Goal: Information Seeking & Learning: Learn about a topic

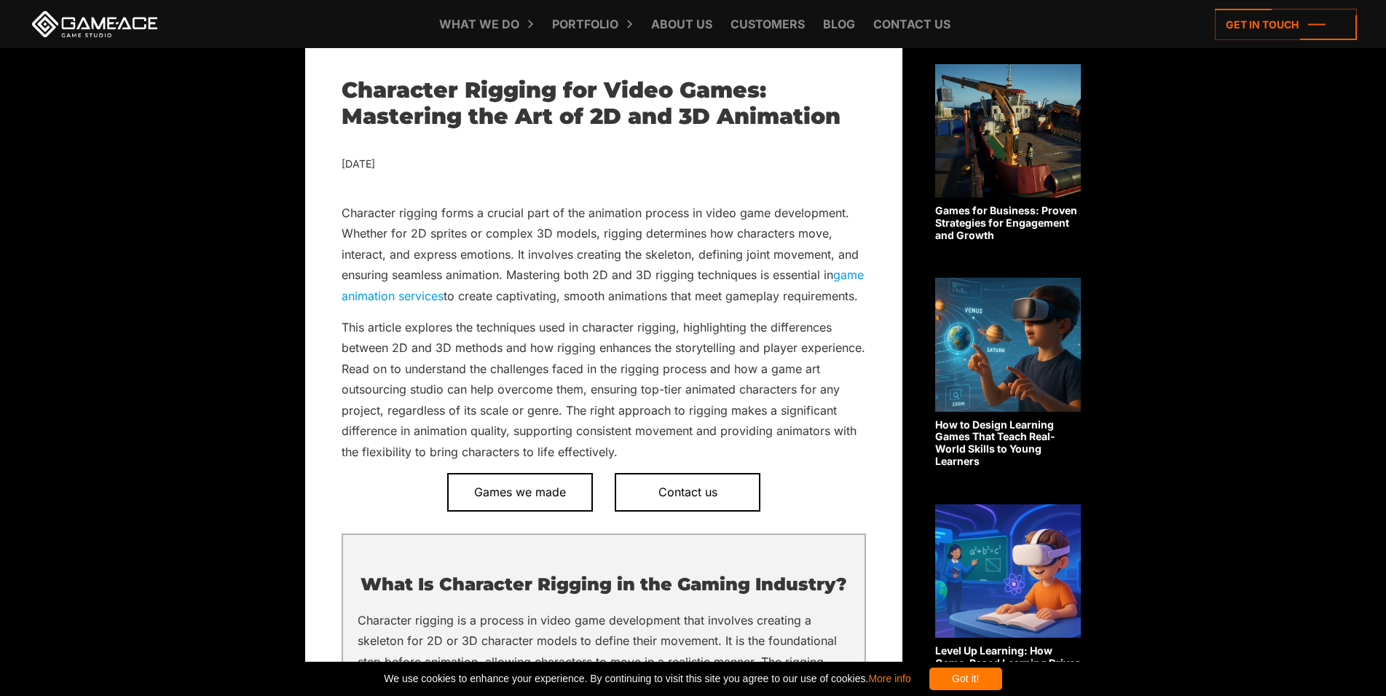
scroll to position [520, 0]
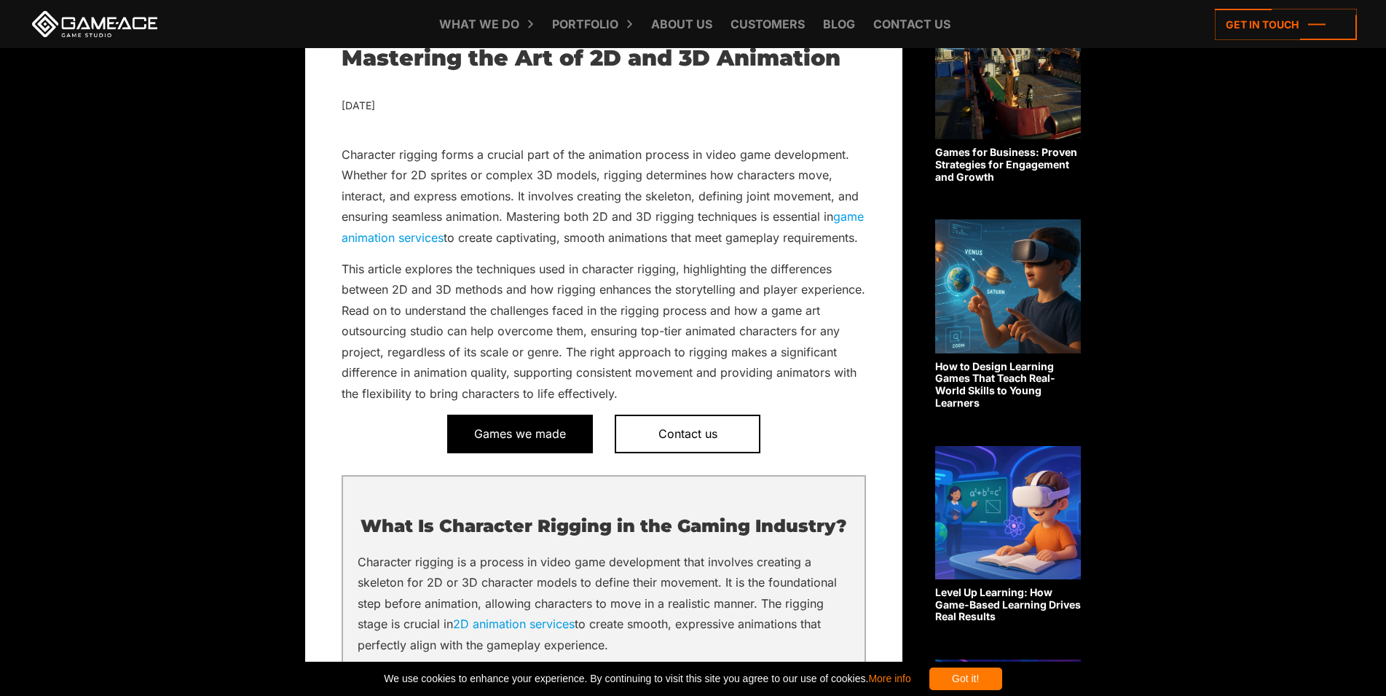
click at [578, 449] on span "Games we made" at bounding box center [520, 433] width 146 height 38
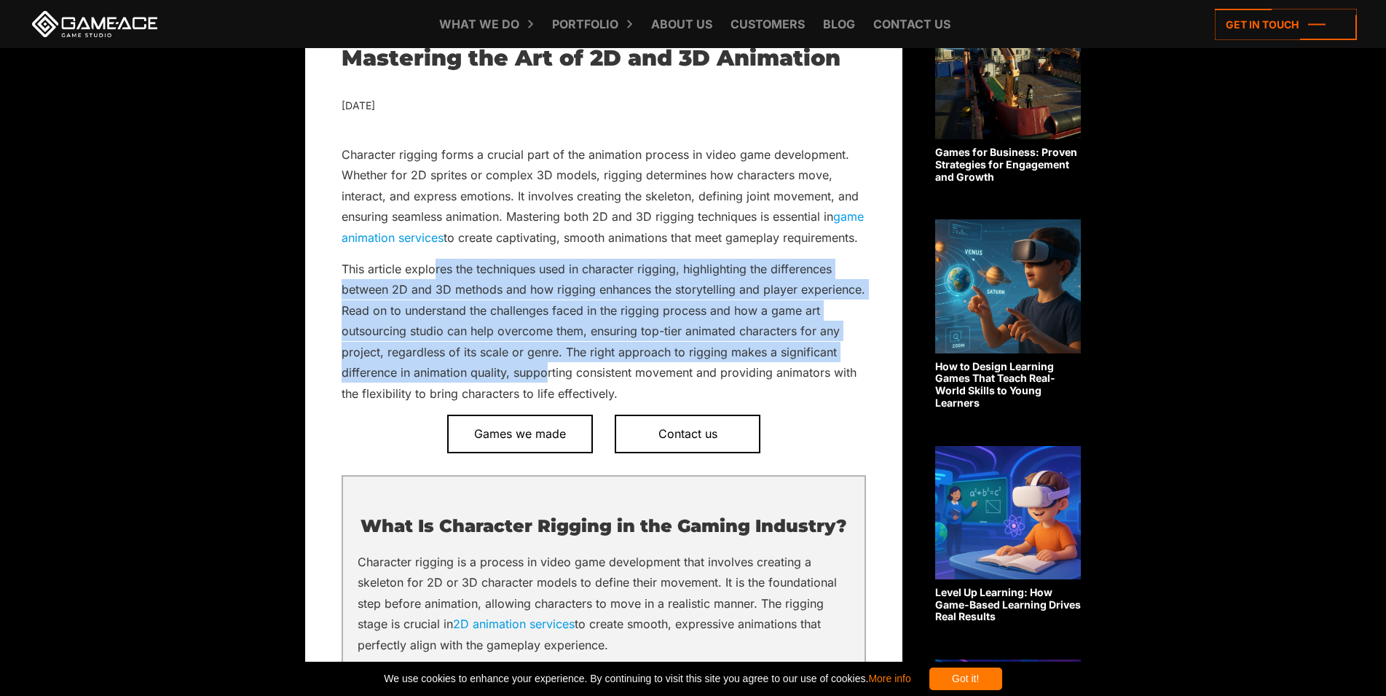
drag, startPoint x: 436, startPoint y: 286, endPoint x: 547, endPoint y: 399, distance: 158.7
click at [547, 399] on p "This article explores the techniques used in character rigging, highlighting th…" at bounding box center [604, 331] width 524 height 145
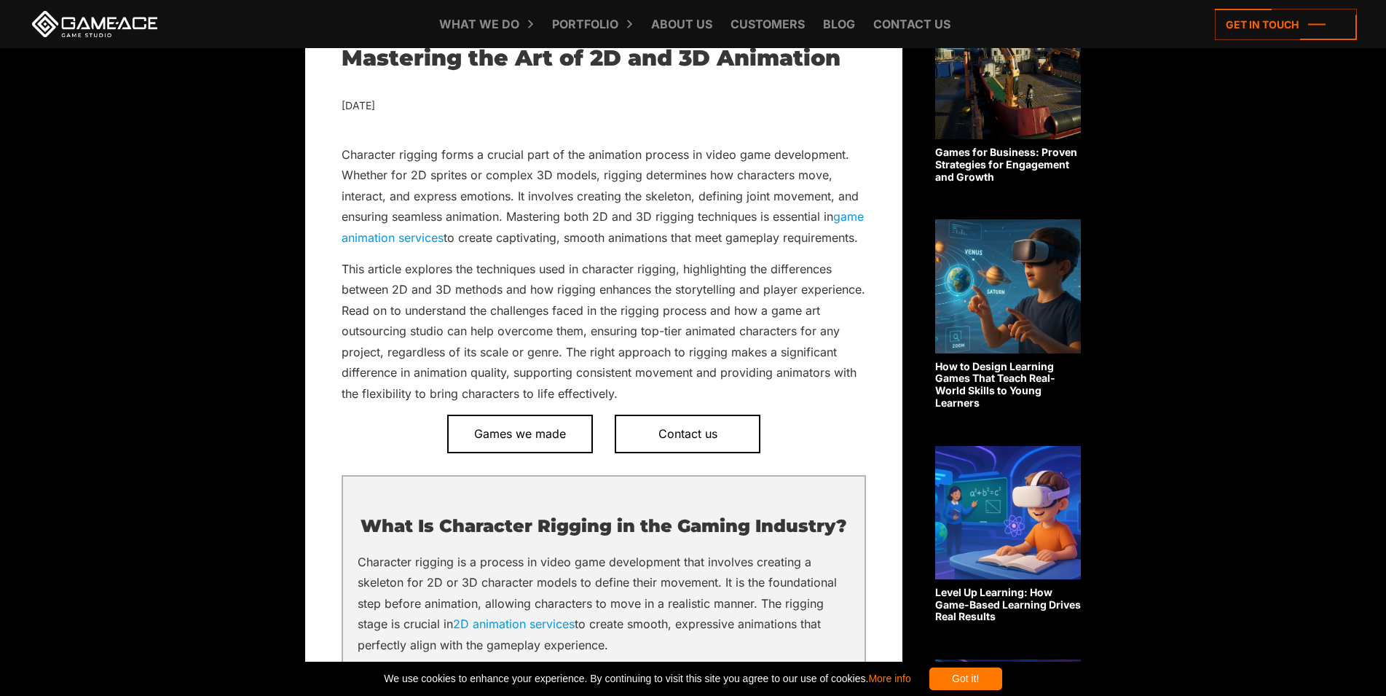
click at [562, 403] on p "This article explores the techniques used in character rigging, highlighting th…" at bounding box center [604, 331] width 524 height 145
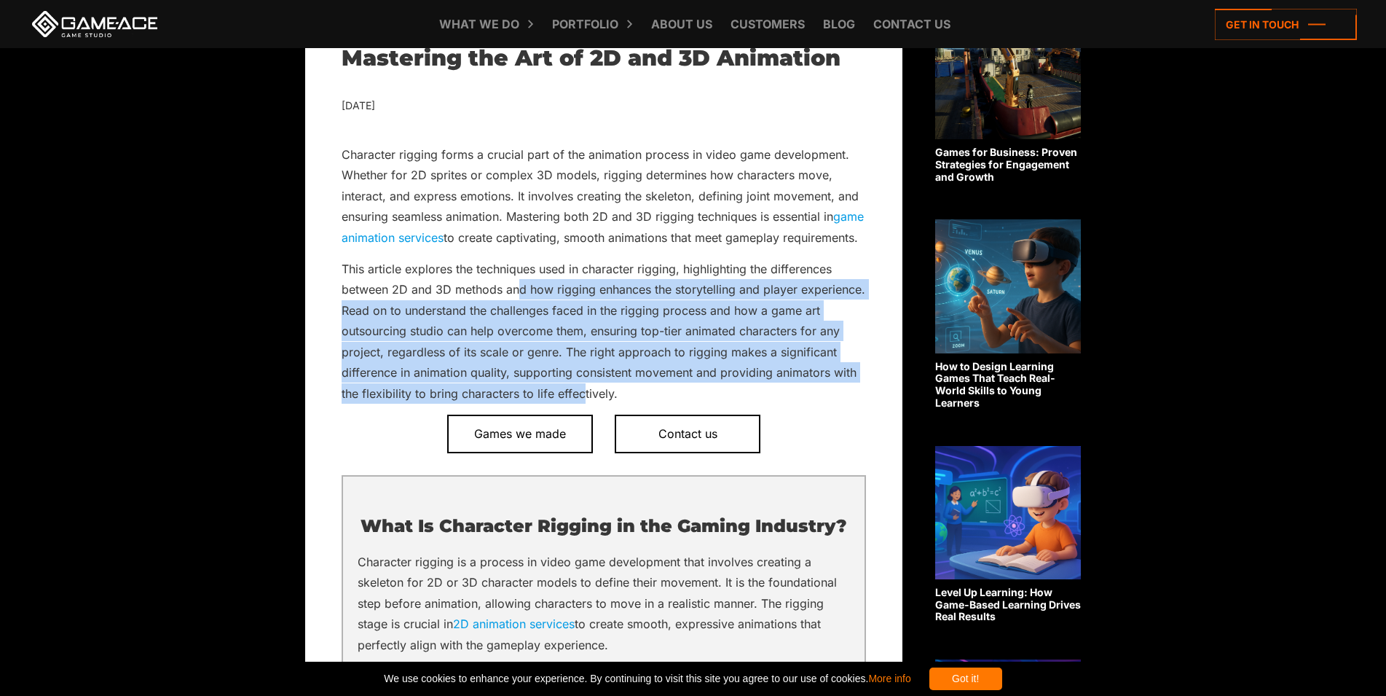
drag, startPoint x: 583, startPoint y: 414, endPoint x: 522, endPoint y: 320, distance: 112.1
click at [522, 320] on p "This article explores the techniques used in character rigging, highlighting th…" at bounding box center [604, 331] width 524 height 145
click at [510, 337] on p "This article explores the techniques used in character rigging, highlighting th…" at bounding box center [604, 331] width 524 height 145
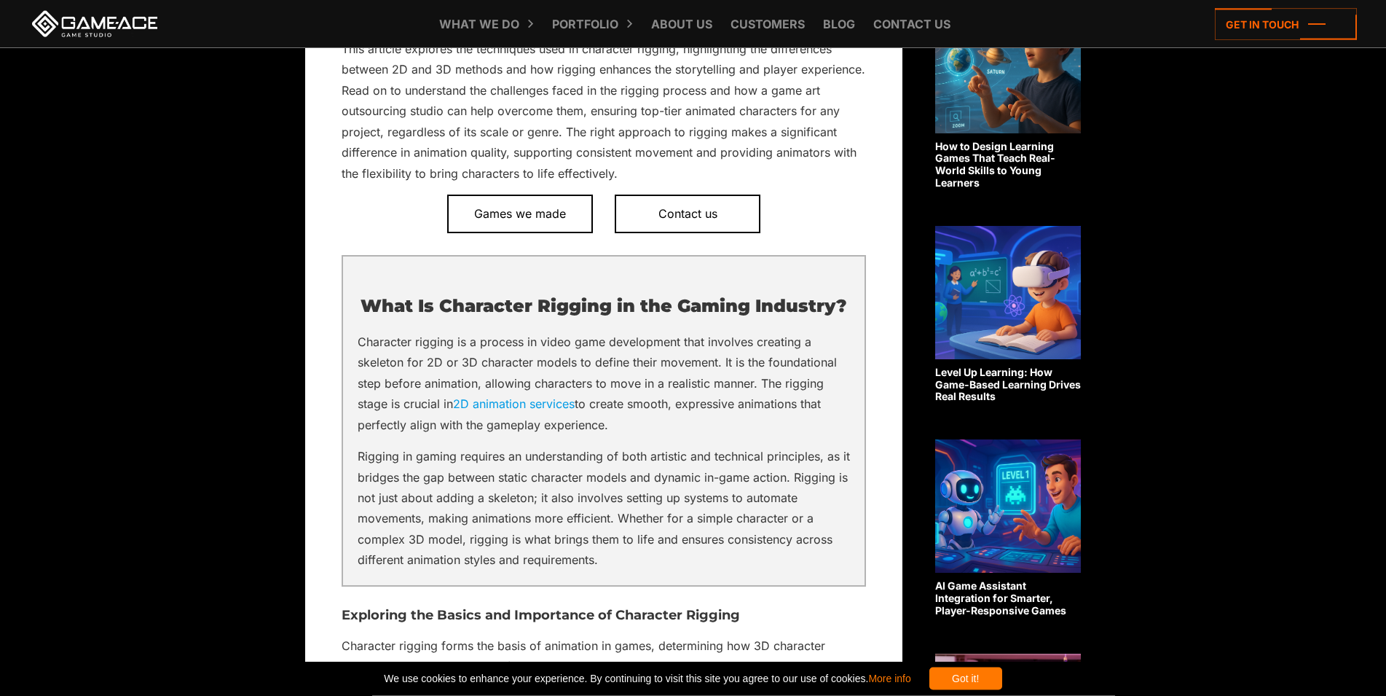
scroll to position [743, 0]
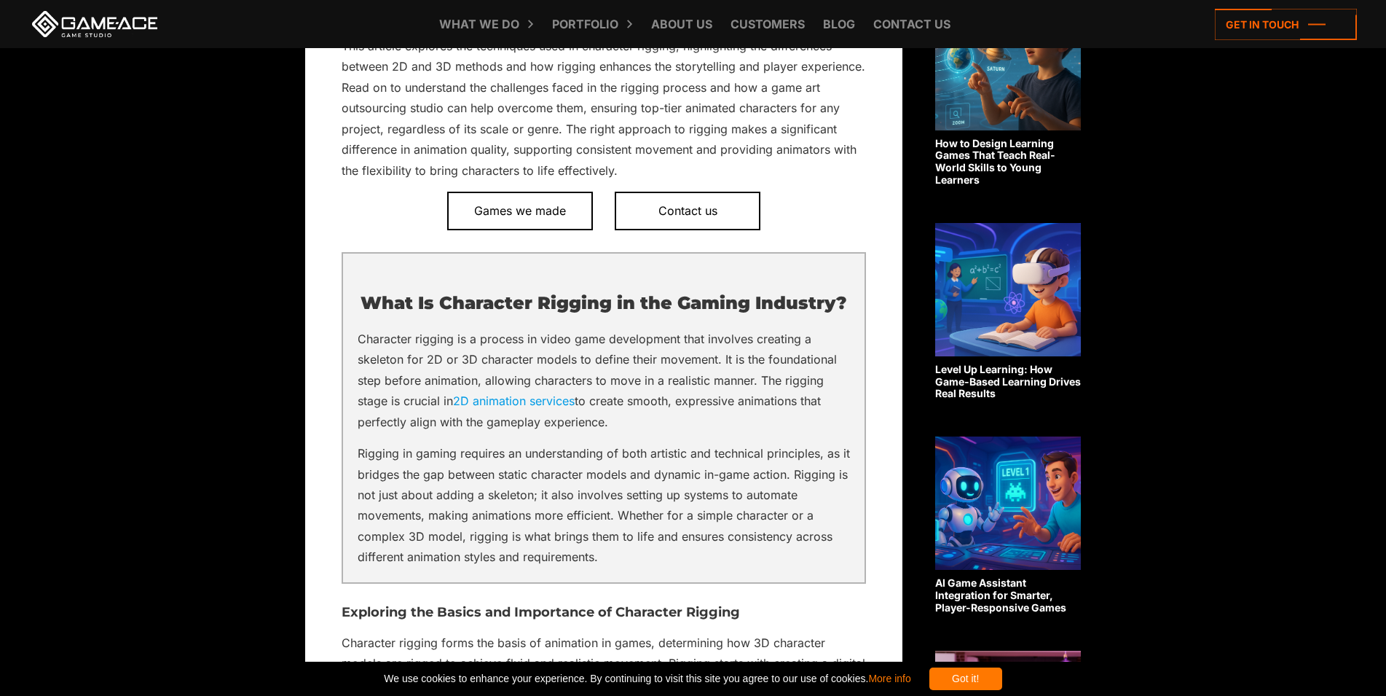
drag, startPoint x: 607, startPoint y: 444, endPoint x: 817, endPoint y: 403, distance: 213.7
click at [815, 398] on p "Character rigging is a process in video game development that involves creating…" at bounding box center [604, 380] width 492 height 103
click at [817, 406] on p "Character rigging is a process in video game development that involves creating…" at bounding box center [604, 380] width 492 height 103
click at [817, 407] on p "Character rigging is a process in video game development that involves creating…" at bounding box center [604, 380] width 492 height 103
click at [741, 432] on p "Character rigging is a process in video game development that involves creating…" at bounding box center [604, 380] width 492 height 103
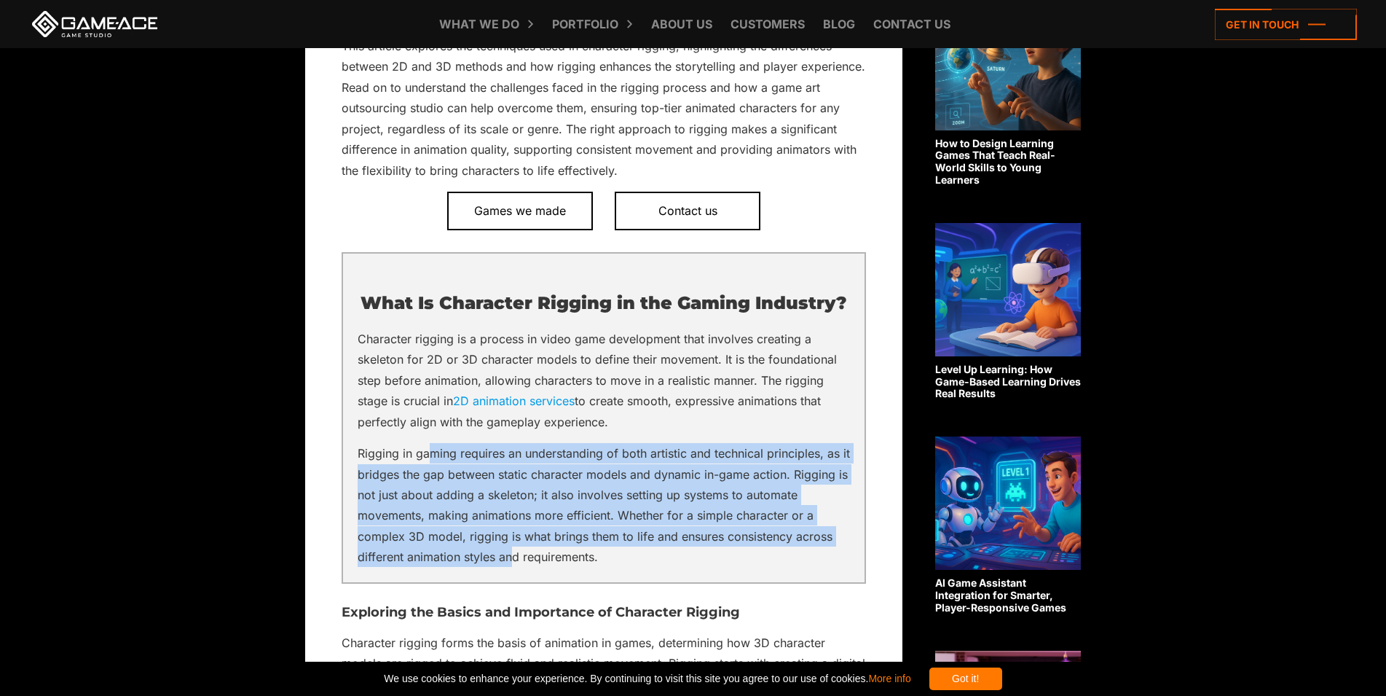
drag, startPoint x: 480, startPoint y: 516, endPoint x: 511, endPoint y: 571, distance: 63.2
click at [511, 567] on p "Rigging in gaming requires an understanding of both artistic and technical prin…" at bounding box center [604, 505] width 492 height 125
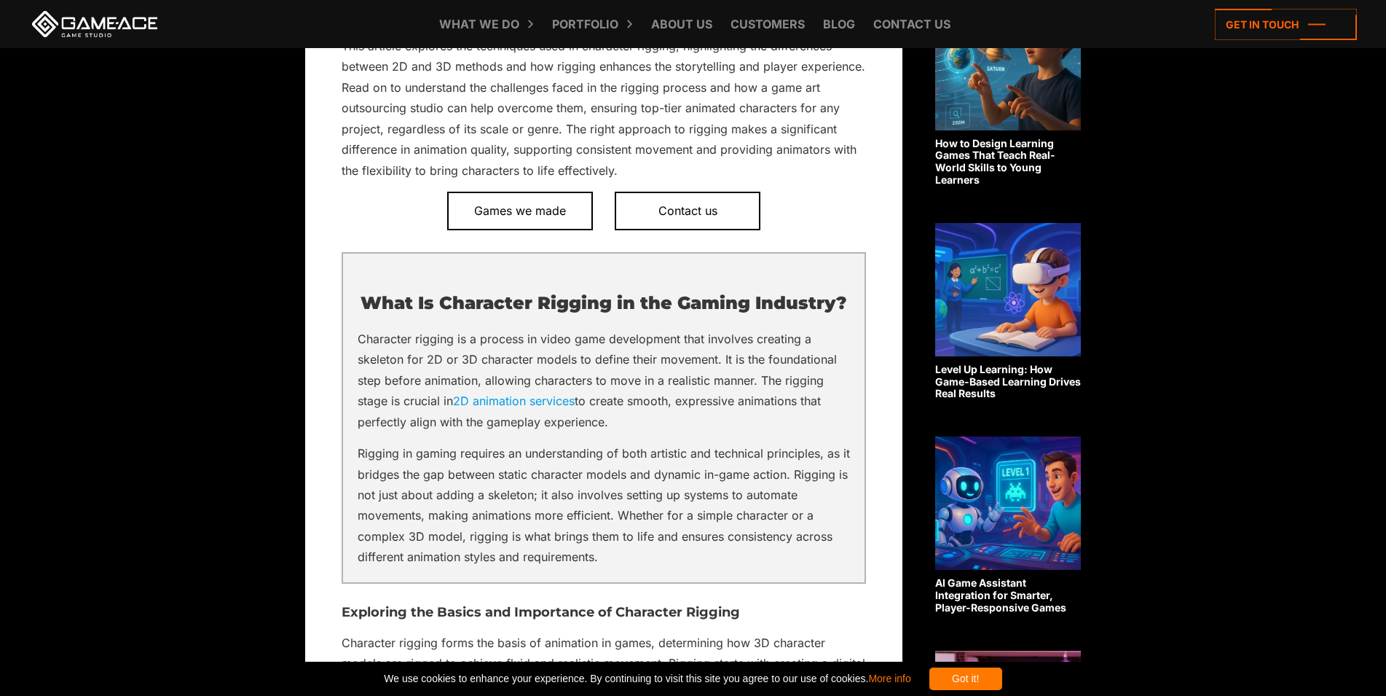
click at [530, 567] on p "Rigging in gaming requires an understanding of both artistic and technical prin…" at bounding box center [604, 505] width 492 height 125
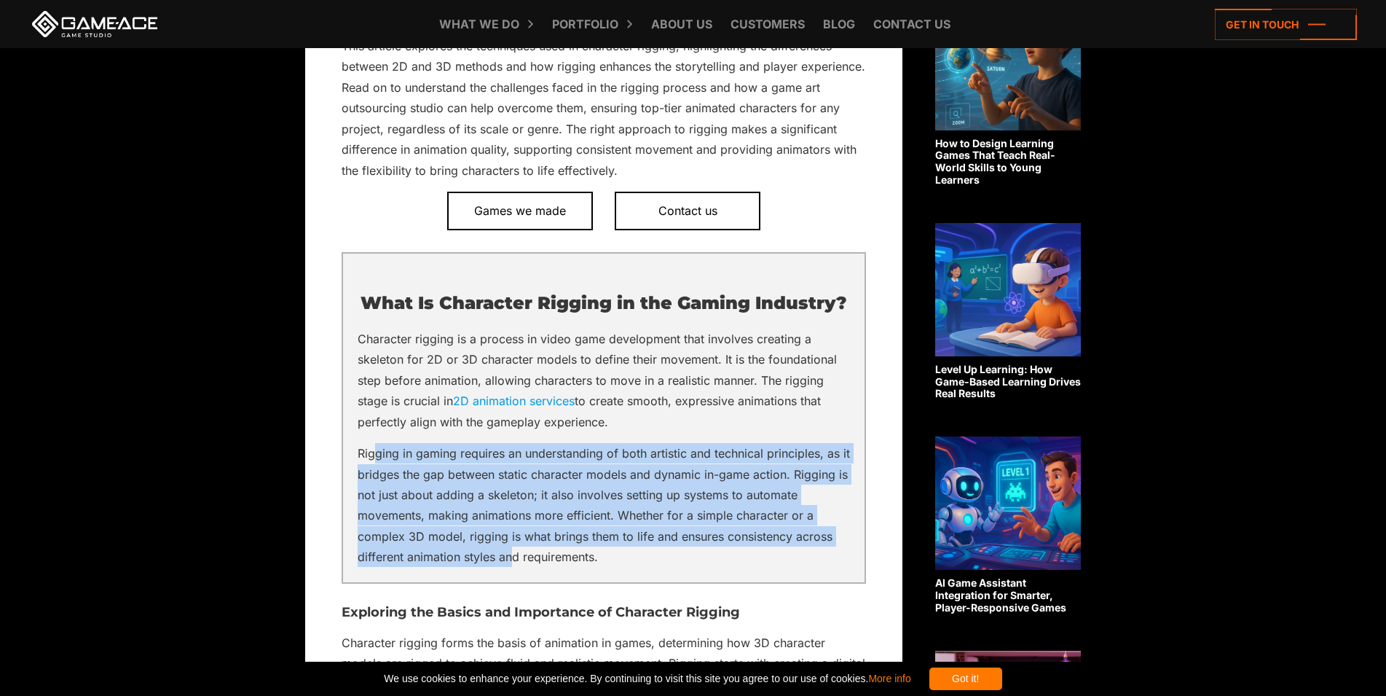
drag, startPoint x: 429, startPoint y: 492, endPoint x: 510, endPoint y: 579, distance: 119.1
click at [510, 567] on p "Rigging in gaming requires an understanding of both artistic and technical prin…" at bounding box center [604, 505] width 492 height 125
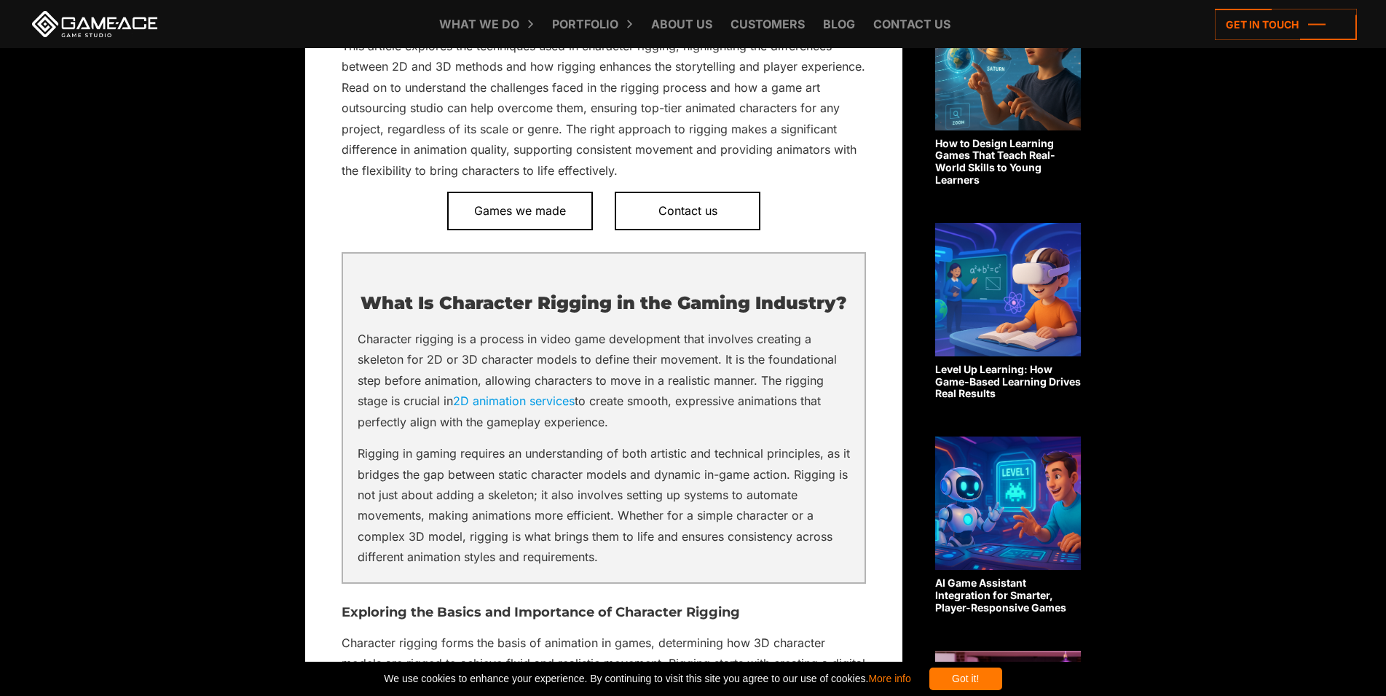
click at [533, 567] on p "Rigging in gaming requires an understanding of both artistic and technical prin…" at bounding box center [604, 505] width 492 height 125
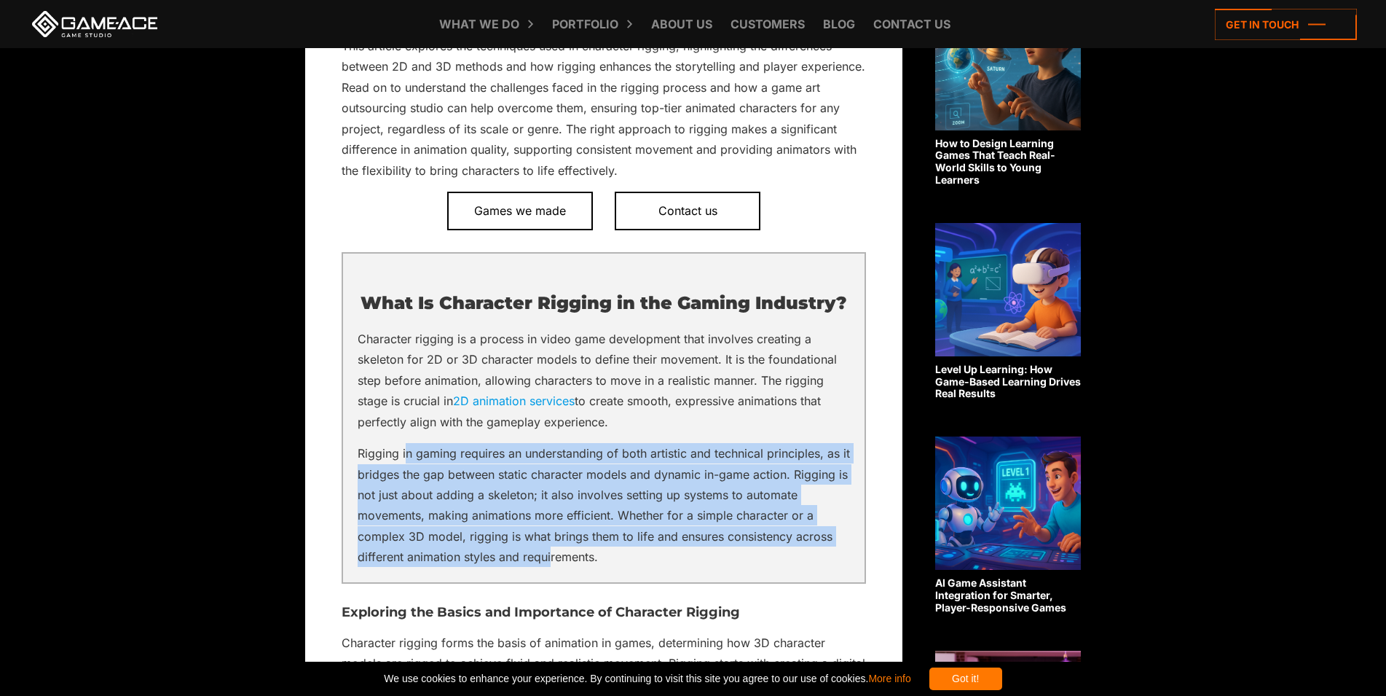
drag, startPoint x: 551, startPoint y: 570, endPoint x: 406, endPoint y: 475, distance: 173.8
click at [406, 475] on p "Rigging in gaming requires an understanding of both artistic and technical prin…" at bounding box center [604, 505] width 492 height 125
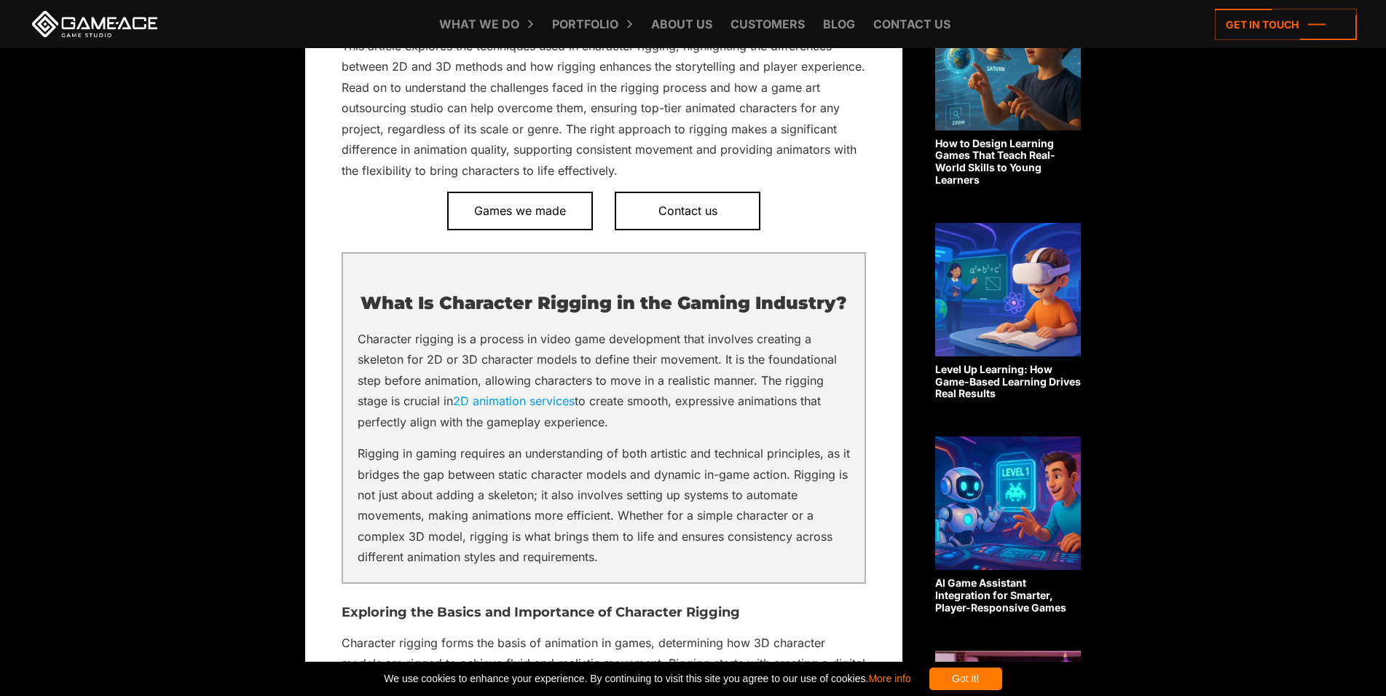
click at [406, 475] on p "Rigging in gaming requires an understanding of both artistic and technical prin…" at bounding box center [604, 505] width 492 height 125
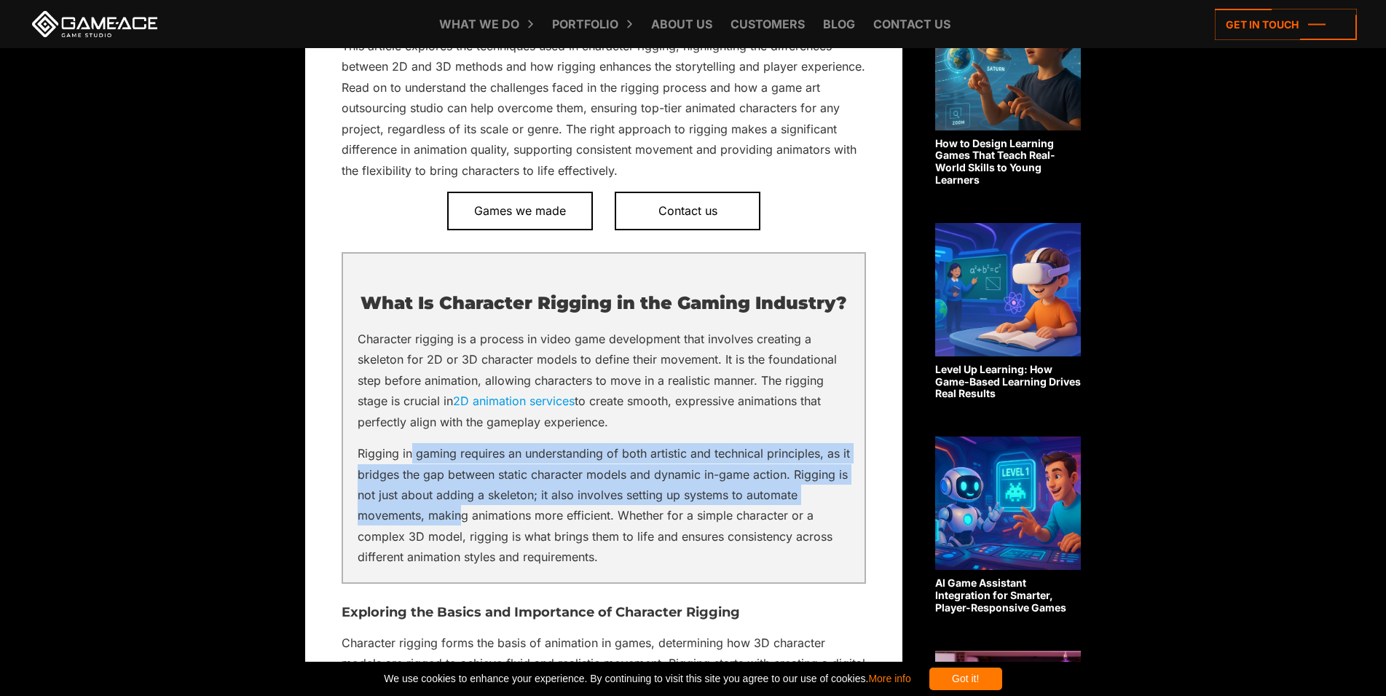
drag, startPoint x: 452, startPoint y: 519, endPoint x: 463, endPoint y: 532, distance: 18.1
click at [463, 532] on p "Rigging in gaming requires an understanding of both artistic and technical prin…" at bounding box center [604, 505] width 492 height 125
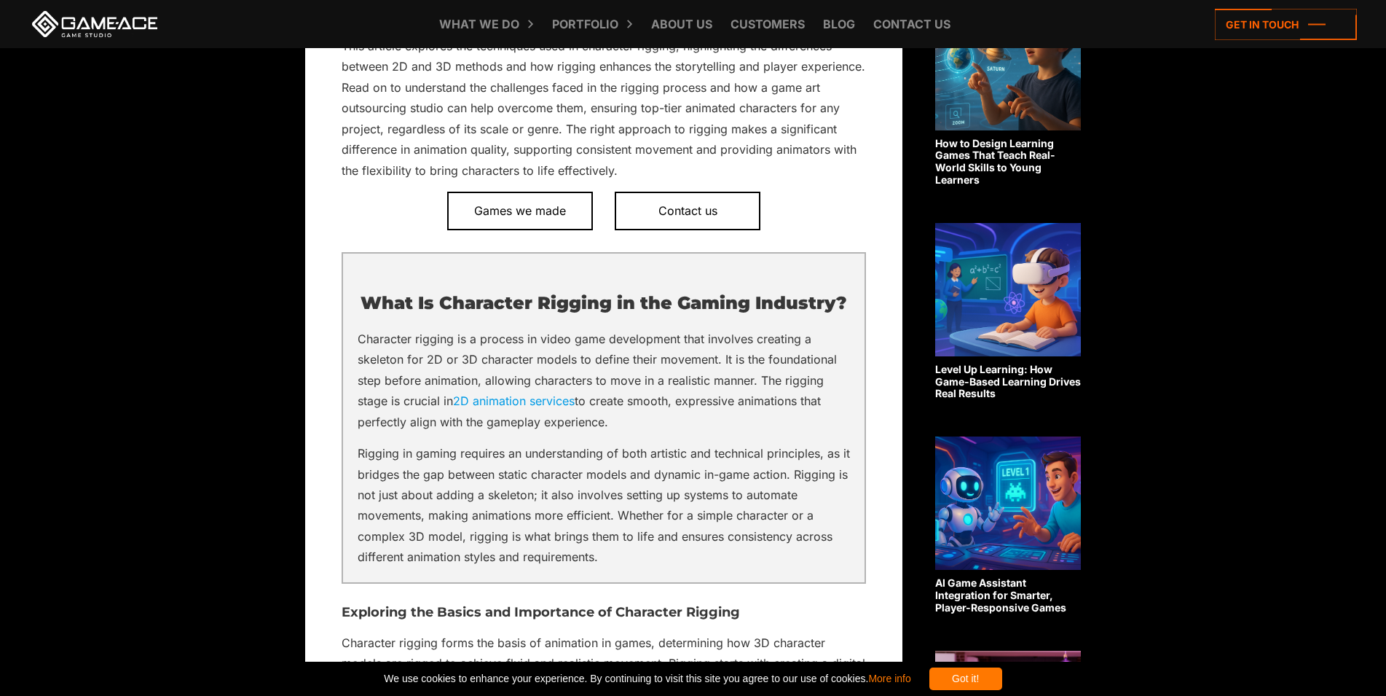
click at [468, 531] on p "Rigging in gaming requires an understanding of both artistic and technical prin…" at bounding box center [604, 505] width 492 height 125
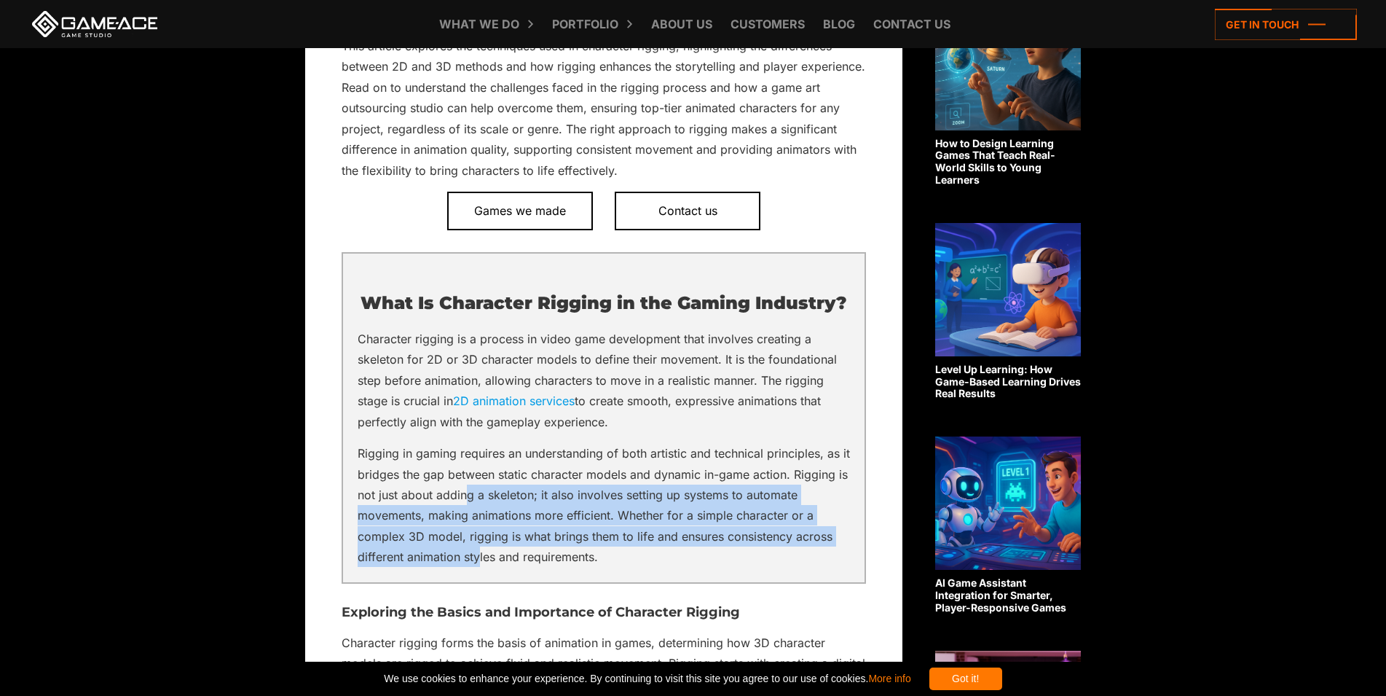
drag, startPoint x: 478, startPoint y: 516, endPoint x: 480, endPoint y: 573, distance: 56.9
click at [480, 567] on p "Rigging in gaming requires an understanding of both artistic and technical prin…" at bounding box center [604, 505] width 492 height 125
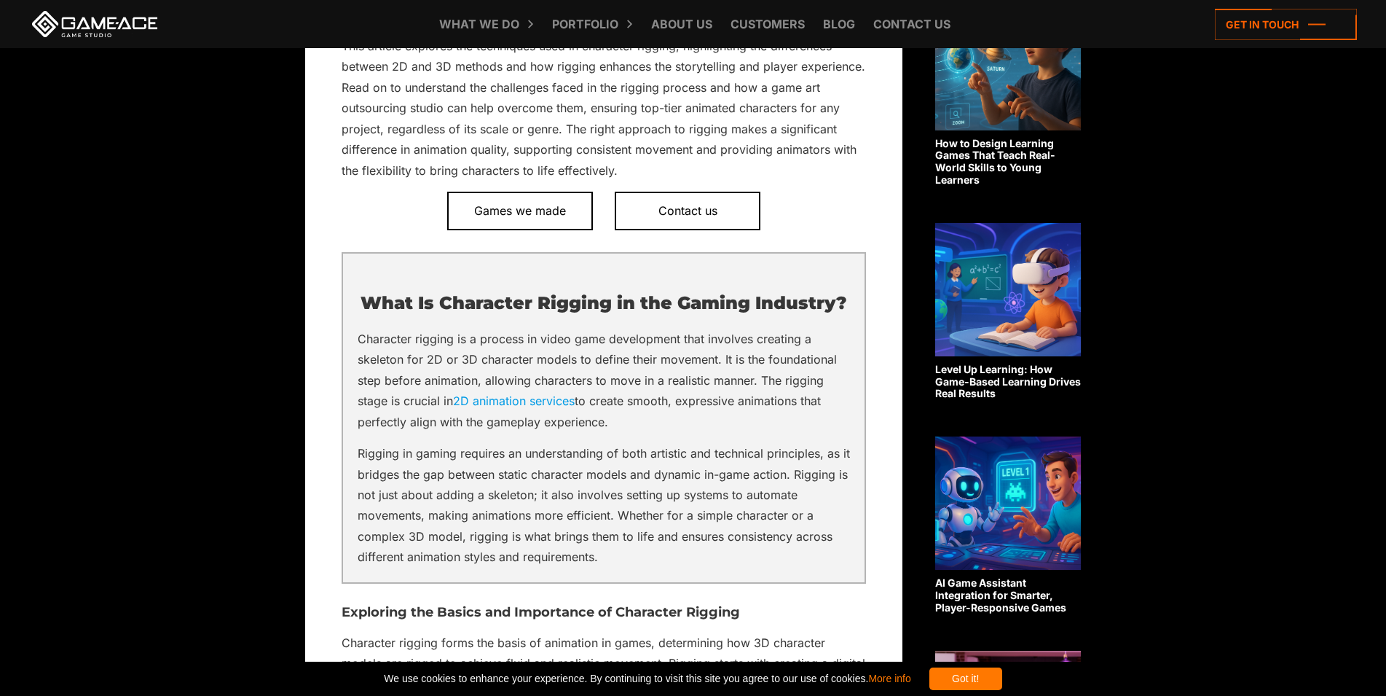
click at [485, 567] on p "Rigging in gaming requires an understanding of both artistic and technical prin…" at bounding box center [604, 505] width 492 height 125
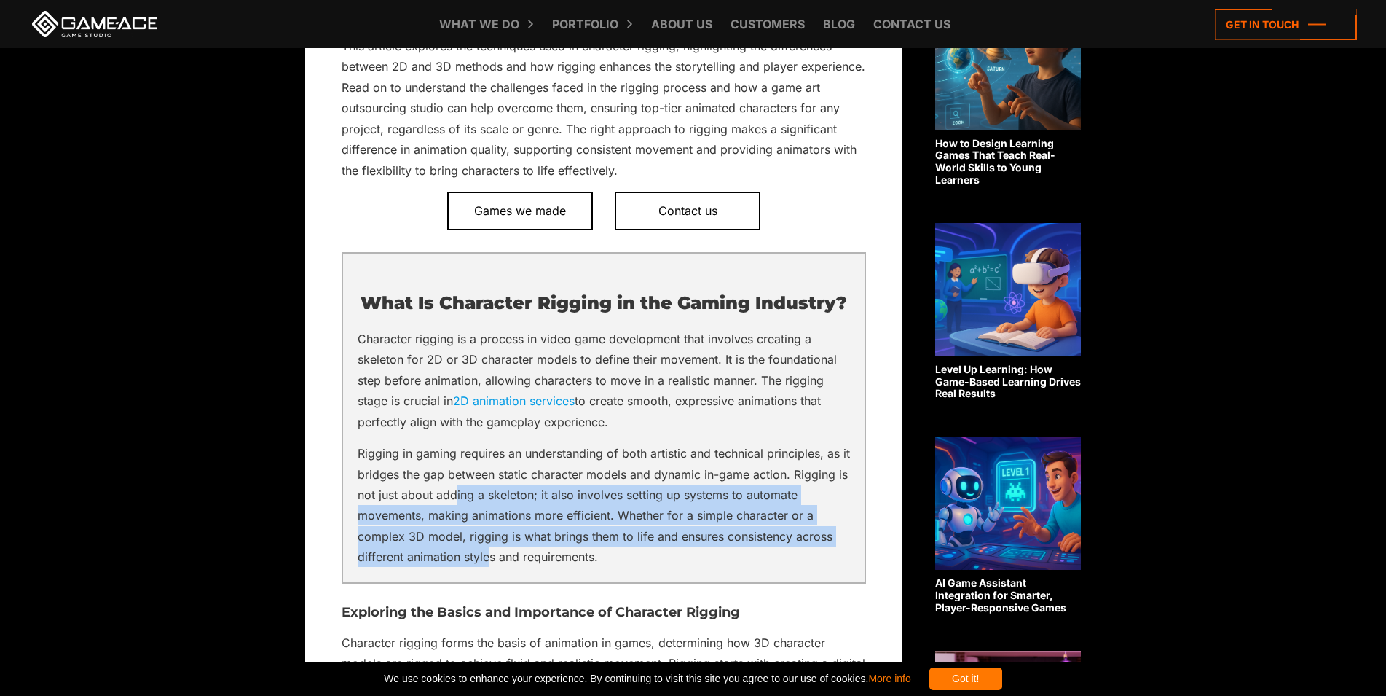
drag, startPoint x: 490, startPoint y: 574, endPoint x: 470, endPoint y: 512, distance: 65.2
click at [470, 512] on p "Rigging in gaming requires an understanding of both artistic and technical prin…" at bounding box center [604, 505] width 492 height 125
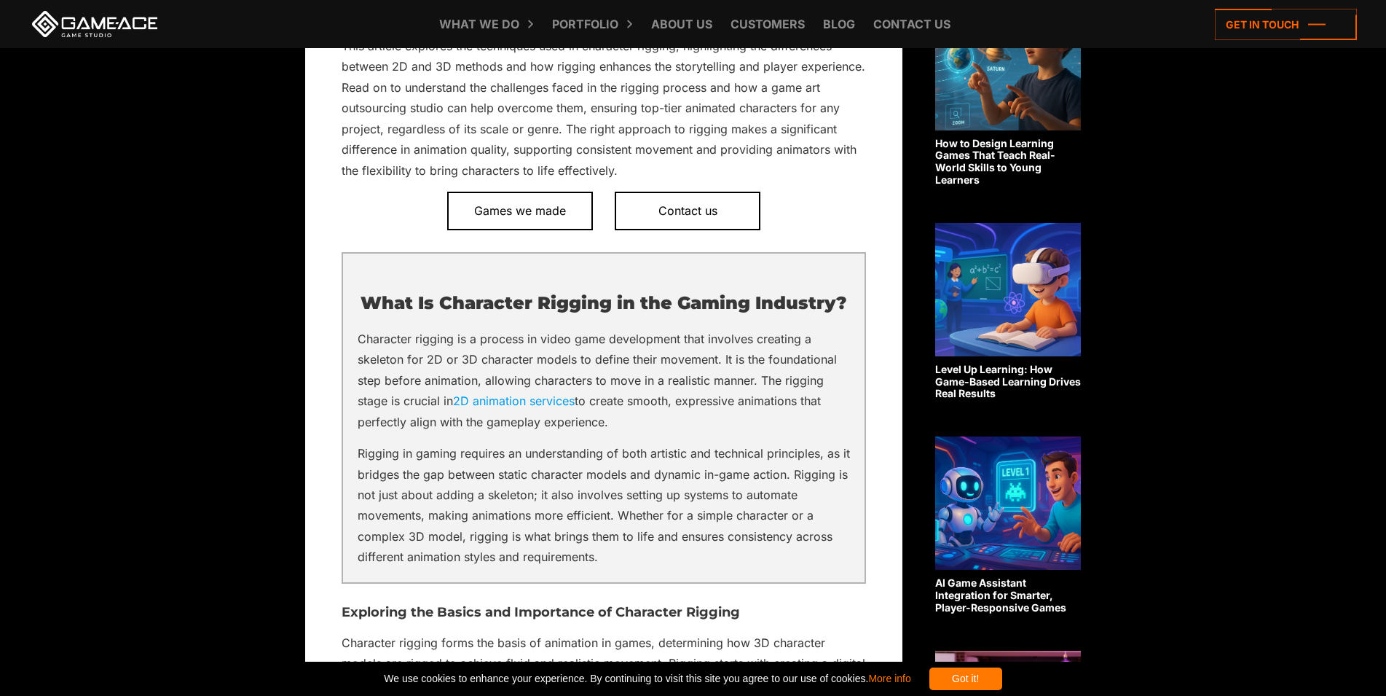
click at [470, 512] on p "Rigging in gaming requires an understanding of both artistic and technical prin…" at bounding box center [604, 505] width 492 height 125
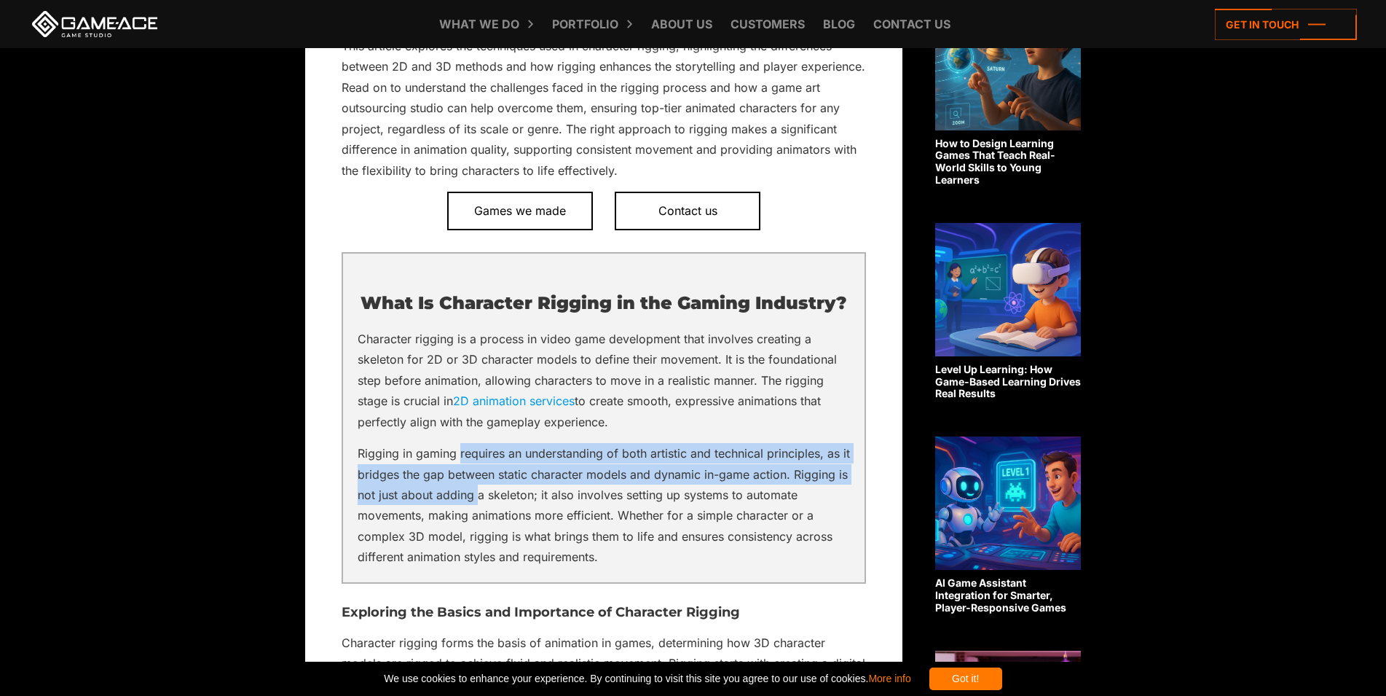
drag, startPoint x: 470, startPoint y: 512, endPoint x: 463, endPoint y: 460, distance: 52.9
click at [463, 460] on div "What Is Character Rigging in the Gaming Industry? Character rigging is a proces…" at bounding box center [604, 417] width 524 height 331
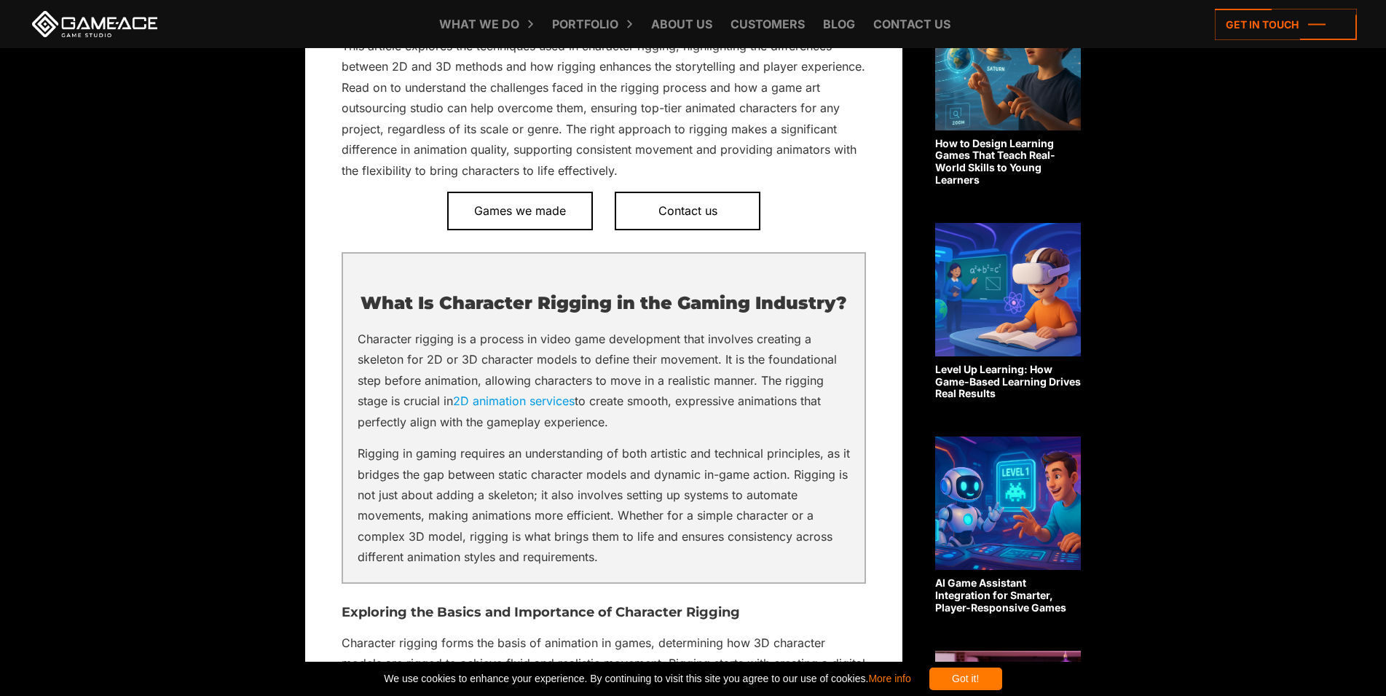
click at [463, 460] on div "What Is Character Rigging in the Gaming Industry? Character rigging is a proces…" at bounding box center [604, 417] width 524 height 331
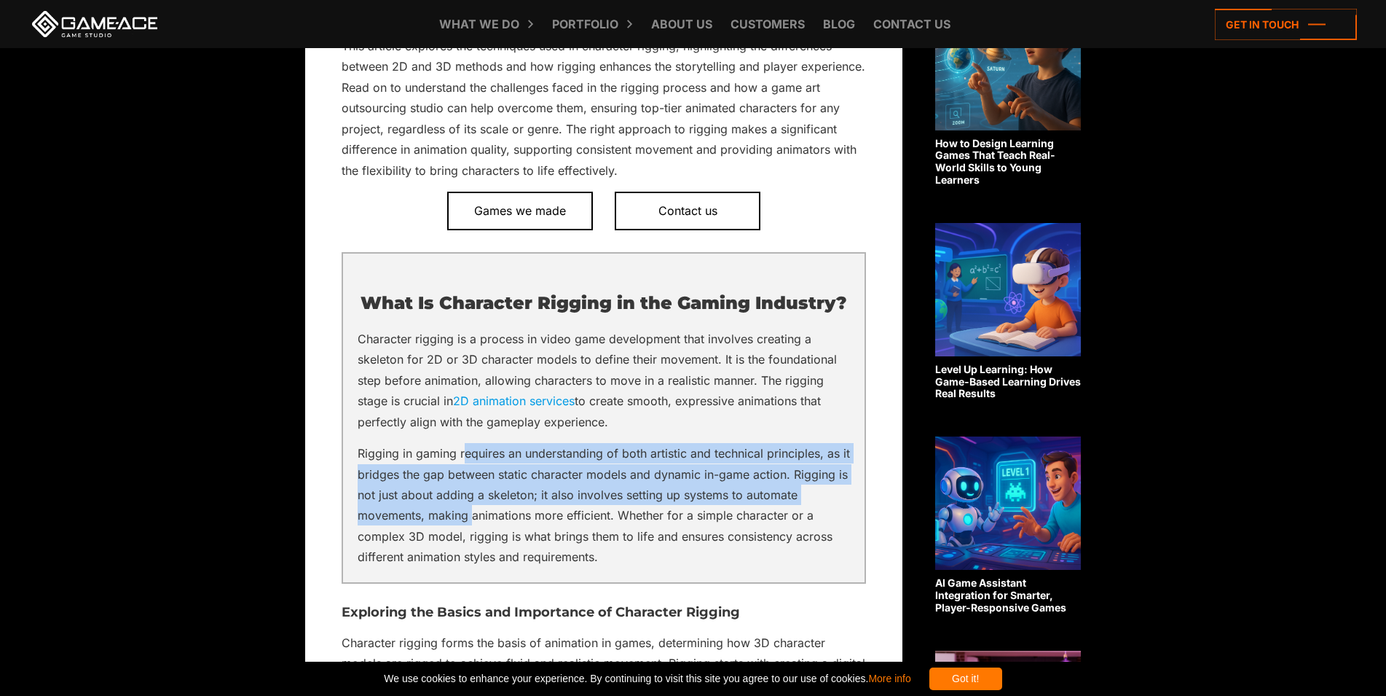
drag, startPoint x: 471, startPoint y: 513, endPoint x: 474, endPoint y: 537, distance: 24.2
click at [474, 537] on p "Rigging in gaming requires an understanding of both artistic and technical prin…" at bounding box center [604, 505] width 492 height 125
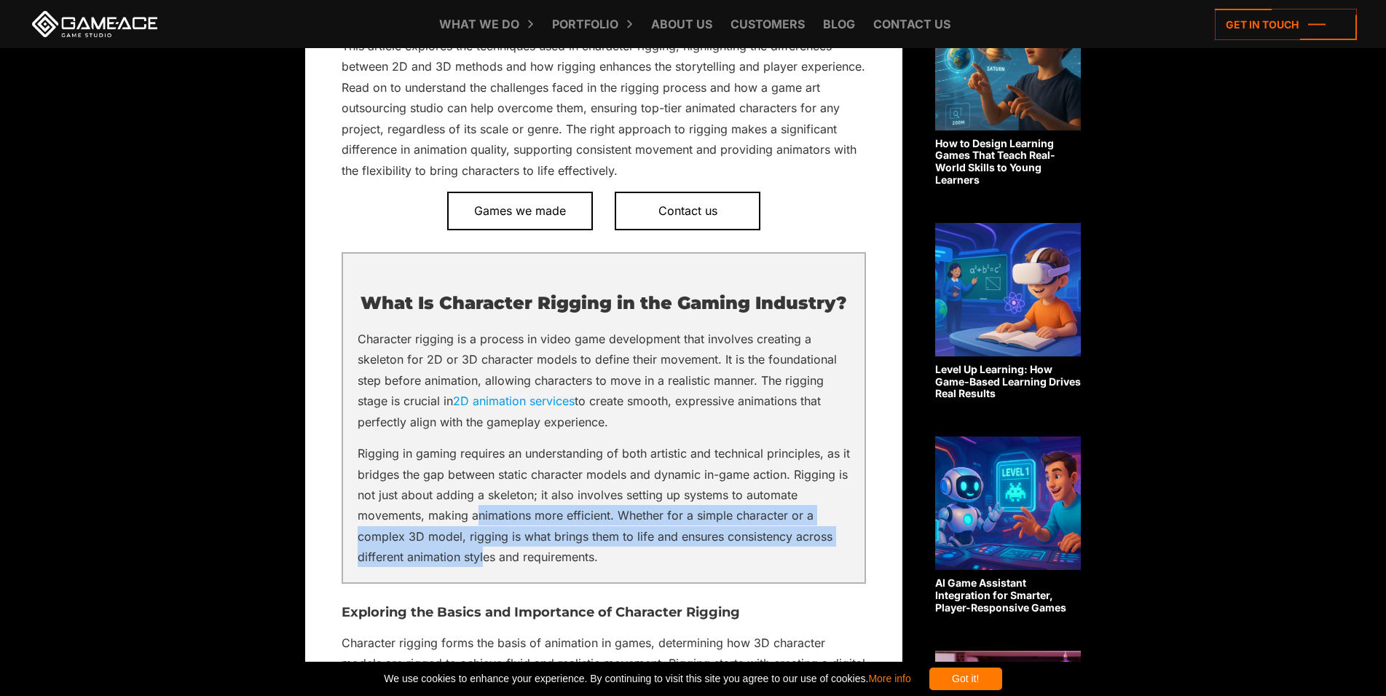
drag, startPoint x: 477, startPoint y: 552, endPoint x: 485, endPoint y: 589, distance: 37.3
click at [485, 583] on div "What Is Character Rigging in the Gaming Industry? Character rigging is a proces…" at bounding box center [604, 417] width 524 height 331
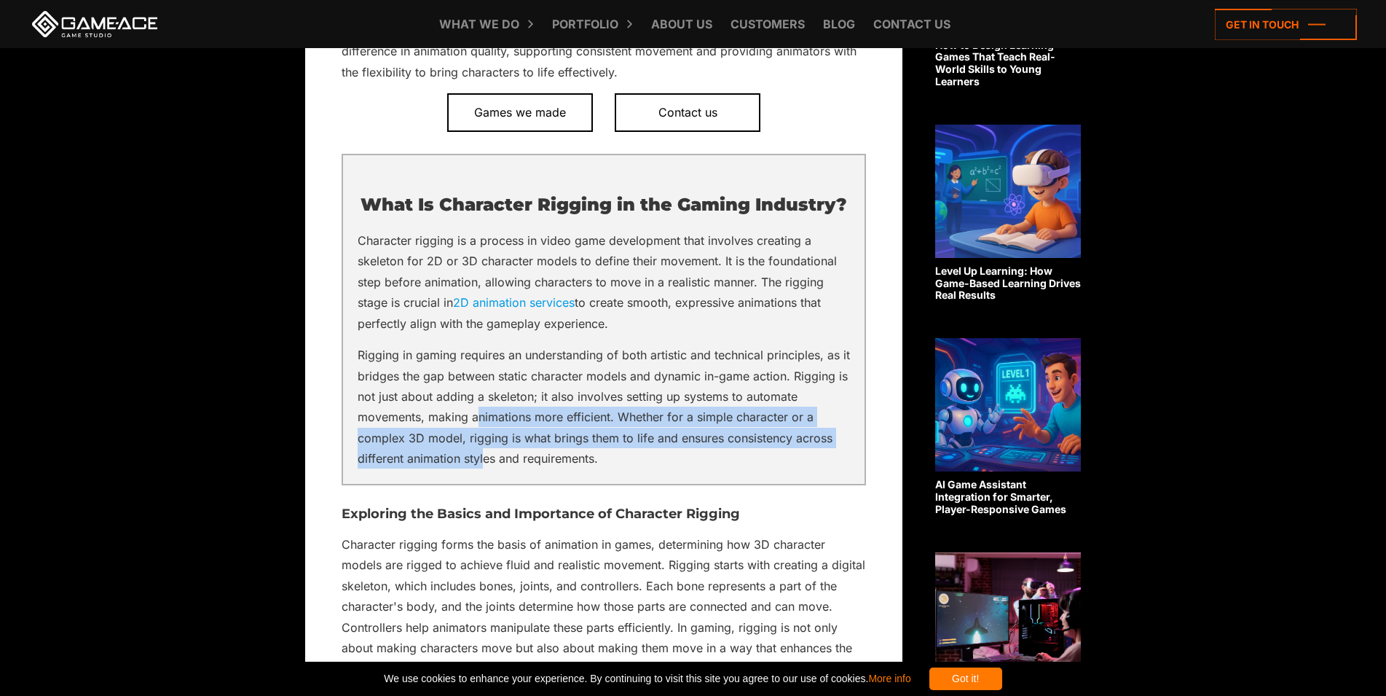
scroll to position [892, 0]
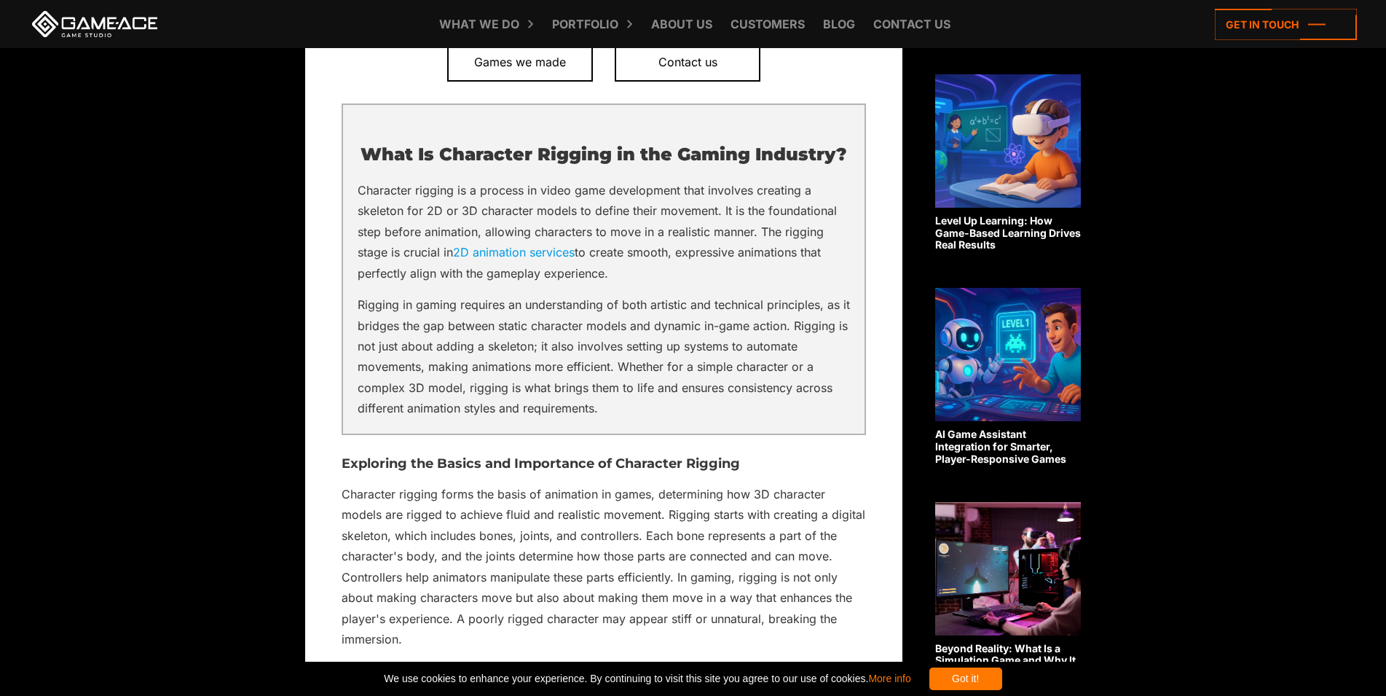
click at [540, 608] on p "Character rigging forms the basis of animation in games, determining how 3D cha…" at bounding box center [604, 567] width 524 height 166
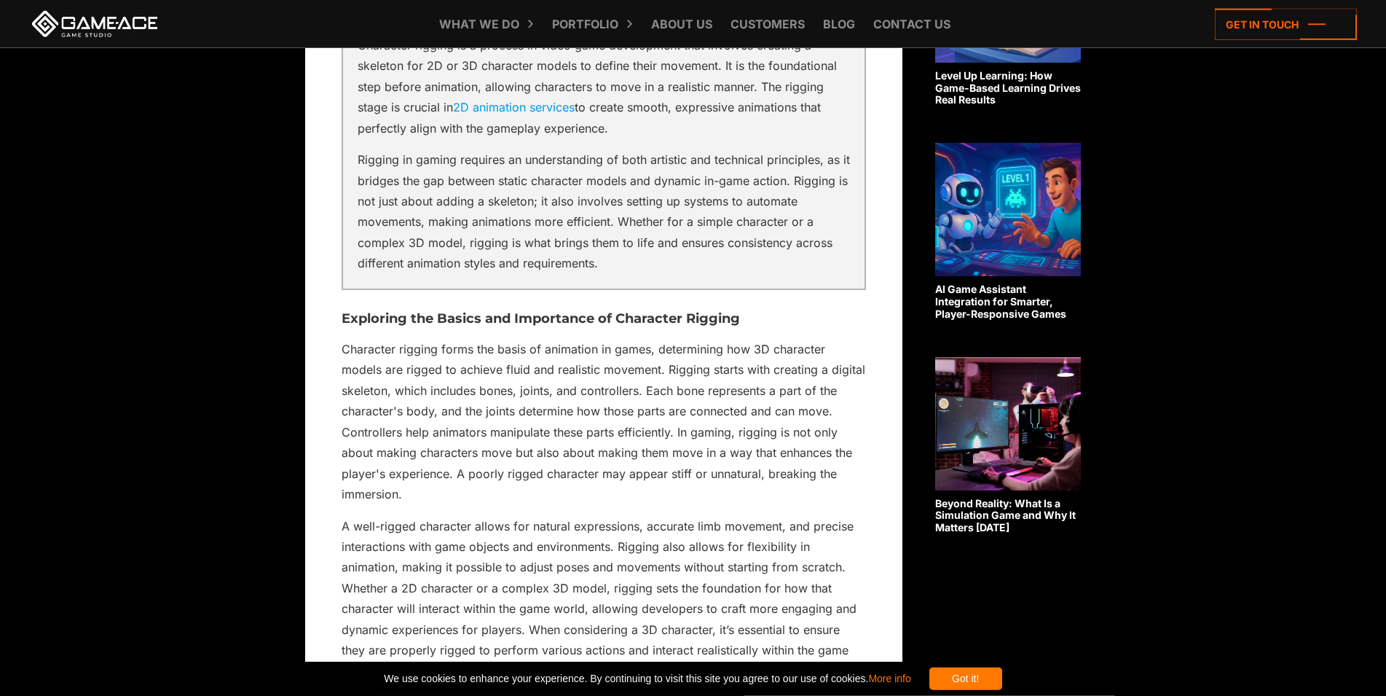
scroll to position [1040, 0]
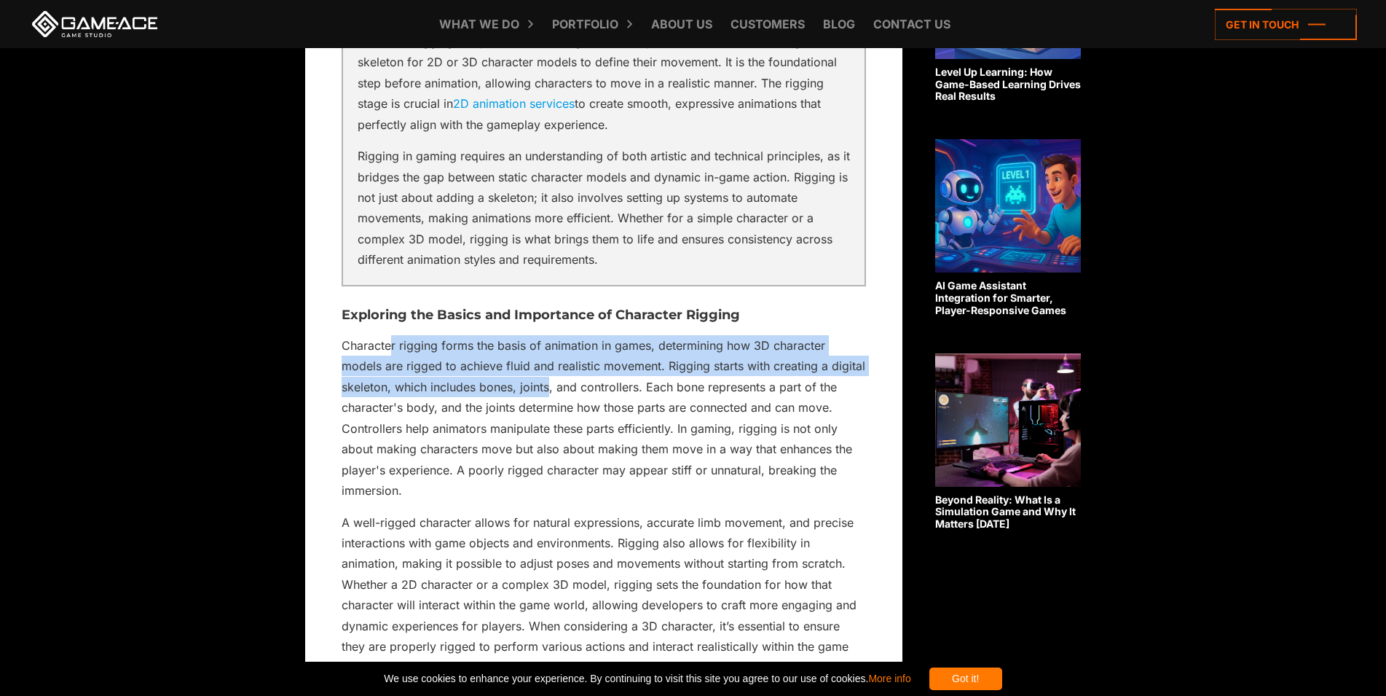
drag, startPoint x: 393, startPoint y: 361, endPoint x: 537, endPoint y: 404, distance: 149.8
click at [538, 404] on p "Character rigging forms the basis of animation in games, determining how 3D cha…" at bounding box center [604, 418] width 524 height 166
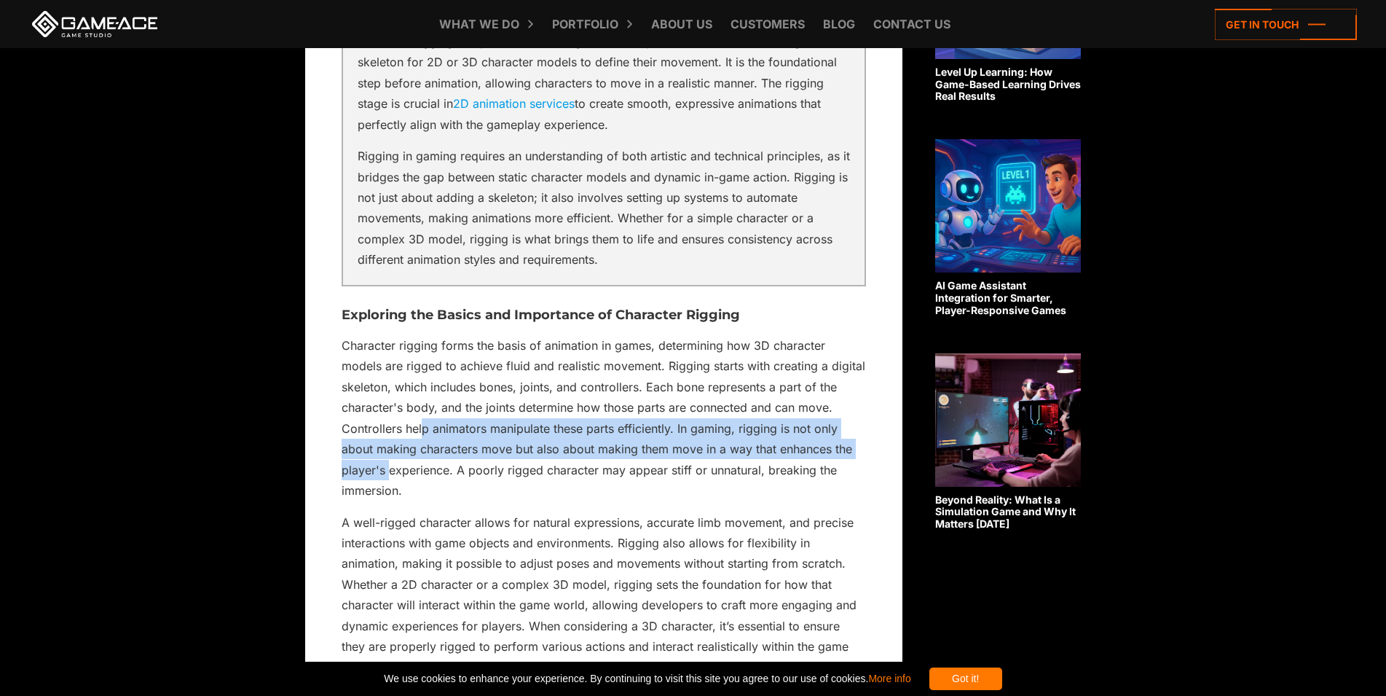
drag, startPoint x: 423, startPoint y: 452, endPoint x: 390, endPoint y: 492, distance: 51.8
click at [390, 492] on p "Character rigging forms the basis of animation in games, determining how 3D cha…" at bounding box center [604, 418] width 524 height 166
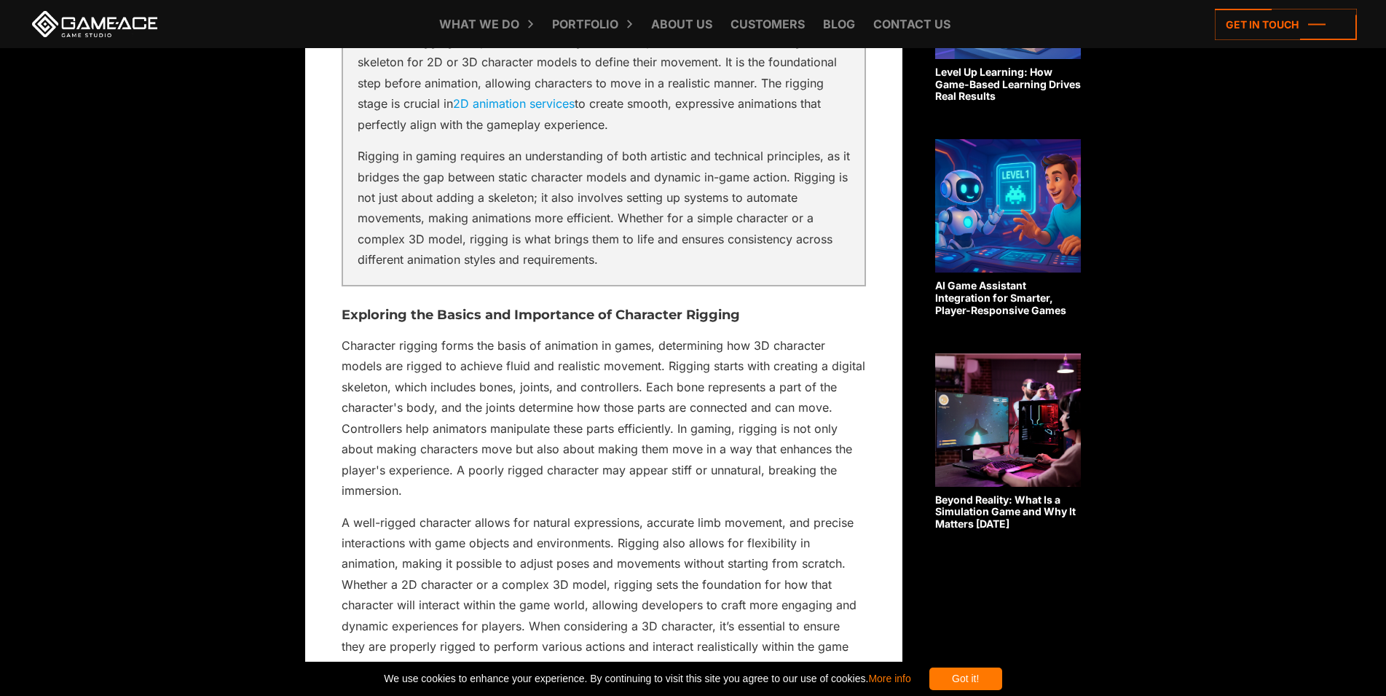
click at [1002, 678] on div "Got it!" at bounding box center [965, 678] width 73 height 23
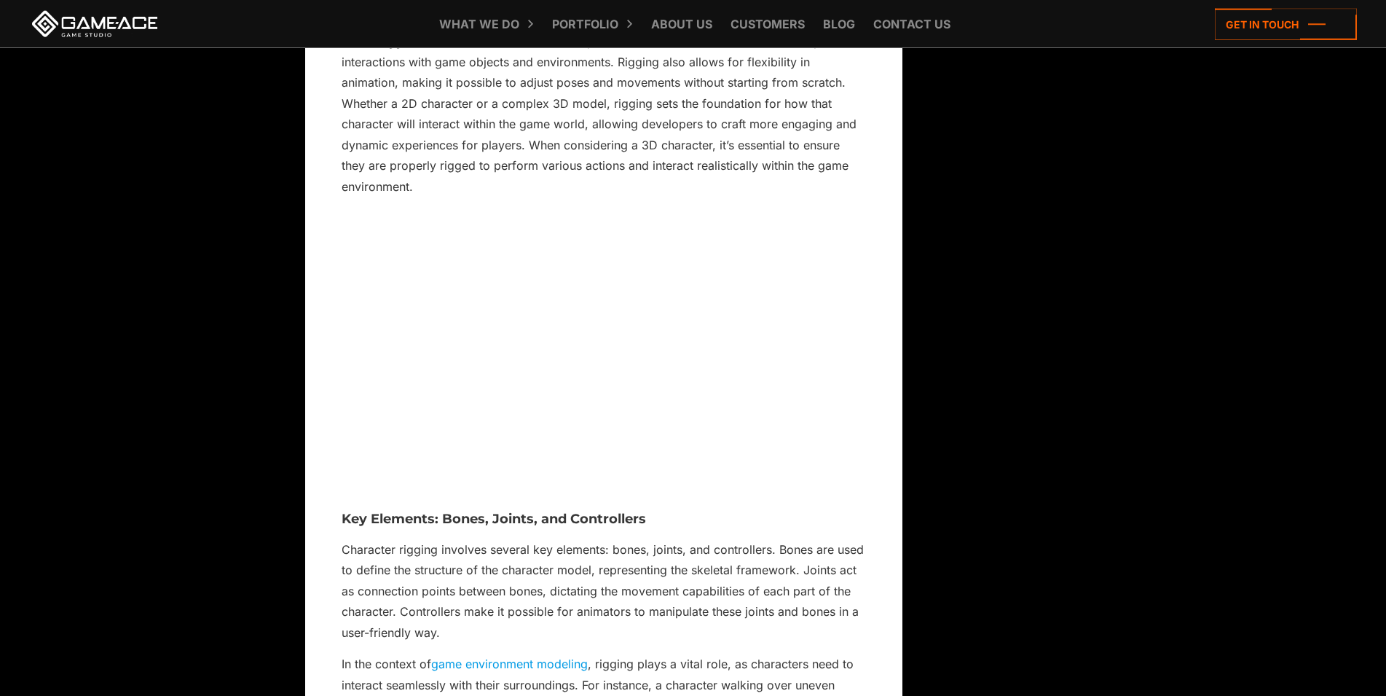
scroll to position [1635, 0]
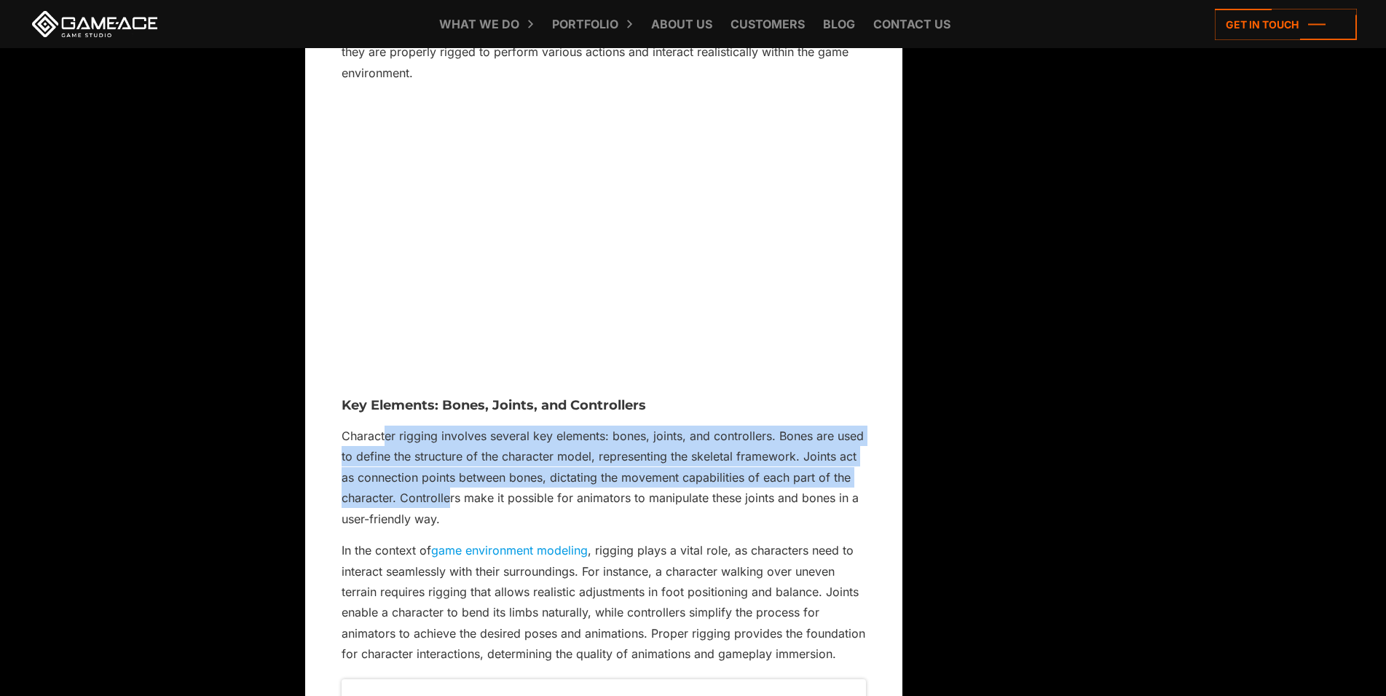
drag, startPoint x: 384, startPoint y: 465, endPoint x: 447, endPoint y: 524, distance: 87.1
click at [447, 524] on p "Character rigging involves several key elements: bones, joints, and controllers…" at bounding box center [604, 476] width 524 height 103
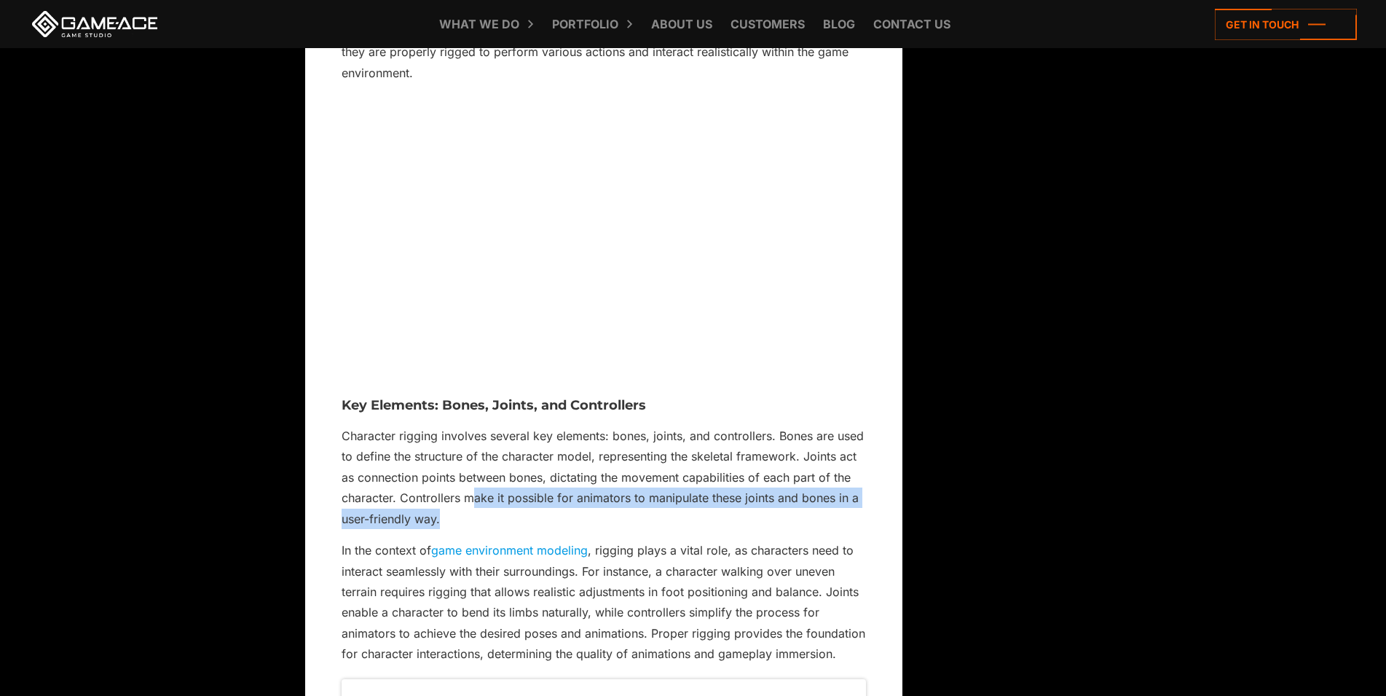
drag, startPoint x: 474, startPoint y: 517, endPoint x: 460, endPoint y: 535, distance: 22.8
click at [460, 529] on p "Character rigging involves several key elements: bones, joints, and controllers…" at bounding box center [604, 476] width 524 height 103
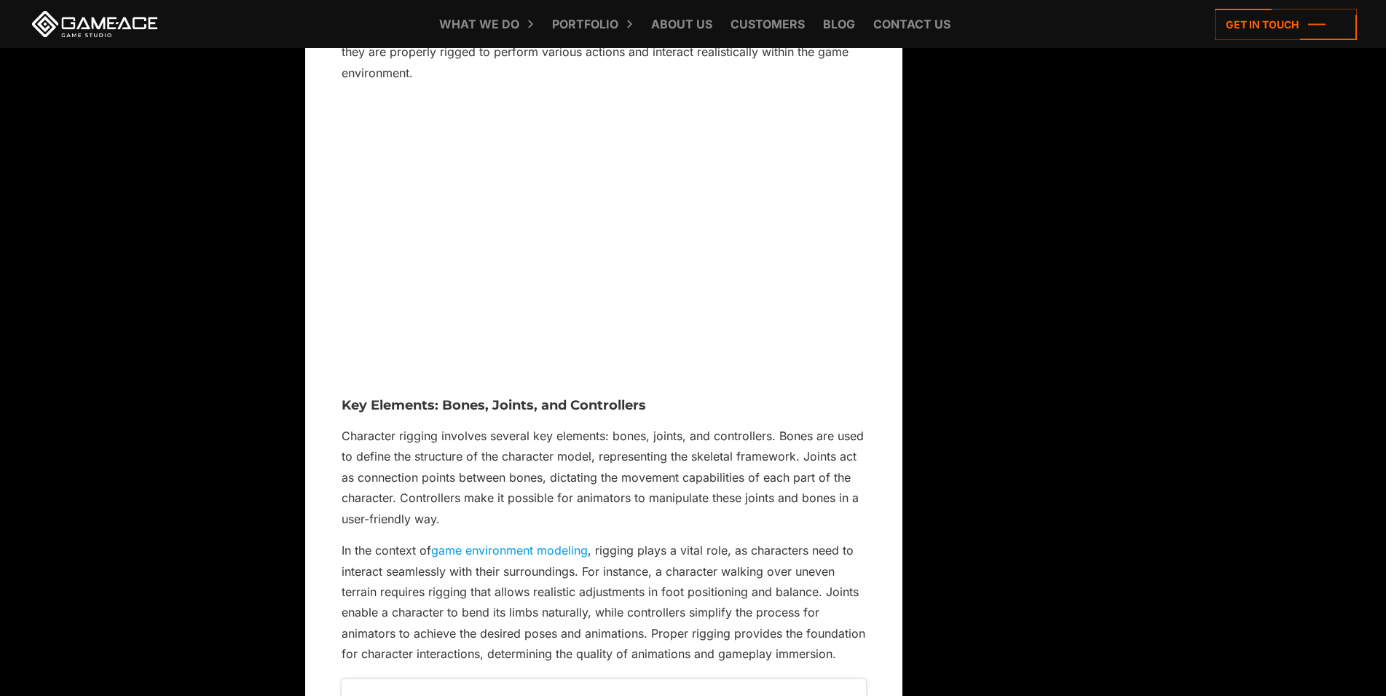
click at [460, 529] on p "Character rigging involves several key elements: bones, joints, and controllers…" at bounding box center [604, 476] width 524 height 103
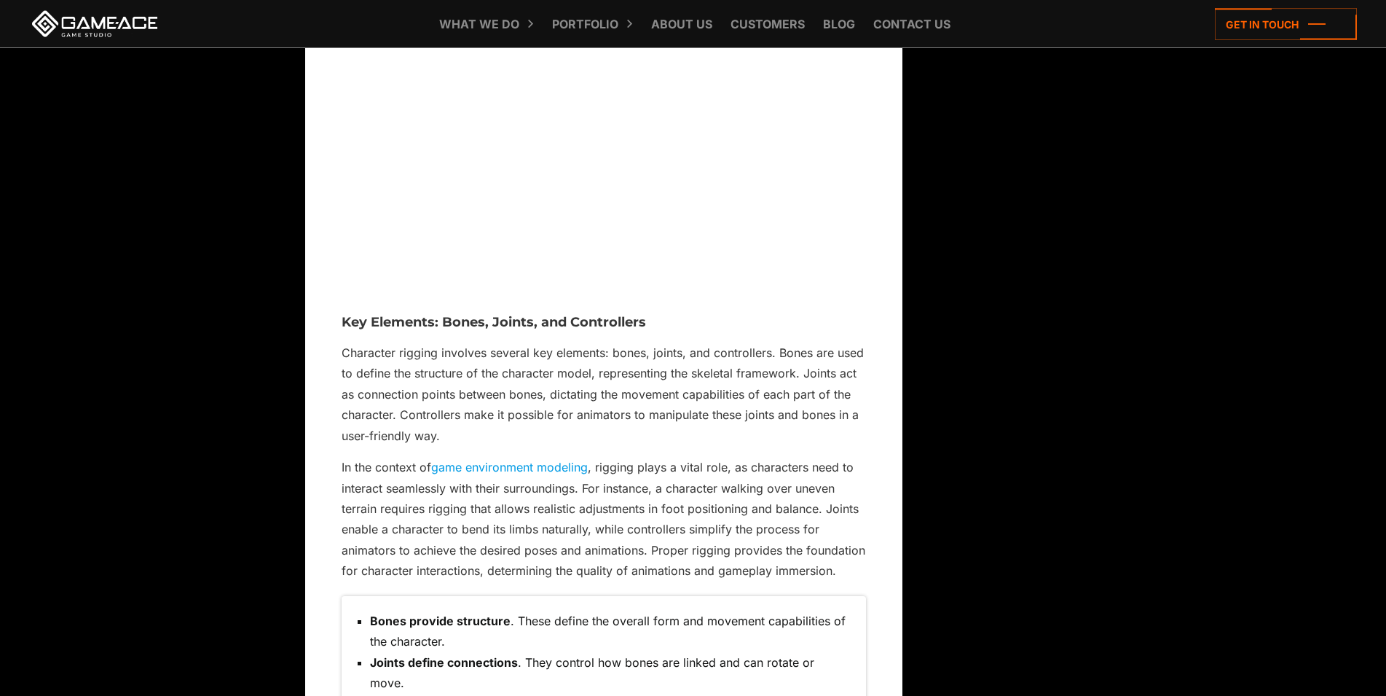
scroll to position [1783, 0]
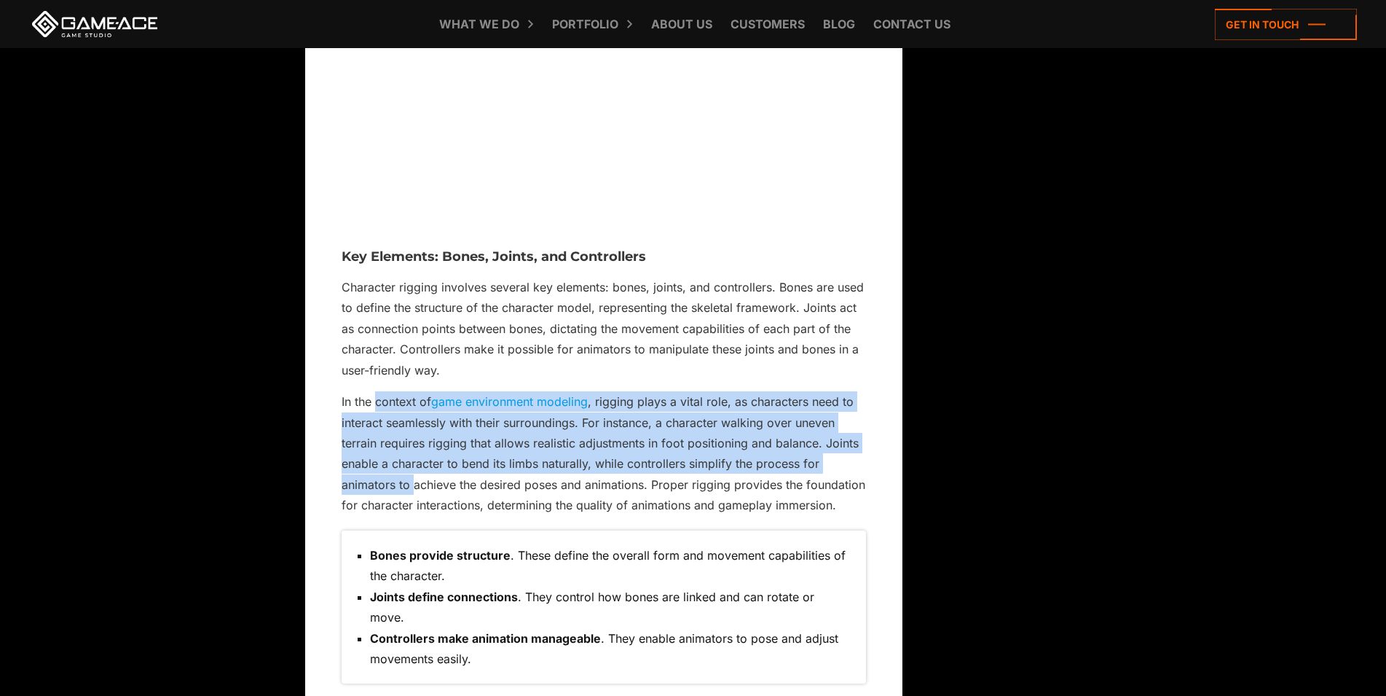
drag, startPoint x: 375, startPoint y: 417, endPoint x: 412, endPoint y: 513, distance: 102.1
click at [412, 513] on p "In the context of game environment modeling , rigging plays a vital role, as ch…" at bounding box center [604, 453] width 524 height 125
drag, startPoint x: 412, startPoint y: 513, endPoint x: 373, endPoint y: 412, distance: 108.4
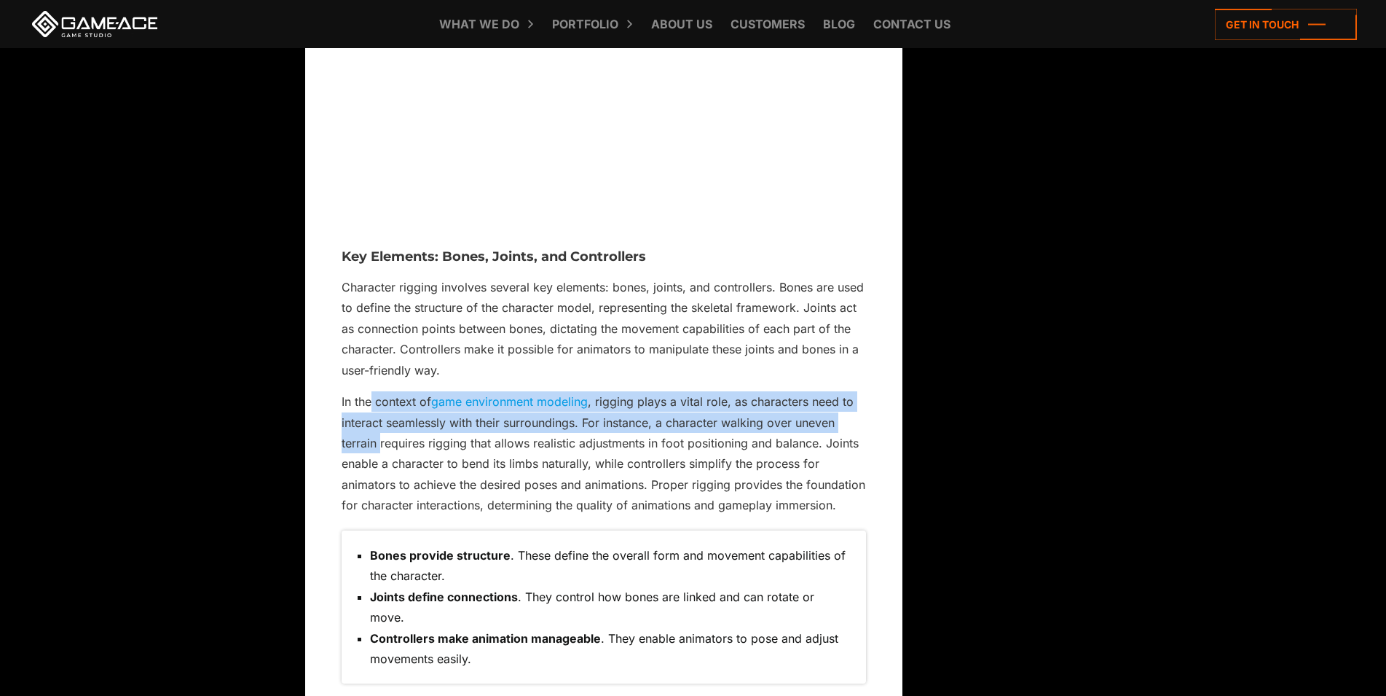
drag, startPoint x: 370, startPoint y: 419, endPoint x: 379, endPoint y: 457, distance: 39.7
click at [379, 457] on p "In the context of game environment modeling , rigging plays a vital role, as ch…" at bounding box center [604, 453] width 524 height 125
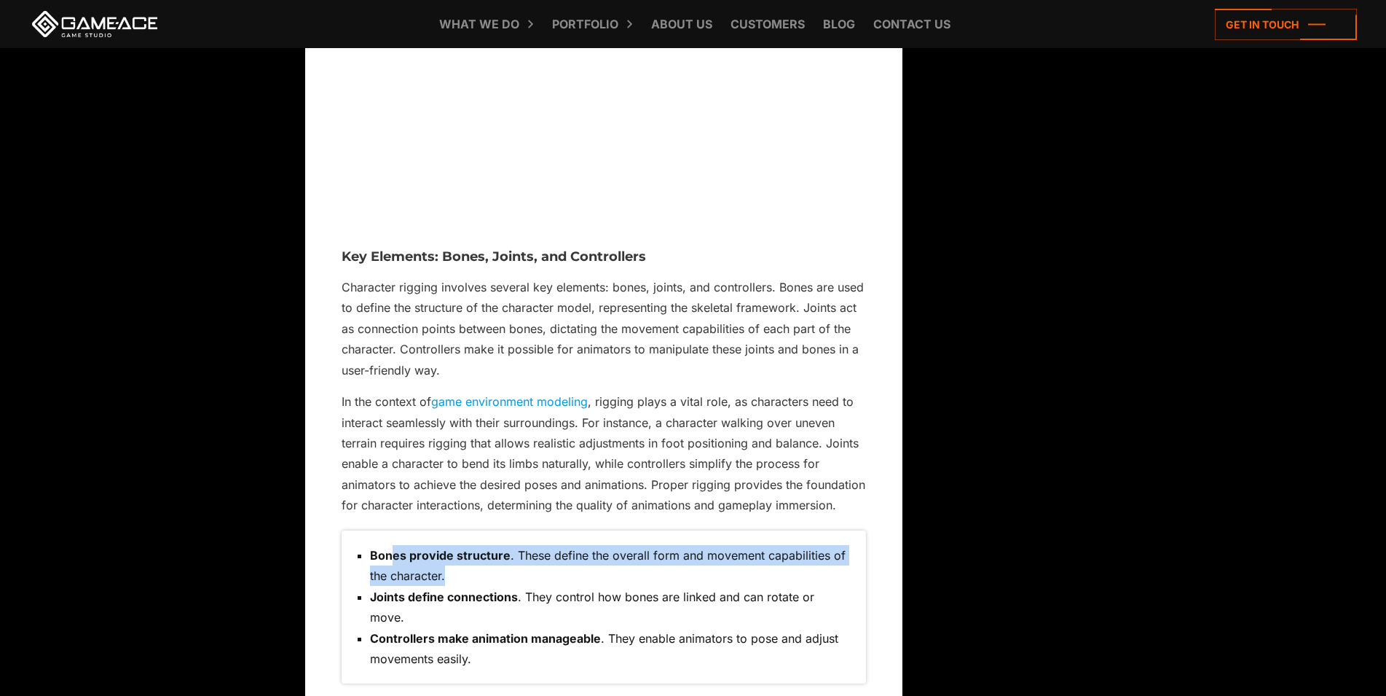
drag, startPoint x: 433, startPoint y: 598, endPoint x: 445, endPoint y: 602, distance: 13.1
click at [445, 586] on li "Bones provide structure . These define the overall form and movement capabiliti…" at bounding box center [610, 566] width 481 height 42
click at [503, 586] on li "Bones provide structure . These define the overall form and movement capabiliti…" at bounding box center [610, 566] width 481 height 42
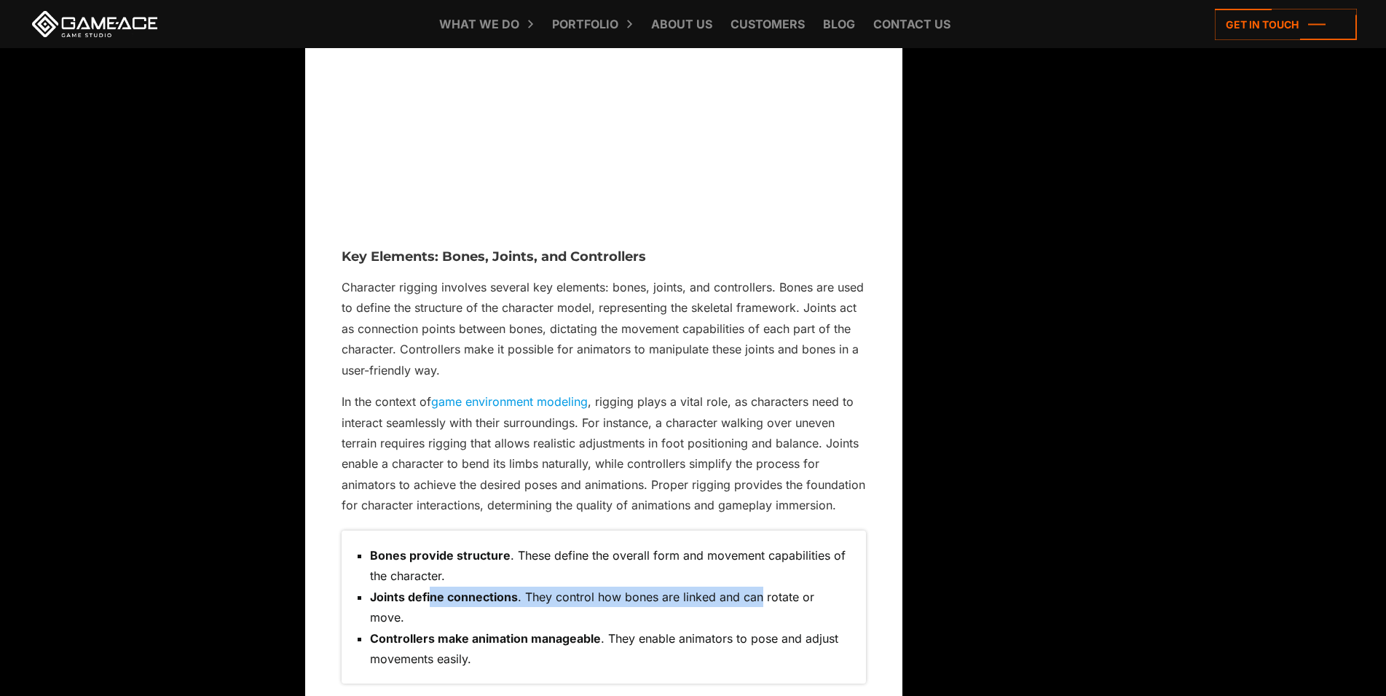
drag, startPoint x: 433, startPoint y: 616, endPoint x: 760, endPoint y: 616, distance: 327.8
click at [760, 616] on li "Joints define connections . They control how bones are linked and can rotate or…" at bounding box center [610, 607] width 481 height 42
click at [457, 646] on li "Controllers make animation manageable . They enable animators to pose and adjus…" at bounding box center [610, 649] width 481 height 42
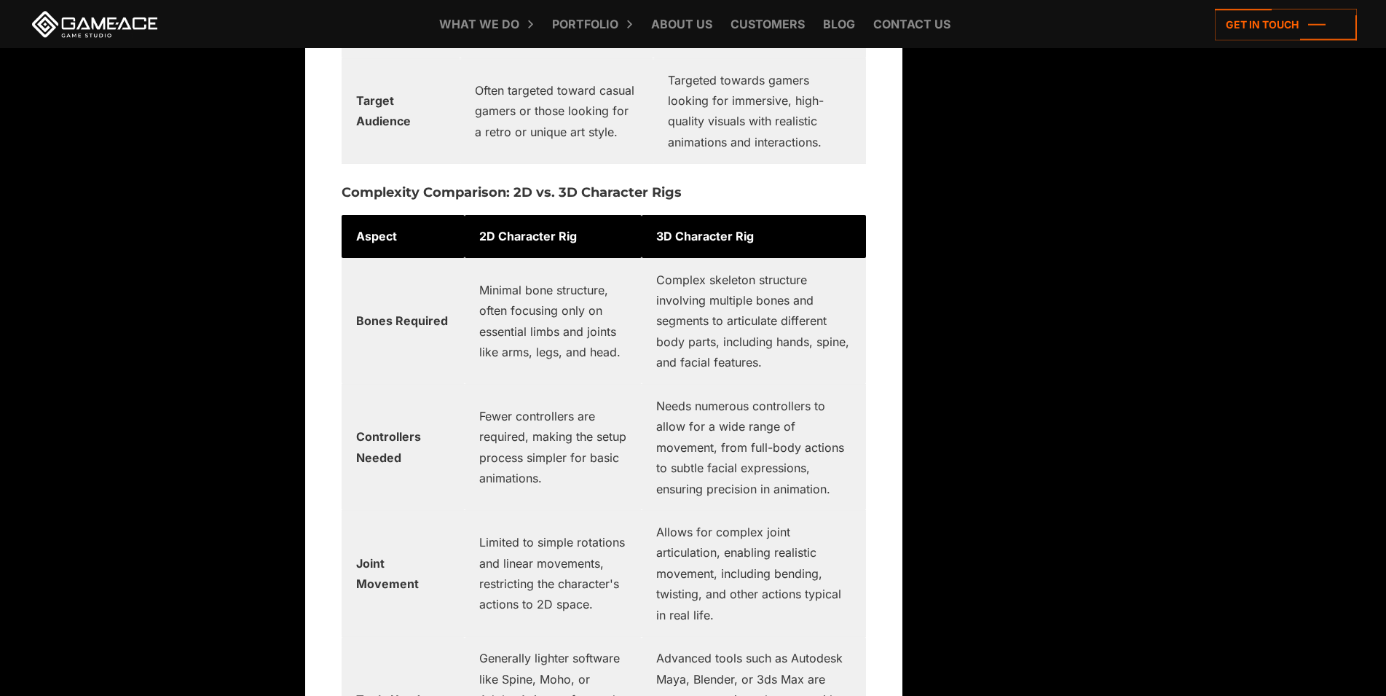
scroll to position [3418, 0]
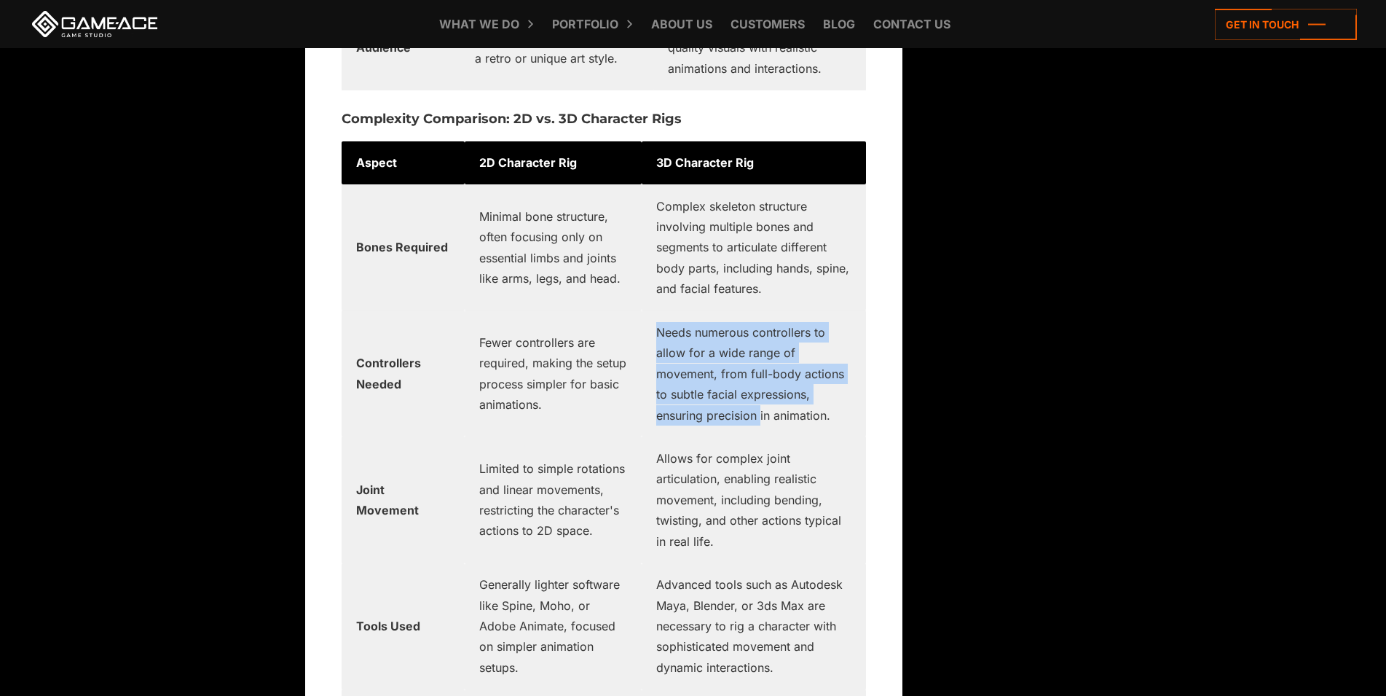
drag, startPoint x: 665, startPoint y: 339, endPoint x: 768, endPoint y: 419, distance: 130.3
click at [768, 420] on td "Needs numerous controllers to allow for a wide range of movement, from full-bod…" at bounding box center [754, 373] width 224 height 126
click at [768, 418] on td "Needs numerous controllers to allow for a wide range of movement, from full-bod…" at bounding box center [754, 373] width 224 height 126
drag, startPoint x: 742, startPoint y: 372, endPoint x: 701, endPoint y: 340, distance: 51.3
click at [701, 340] on td "Needs numerous controllers to allow for a wide range of movement, from full-bod…" at bounding box center [754, 373] width 224 height 126
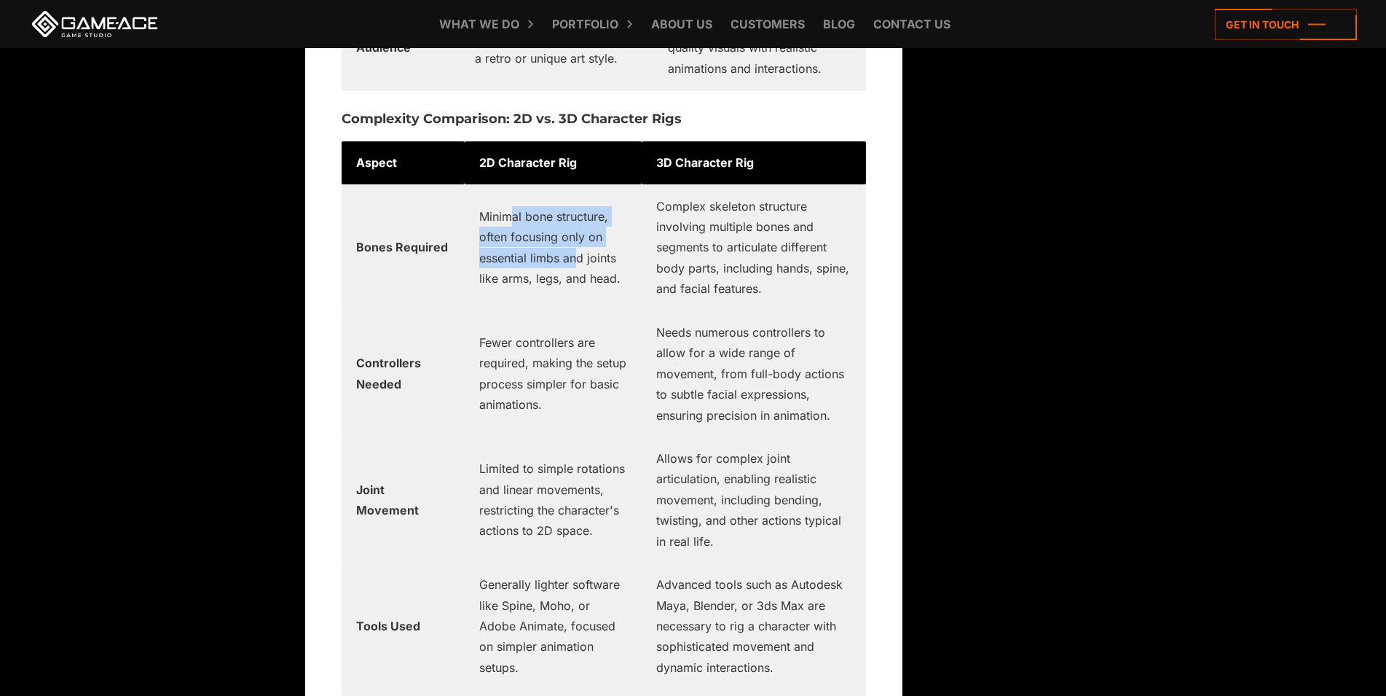
drag, startPoint x: 516, startPoint y: 217, endPoint x: 597, endPoint y: 270, distance: 96.8
click at [589, 268] on td "Minimal bone structure, often focusing only on essential limbs and joints like …" at bounding box center [553, 247] width 177 height 126
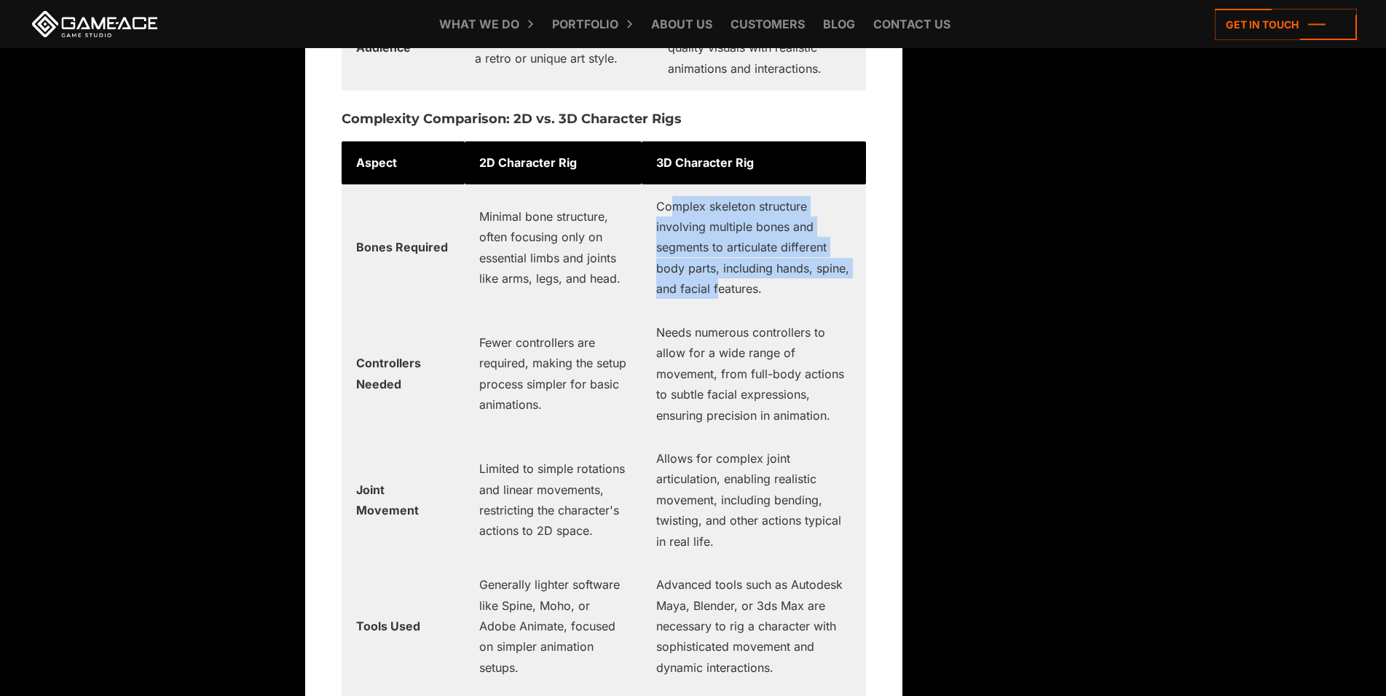
drag, startPoint x: 683, startPoint y: 217, endPoint x: 762, endPoint y: 296, distance: 112.3
click at [762, 297] on td "Complex skeleton structure involving multiple bones and segments to articulate …" at bounding box center [754, 247] width 224 height 126
drag, startPoint x: 790, startPoint y: 294, endPoint x: 620, endPoint y: 223, distance: 183.8
click at [620, 223] on tr "Bones Required Minimal bone structure, often focusing only on essential limbs a…" at bounding box center [604, 247] width 524 height 126
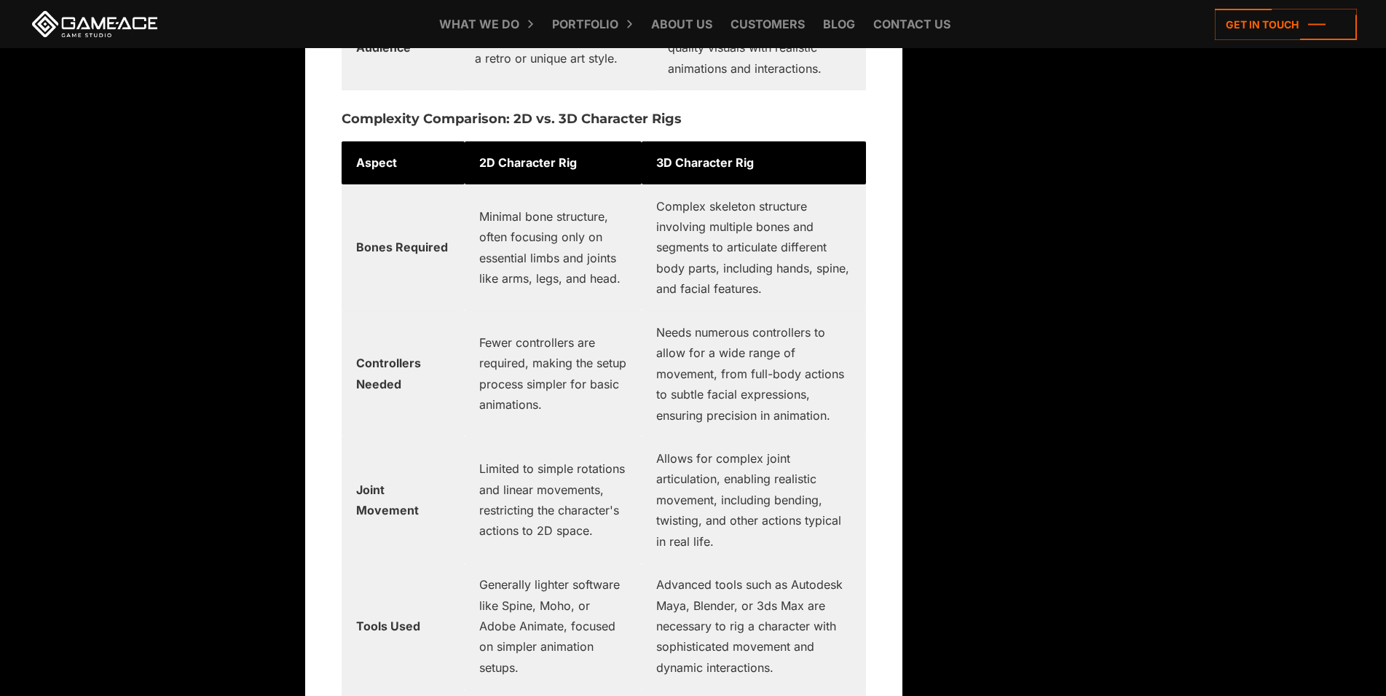
click at [574, 369] on td "Fewer controllers are required, making the setup process simpler for basic anim…" at bounding box center [553, 373] width 177 height 126
drag, startPoint x: 524, startPoint y: 331, endPoint x: 574, endPoint y: 416, distance: 97.9
click at [574, 416] on td "Fewer controllers are required, making the setup process simpler for basic anim…" at bounding box center [553, 373] width 177 height 126
click at [581, 417] on td "Fewer controllers are required, making the setup process simpler for basic anim…" at bounding box center [553, 373] width 177 height 126
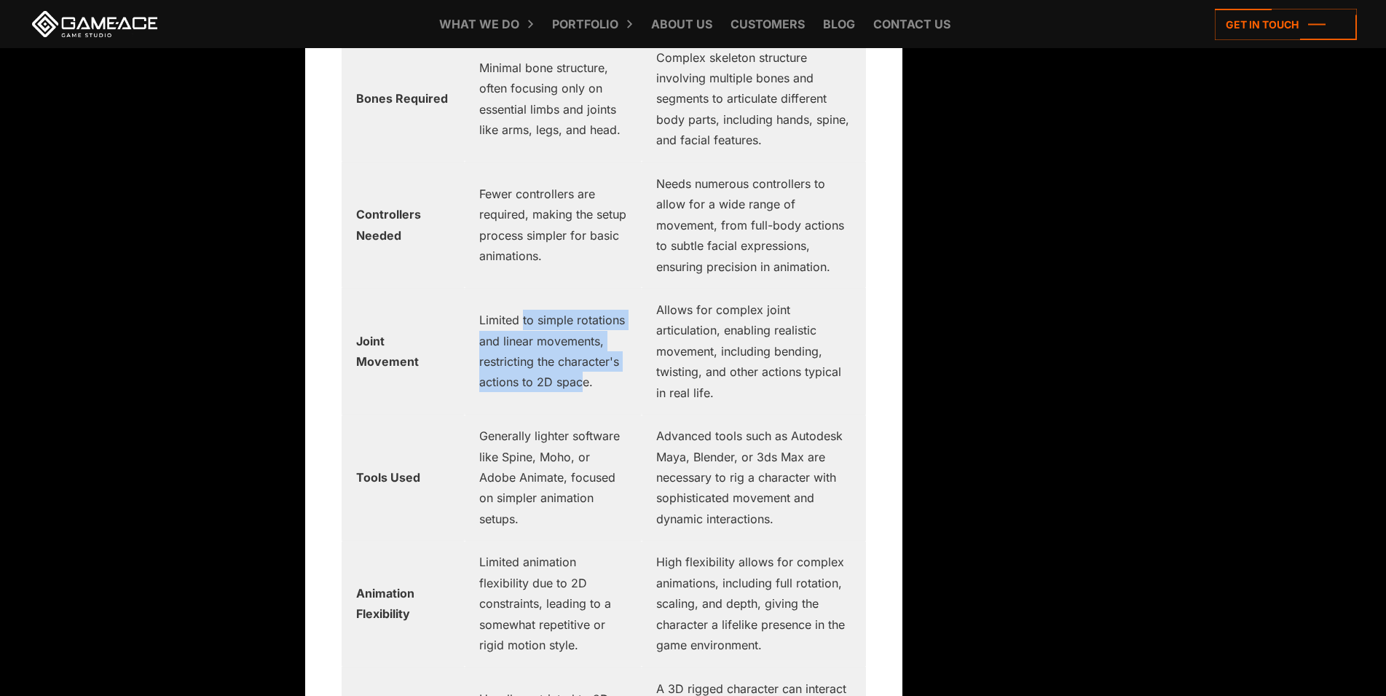
drag, startPoint x: 522, startPoint y: 310, endPoint x: 581, endPoint y: 384, distance: 94.4
click at [581, 384] on td "Limited to simple rotations and linear movements, restricting the character's a…" at bounding box center [553, 351] width 177 height 126
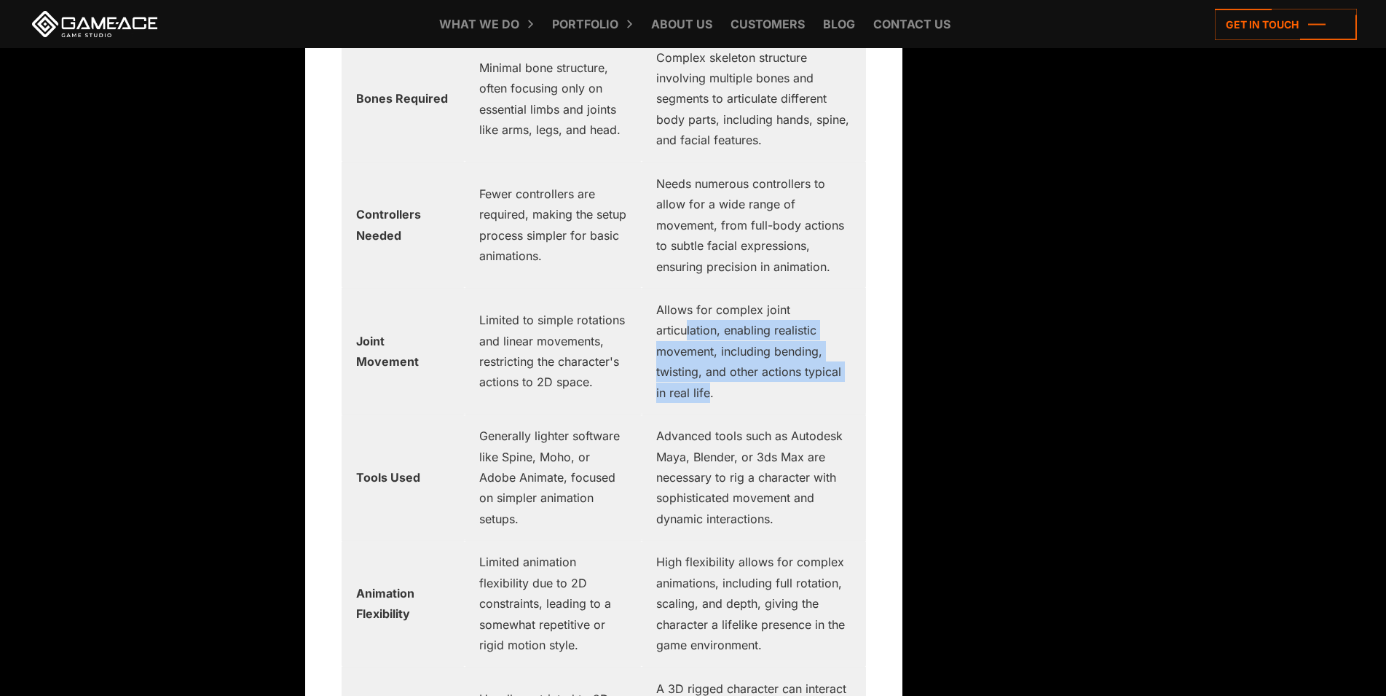
drag, startPoint x: 692, startPoint y: 321, endPoint x: 715, endPoint y: 391, distance: 73.7
click at [715, 391] on td "Allows for complex joint articulation, enabling realistic movement, including b…" at bounding box center [754, 351] width 224 height 126
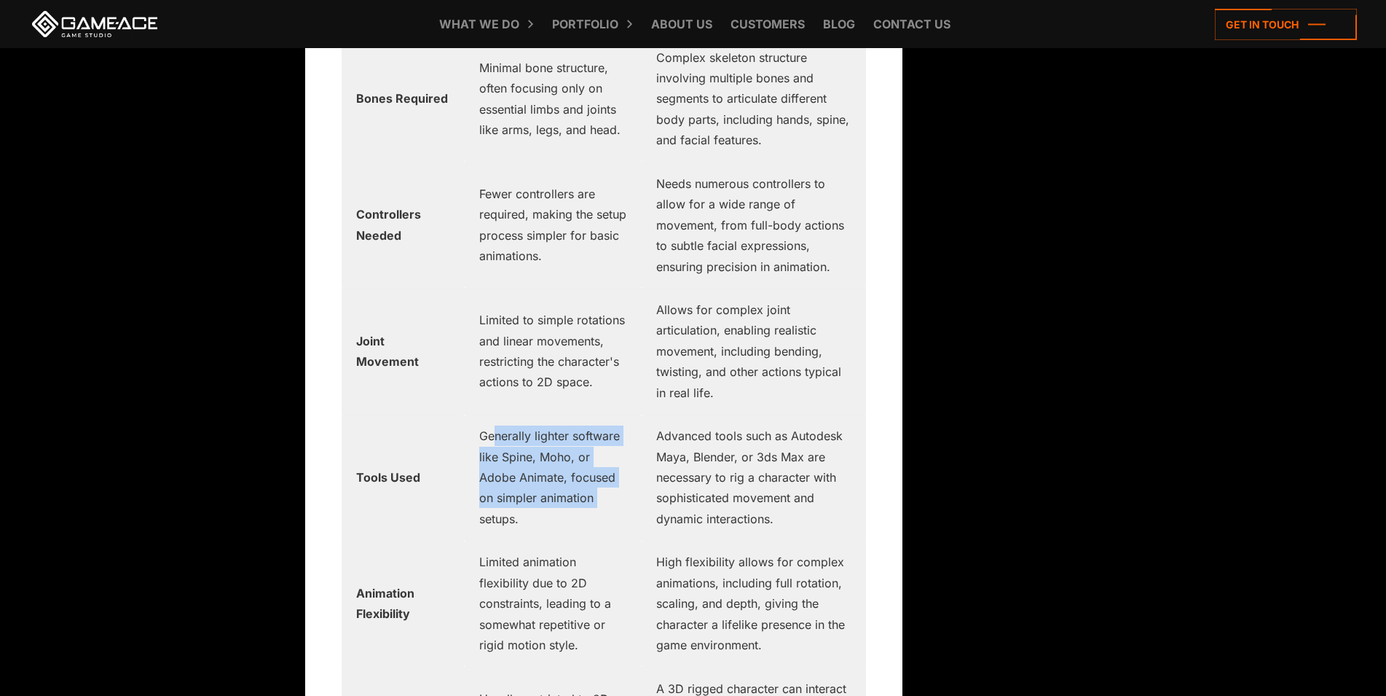
drag, startPoint x: 494, startPoint y: 447, endPoint x: 581, endPoint y: 508, distance: 105.7
click at [581, 508] on td "Generally lighter software like Spine, Moho, or Adobe Animate, focused on simpl…" at bounding box center [553, 477] width 177 height 126
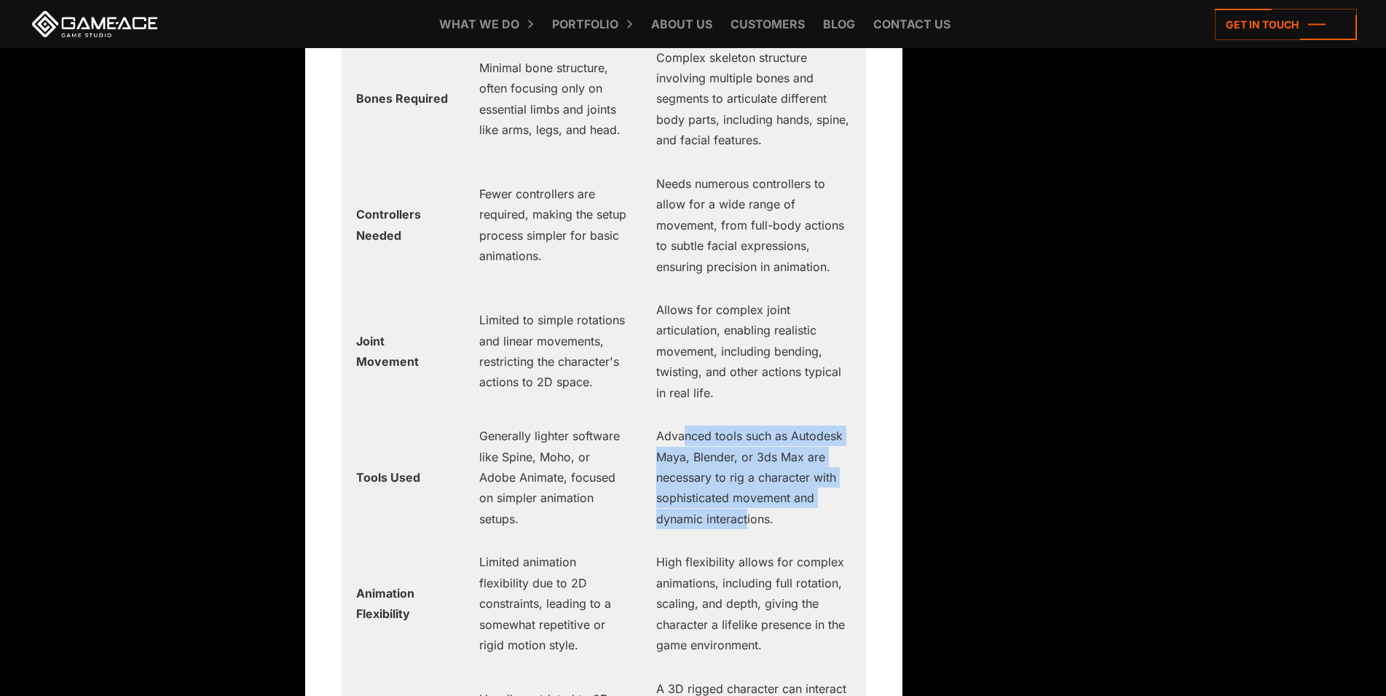
drag, startPoint x: 755, startPoint y: 520, endPoint x: 694, endPoint y: 430, distance: 108.5
click at [694, 430] on td "Advanced tools such as Autodesk Maya, Blender, or 3ds Max are necessary to rig …" at bounding box center [754, 477] width 224 height 126
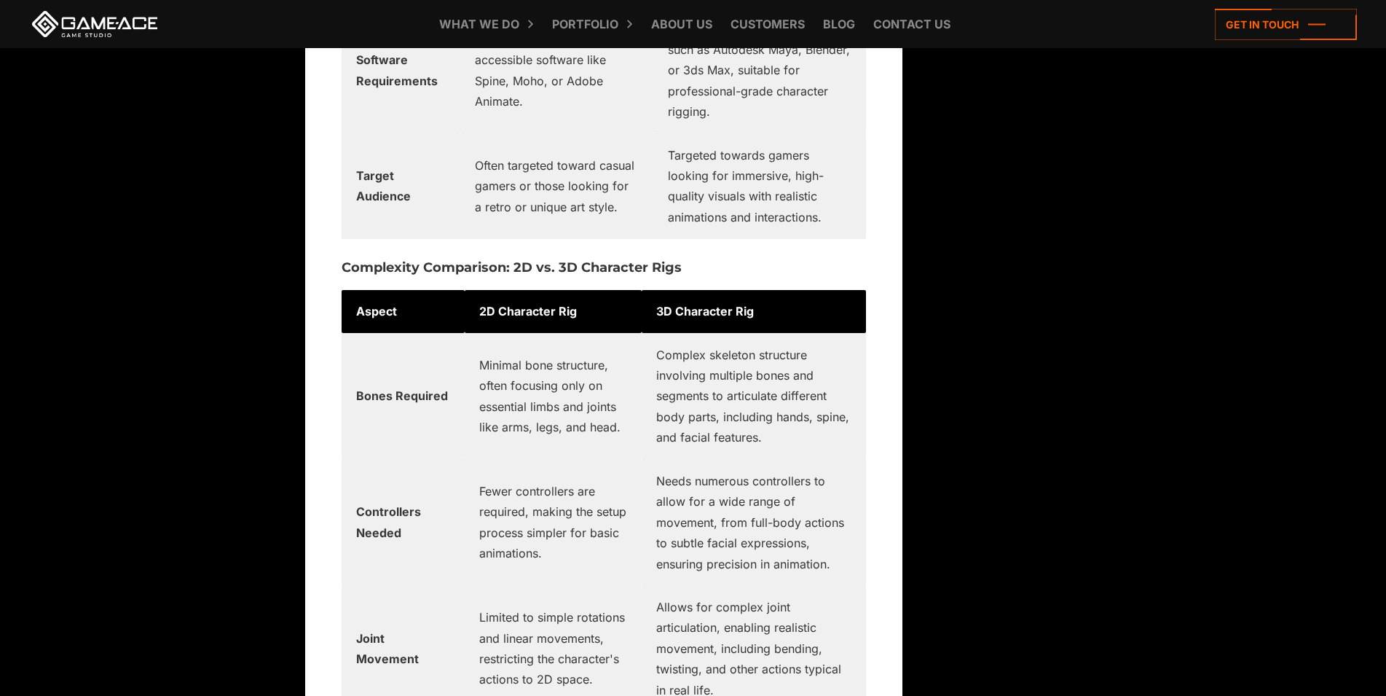
scroll to position [3641, 0]
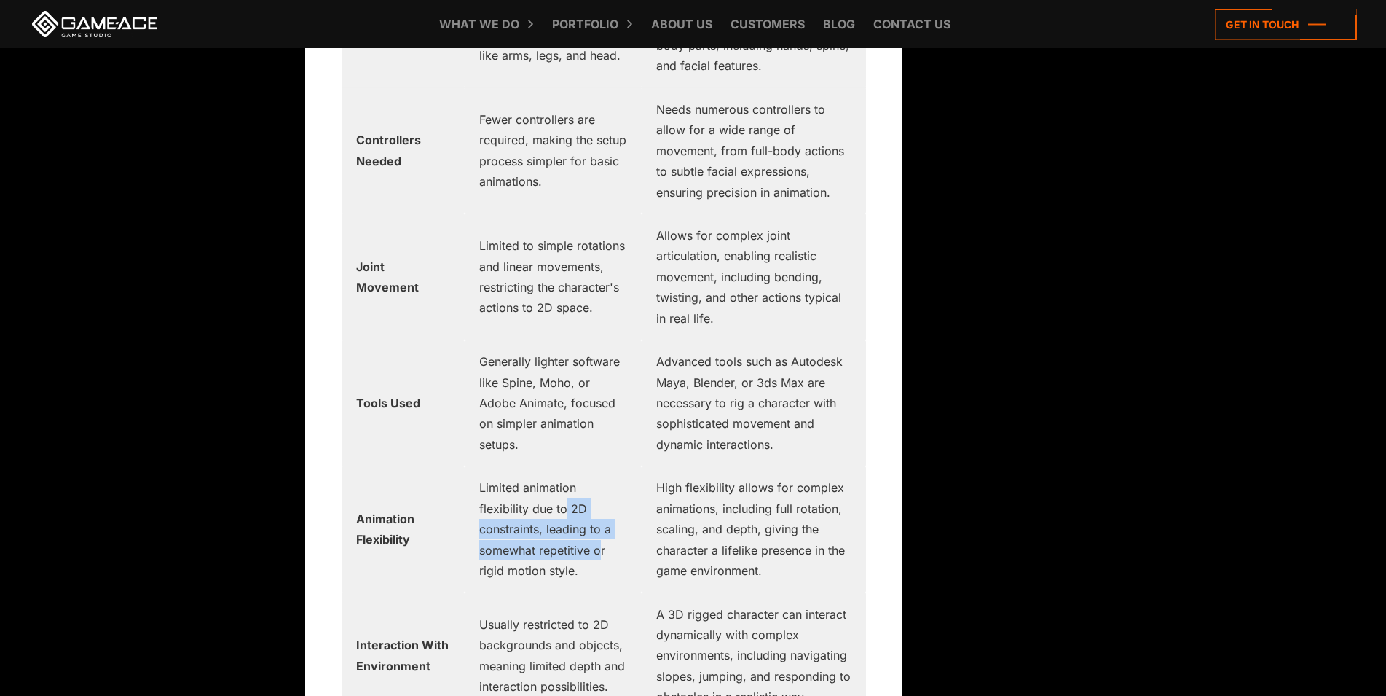
drag, startPoint x: 516, startPoint y: 507, endPoint x: 551, endPoint y: 556, distance: 60.5
click at [544, 554] on td "Limited animation flexibility due to 2D constraints, leading to a somewhat repe…" at bounding box center [553, 529] width 177 height 126
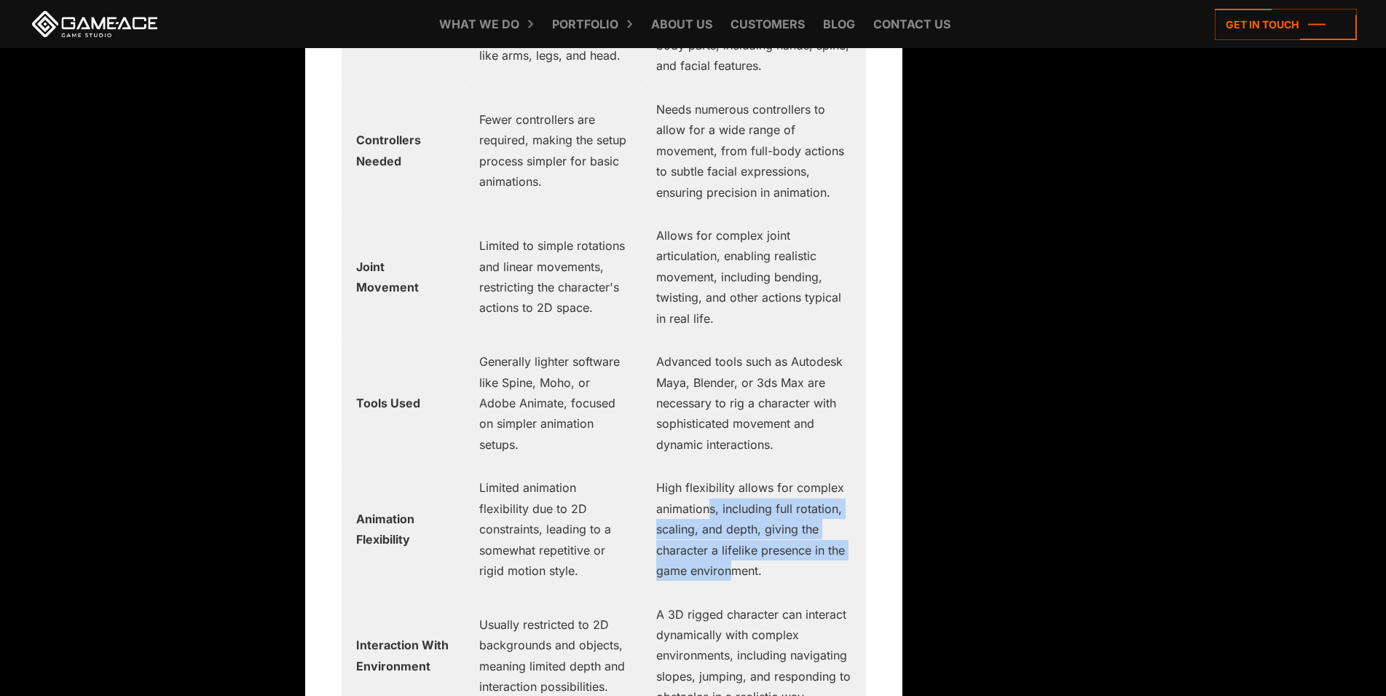
drag, startPoint x: 717, startPoint y: 500, endPoint x: 763, endPoint y: 581, distance: 93.6
click at [763, 581] on td "High flexibility allows for complex animations, including full rotation, scalin…" at bounding box center [754, 529] width 224 height 126
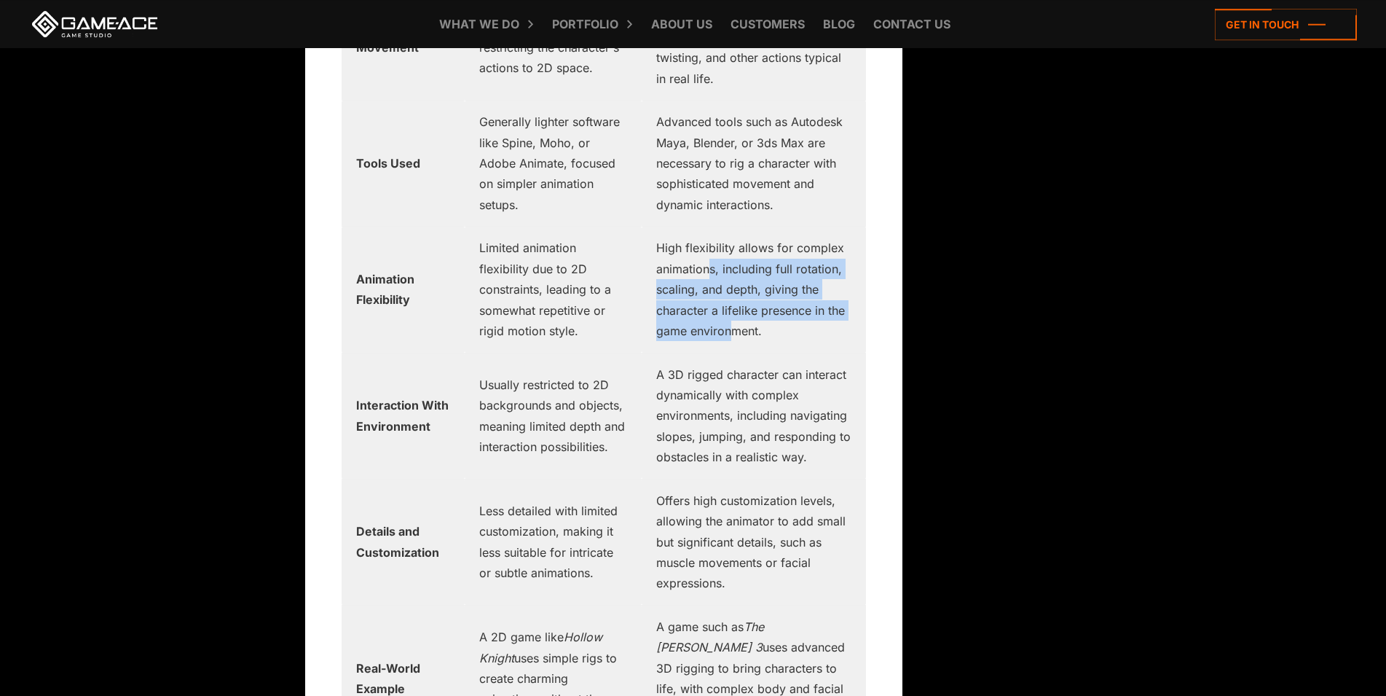
scroll to position [4012, 0]
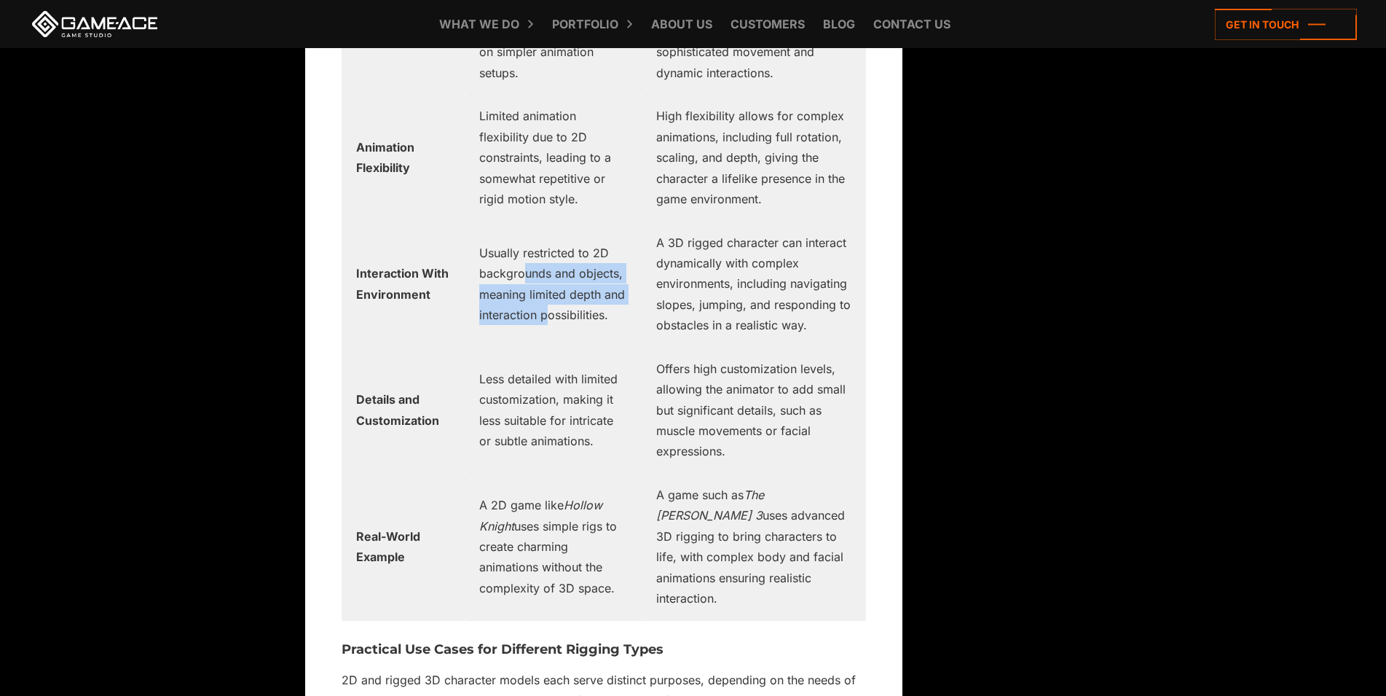
drag, startPoint x: 524, startPoint y: 280, endPoint x: 547, endPoint y: 358, distance: 81.1
click at [546, 347] on td "Usually restricted to 2D backgrounds and objects, meaning limited depth and int…" at bounding box center [553, 284] width 177 height 126
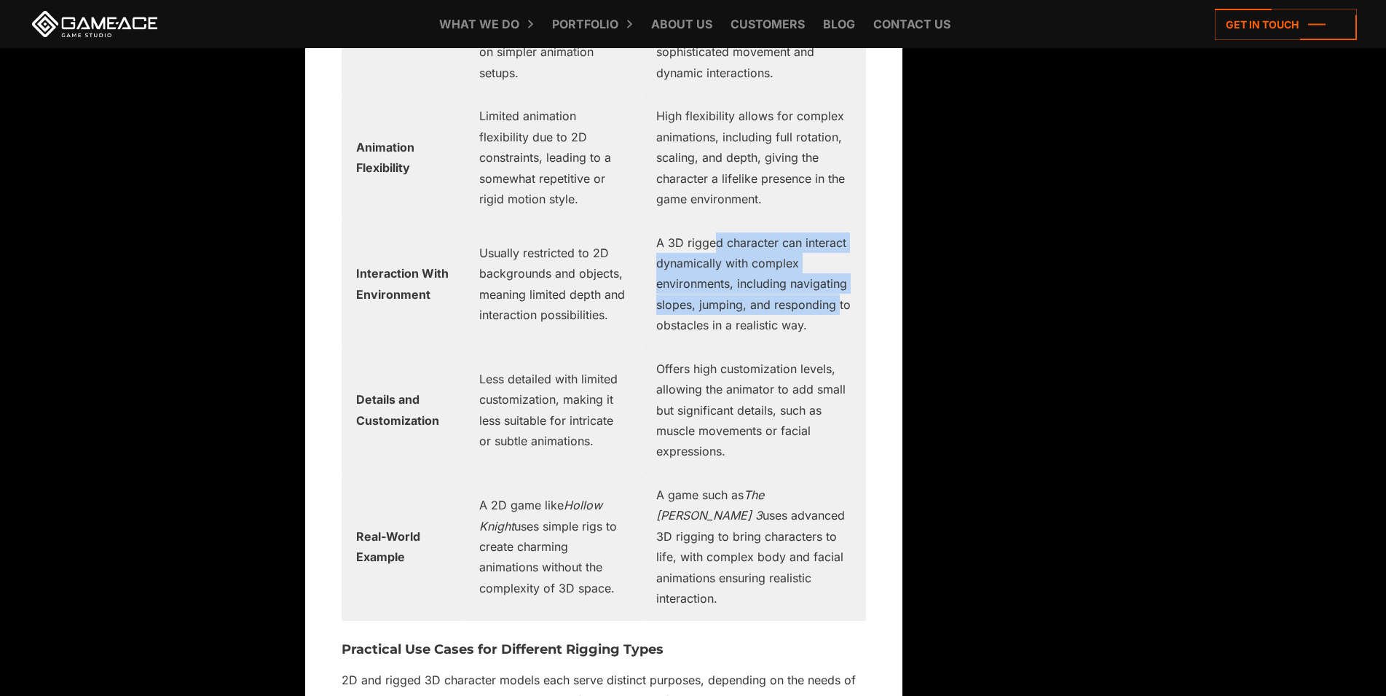
drag, startPoint x: 721, startPoint y: 264, endPoint x: 728, endPoint y: 326, distance: 62.3
click at [728, 326] on td "A 3D rigged character can interact dynamically with complex environments, inclu…" at bounding box center [754, 284] width 224 height 126
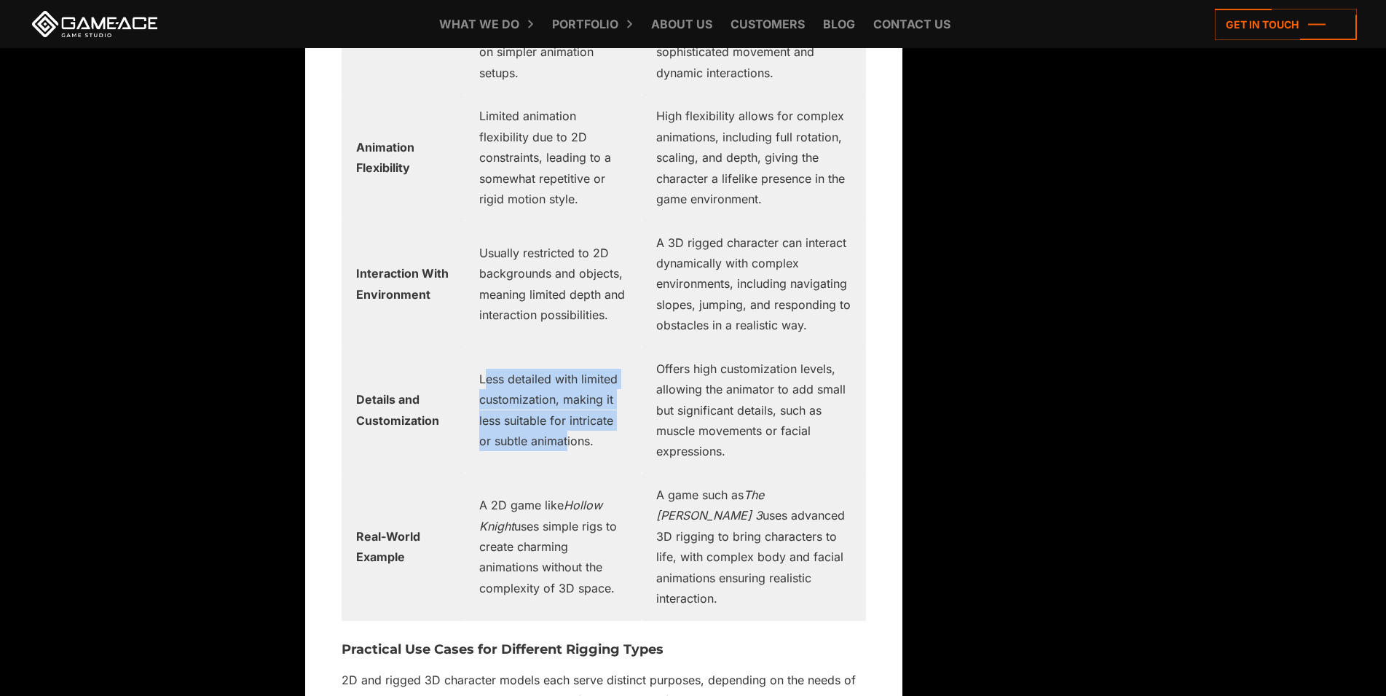
drag, startPoint x: 486, startPoint y: 405, endPoint x: 553, endPoint y: 481, distance: 101.7
click at [553, 473] on td "Less detailed with limited customization, making it less suitable for intricate…" at bounding box center [553, 410] width 177 height 126
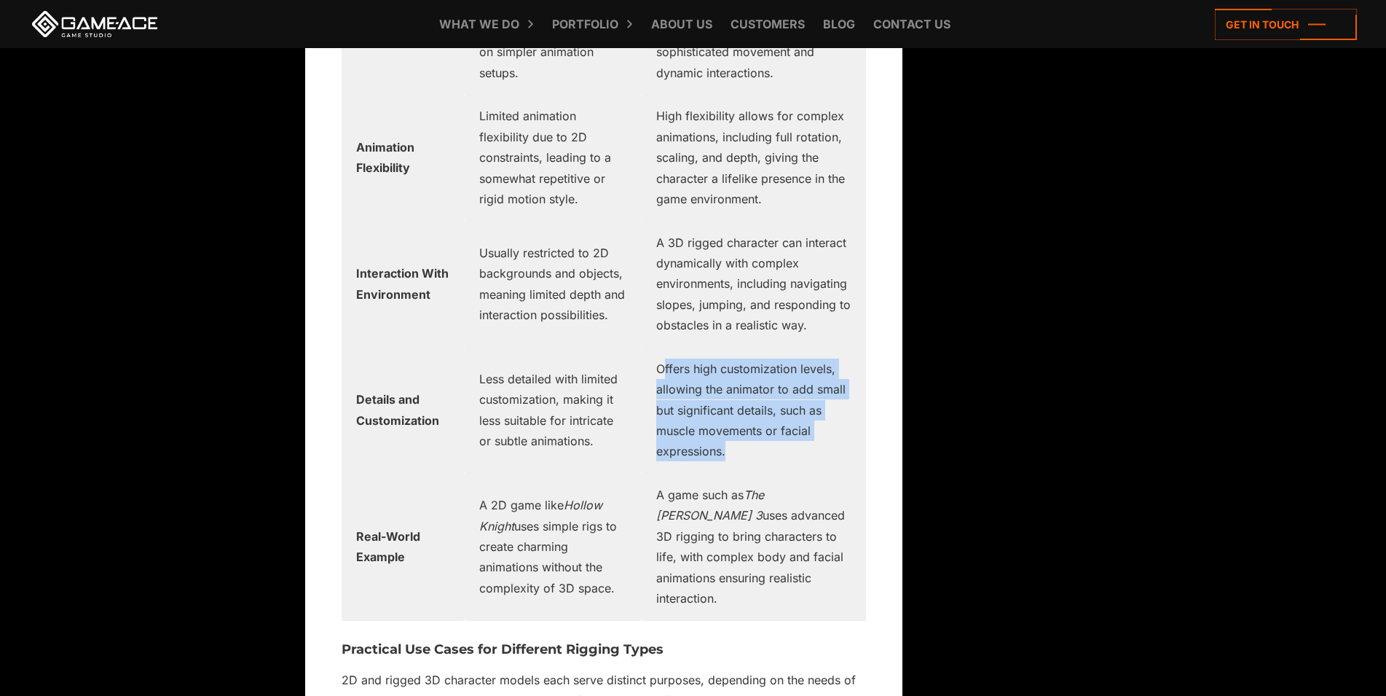
drag, startPoint x: 674, startPoint y: 385, endPoint x: 747, endPoint y: 486, distance: 124.1
click at [747, 473] on td "Offers high customization levels, allowing the animator to add small but signif…" at bounding box center [754, 410] width 224 height 126
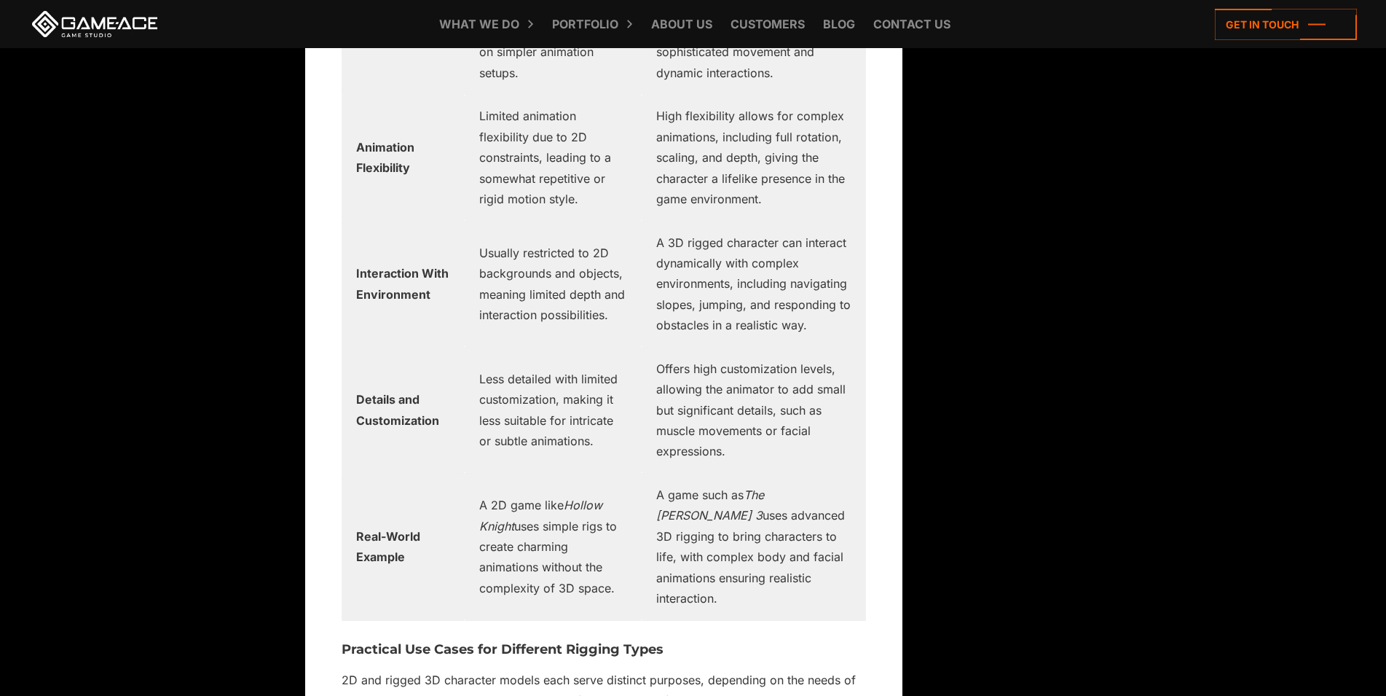
click at [744, 472] on td "Offers high customization levels, allowing the animator to add small but signif…" at bounding box center [754, 410] width 224 height 126
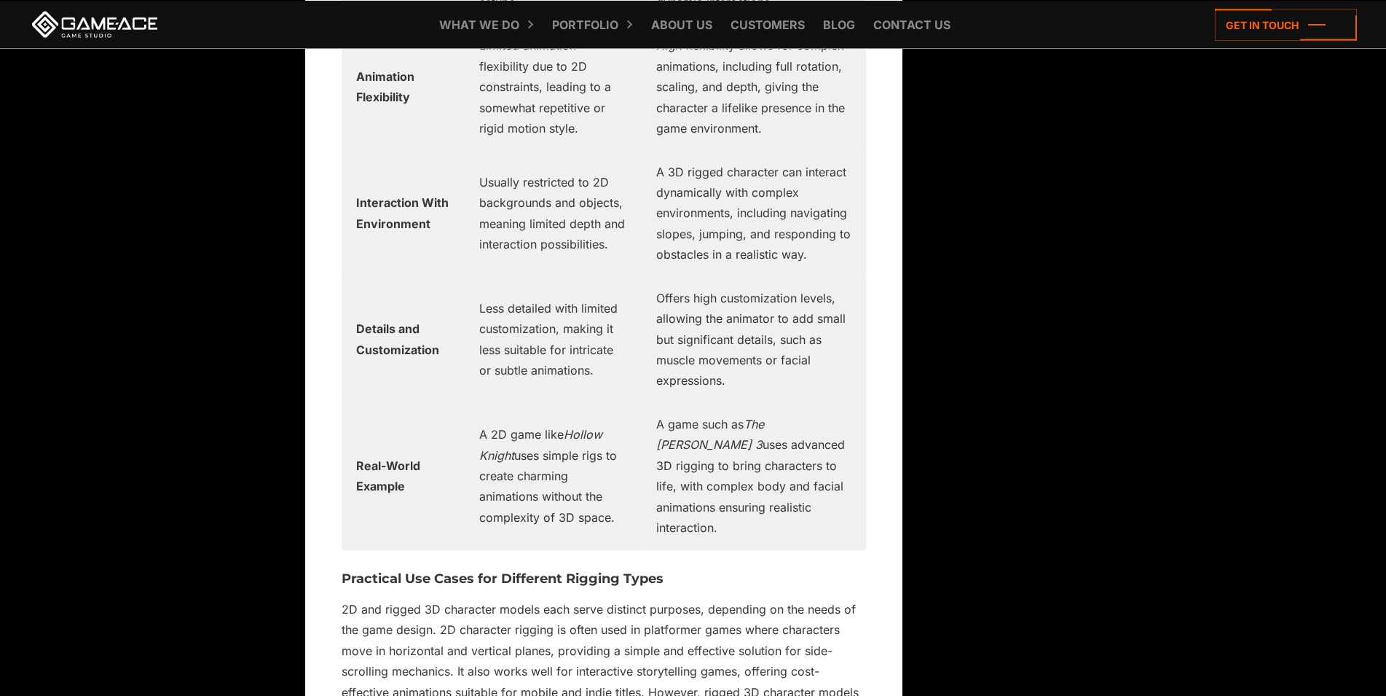
scroll to position [4161, 0]
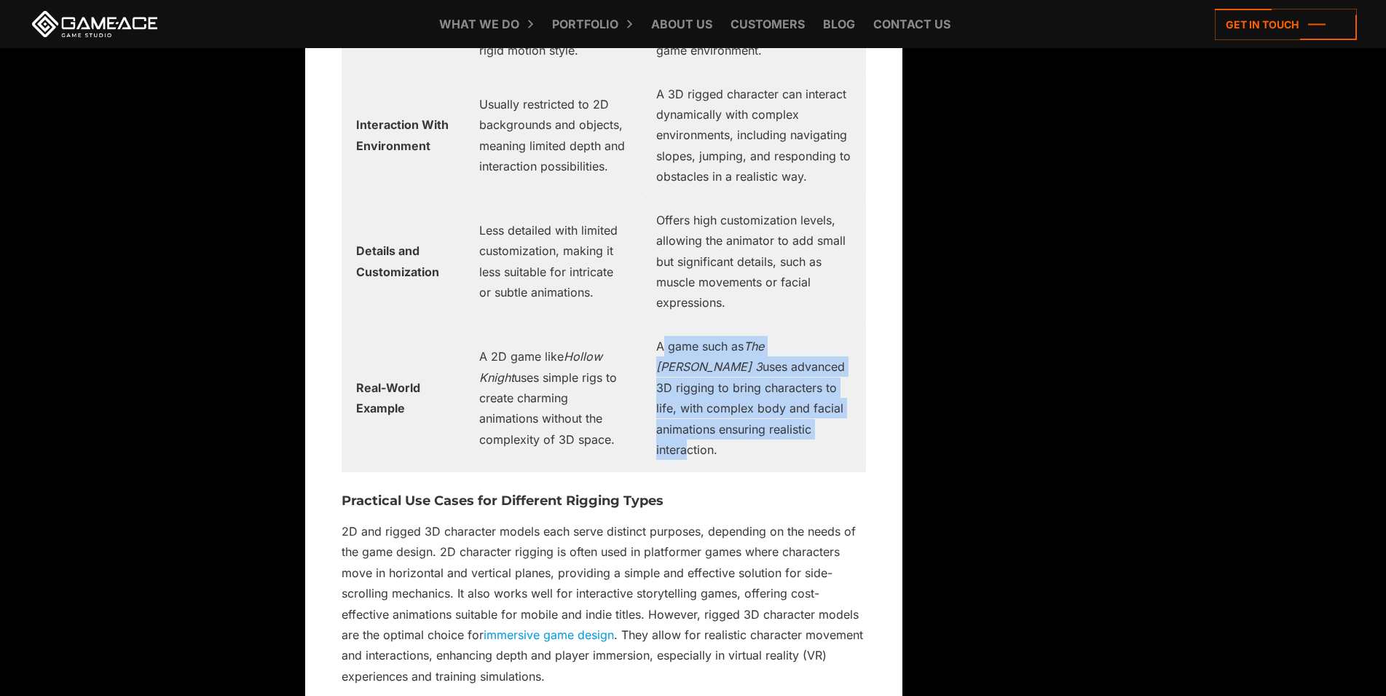
drag, startPoint x: 671, startPoint y: 369, endPoint x: 691, endPoint y: 463, distance: 96.0
click at [691, 463] on td "A game such as The [PERSON_NAME] 3 uses advanced 3D rigging to bring characters…" at bounding box center [754, 397] width 224 height 147
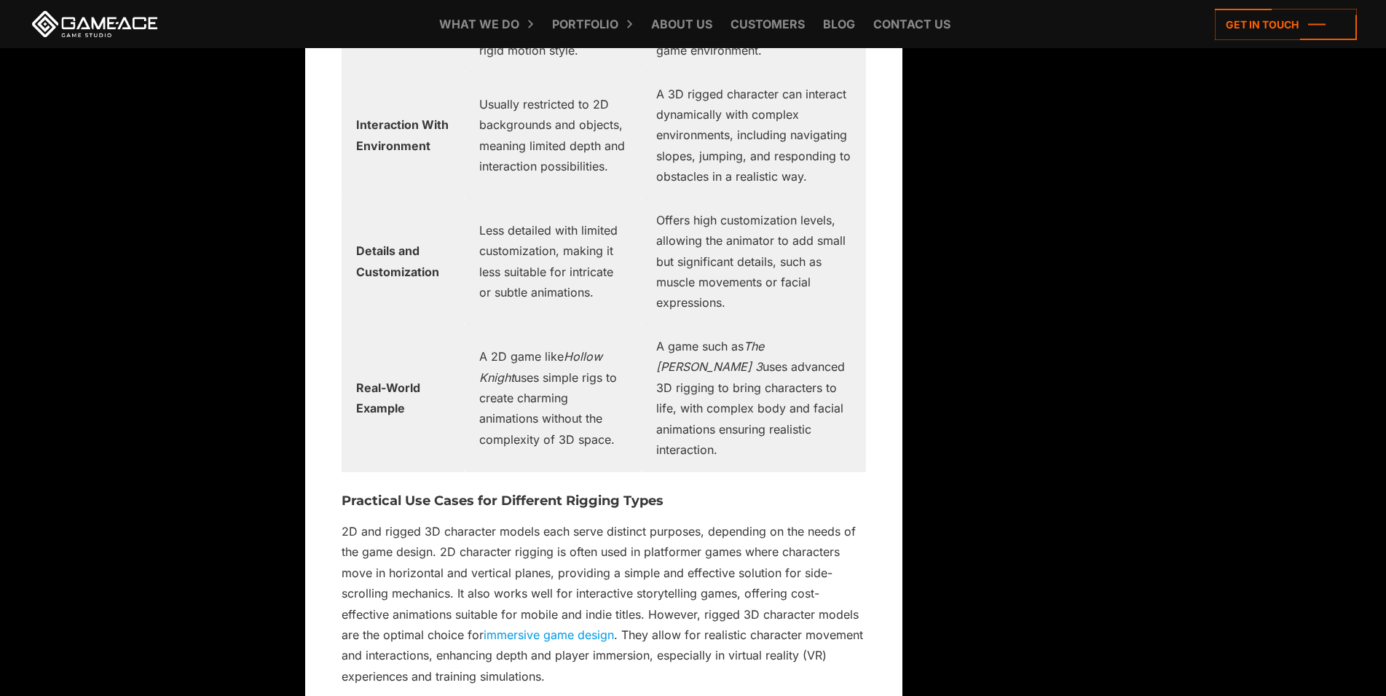
click at [707, 463] on td "A game such as The [PERSON_NAME] 3 uses advanced 3D rigging to bring characters…" at bounding box center [754, 397] width 224 height 147
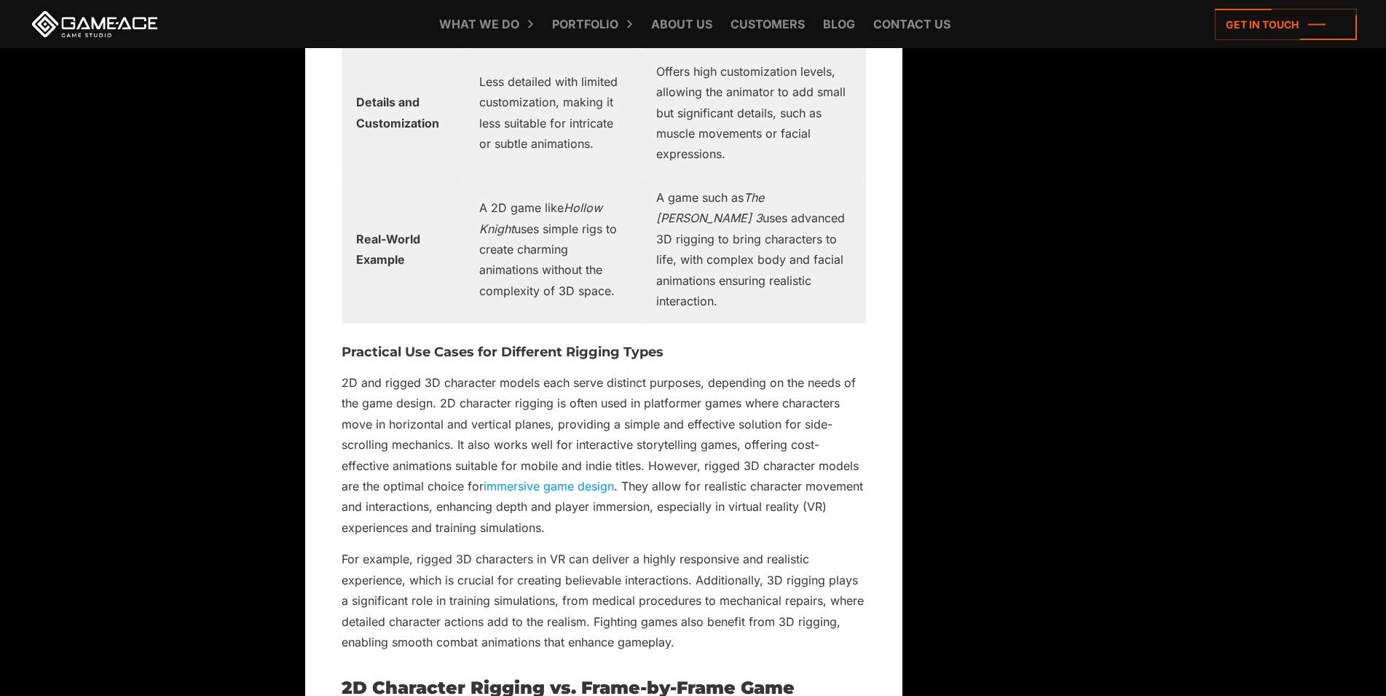
scroll to position [4384, 0]
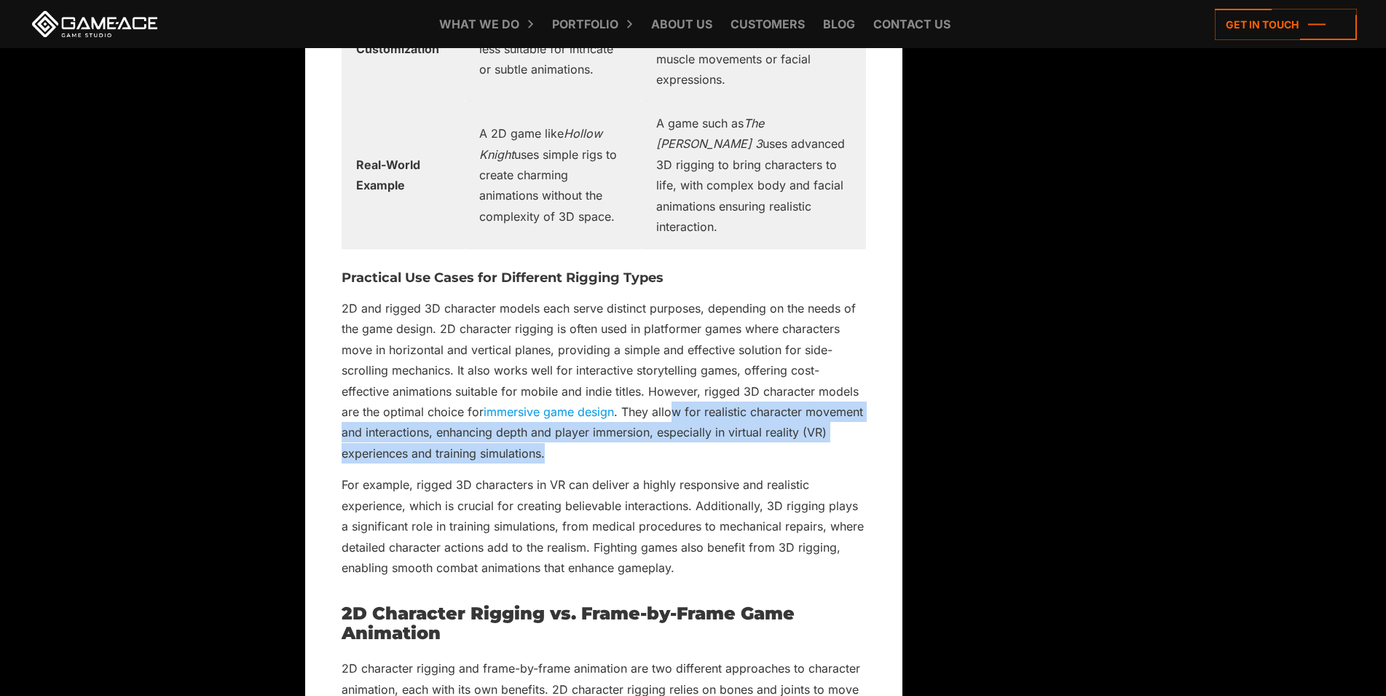
drag, startPoint x: 634, startPoint y: 428, endPoint x: 635, endPoint y: 471, distance: 42.3
click at [635, 464] on p "2D and rigged 3D character models each serve distinct purposes, depending on th…" at bounding box center [604, 381] width 524 height 166
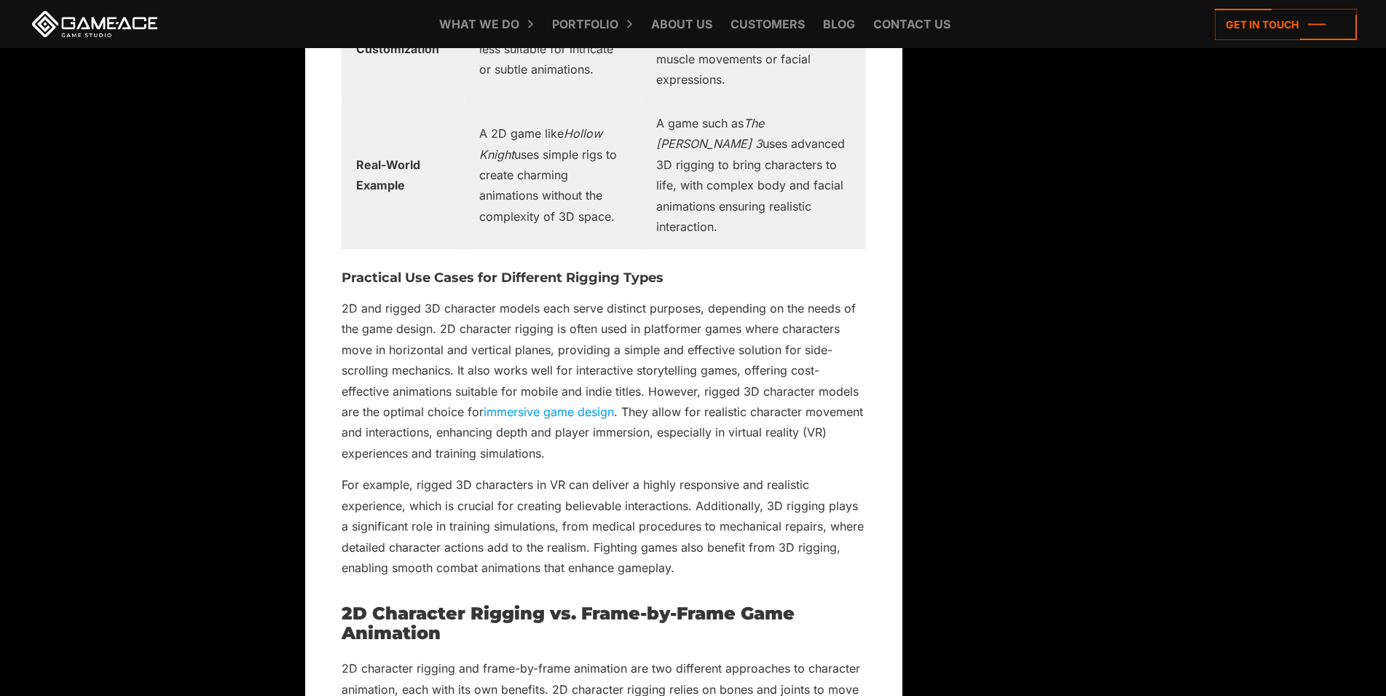
click at [635, 464] on p "2D and rigged 3D character models each serve distinct purposes, depending on th…" at bounding box center [604, 381] width 524 height 166
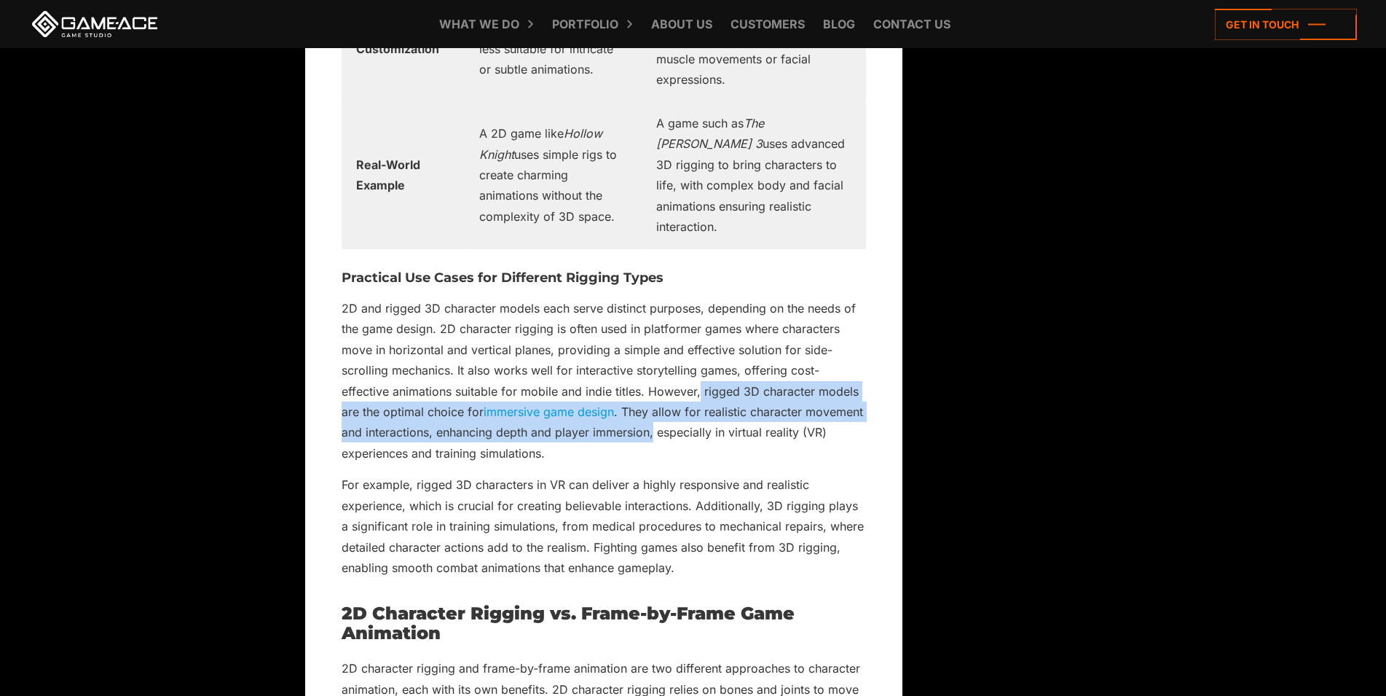
drag, startPoint x: 632, startPoint y: 453, endPoint x: 649, endPoint y: 408, distance: 48.2
click at [649, 408] on p "2D and rigged 3D character models each serve distinct purposes, depending on th…" at bounding box center [604, 381] width 524 height 166
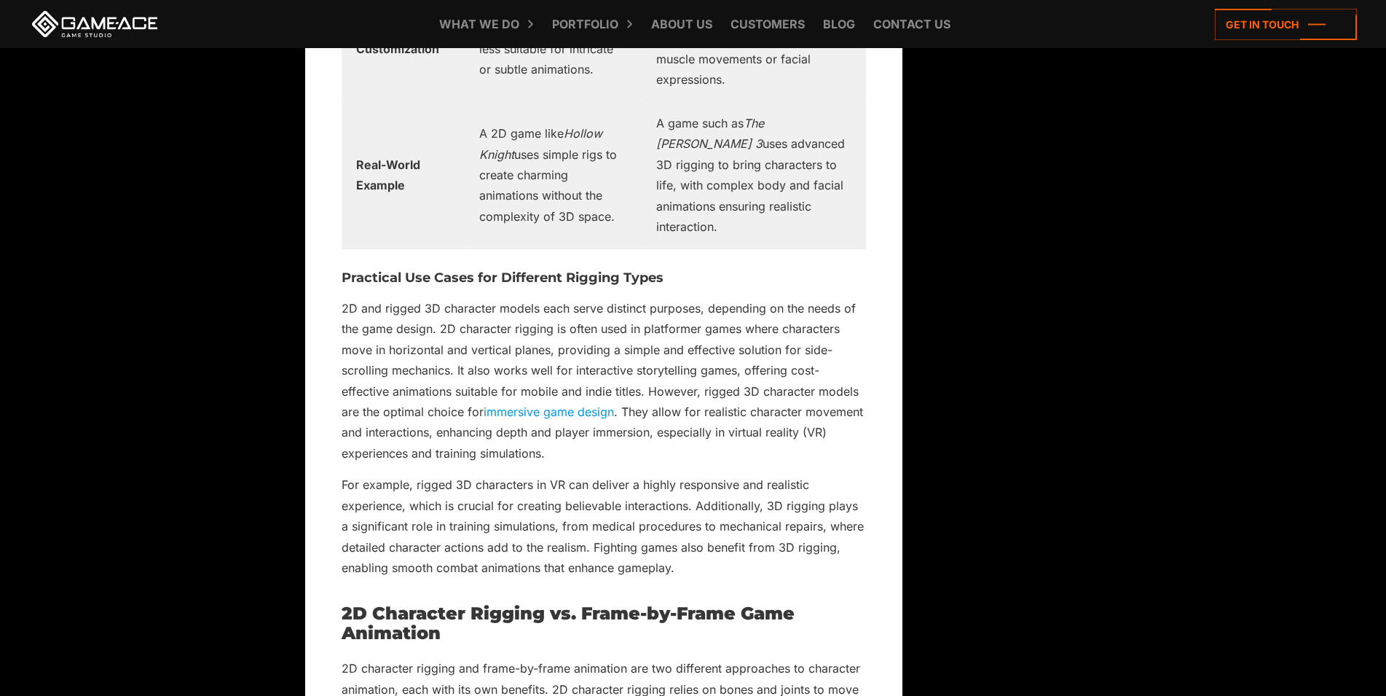
click at [487, 464] on p "2D and rigged 3D character models each serve distinct purposes, depending on th…" at bounding box center [604, 381] width 524 height 166
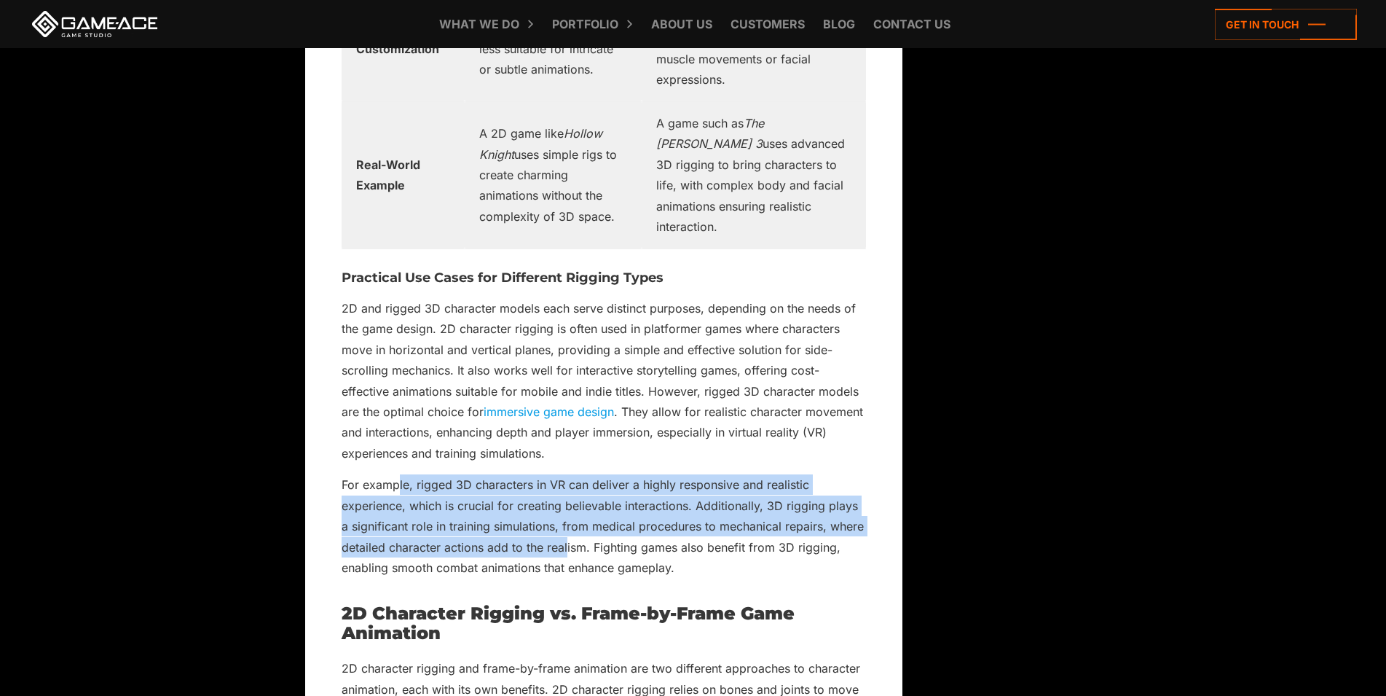
drag, startPoint x: 421, startPoint y: 515, endPoint x: 568, endPoint y: 574, distance: 158.5
click at [568, 574] on p "For example, rigged 3D characters in VR can deliver a highly responsive and rea…" at bounding box center [604, 525] width 524 height 103
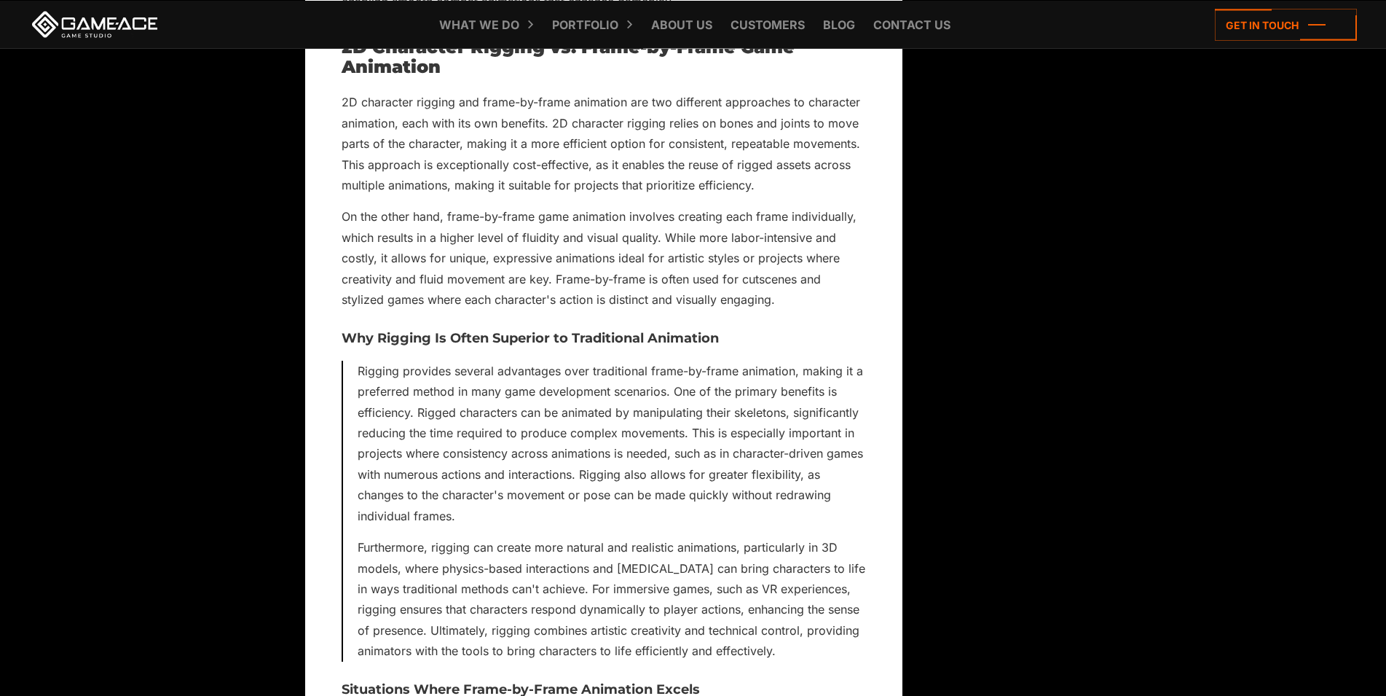
scroll to position [4978, 0]
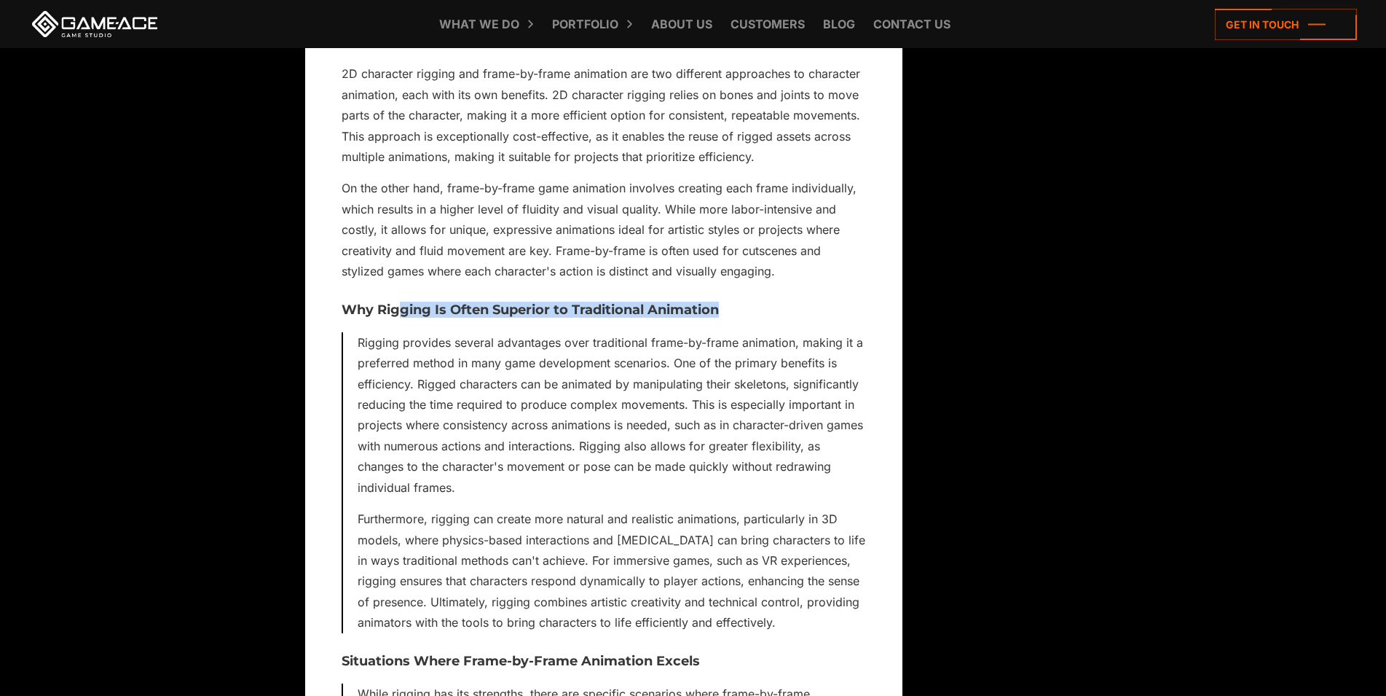
drag, startPoint x: 404, startPoint y: 321, endPoint x: 731, endPoint y: 327, distance: 327.1
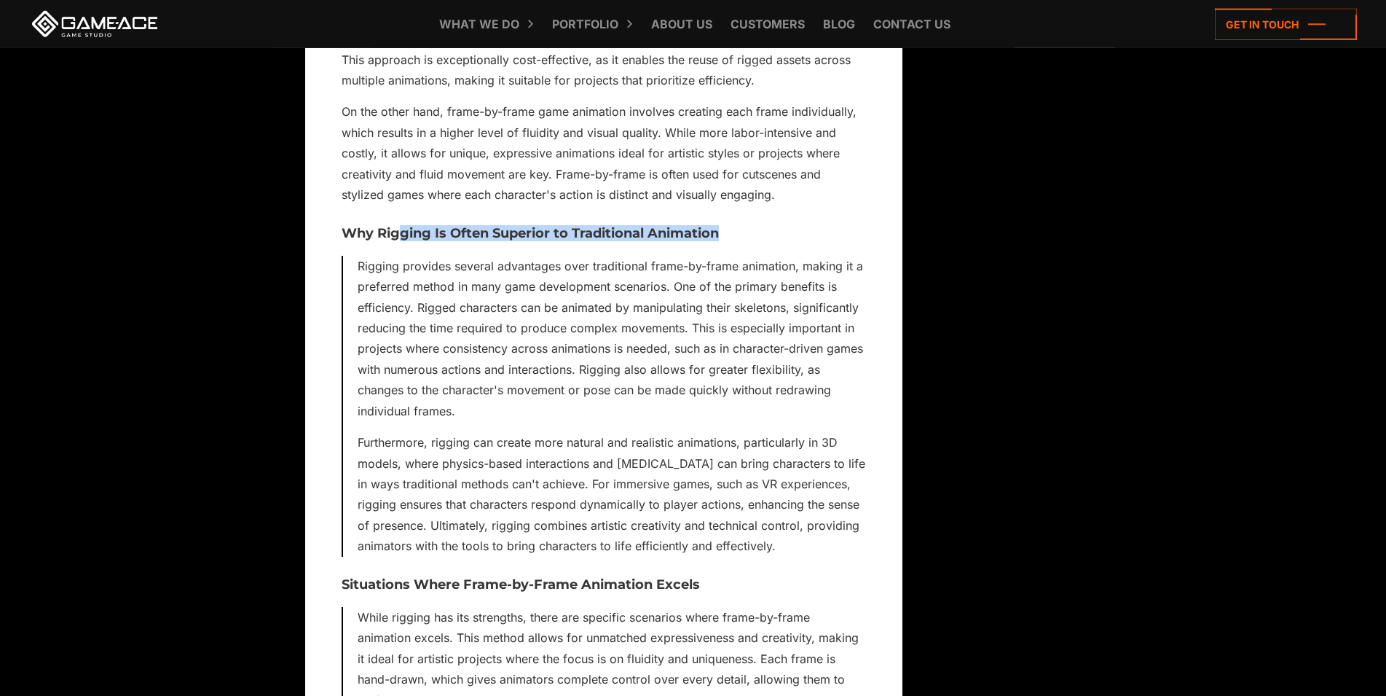
scroll to position [5127, 0]
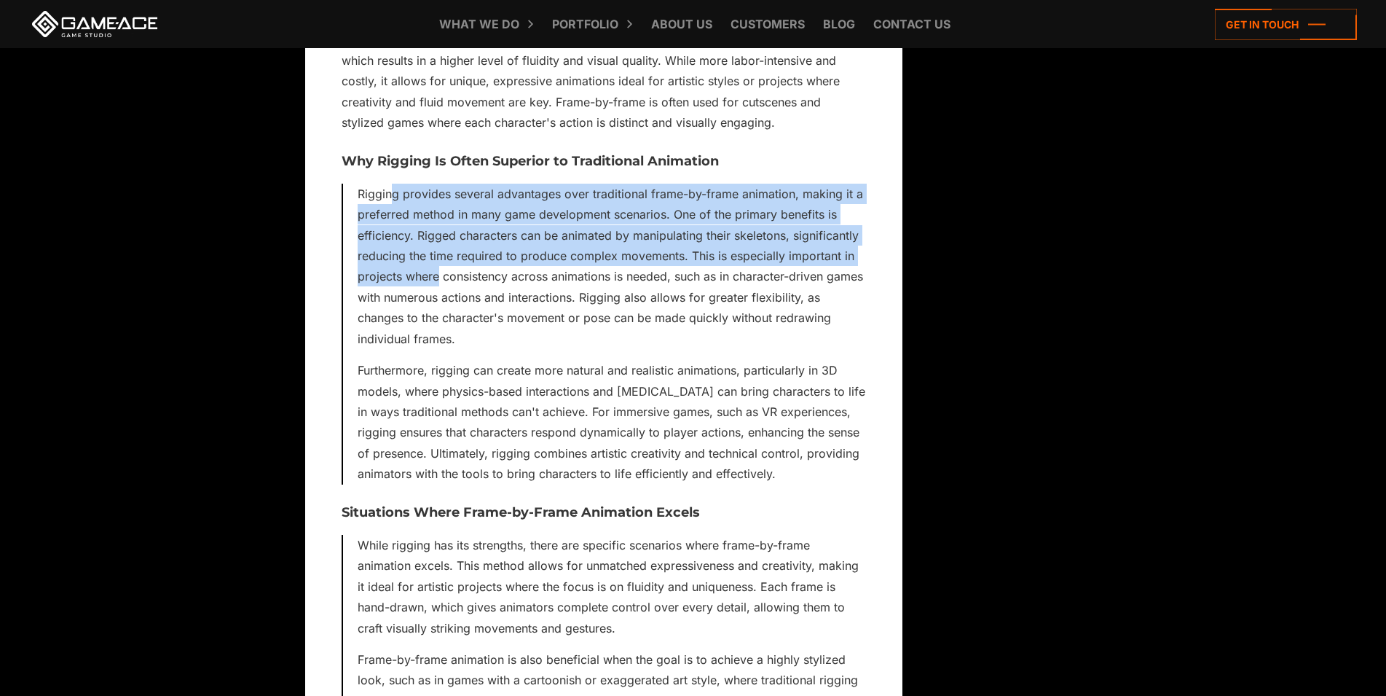
drag, startPoint x: 390, startPoint y: 214, endPoint x: 436, endPoint y: 288, distance: 87.7
click at [436, 288] on p "Rigging provides several advantages over traditional frame-by-frame animation, …" at bounding box center [612, 267] width 508 height 166
click at [432, 278] on p "Rigging provides several advantages over traditional frame-by-frame animation, …" at bounding box center [612, 267] width 508 height 166
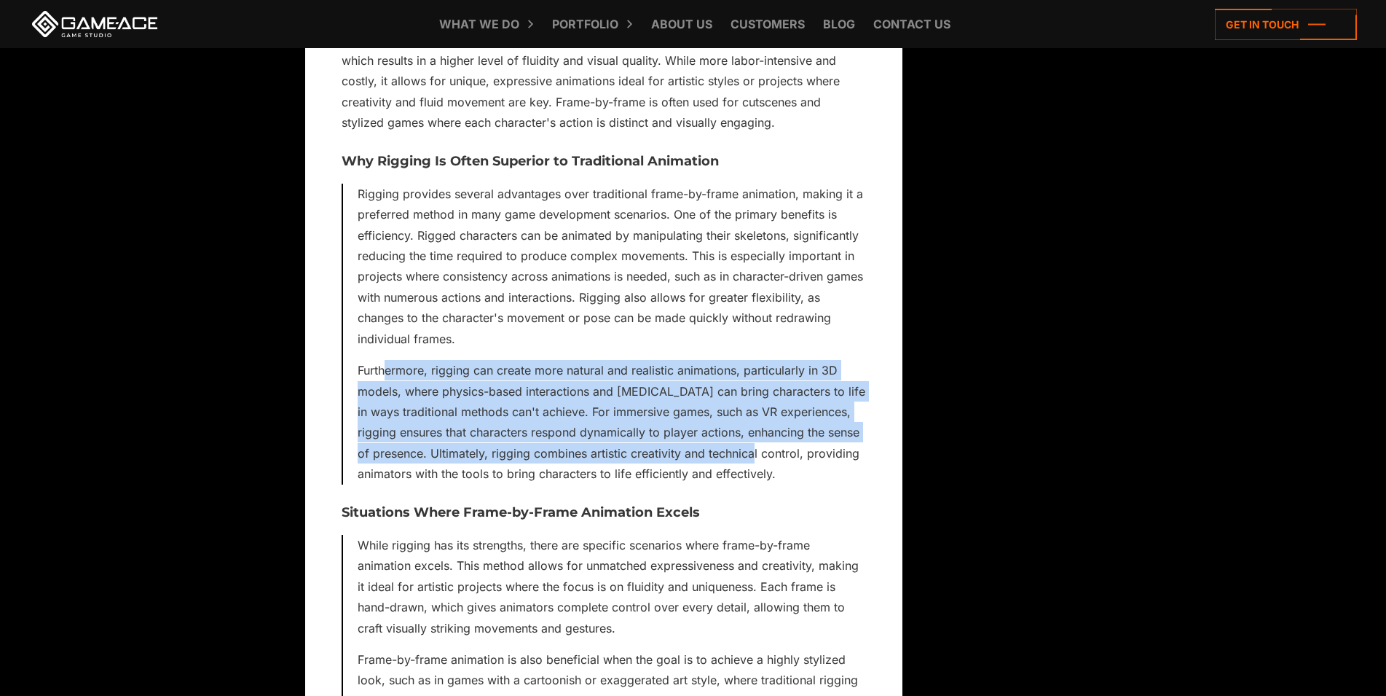
drag, startPoint x: 385, startPoint y: 401, endPoint x: 385, endPoint y: 495, distance: 94.0
click at [385, 484] on p "Furthermore, rigging can create more natural and realistic animations, particul…" at bounding box center [612, 422] width 508 height 125
drag, startPoint x: 385, startPoint y: 500, endPoint x: 404, endPoint y: 390, distance: 111.0
click at [404, 390] on p "Furthermore, rigging can create more natural and realistic animations, particul…" at bounding box center [612, 422] width 508 height 125
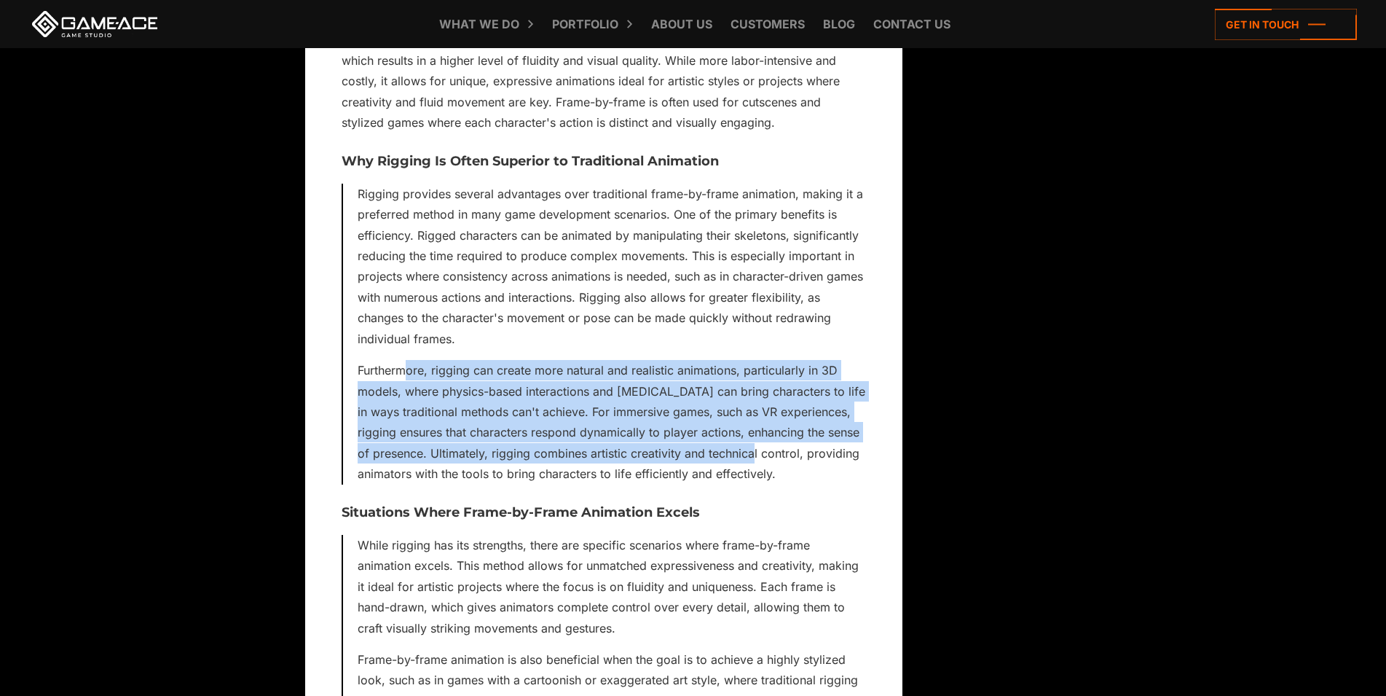
click at [443, 396] on p "Furthermore, rigging can create more natural and realistic animations, particul…" at bounding box center [612, 422] width 508 height 125
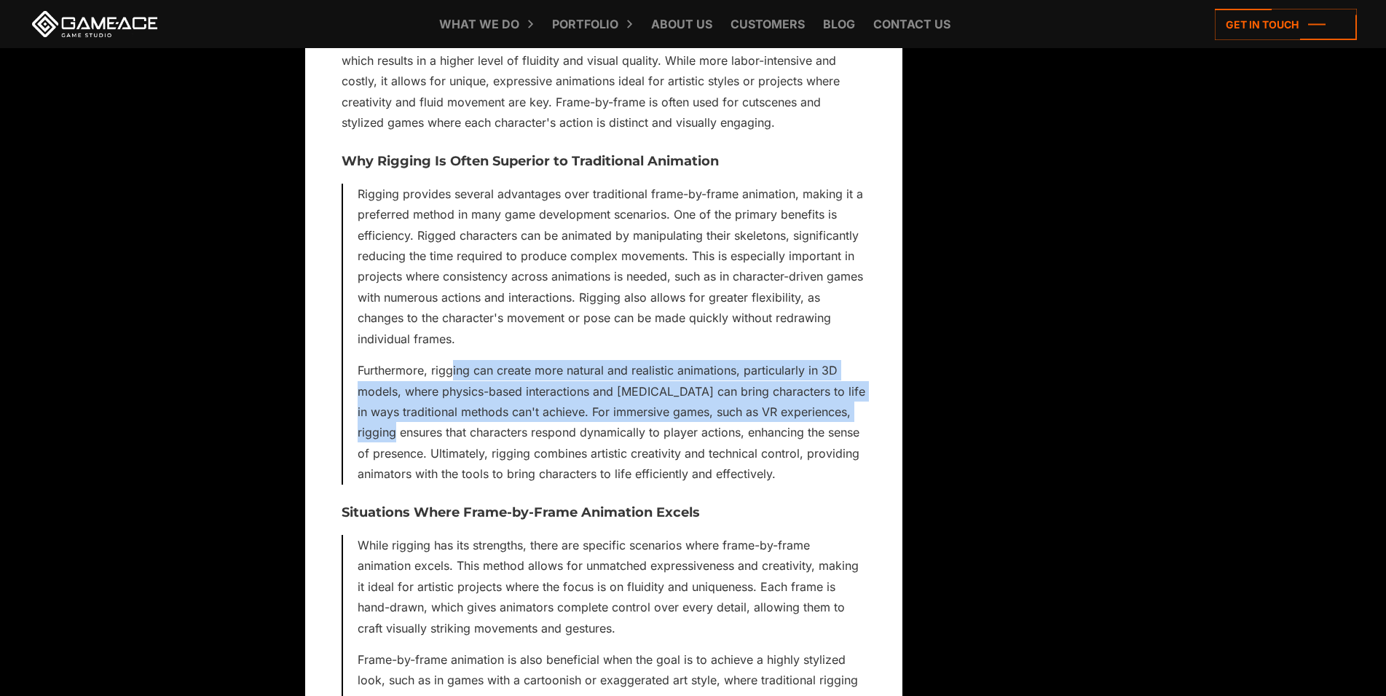
drag, startPoint x: 455, startPoint y: 393, endPoint x: 448, endPoint y: 445, distance: 52.1
click at [448, 445] on p "Furthermore, rigging can create more natural and realistic animations, particul…" at bounding box center [612, 422] width 508 height 125
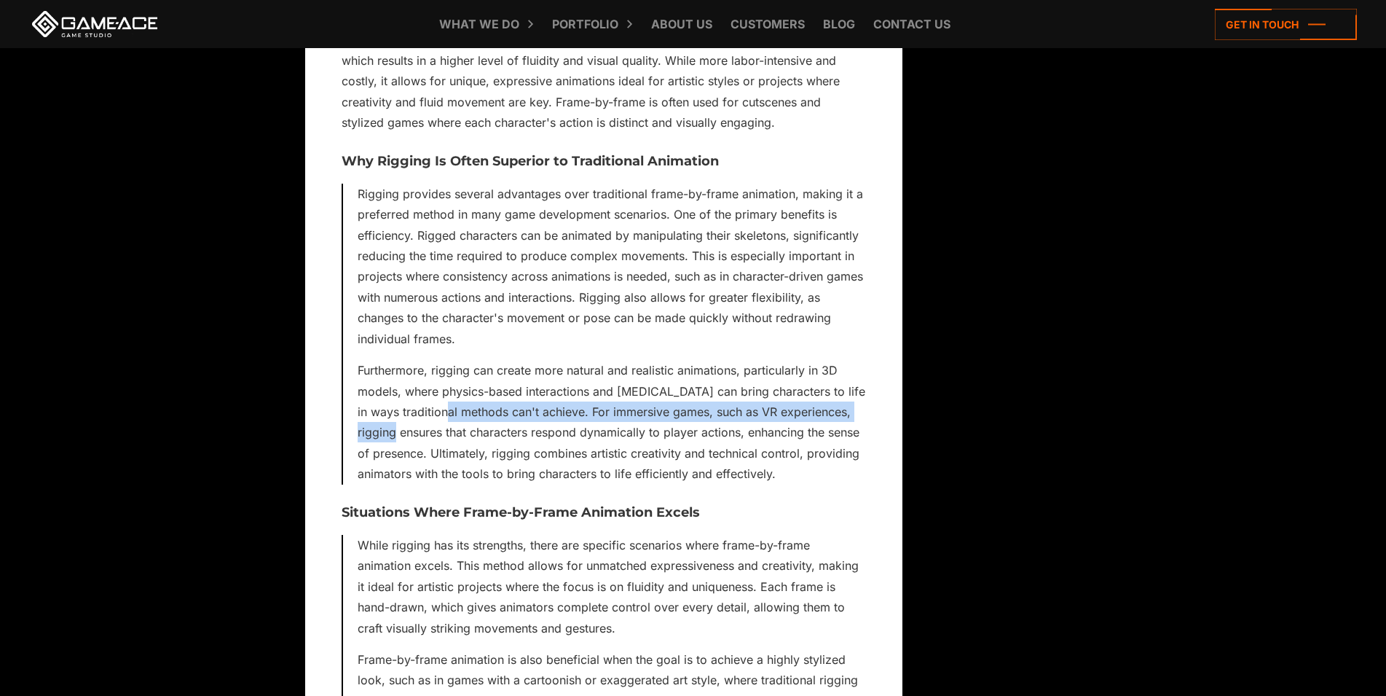
drag, startPoint x: 448, startPoint y: 445, endPoint x: 447, endPoint y: 428, distance: 16.8
click at [447, 428] on p "Furthermore, rigging can create more natural and realistic animations, particul…" at bounding box center [612, 422] width 508 height 125
drag, startPoint x: 447, startPoint y: 437, endPoint x: 444, endPoint y: 471, distance: 34.4
click at [444, 471] on p "Furthermore, rigging can create more natural and realistic animations, particul…" at bounding box center [612, 422] width 508 height 125
drag, startPoint x: 463, startPoint y: 467, endPoint x: 457, endPoint y: 516, distance: 49.2
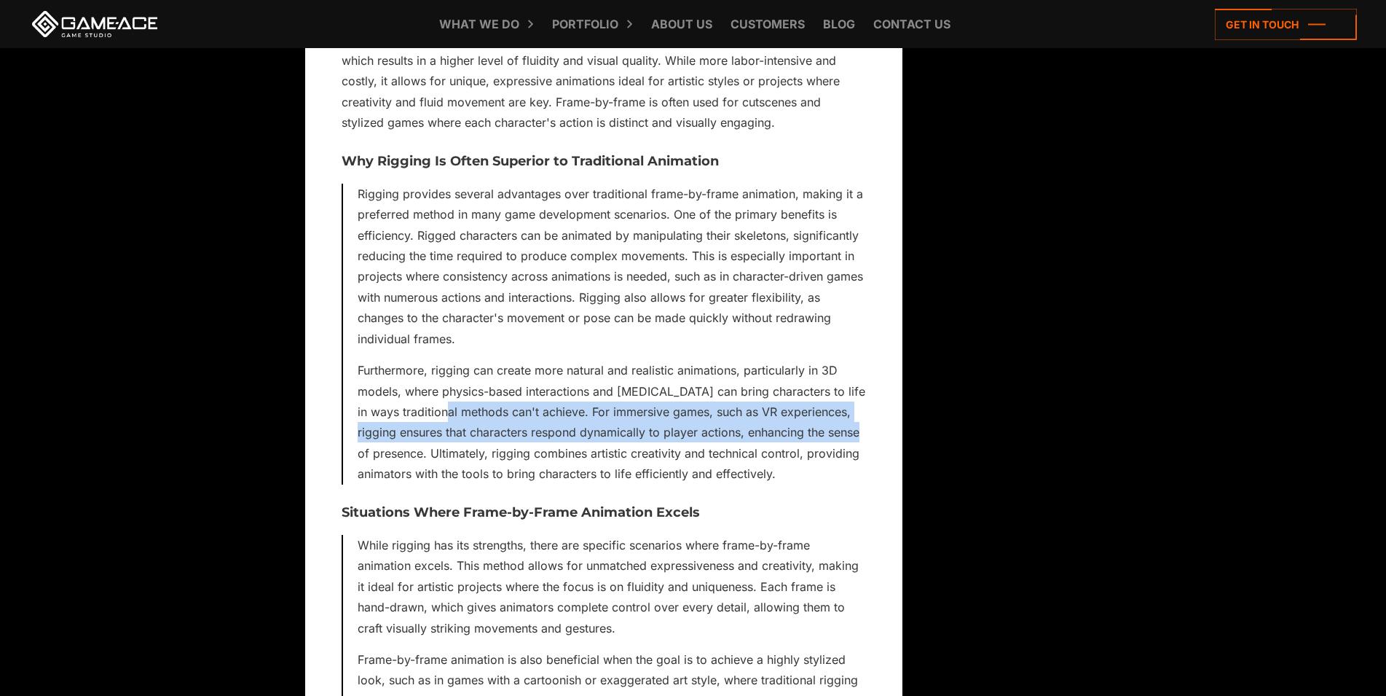
click at [457, 484] on p "Furthermore, rigging can create more natural and realistic animations, particul…" at bounding box center [612, 422] width 508 height 125
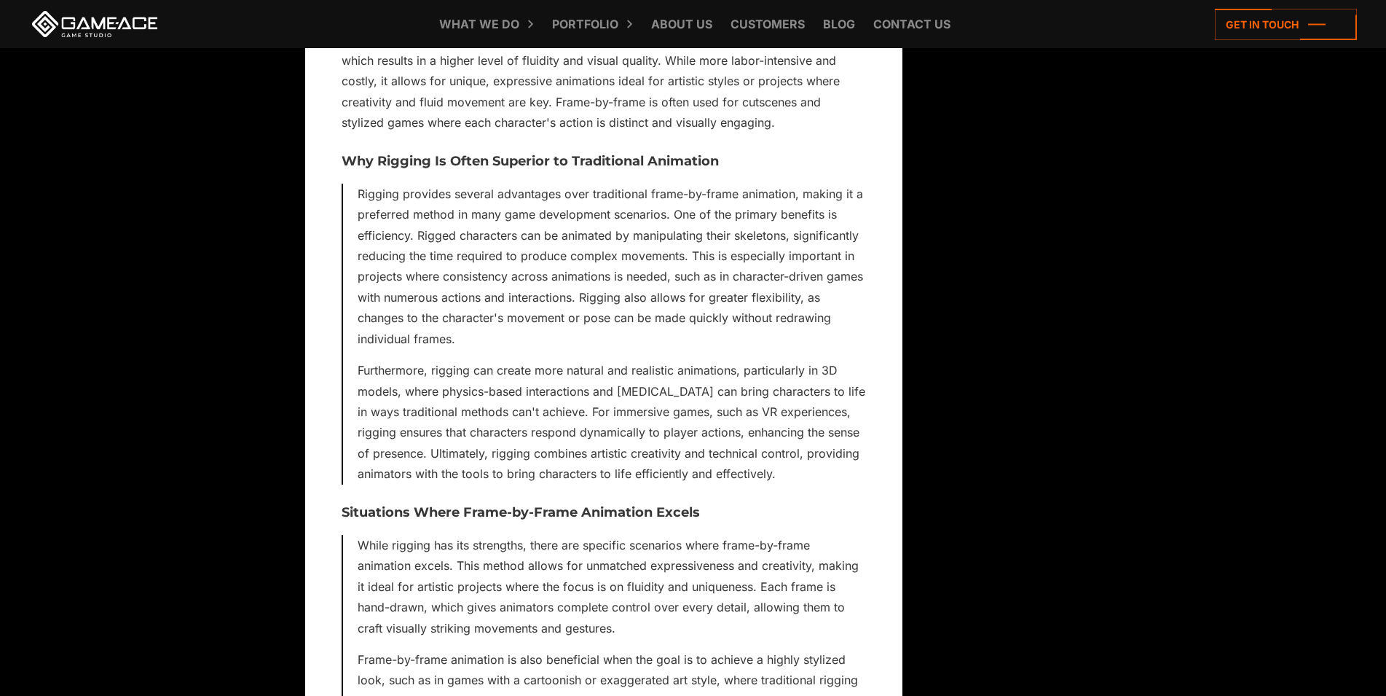
click at [457, 484] on p "Furthermore, rigging can create more natural and realistic animations, particul…" at bounding box center [612, 422] width 508 height 125
drag, startPoint x: 456, startPoint y: 514, endPoint x: 463, endPoint y: 468, distance: 46.5
click at [463, 468] on p "Furthermore, rigging can create more natural and realistic animations, particul…" at bounding box center [612, 422] width 508 height 125
click at [467, 468] on p "Furthermore, rigging can create more natural and realistic animations, particul…" at bounding box center [612, 422] width 508 height 125
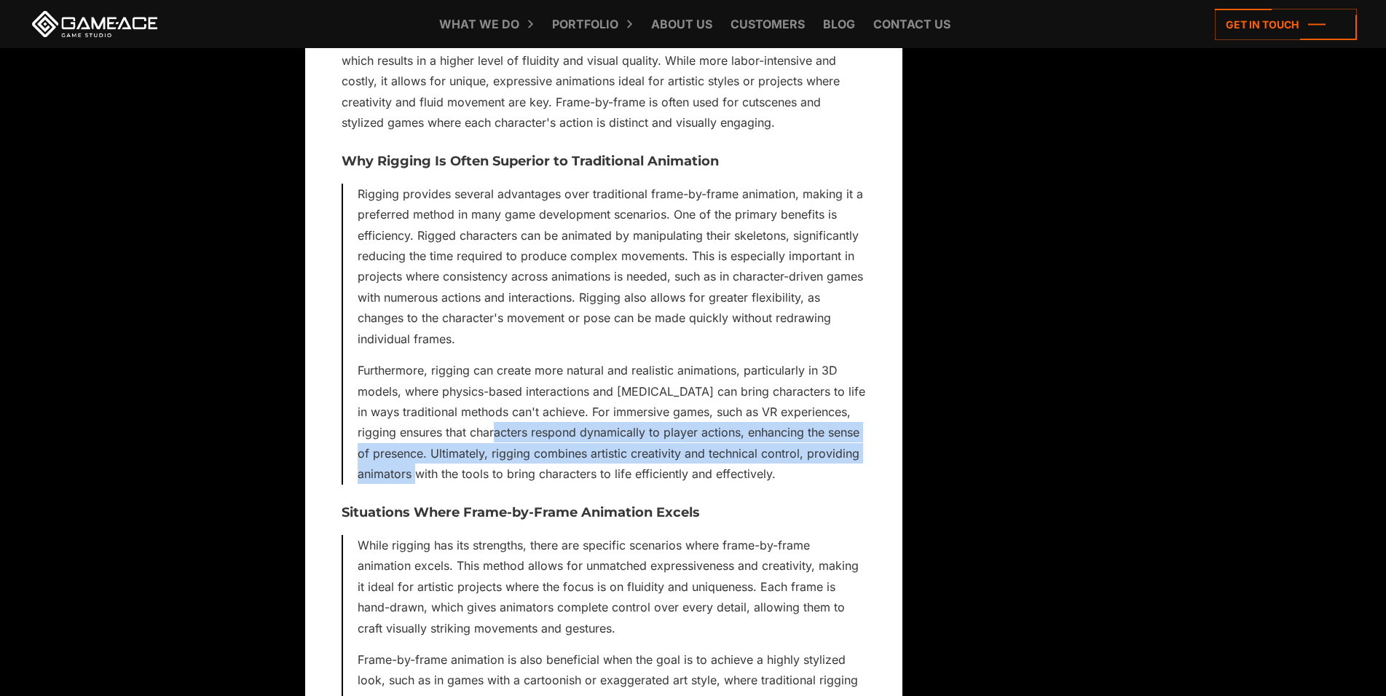
drag, startPoint x: 548, startPoint y: 455, endPoint x: 546, endPoint y: 498, distance: 43.0
click at [546, 484] on p "Furthermore, rigging can create more natural and realistic animations, particul…" at bounding box center [612, 422] width 508 height 125
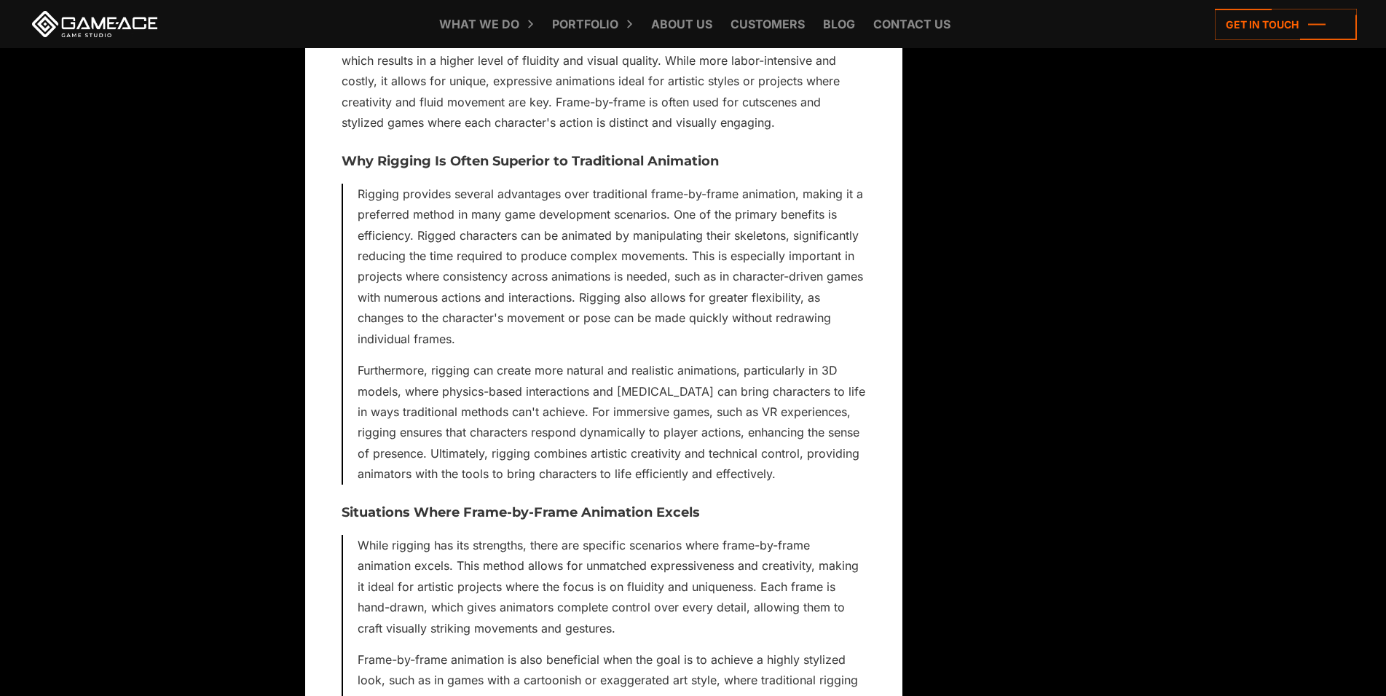
click at [534, 484] on p "Furthermore, rigging can create more natural and realistic animations, particul…" at bounding box center [612, 422] width 508 height 125
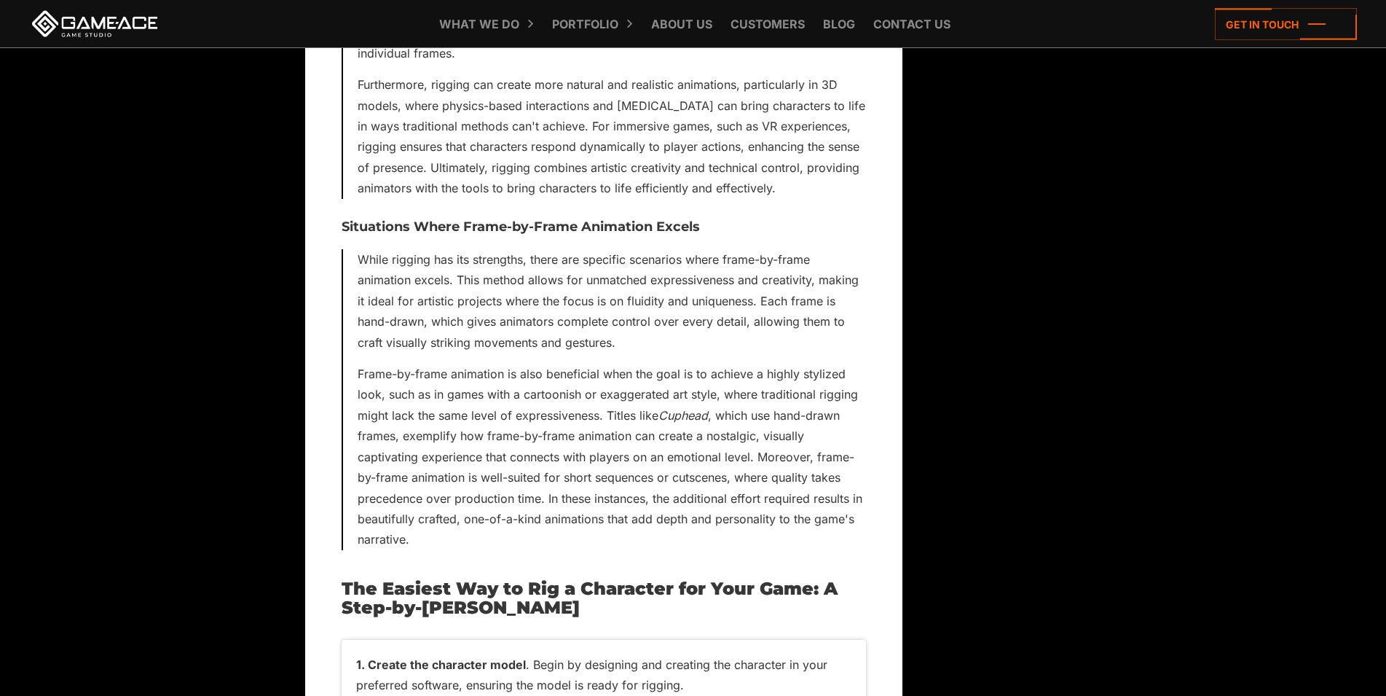
scroll to position [5424, 0]
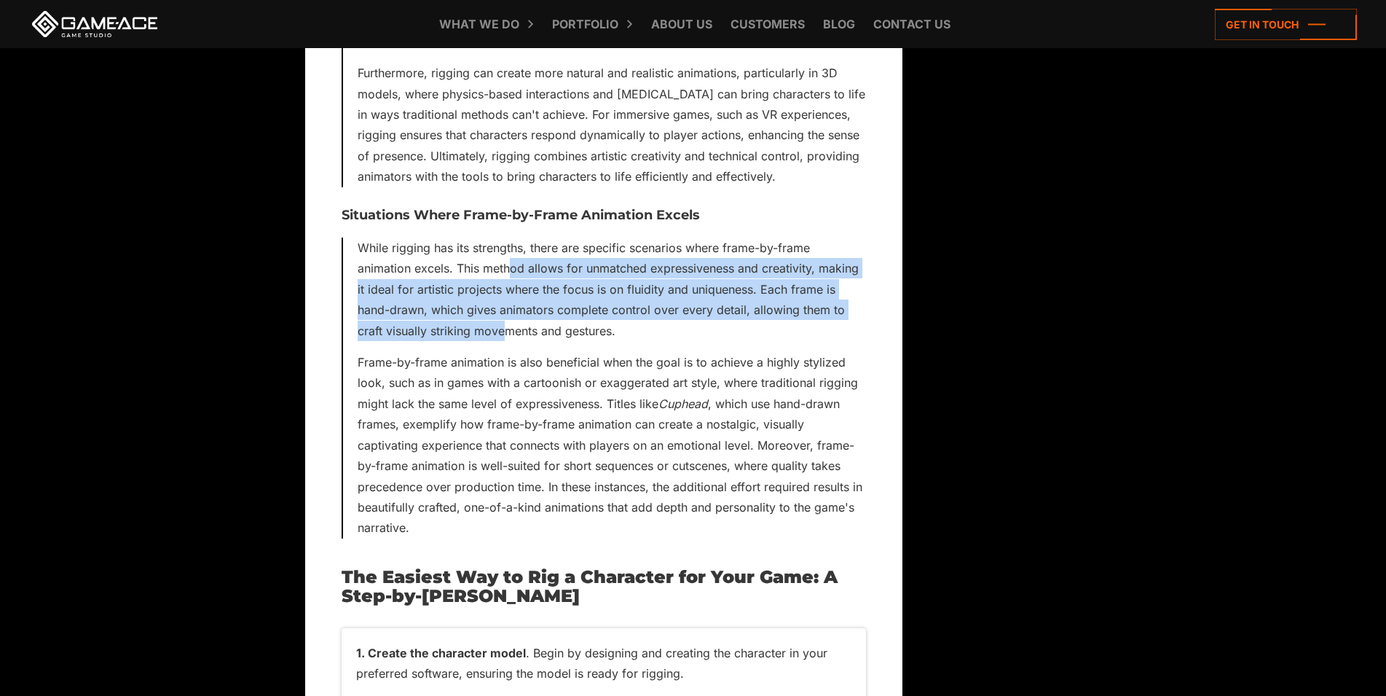
drag, startPoint x: 511, startPoint y: 307, endPoint x: 504, endPoint y: 376, distance: 69.6
click at [504, 341] on p "While rigging has its strengths, there are specific scenarios where frame-by-fr…" at bounding box center [612, 288] width 508 height 103
click at [490, 341] on p "While rigging has its strengths, there are specific scenarios where frame-by-fr…" at bounding box center [612, 288] width 508 height 103
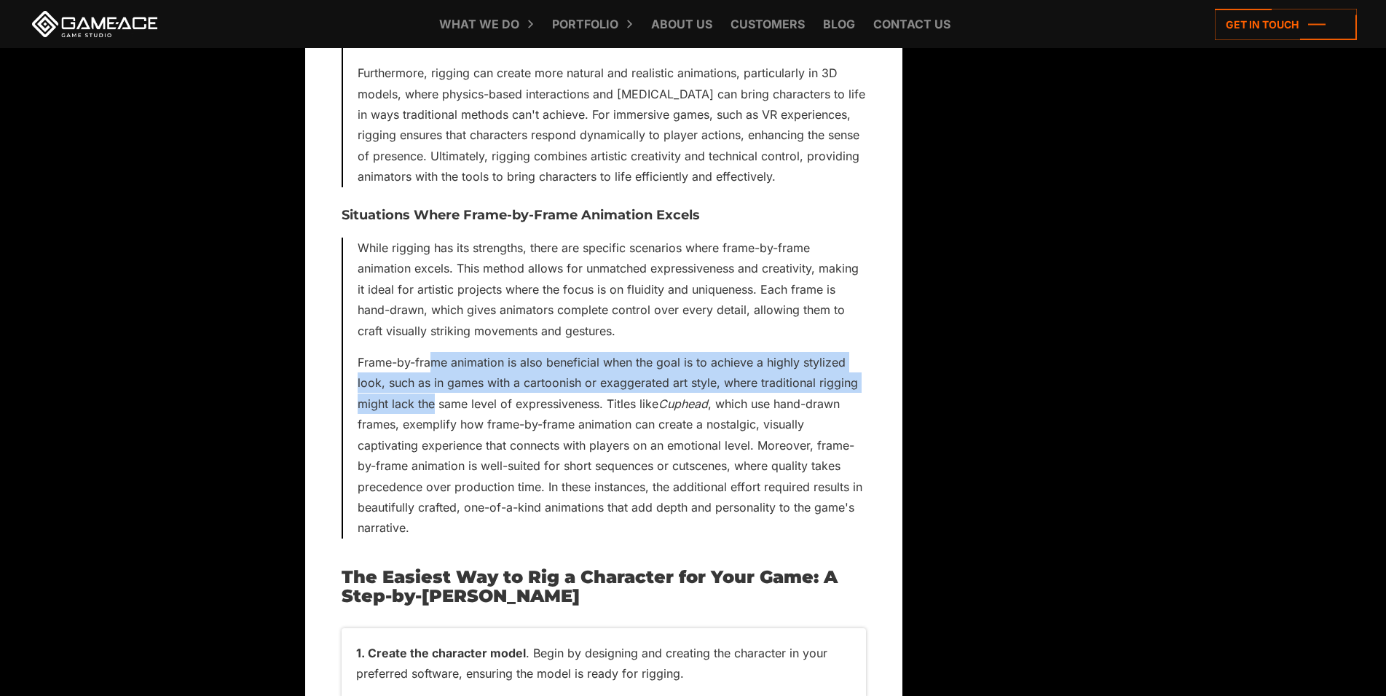
drag, startPoint x: 433, startPoint y: 415, endPoint x: 436, endPoint y: 439, distance: 23.5
click at [436, 439] on p "Frame-by-frame animation is also beneficial when the goal is to achieve a highl…" at bounding box center [612, 445] width 508 height 186
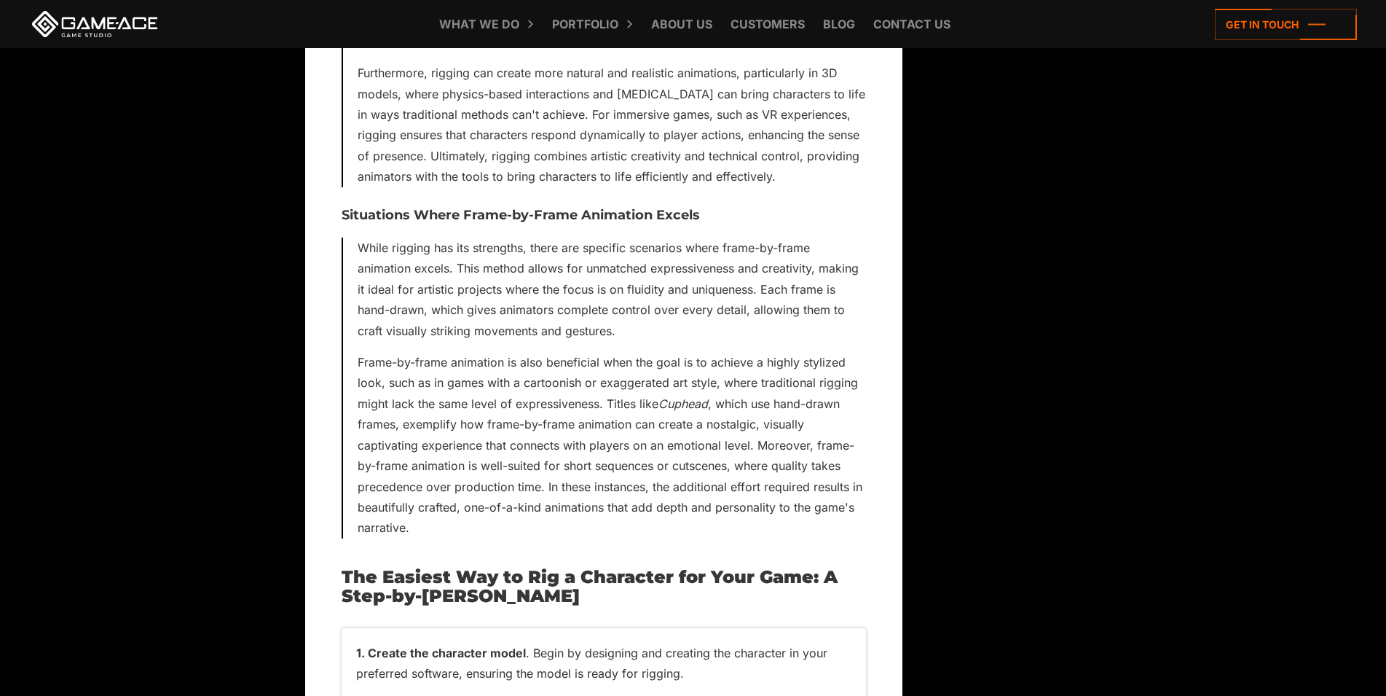
click at [430, 414] on p "Frame-by-frame animation is also beneficial when the goal is to achieve a highl…" at bounding box center [612, 445] width 508 height 186
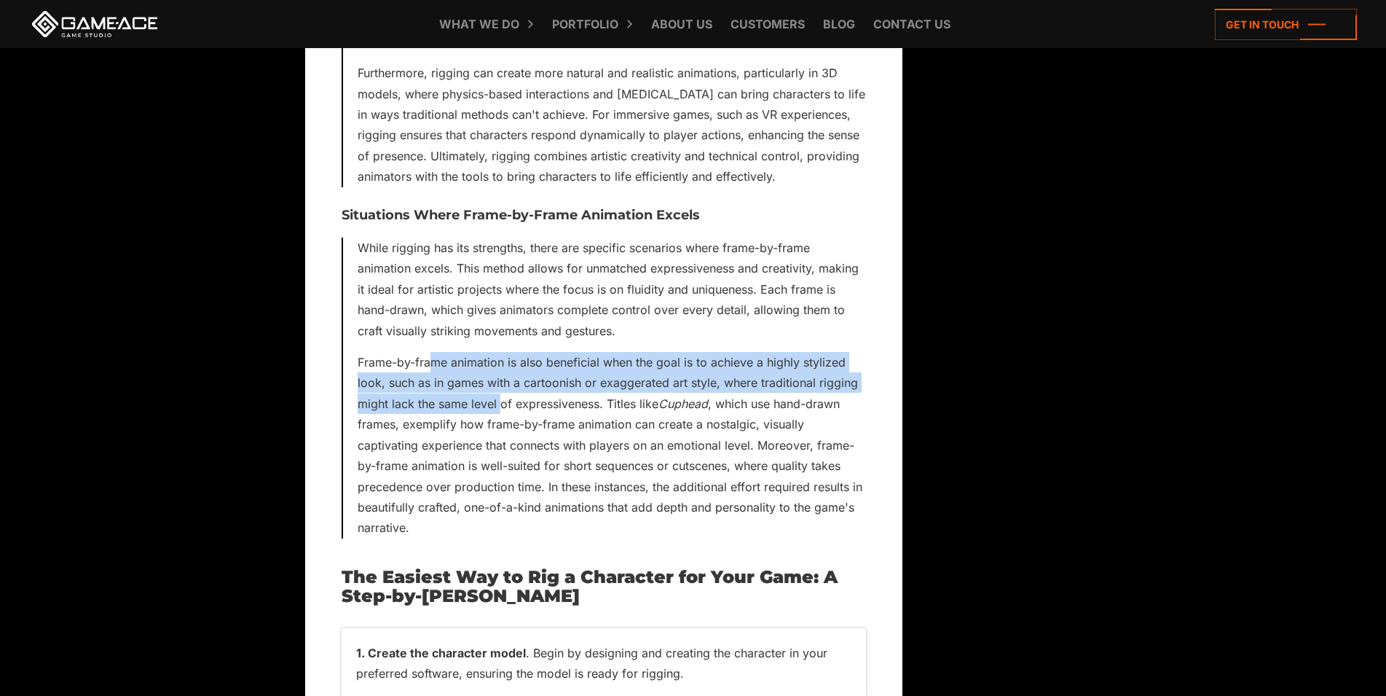
drag, startPoint x: 430, startPoint y: 411, endPoint x: 500, endPoint y: 441, distance: 75.7
click at [500, 441] on p "Frame-by-frame animation is also beneficial when the goal is to achieve a highl…" at bounding box center [612, 445] width 508 height 186
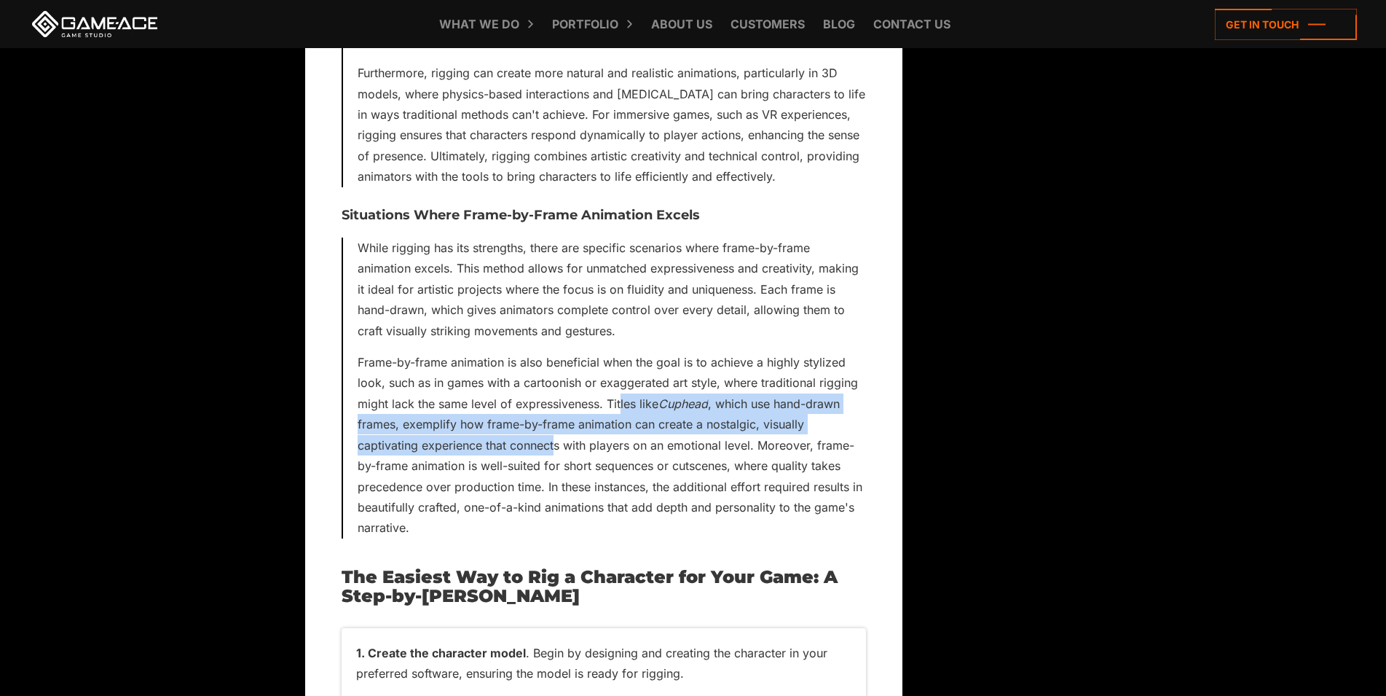
drag, startPoint x: 621, startPoint y: 449, endPoint x: 558, endPoint y: 483, distance: 71.7
click at [558, 483] on p "Frame-by-frame animation is also beneficial when the goal is to achieve a highl…" at bounding box center [612, 445] width 508 height 186
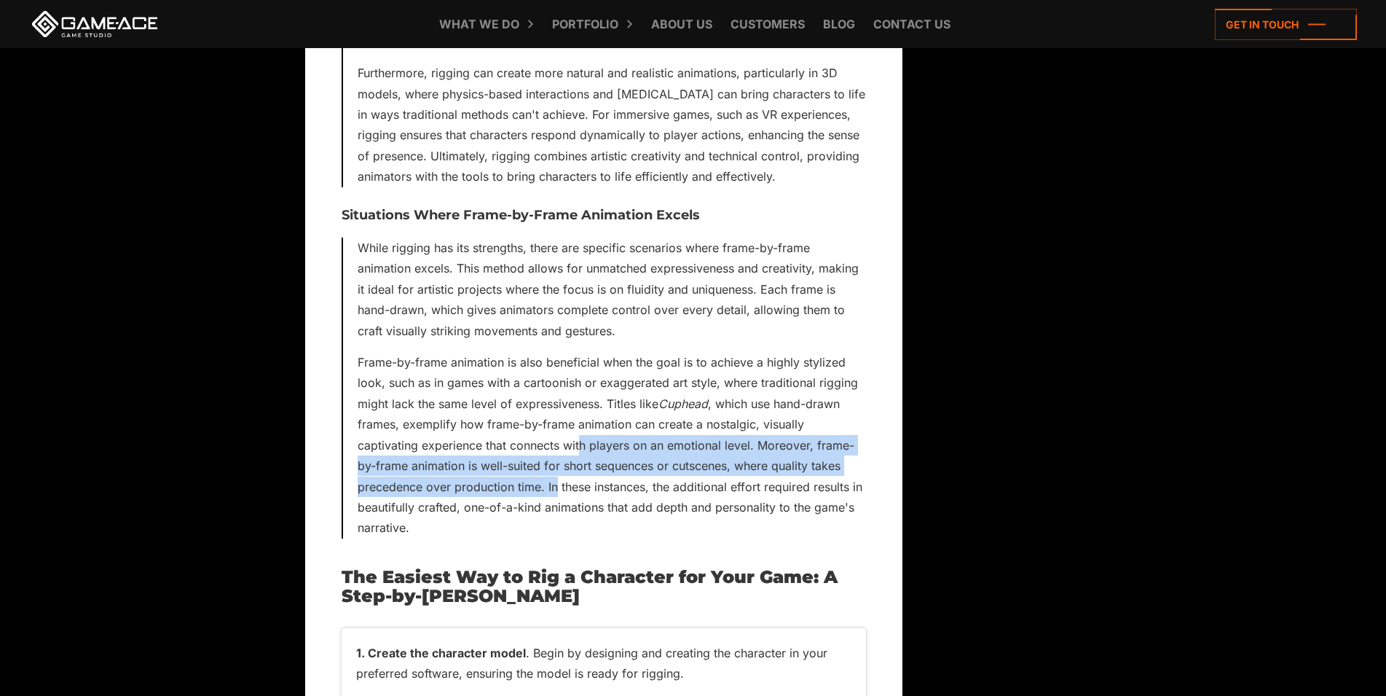
drag, startPoint x: 583, startPoint y: 483, endPoint x: 556, endPoint y: 522, distance: 47.5
click at [556, 522] on p "Frame-by-frame animation is also beneficial when the goal is to achieve a highl…" at bounding box center [612, 445] width 508 height 186
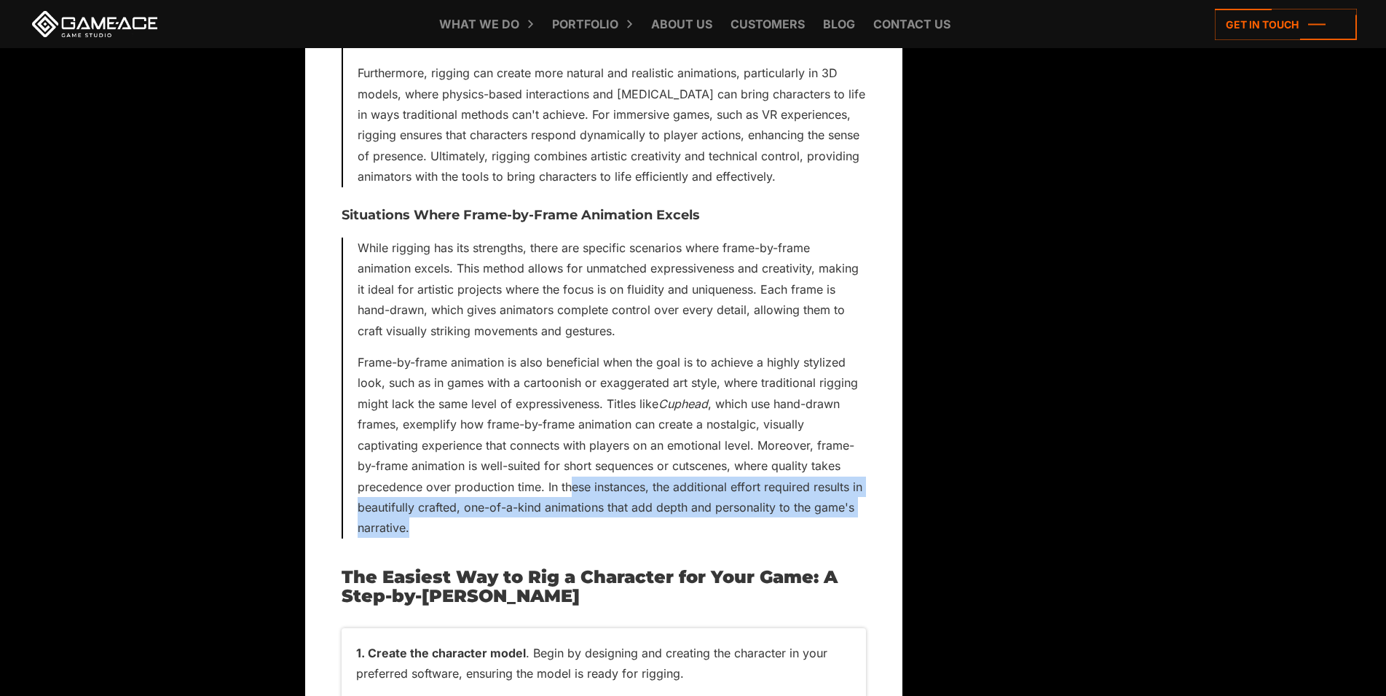
drag, startPoint x: 575, startPoint y: 530, endPoint x: 535, endPoint y: 571, distance: 57.2
click at [535, 538] on p "Frame-by-frame animation is also beneficial when the goal is to achieve a highl…" at bounding box center [612, 445] width 508 height 186
drag, startPoint x: 575, startPoint y: 572, endPoint x: 621, endPoint y: 532, distance: 60.4
click at [621, 532] on p "Frame-by-frame animation is also beneficial when the goal is to achieve a highl…" at bounding box center [612, 445] width 508 height 186
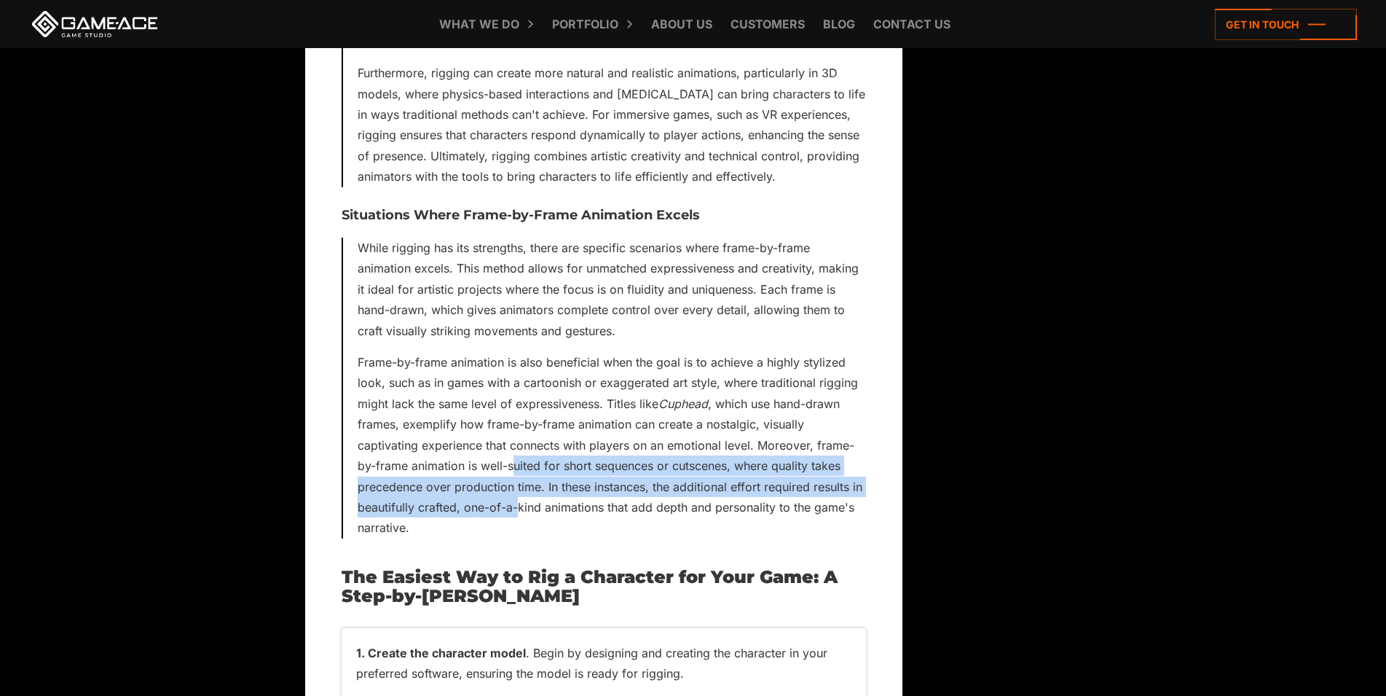
drag, startPoint x: 517, startPoint y: 503, endPoint x: 521, endPoint y: 546, distance: 43.1
click at [521, 538] on p "Frame-by-frame animation is also beneficial when the goal is to achieve a highl…" at bounding box center [612, 445] width 508 height 186
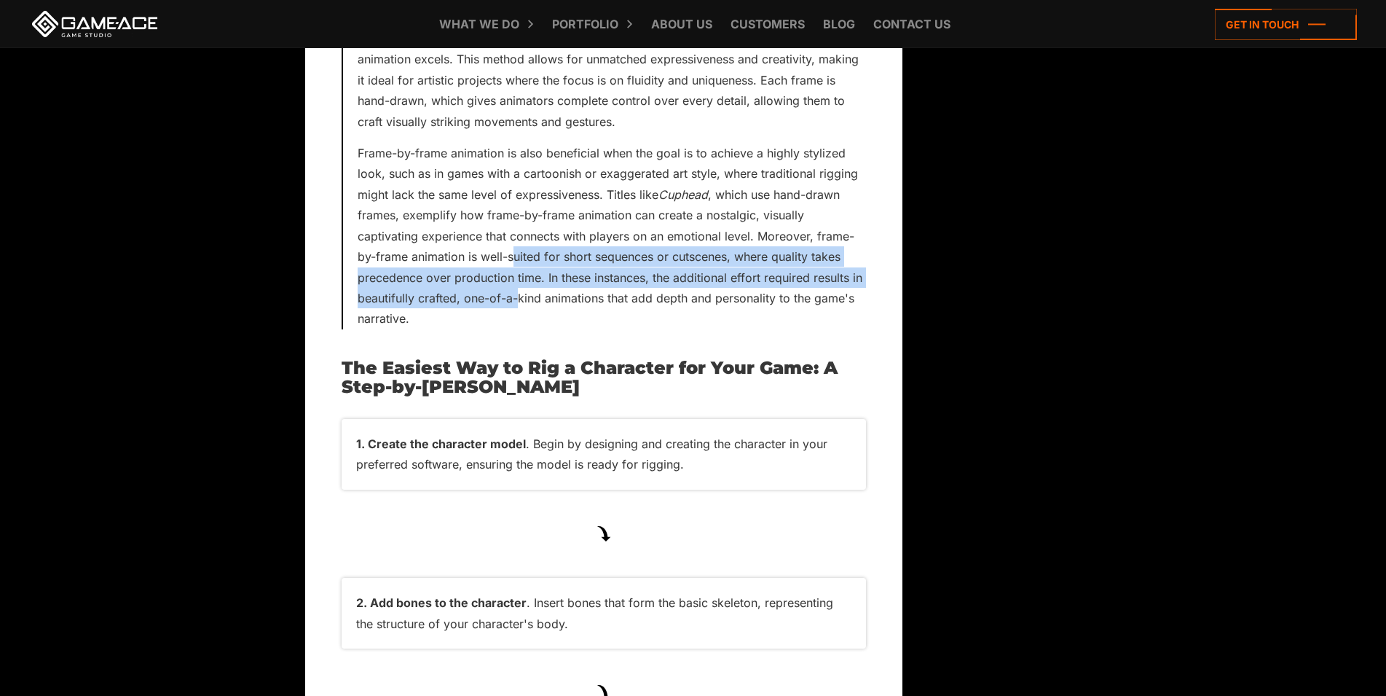
scroll to position [5647, 0]
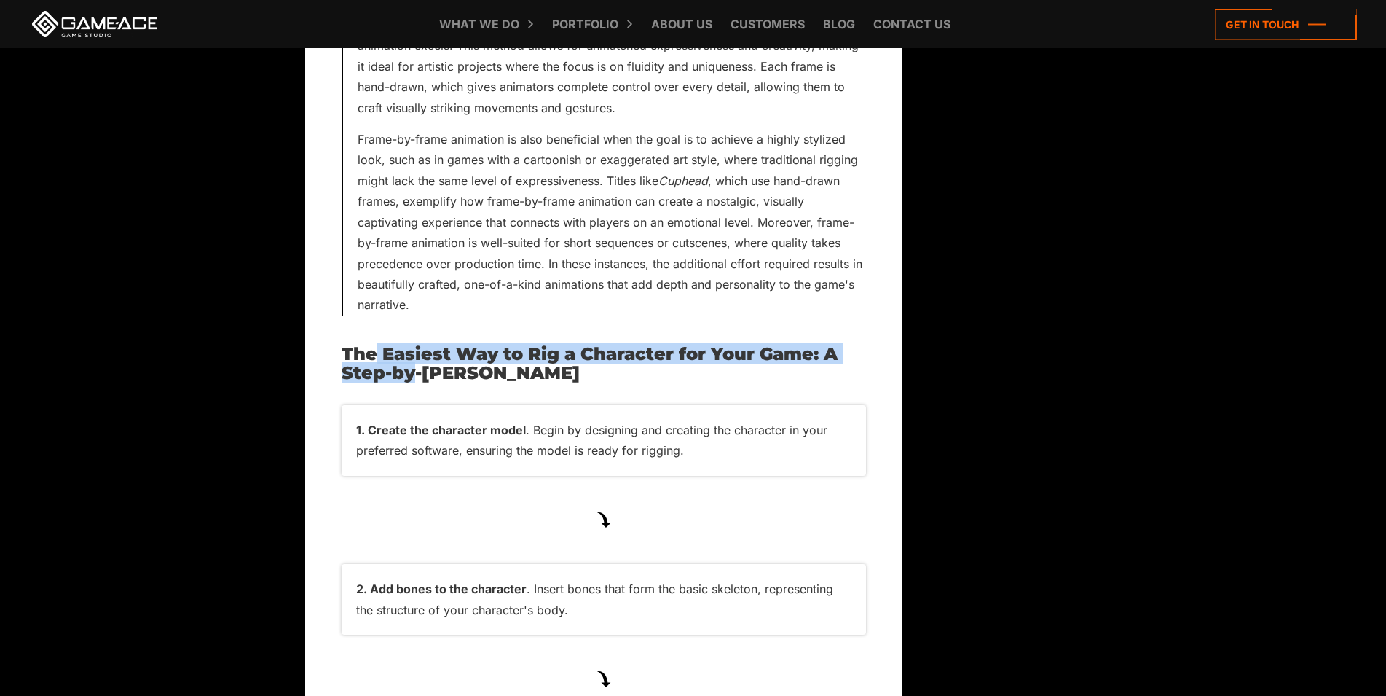
drag, startPoint x: 377, startPoint y: 394, endPoint x: 412, endPoint y: 420, distance: 43.7
click at [412, 383] on h2 "The Easiest Way to Rig a Character for Your Game: A Step-by-[PERSON_NAME]" at bounding box center [604, 364] width 524 height 39
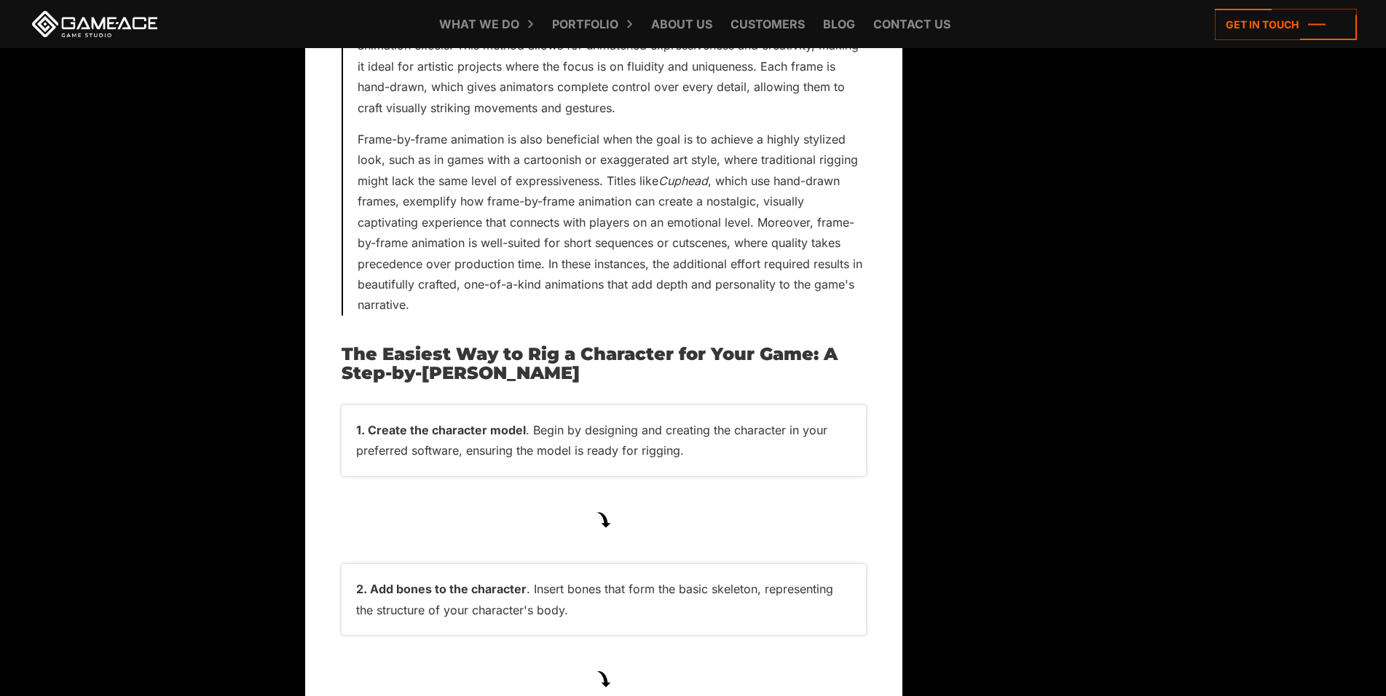
click at [442, 476] on li "Create the character model . Begin by designing and creating the character in y…" at bounding box center [604, 440] width 524 height 71
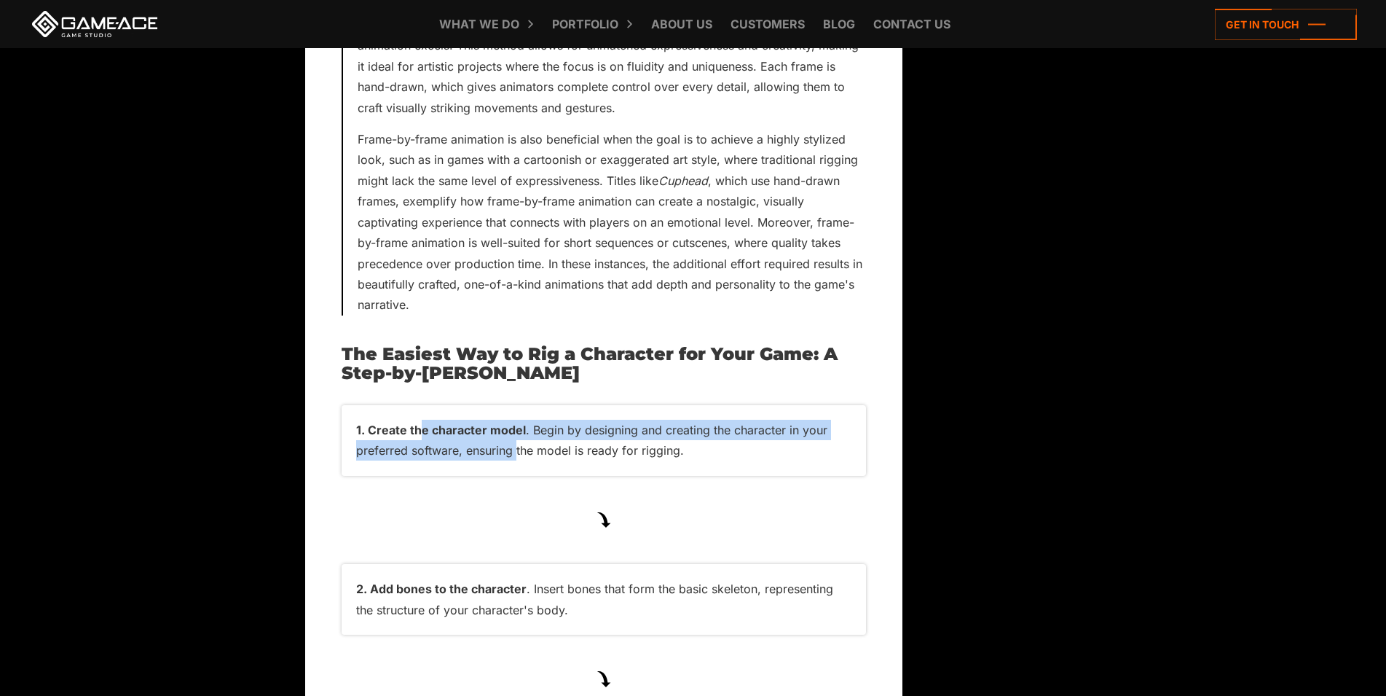
drag, startPoint x: 417, startPoint y: 467, endPoint x: 516, endPoint y: 492, distance: 101.6
click at [516, 476] on li "Create the character model . Begin by designing and creating the character in y…" at bounding box center [604, 440] width 524 height 71
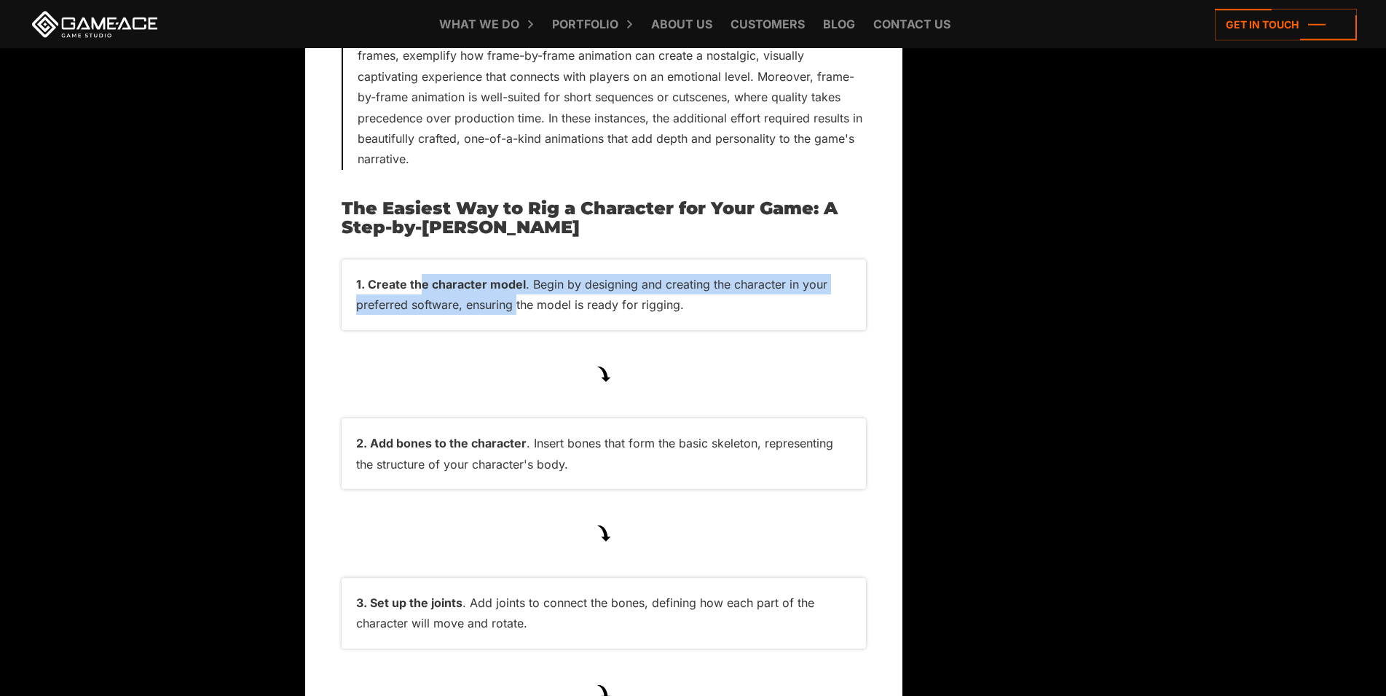
scroll to position [5795, 0]
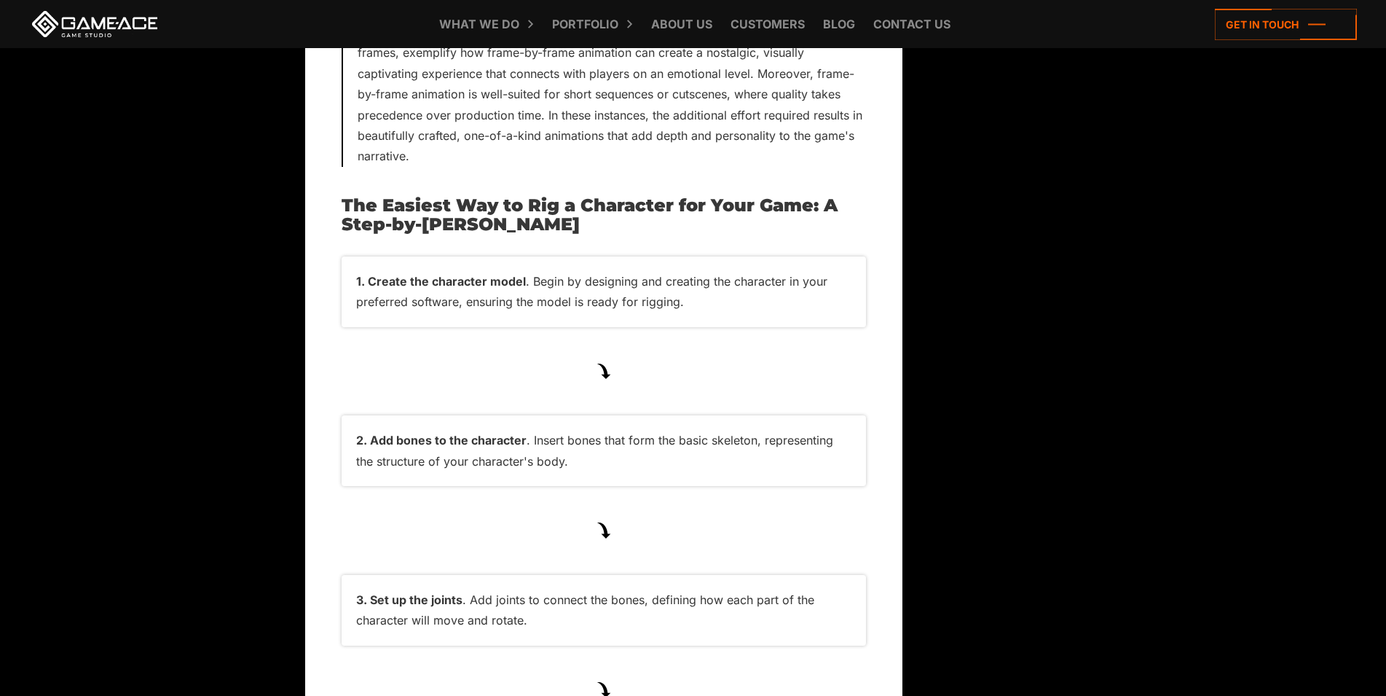
click at [709, 486] on li "Add bones to the character . Insert bones that form the basic skeleton, represe…" at bounding box center [604, 450] width 524 height 71
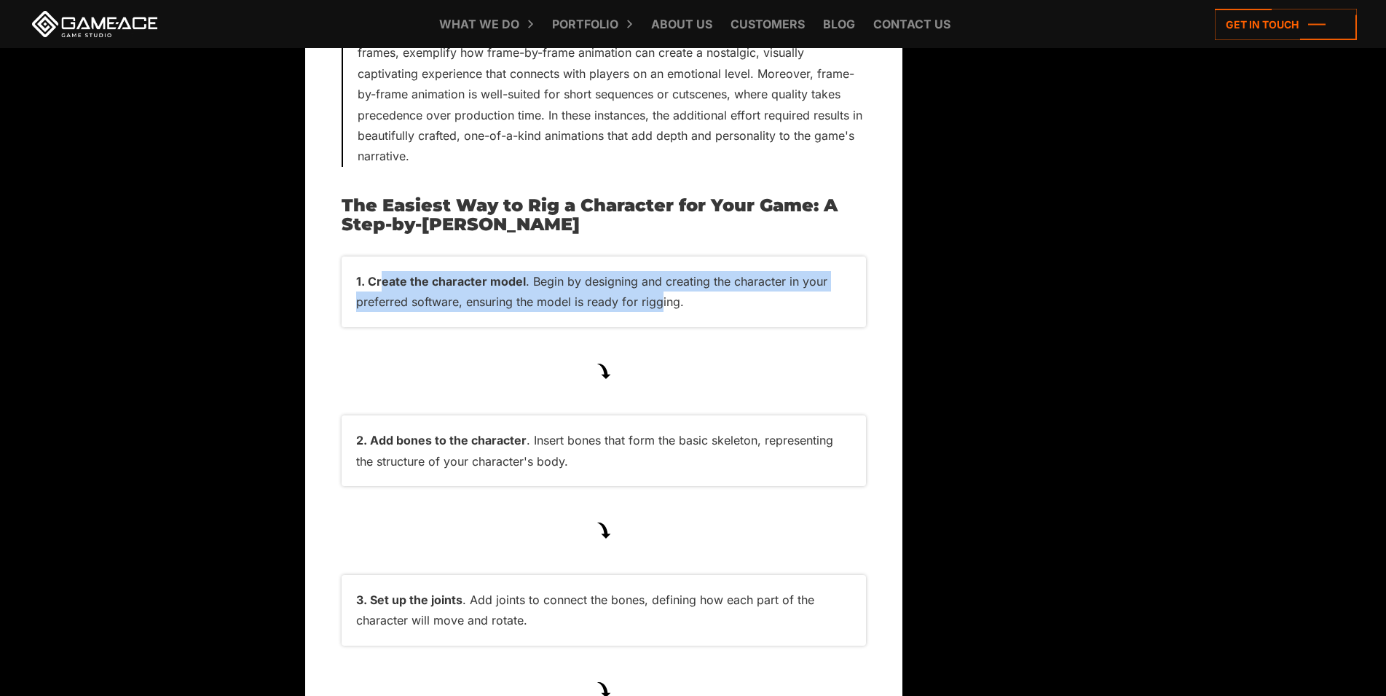
drag, startPoint x: 390, startPoint y: 316, endPoint x: 659, endPoint y: 354, distance: 271.4
click at [659, 327] on li "Create the character model . Begin by designing and creating the character in y…" at bounding box center [604, 291] width 524 height 71
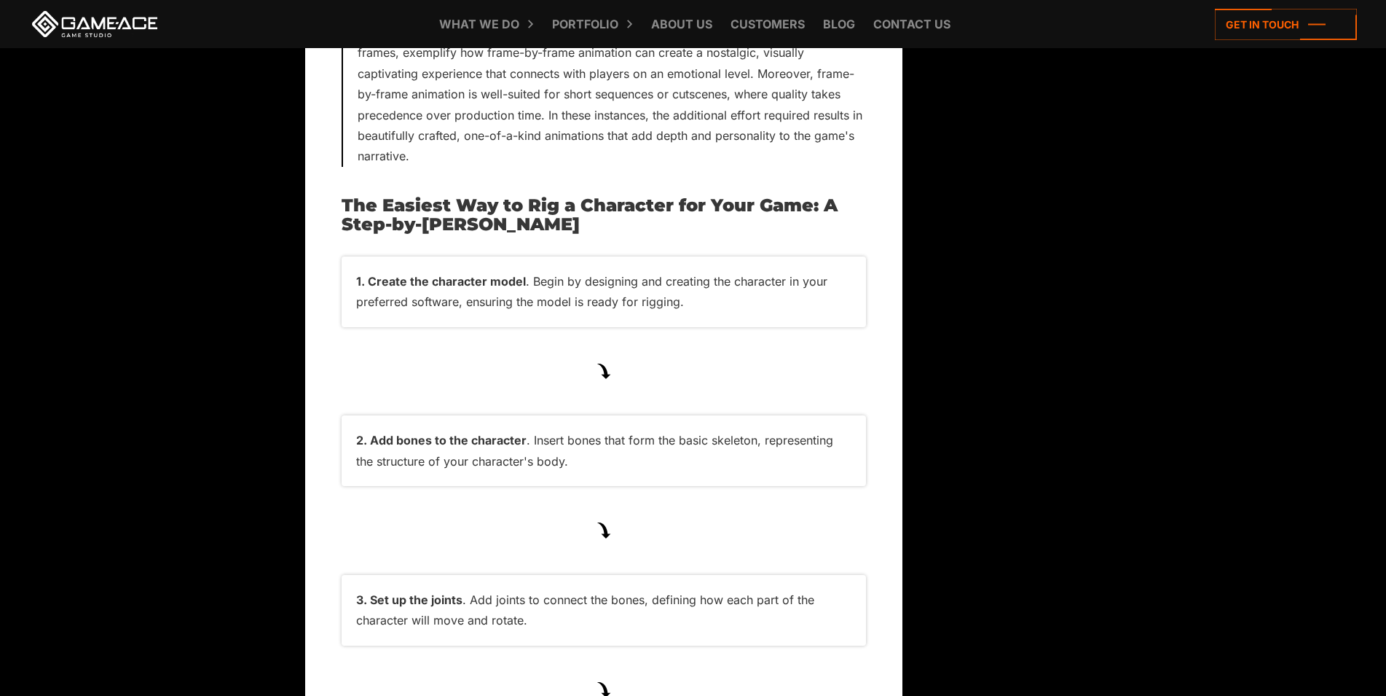
drag, startPoint x: 720, startPoint y: 418, endPoint x: 706, endPoint y: 436, distance: 23.3
click at [721, 419] on ol "Create the character model . Begin by designing and creating the character in y…" at bounding box center [604, 689] width 524 height 866
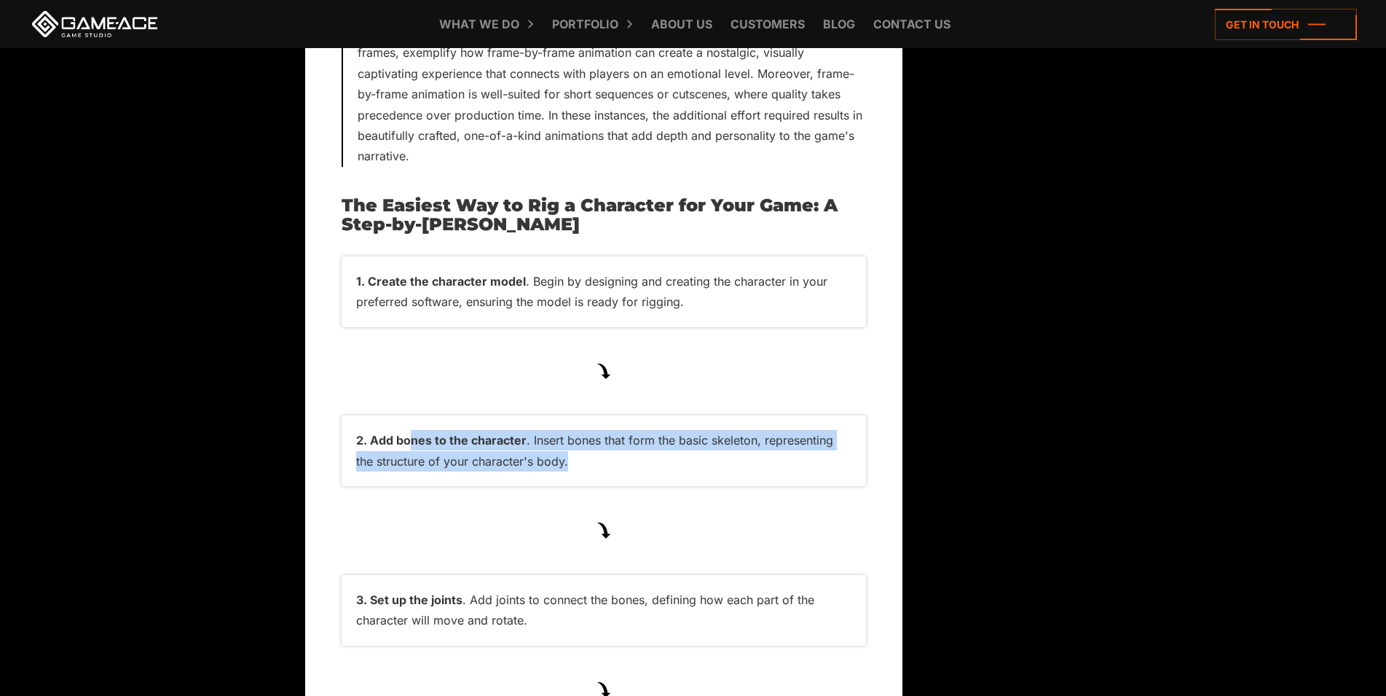
drag, startPoint x: 414, startPoint y: 484, endPoint x: 596, endPoint y: 508, distance: 183.6
click at [596, 486] on li "Add bones to the character . Insert bones that form the basic skeleton, represe…" at bounding box center [604, 450] width 524 height 71
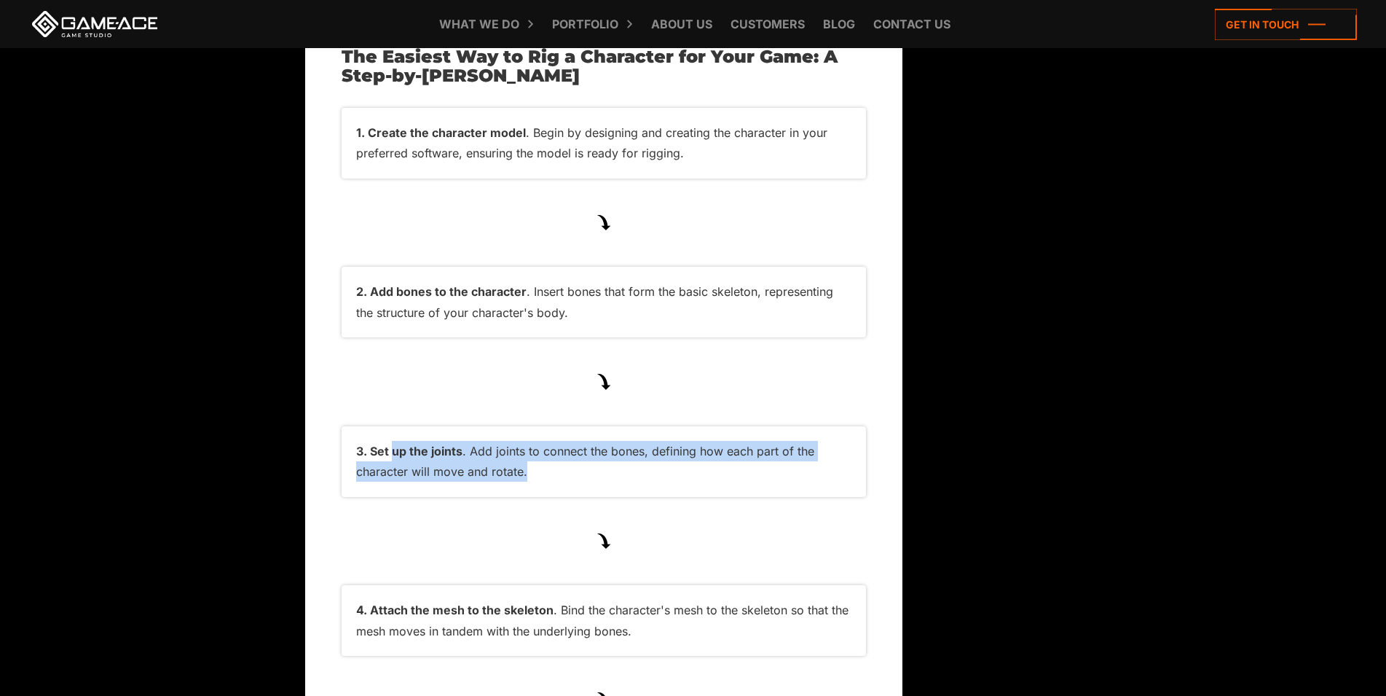
drag, startPoint x: 393, startPoint y: 494, endPoint x: 550, endPoint y: 521, distance: 159.6
click at [550, 497] on li "Set up the joints . Add joints to connect the bones, defining how each part of …" at bounding box center [604, 461] width 524 height 71
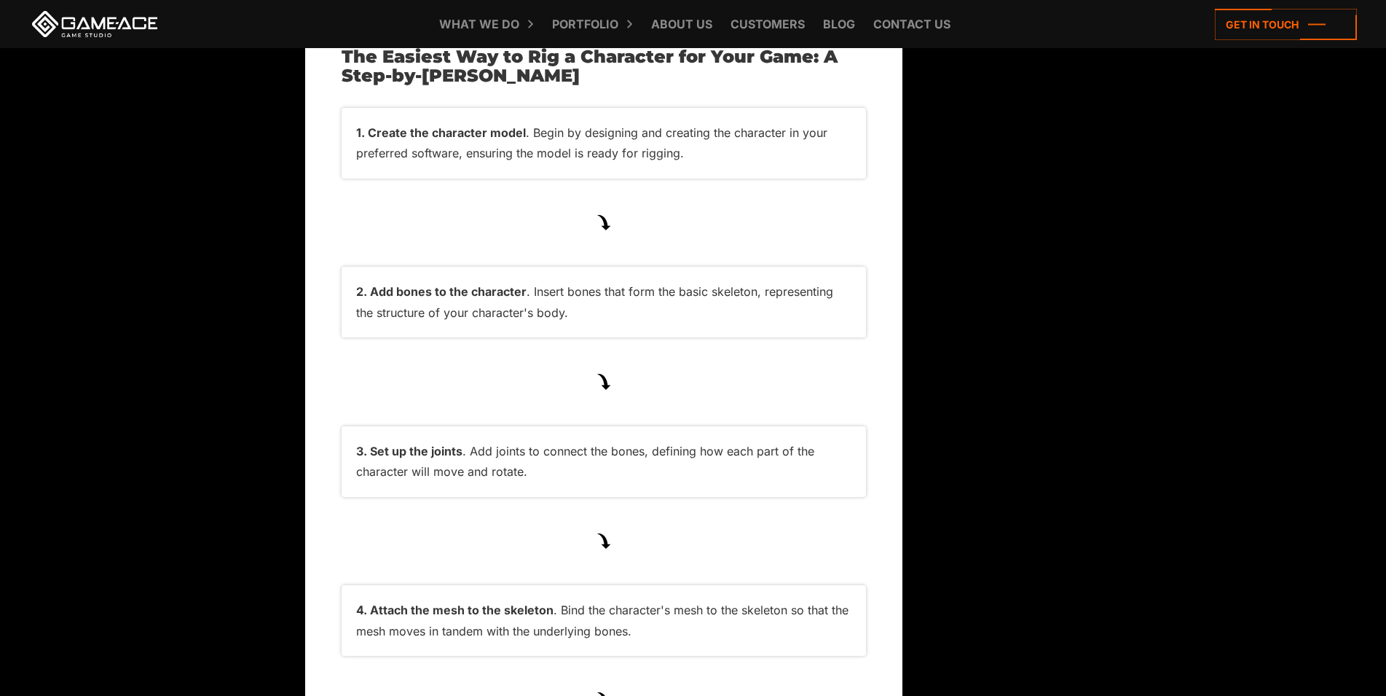
click at [492, 589] on ol "Create the character model . Begin by designing and creating the character in y…" at bounding box center [604, 541] width 524 height 866
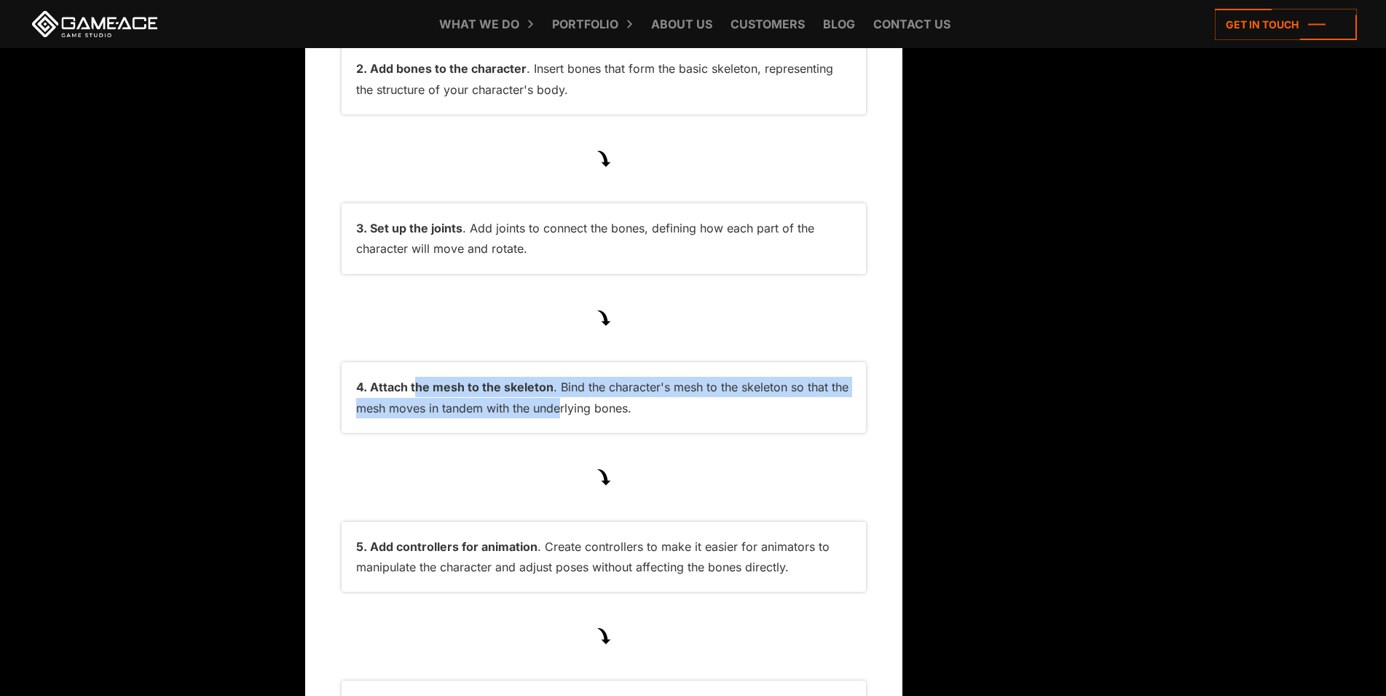
drag, startPoint x: 482, startPoint y: 422, endPoint x: 562, endPoint y: 455, distance: 85.6
click at [562, 433] on li "Attach the mesh to the skeleton . Bind the character's mesh to the skeleton so …" at bounding box center [604, 397] width 524 height 71
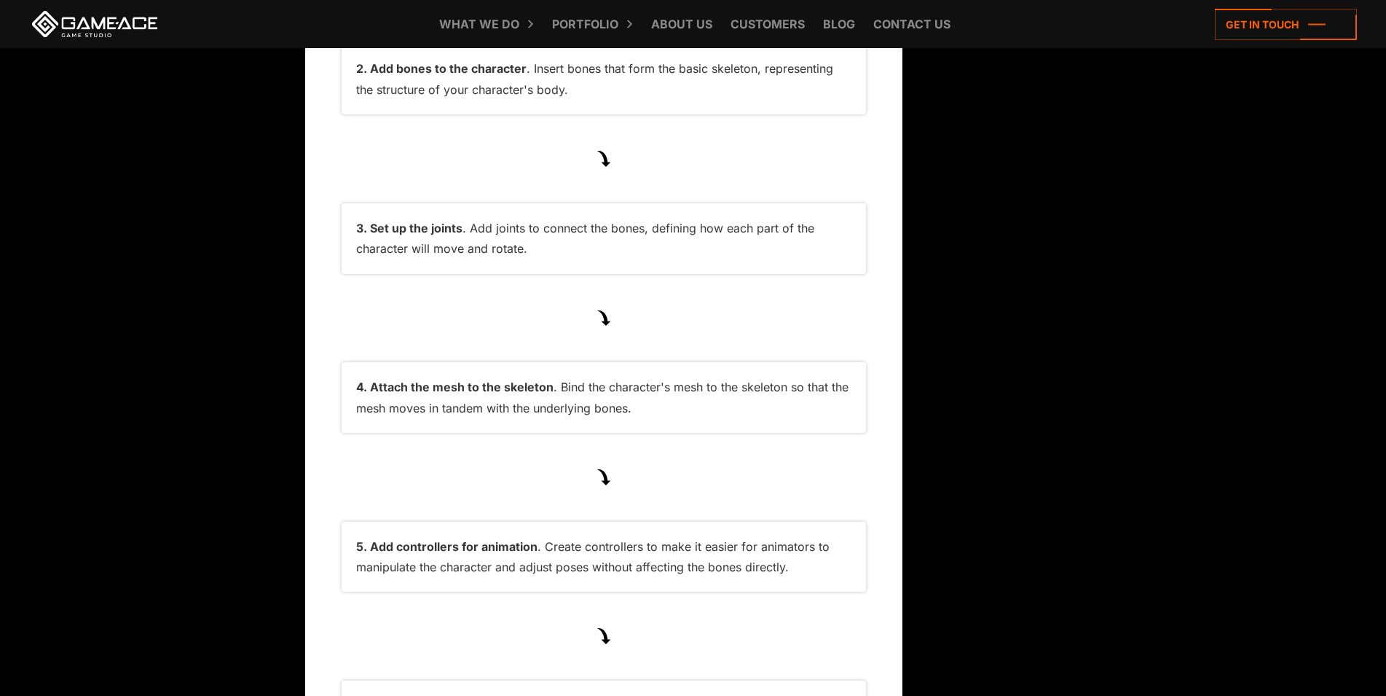
click at [592, 433] on li "Attach the mesh to the skeleton . Bind the character's mesh to the skeleton so …" at bounding box center [604, 397] width 524 height 71
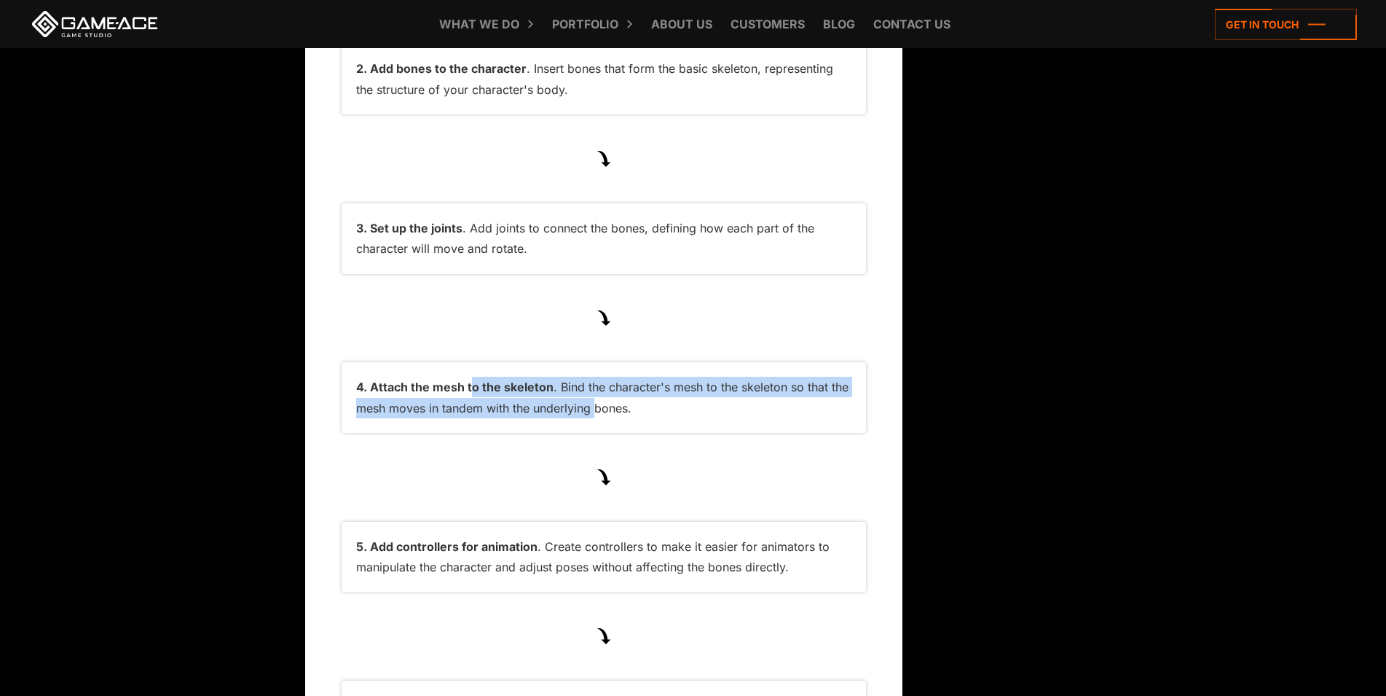
drag, startPoint x: 598, startPoint y: 449, endPoint x: 471, endPoint y: 431, distance: 128.8
click at [471, 431] on li "Attach the mesh to the skeleton . Bind the character's mesh to the skeleton so …" at bounding box center [604, 397] width 524 height 71
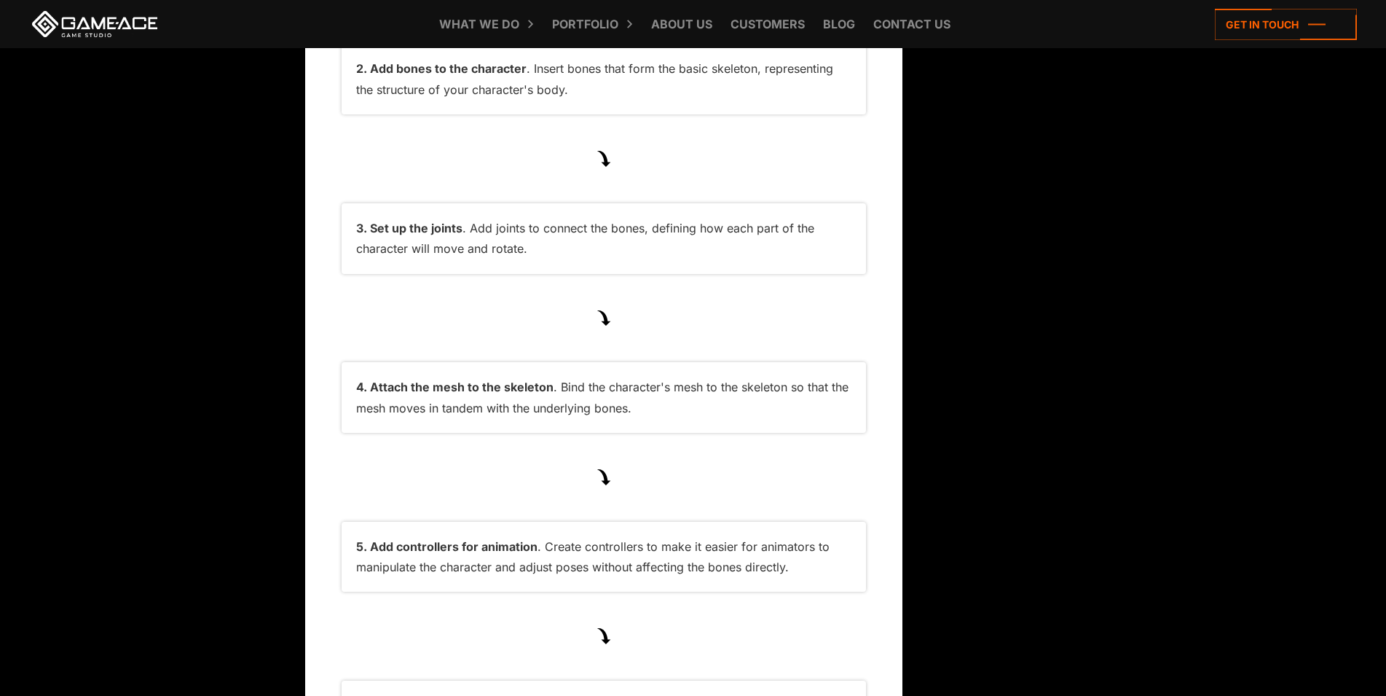
click at [424, 592] on li "Add controllers for animation . Create controllers to make it easier for animat…" at bounding box center [604, 557] width 524 height 71
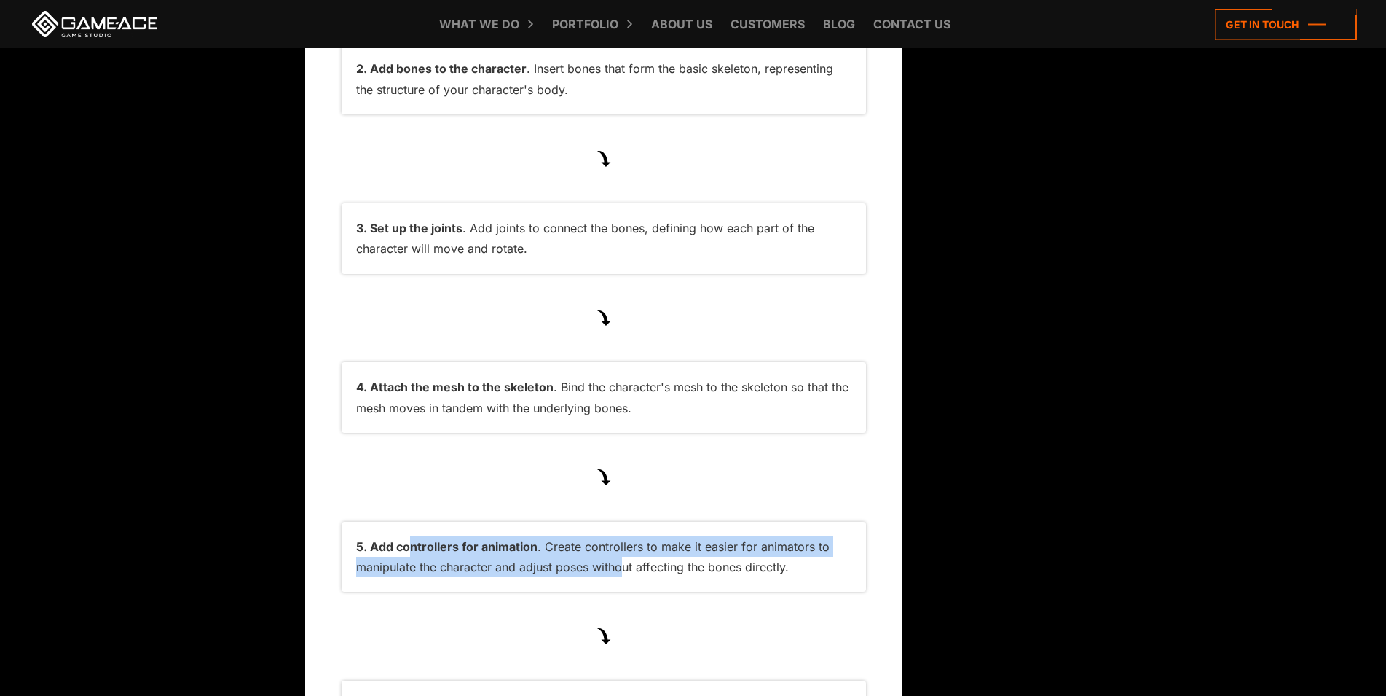
drag, startPoint x: 418, startPoint y: 589, endPoint x: 624, endPoint y: 607, distance: 207.0
click at [624, 592] on li "Add controllers for animation . Create controllers to make it easier for animat…" at bounding box center [604, 557] width 524 height 71
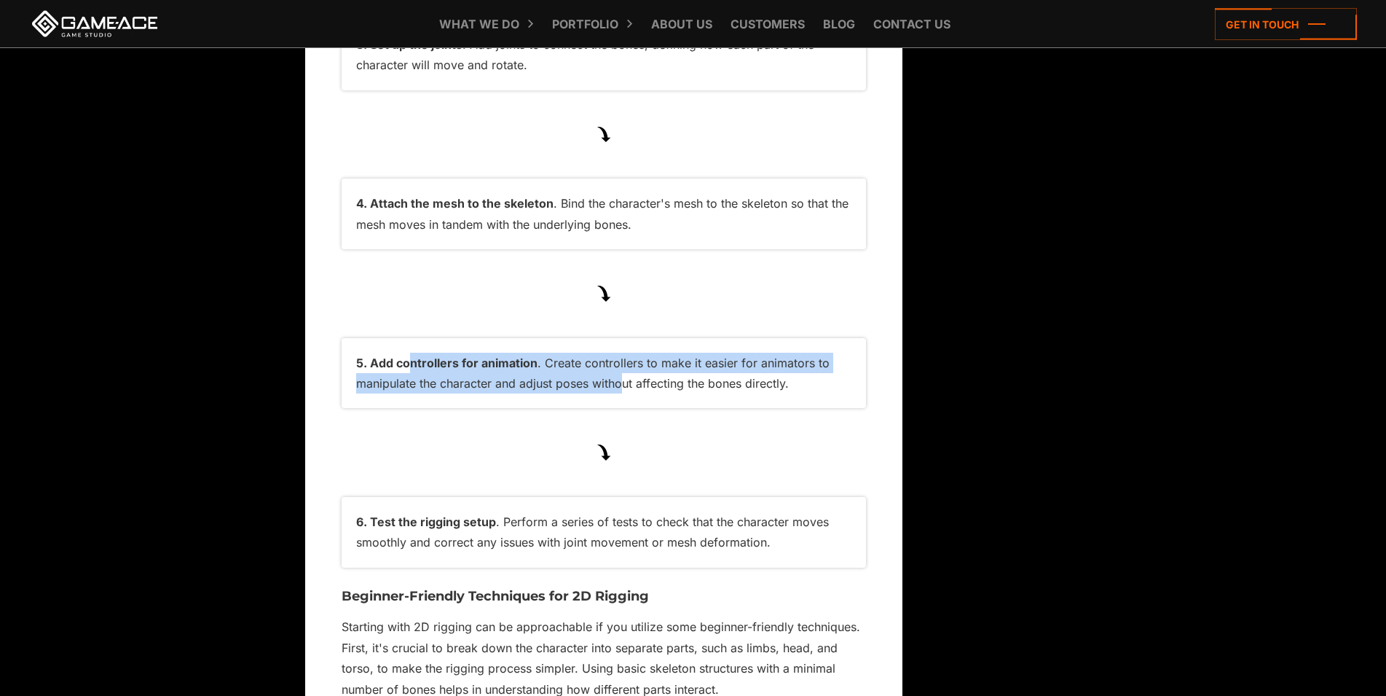
scroll to position [6390, 0]
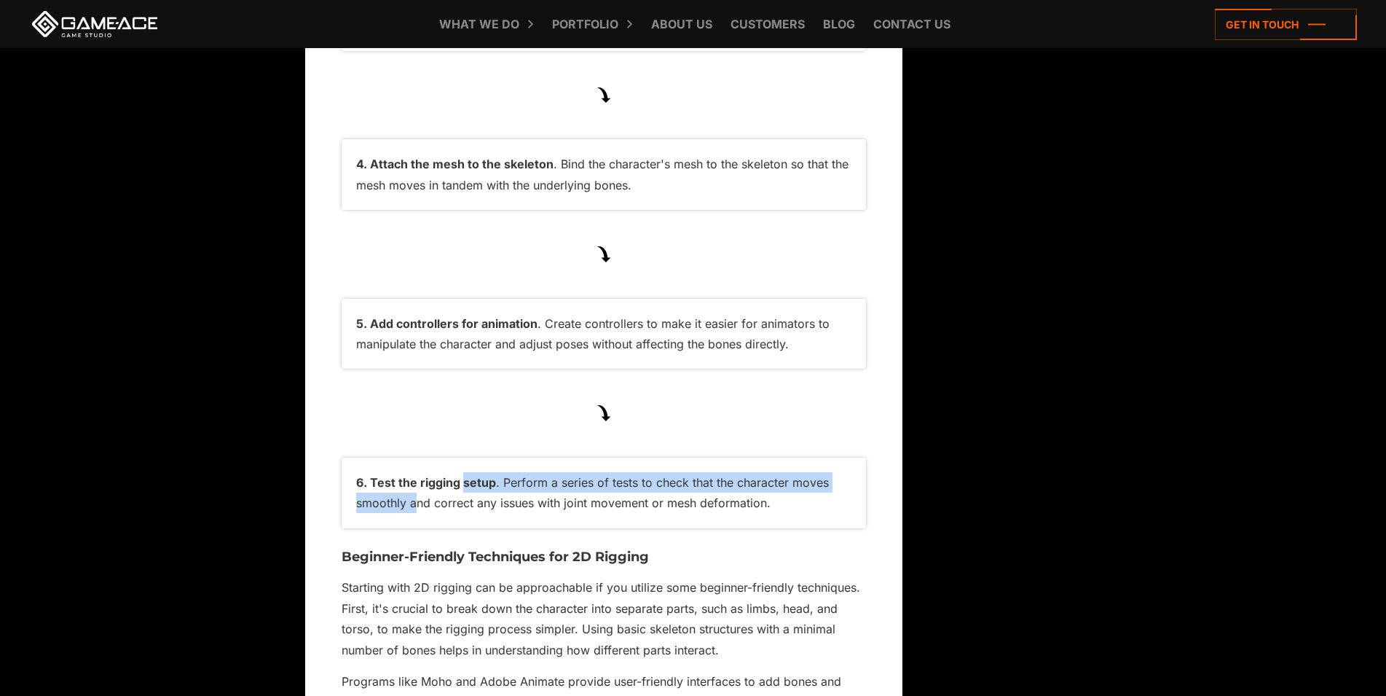
drag, startPoint x: 414, startPoint y: 538, endPoint x: 457, endPoint y: 504, distance: 55.1
click at [462, 504] on li "Test the rigging setup . Perform a series of tests to check that the character …" at bounding box center [604, 492] width 524 height 71
drag, startPoint x: 415, startPoint y: 527, endPoint x: 711, endPoint y: 563, distance: 298.0
click at [711, 528] on li "Test the rigging setup . Perform a series of tests to check that the character …" at bounding box center [604, 492] width 524 height 71
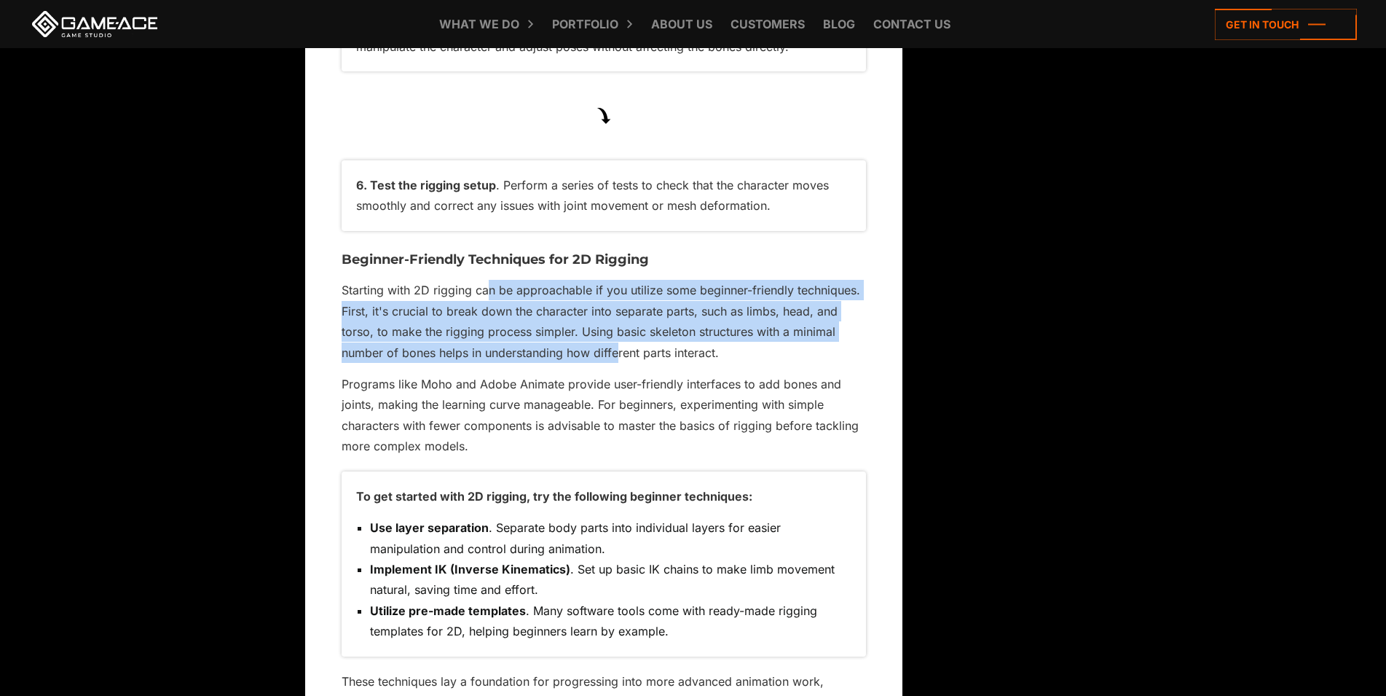
drag, startPoint x: 489, startPoint y: 334, endPoint x: 621, endPoint y: 389, distance: 142.3
click at [621, 363] on p "Starting with 2D rigging can be approachable if you utilize some beginner-frien…" at bounding box center [604, 321] width 524 height 83
click at [623, 363] on p "Starting with 2D rigging can be approachable if you utilize some beginner-frien…" at bounding box center [604, 321] width 524 height 83
drag, startPoint x: 613, startPoint y: 388, endPoint x: 497, endPoint y: 320, distance: 134.4
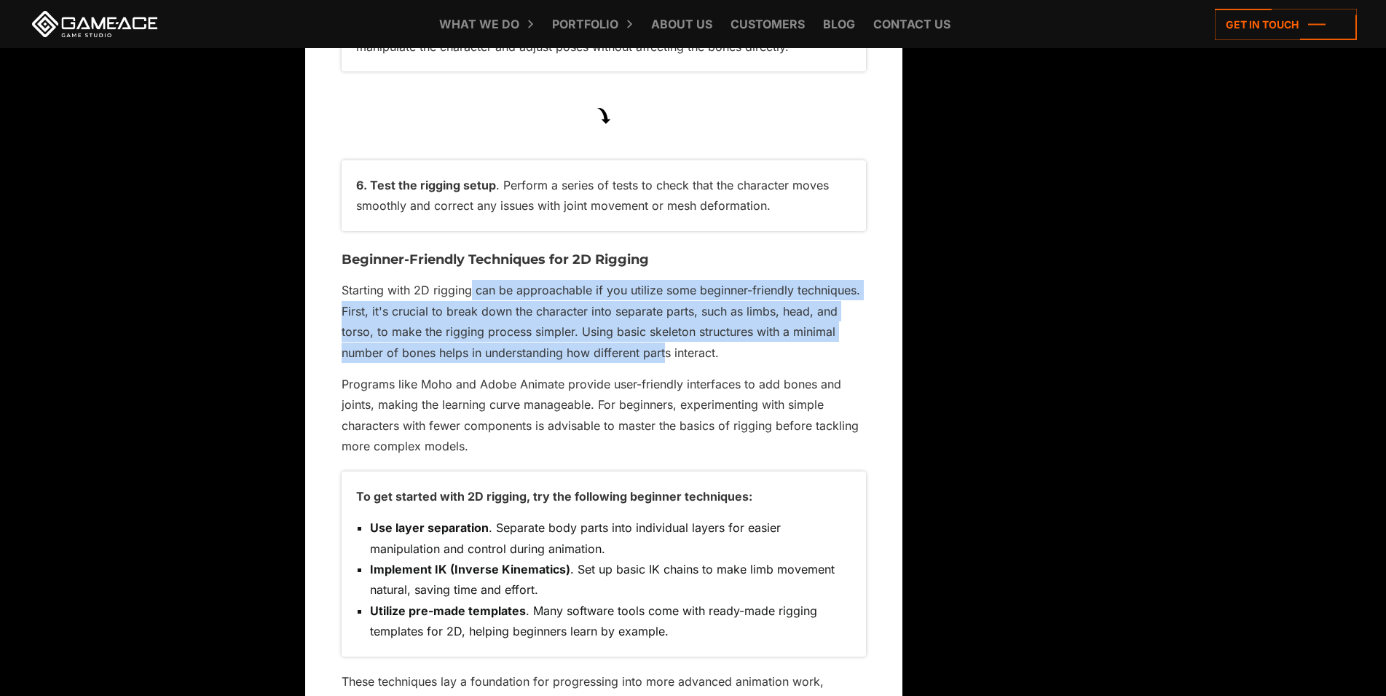
drag, startPoint x: 472, startPoint y: 333, endPoint x: 665, endPoint y: 393, distance: 202.3
click at [665, 363] on p "Starting with 2D rigging can be approachable if you utilize some beginner-frien…" at bounding box center [604, 321] width 524 height 83
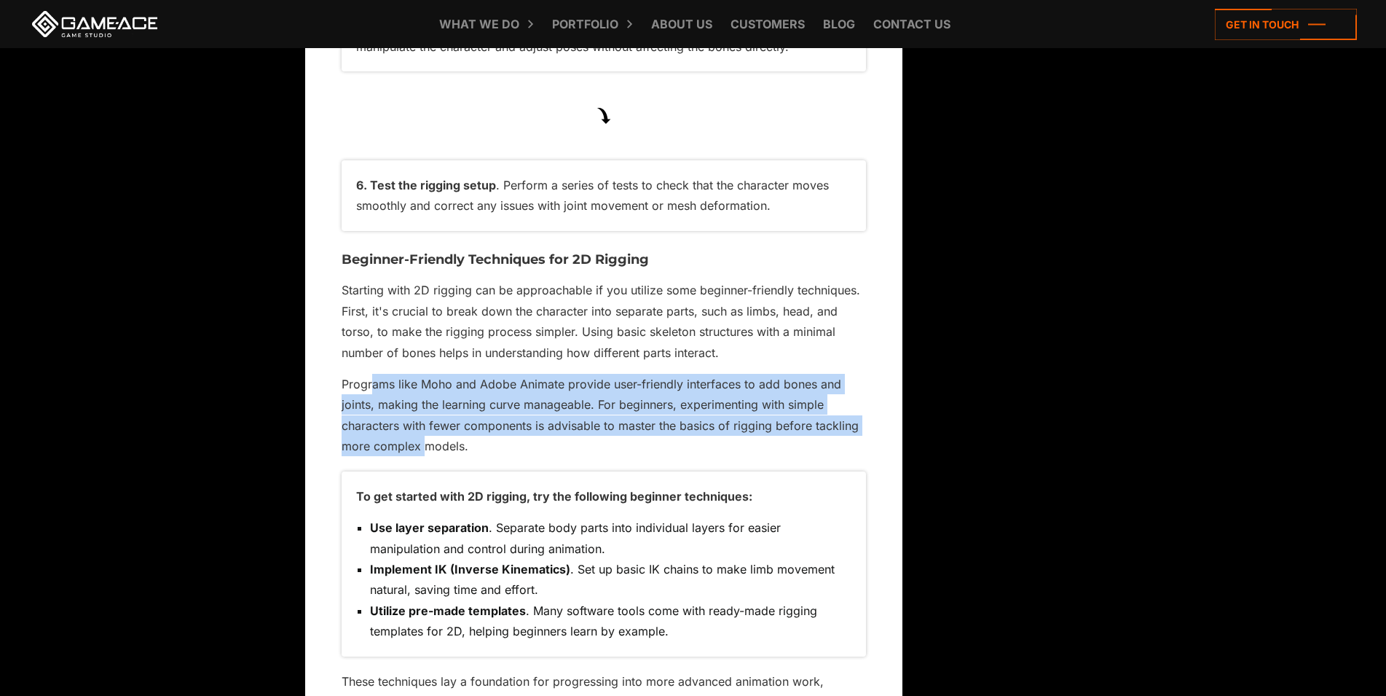
drag, startPoint x: 374, startPoint y: 425, endPoint x: 426, endPoint y: 493, distance: 85.8
click at [426, 457] on p "Programs like Moho and Adobe Animate provide user-friendly interfaces to add bo…" at bounding box center [604, 415] width 524 height 83
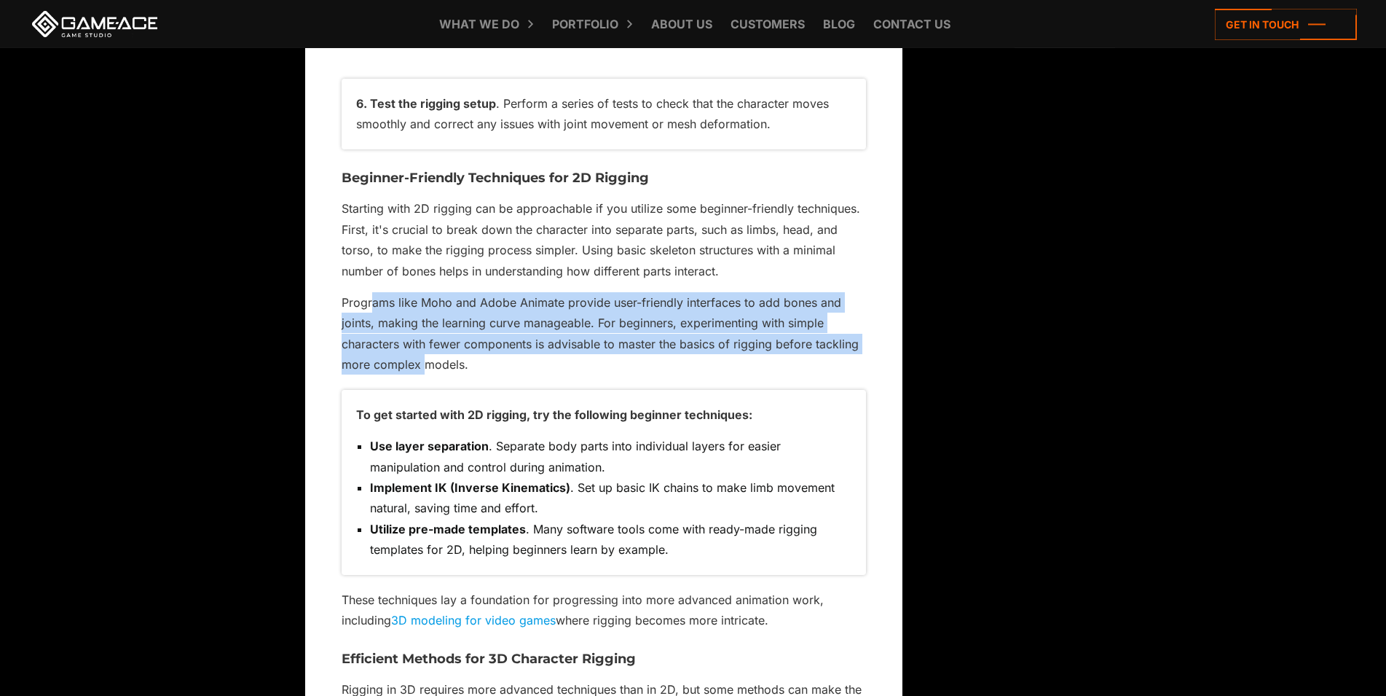
scroll to position [6835, 0]
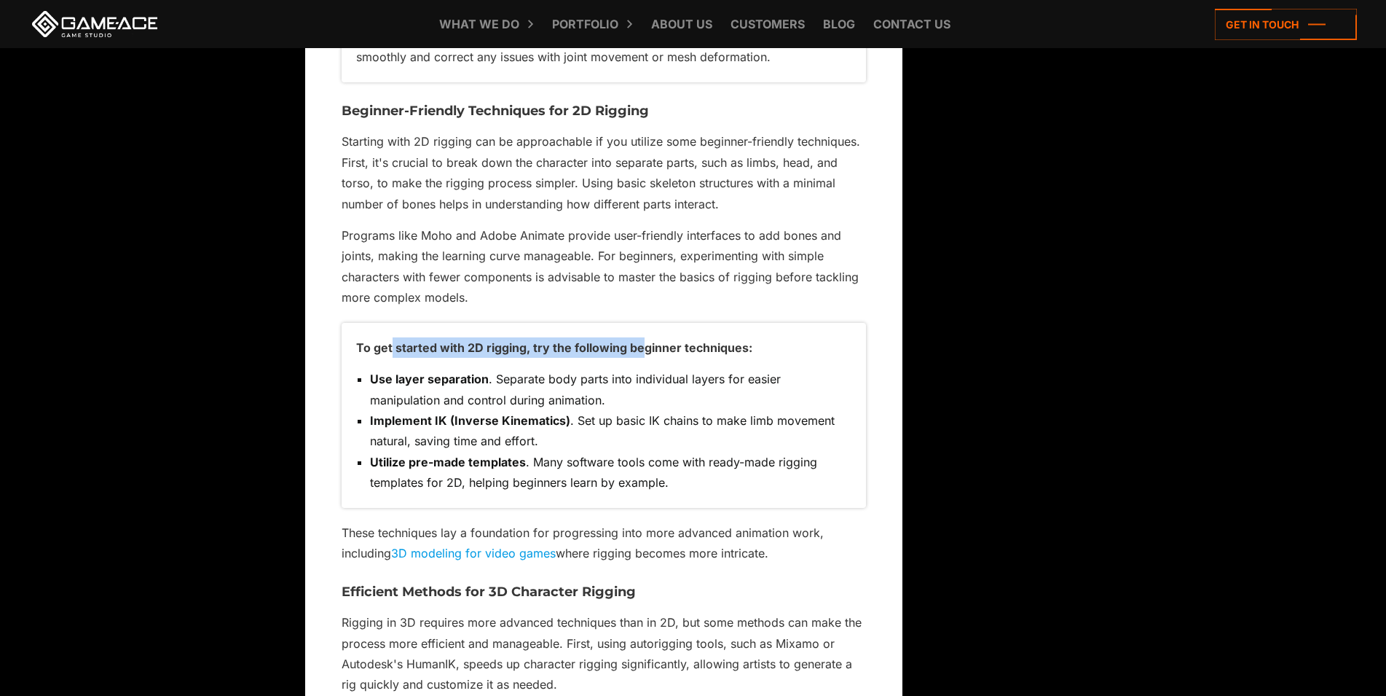
drag, startPoint x: 390, startPoint y: 385, endPoint x: 642, endPoint y: 395, distance: 253.0
click at [642, 358] on p "To get started with 2D rigging, try the following beginner techniques:" at bounding box center [603, 347] width 495 height 20
click at [388, 410] on li "Use layer separation . Separate body parts into individual layers for easier ma…" at bounding box center [610, 390] width 481 height 42
drag, startPoint x: 392, startPoint y: 388, endPoint x: 677, endPoint y: 388, distance: 284.8
click at [677, 358] on p "To get started with 2D rigging, try the following beginner techniques:" at bounding box center [603, 347] width 495 height 20
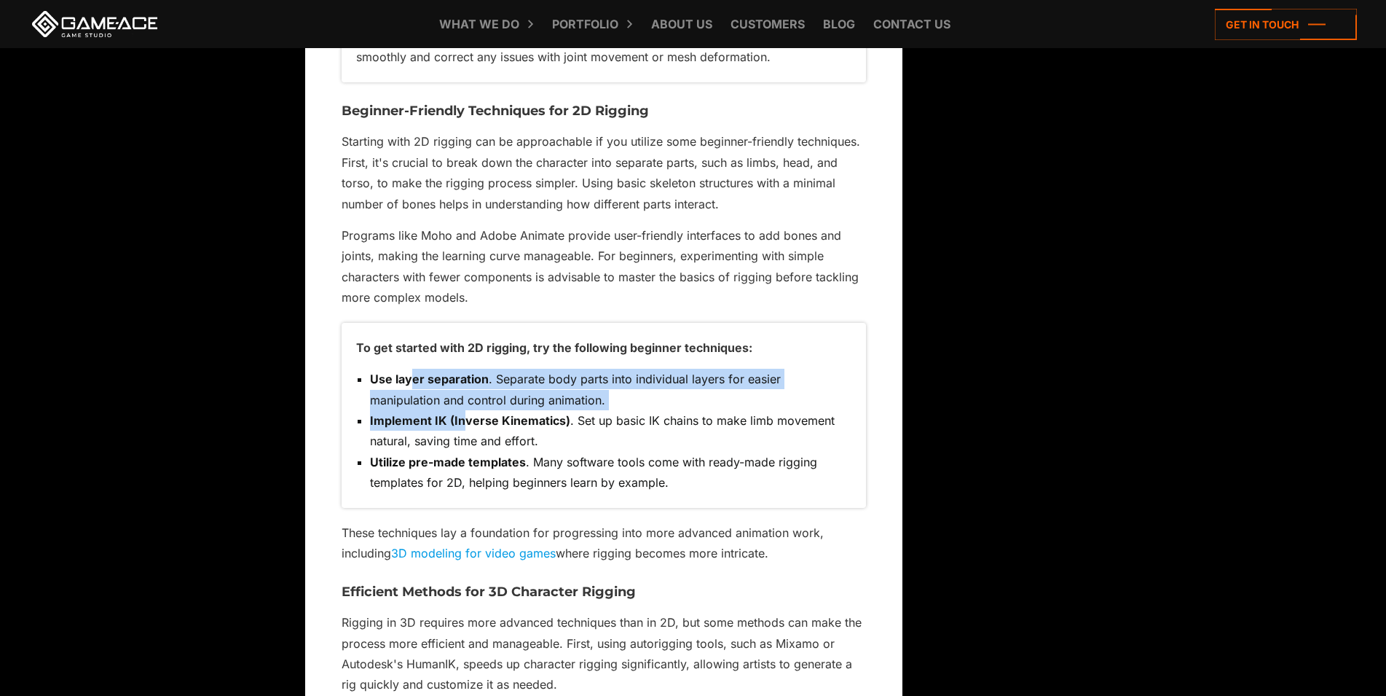
drag, startPoint x: 414, startPoint y: 414, endPoint x: 454, endPoint y: 343, distance: 81.9
click at [461, 457] on ul "Use layer separation . Separate body parts into individual layers for easier ma…" at bounding box center [603, 431] width 495 height 125
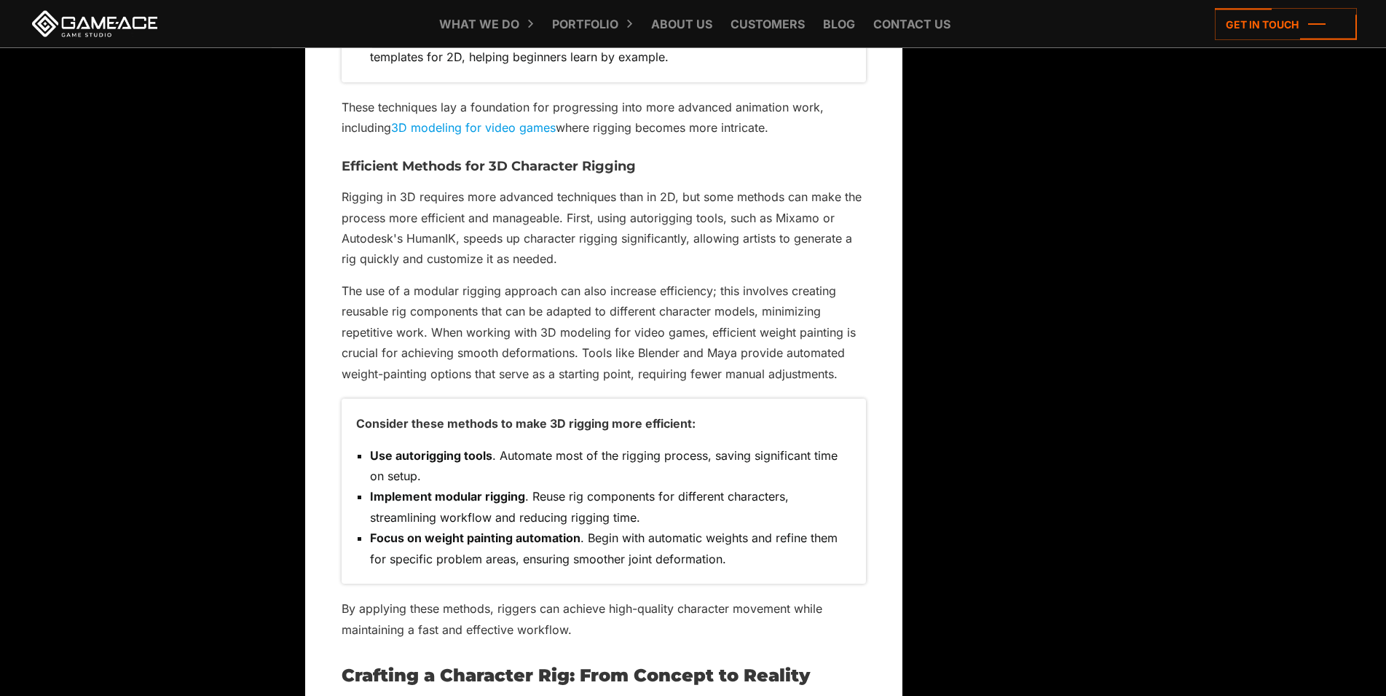
scroll to position [7281, 0]
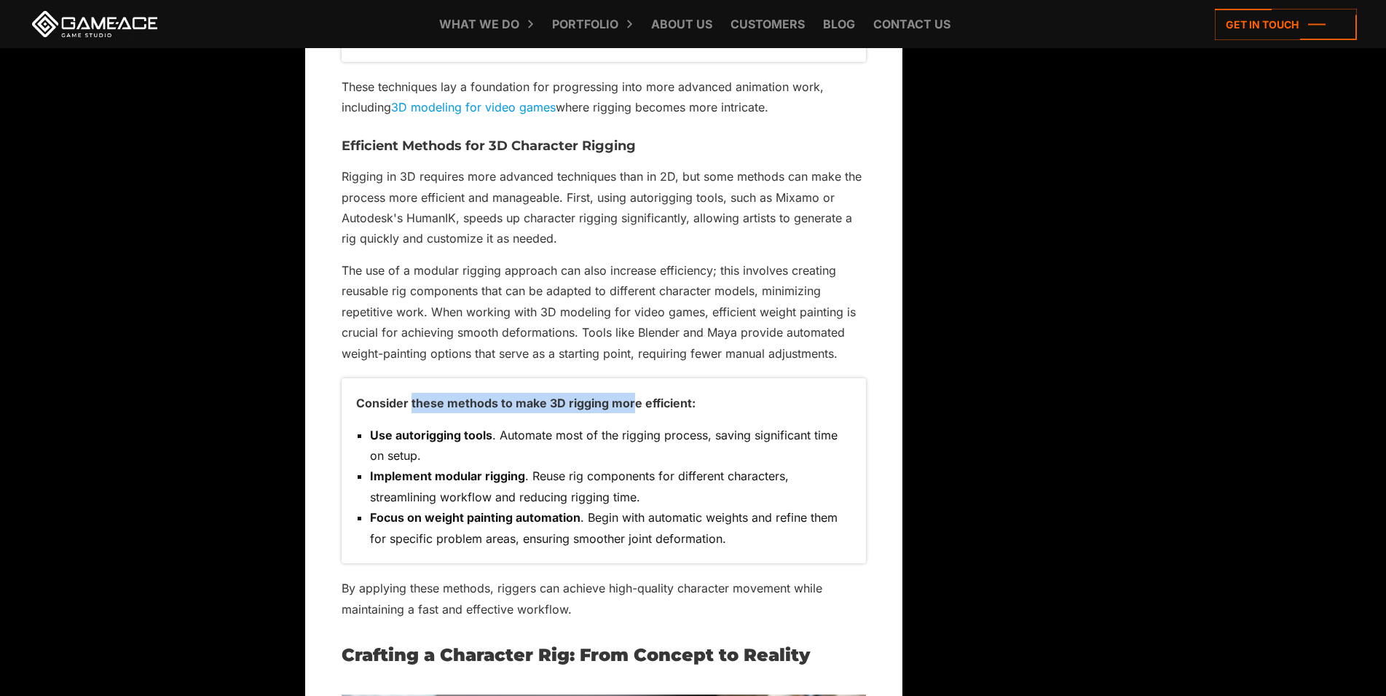
drag, startPoint x: 412, startPoint y: 441, endPoint x: 632, endPoint y: 455, distance: 219.7
click at [632, 413] on p "Consider these methods to make 3D rigging more efficient:" at bounding box center [603, 403] width 495 height 20
drag, startPoint x: 580, startPoint y: 472, endPoint x: 449, endPoint y: 479, distance: 130.5
click at [579, 466] on li "Use autorigging tools . Automate most of the rigging process, saving significan…" at bounding box center [610, 446] width 481 height 42
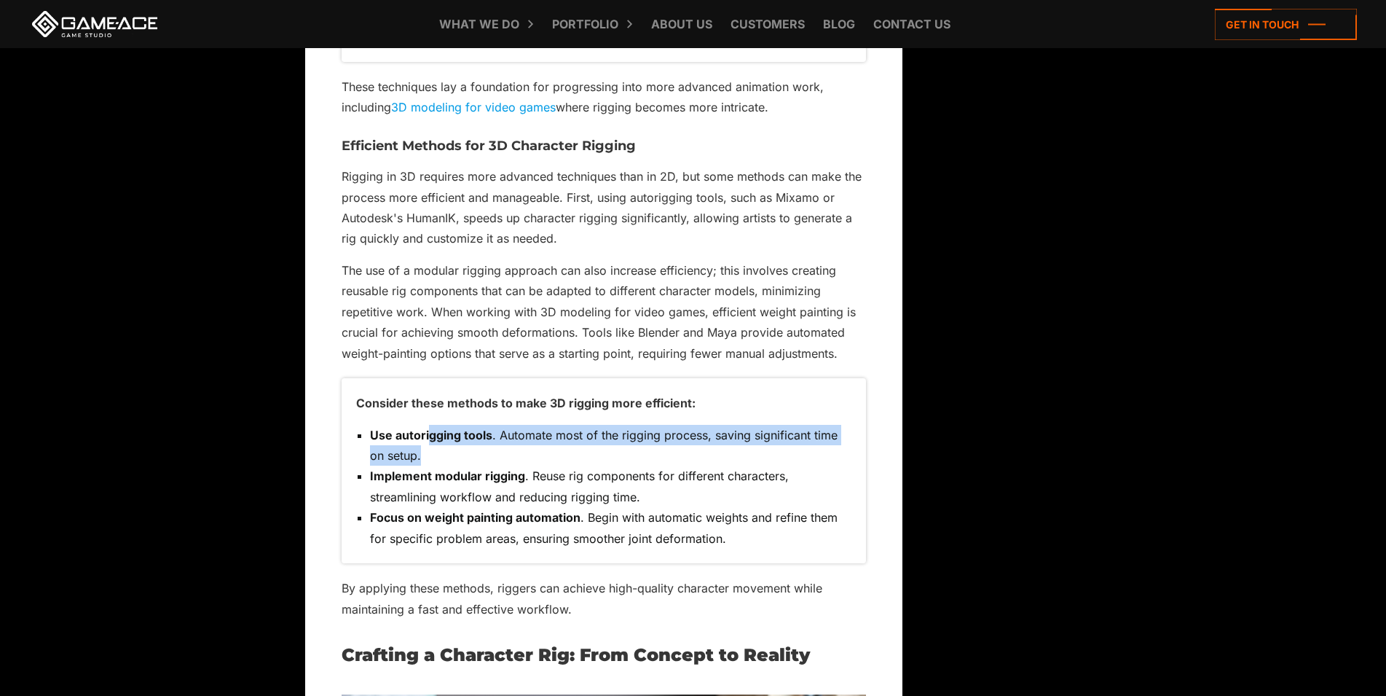
drag, startPoint x: 430, startPoint y: 479, endPoint x: 491, endPoint y: 501, distance: 64.5
click at [491, 466] on li "Use autorigging tools . Automate most of the rigging process, saving significan…" at bounding box center [610, 446] width 481 height 42
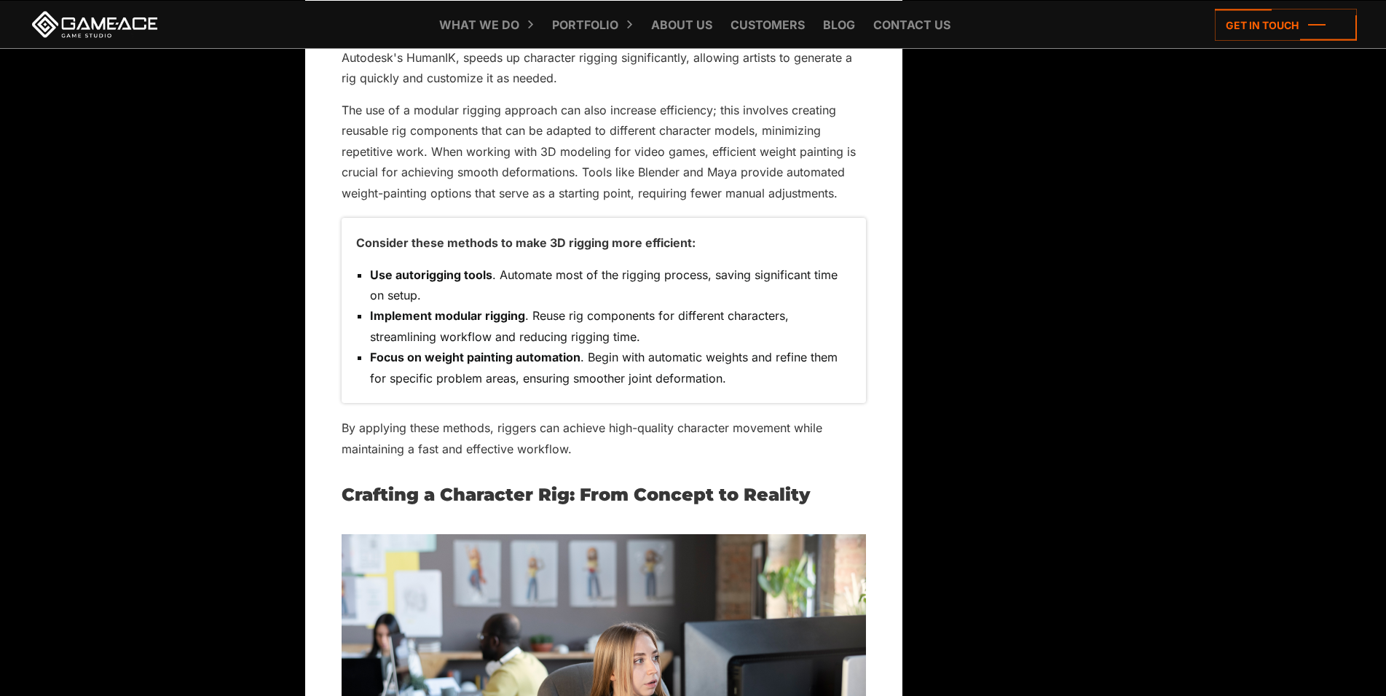
scroll to position [7504, 0]
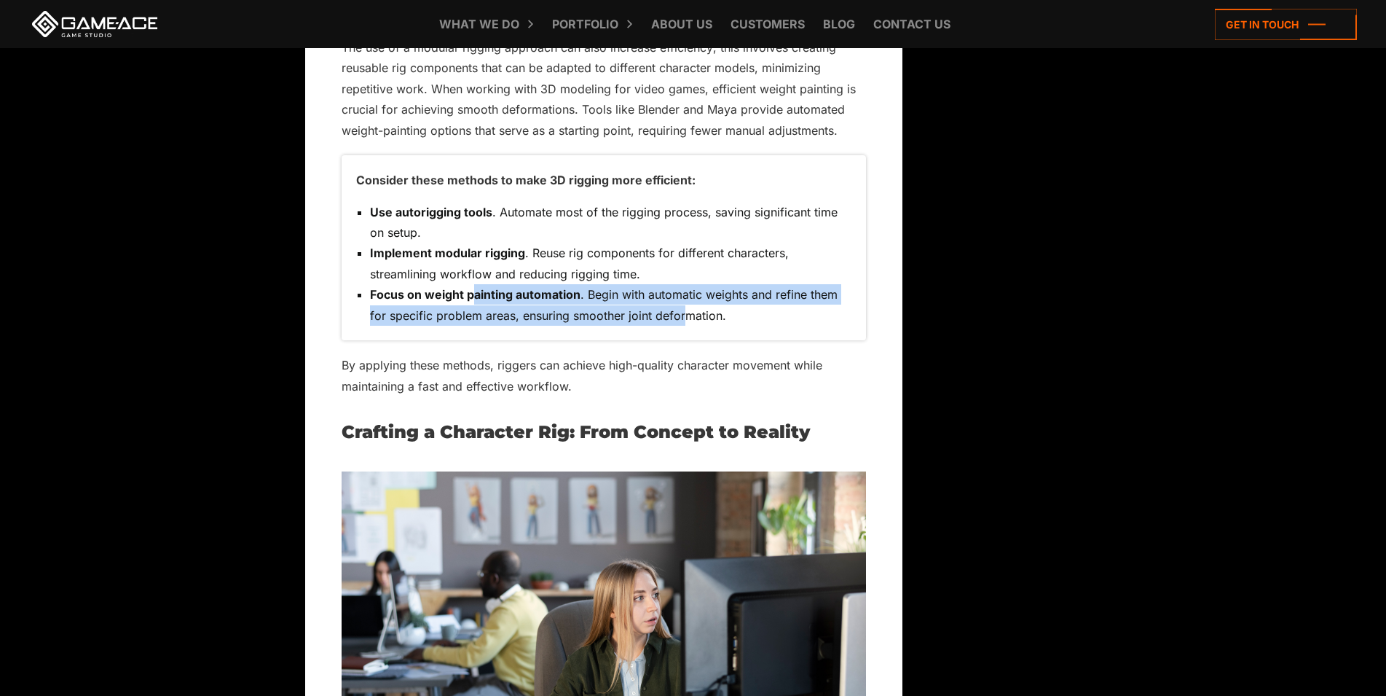
drag, startPoint x: 472, startPoint y: 333, endPoint x: 683, endPoint y: 356, distance: 212.5
click at [683, 326] on li "Focus on weight painting automation . Begin with automatic weights and refine t…" at bounding box center [610, 305] width 481 height 42
click at [685, 326] on li "Focus on weight painting automation . Begin with automatic weights and refine t…" at bounding box center [610, 305] width 481 height 42
drag, startPoint x: 676, startPoint y: 350, endPoint x: 461, endPoint y: 309, distance: 218.9
click at [461, 309] on ul "Use autorigging tools . Automate most of the rigging process, saving significan…" at bounding box center [603, 264] width 495 height 125
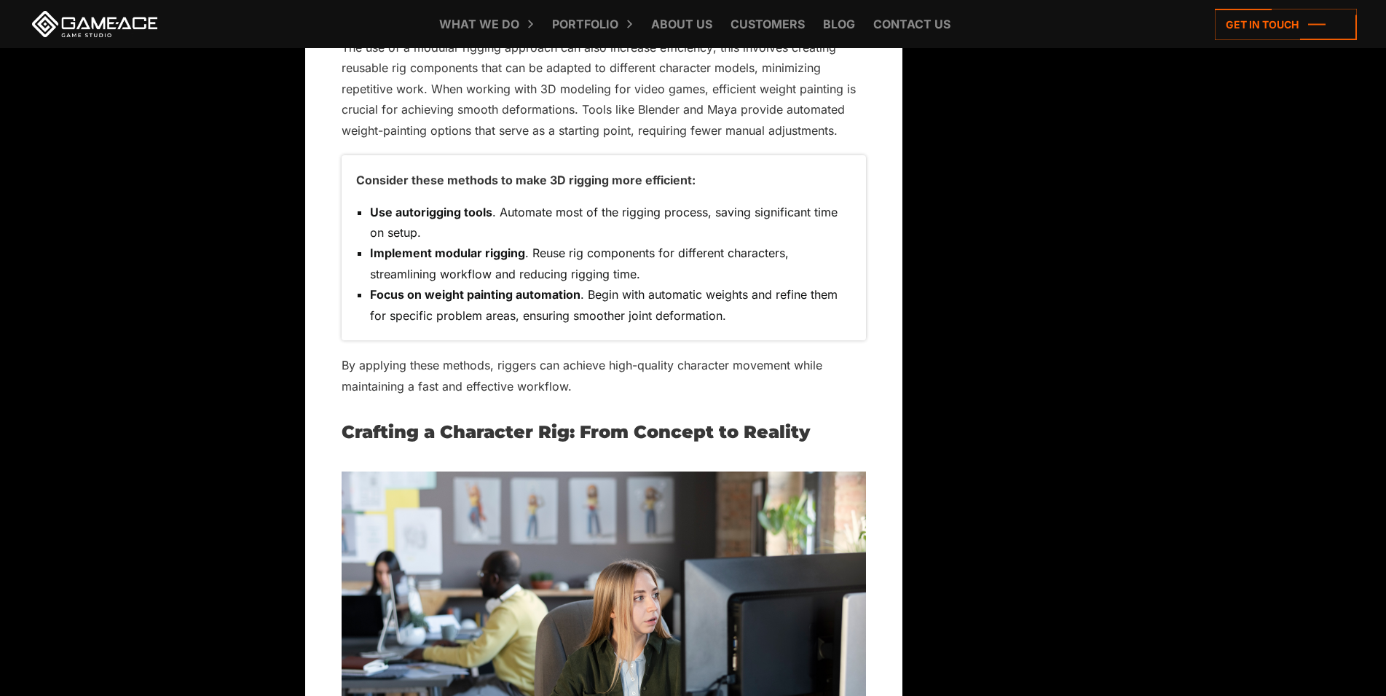
drag, startPoint x: 436, startPoint y: 412, endPoint x: 397, endPoint y: 400, distance: 41.0
click at [436, 396] on p "By applying these methods, riggers can achieve high-quality character movement …" at bounding box center [604, 376] width 524 height 42
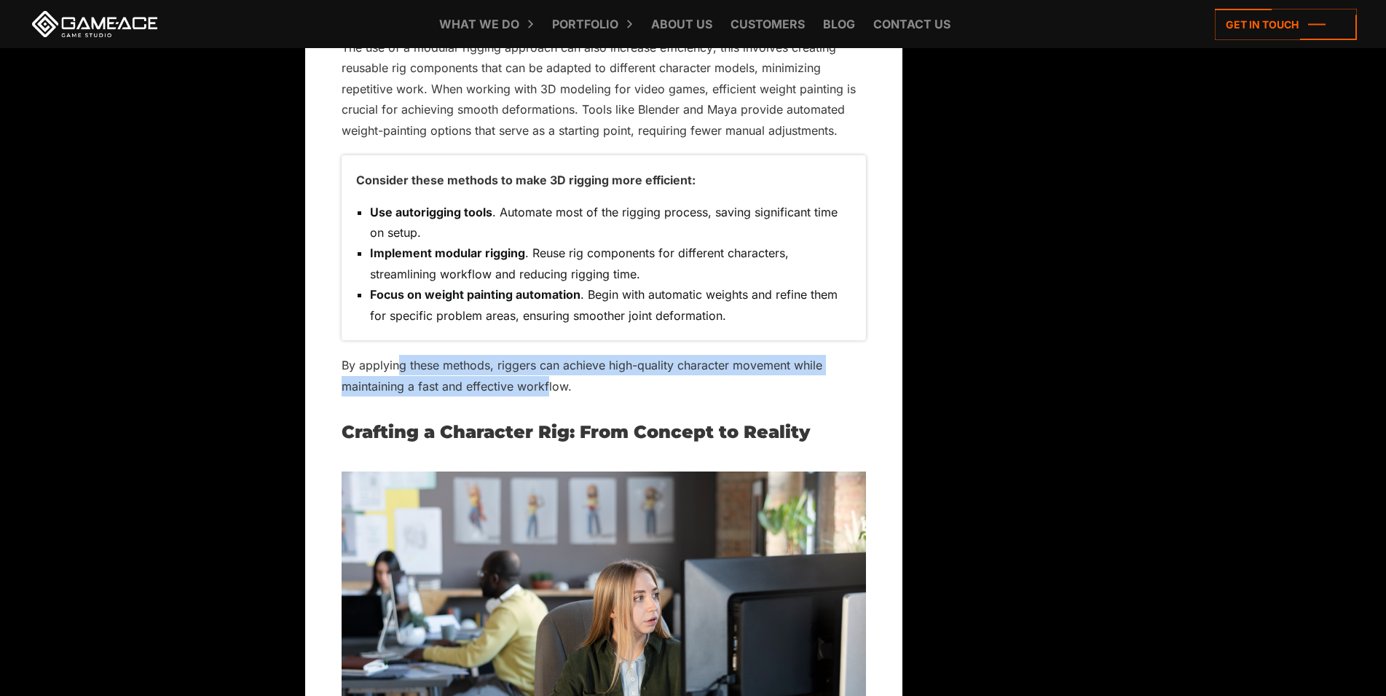
drag, startPoint x: 397, startPoint y: 400, endPoint x: 585, endPoint y: 424, distance: 189.5
click at [558, 396] on p "By applying these methods, riggers can achieve high-quality character movement …" at bounding box center [604, 376] width 524 height 42
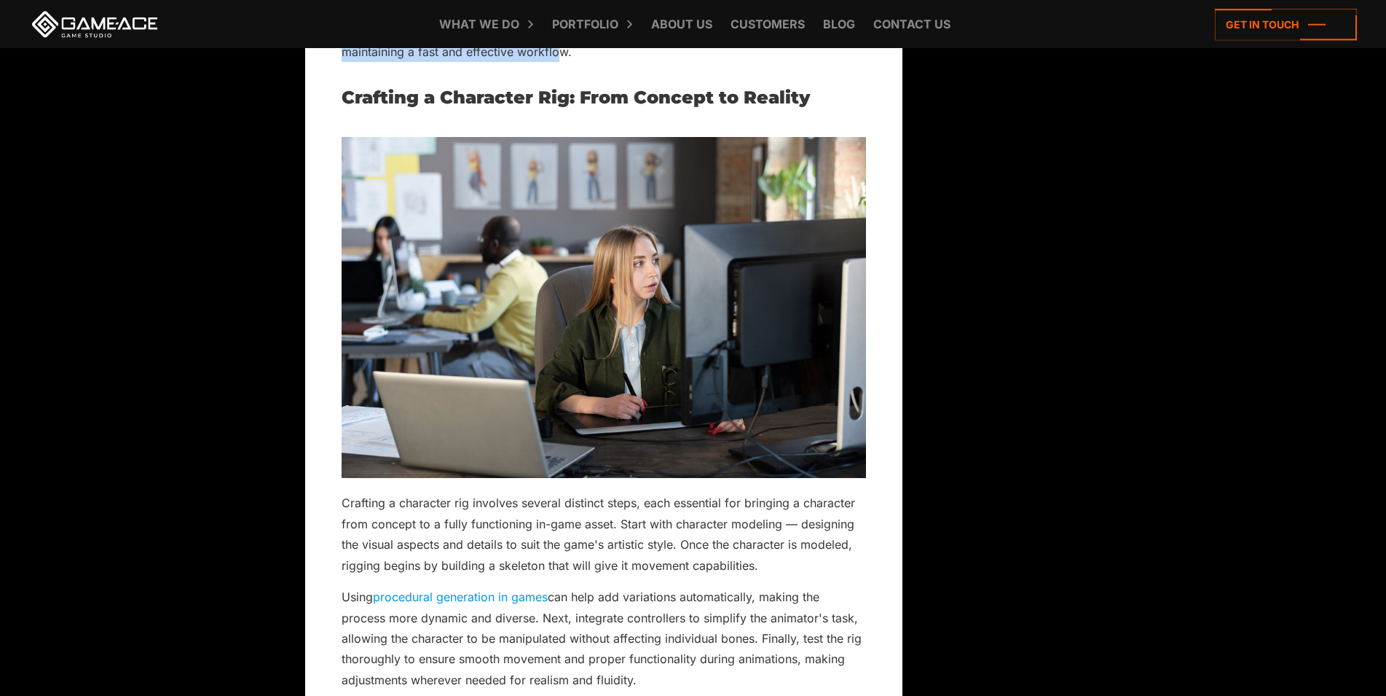
scroll to position [7876, 0]
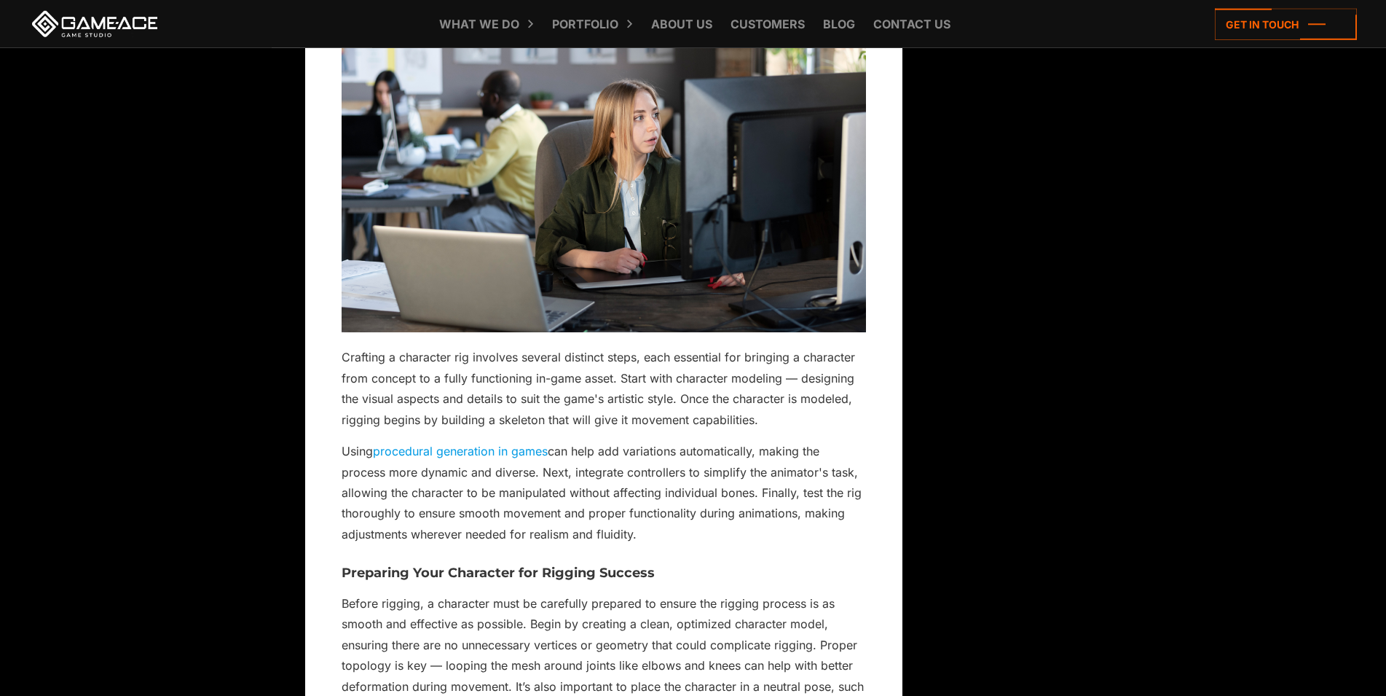
scroll to position [8173, 0]
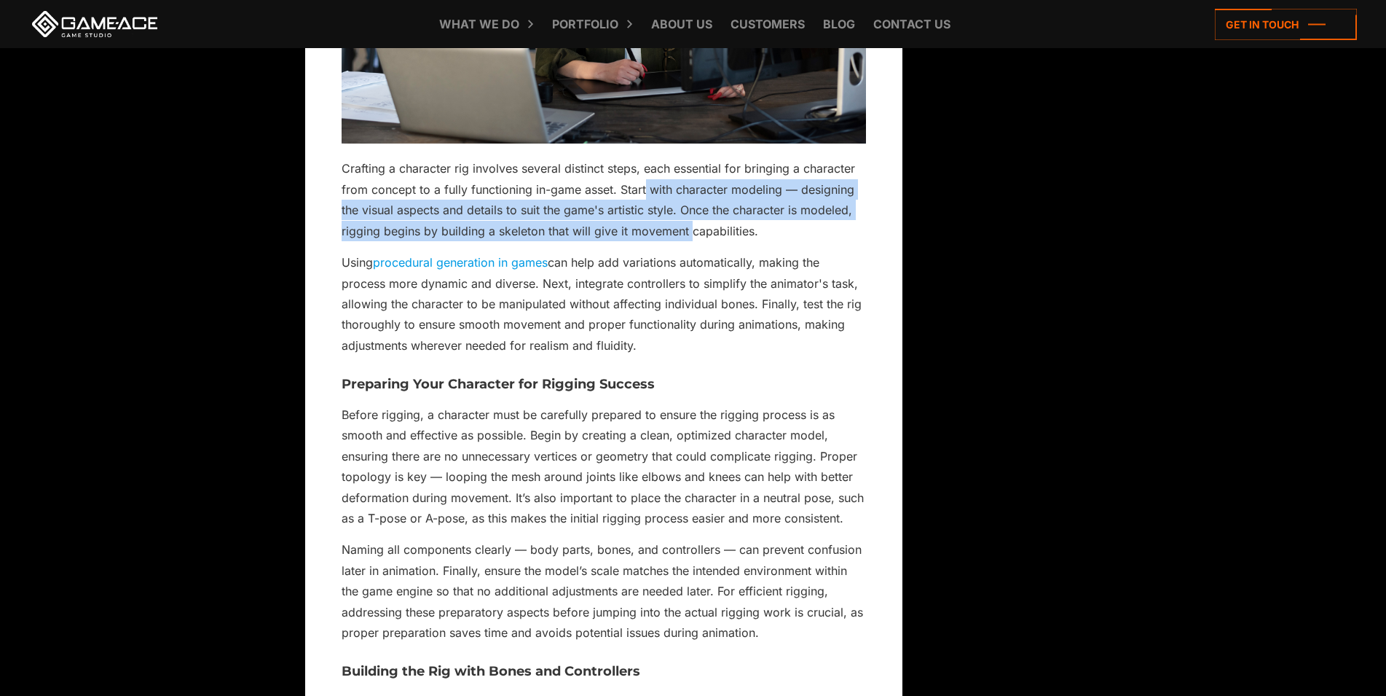
drag, startPoint x: 646, startPoint y: 224, endPoint x: 688, endPoint y: 269, distance: 61.8
click at [688, 241] on p "Crafting a character rig involves several distinct steps, each essential for br…" at bounding box center [604, 14] width 524 height 453
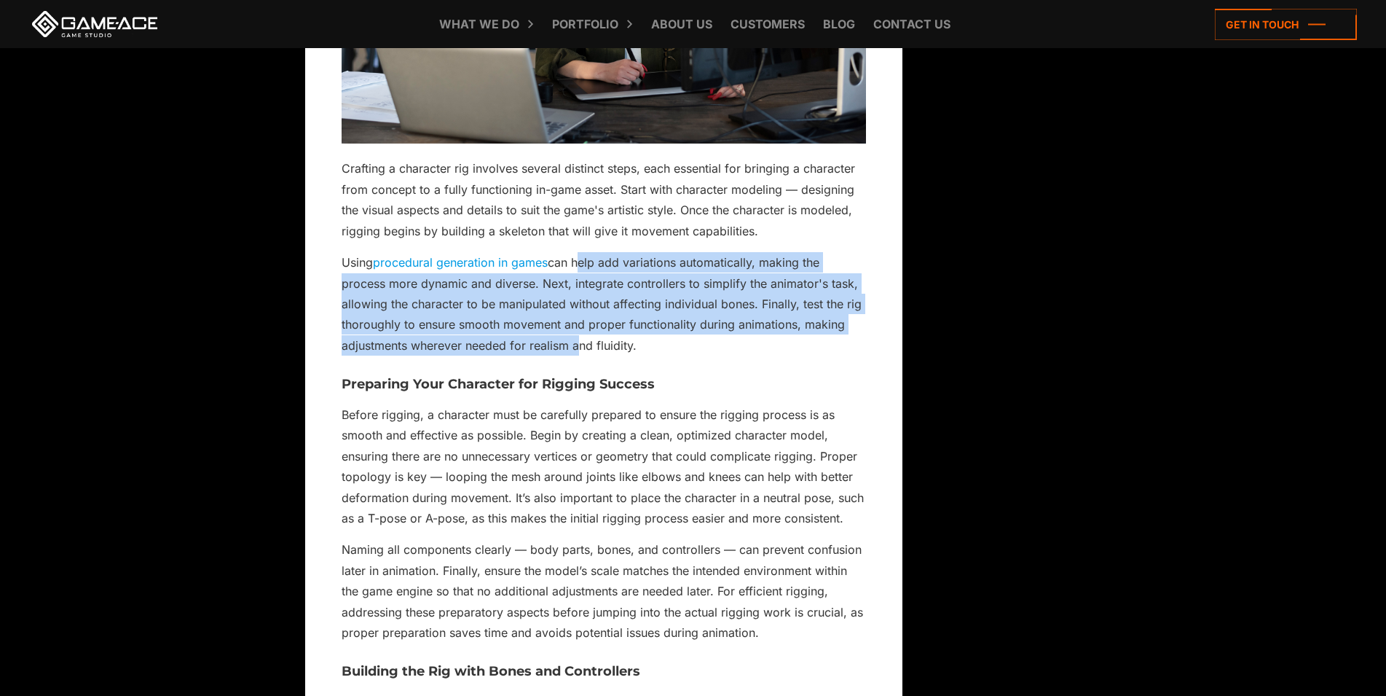
drag, startPoint x: 581, startPoint y: 299, endPoint x: 572, endPoint y: 380, distance: 82.0
click at [573, 355] on p "Using procedural generation in games can help add variations automatically, mak…" at bounding box center [604, 303] width 524 height 103
click at [570, 355] on p "Using procedural generation in games can help add variations automatically, mak…" at bounding box center [604, 303] width 524 height 103
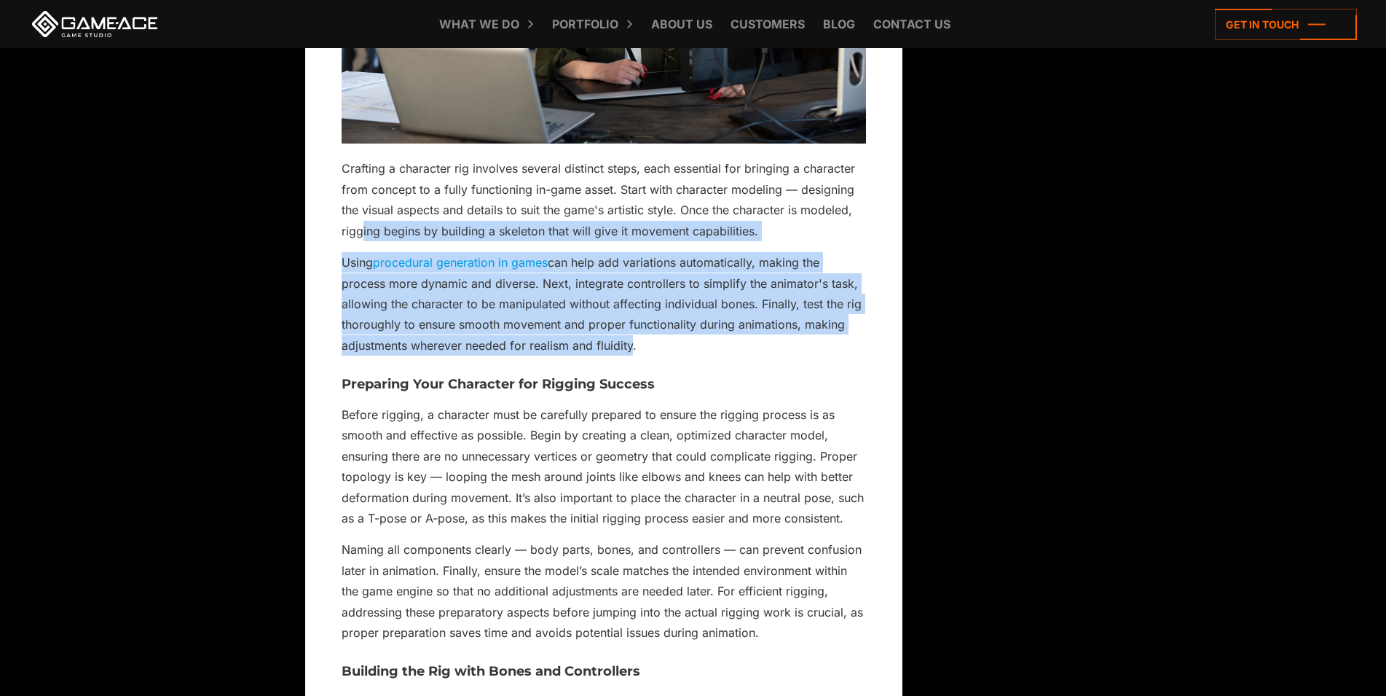
drag, startPoint x: 629, startPoint y: 380, endPoint x: 360, endPoint y: 290, distance: 284.2
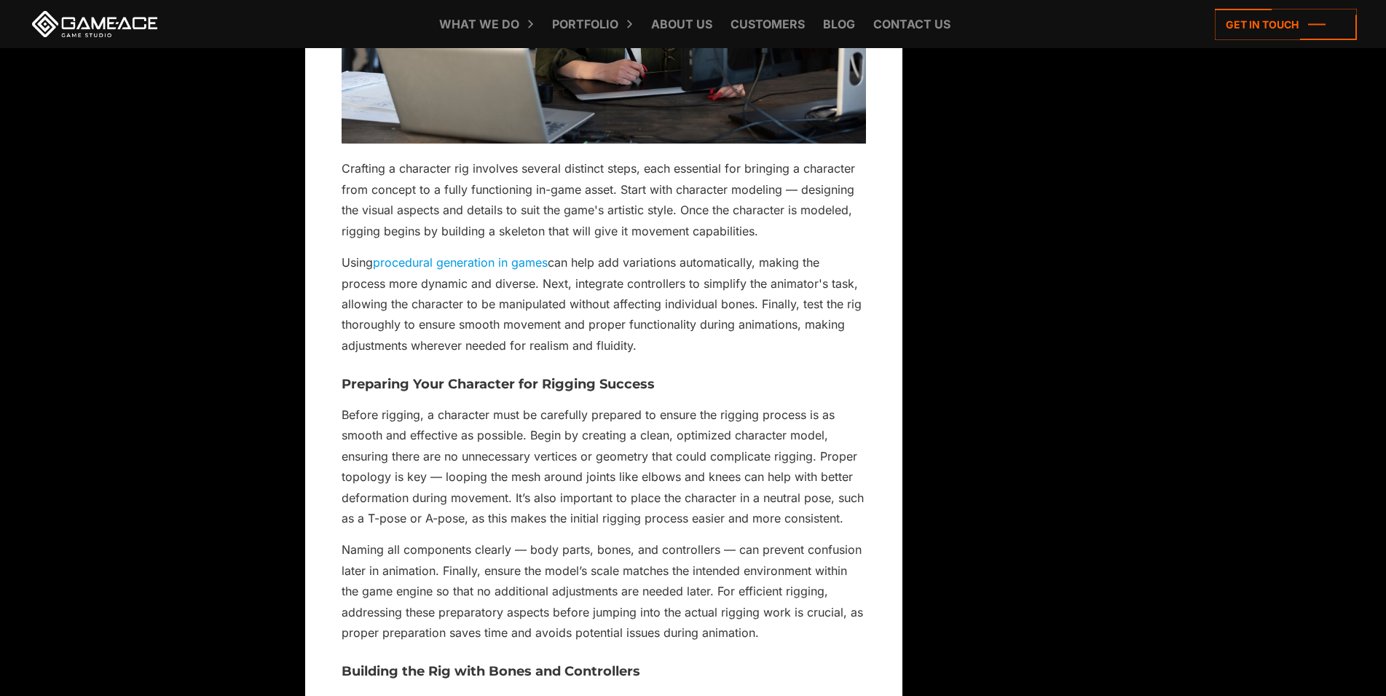
click at [634, 355] on p "Using procedural generation in games can help add variations automatically, mak…" at bounding box center [604, 303] width 524 height 103
drag, startPoint x: 413, startPoint y: 327, endPoint x: 634, endPoint y: 384, distance: 227.9
click at [634, 355] on p "Using procedural generation in games can help add variations automatically, mak…" at bounding box center [604, 303] width 524 height 103
click at [527, 481] on p "Before rigging, a character must be carefully prepared to ensure the rigging pr…" at bounding box center [604, 466] width 524 height 125
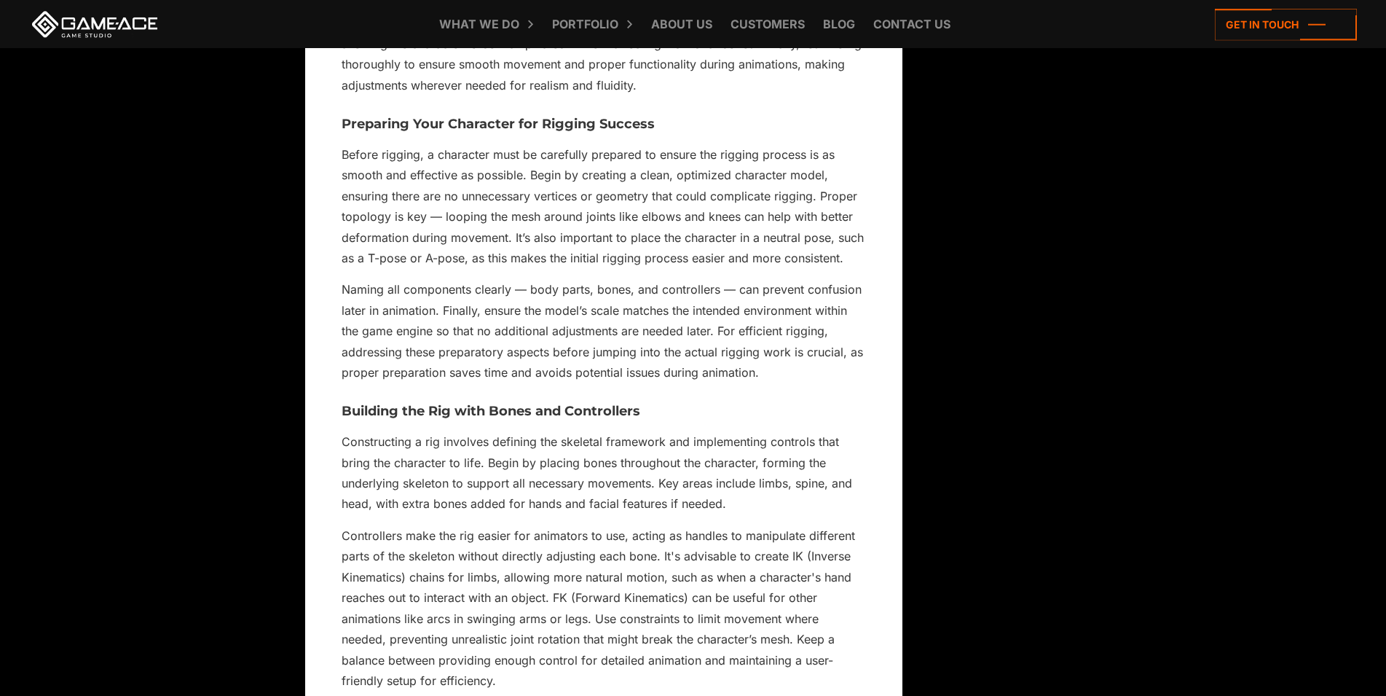
scroll to position [8470, 0]
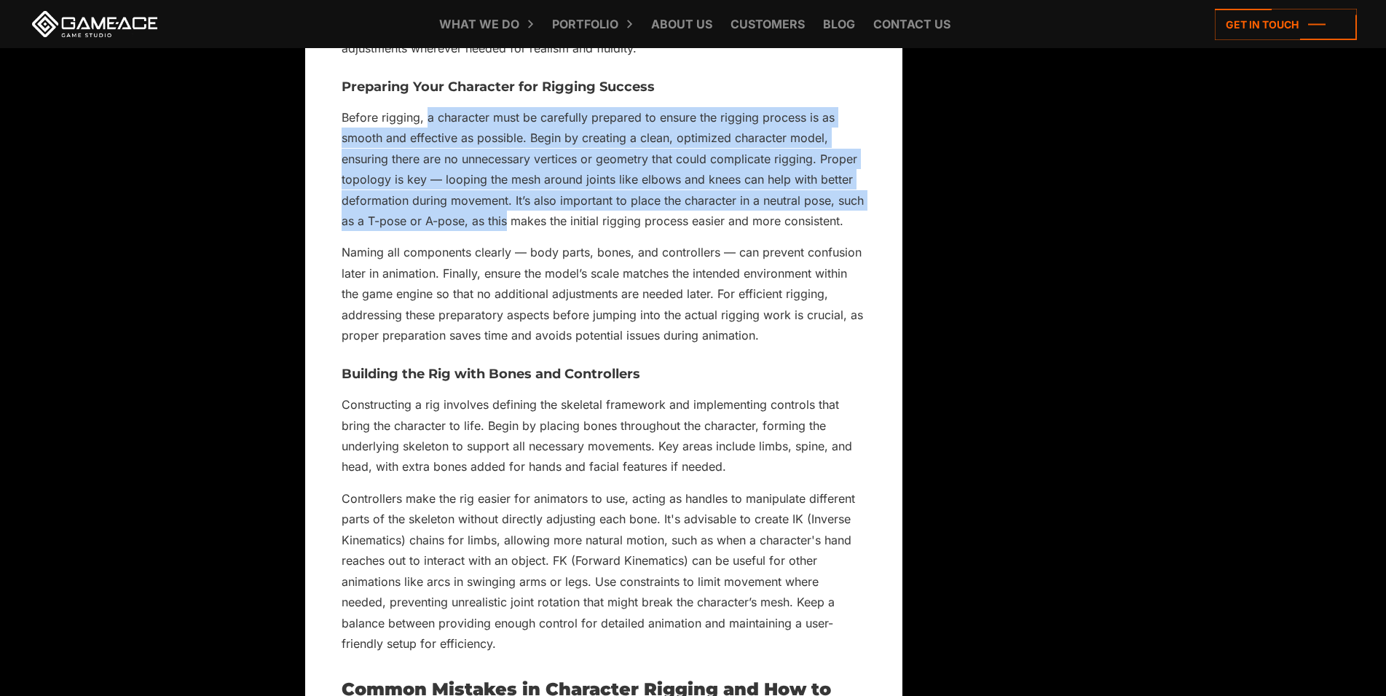
drag, startPoint x: 435, startPoint y: 169, endPoint x: 506, endPoint y: 261, distance: 116.3
click at [506, 232] on p "Before rigging, a character must be carefully prepared to ensure the rigging pr…" at bounding box center [604, 169] width 524 height 125
click at [438, 232] on p "Before rigging, a character must be carefully prepared to ensure the rigging pr…" at bounding box center [604, 169] width 524 height 125
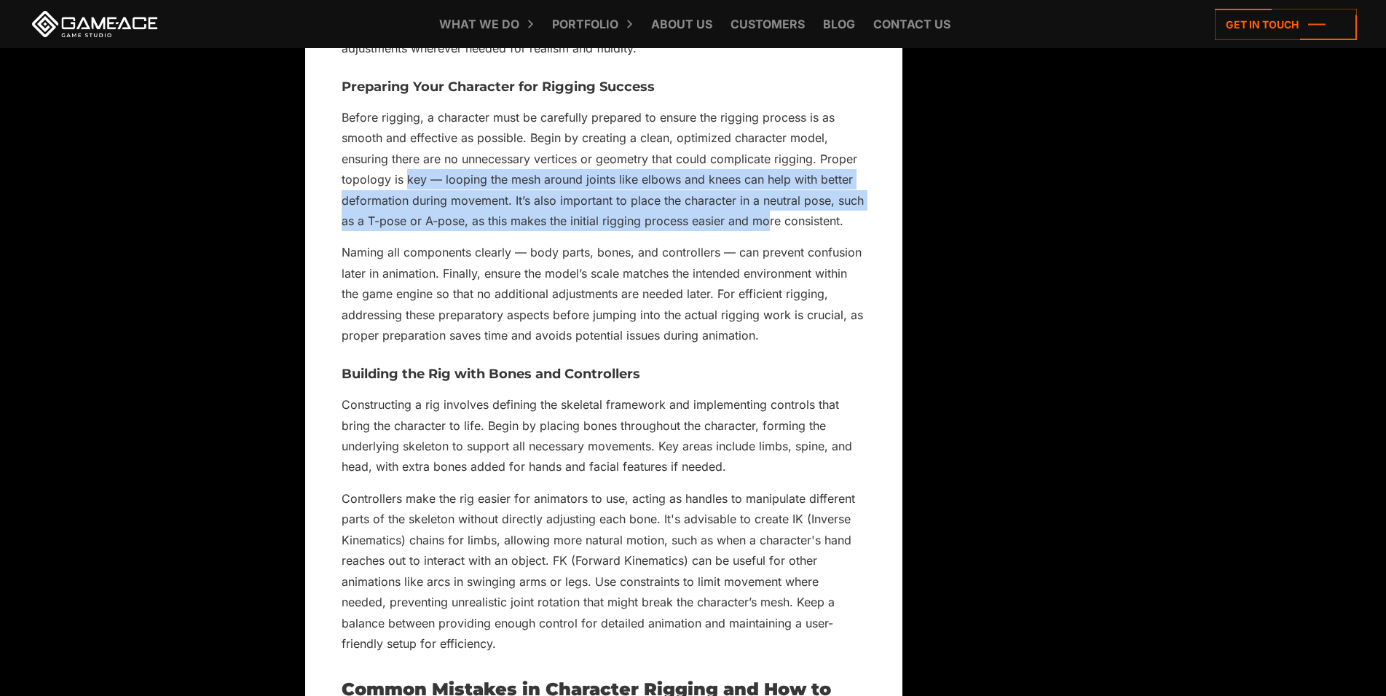
drag, startPoint x: 407, startPoint y: 217, endPoint x: 768, endPoint y: 260, distance: 363.8
click at [768, 232] on p "Before rigging, a character must be carefully prepared to ensure the rigging pr…" at bounding box center [604, 169] width 524 height 125
click at [766, 232] on p "Before rigging, a character must be carefully prepared to ensure the rigging pr…" at bounding box center [604, 169] width 524 height 125
drag, startPoint x: 696, startPoint y: 256, endPoint x: 436, endPoint y: 222, distance: 261.6
click at [436, 222] on p "Before rigging, a character must be carefully prepared to ensure the rigging pr…" at bounding box center [604, 169] width 524 height 125
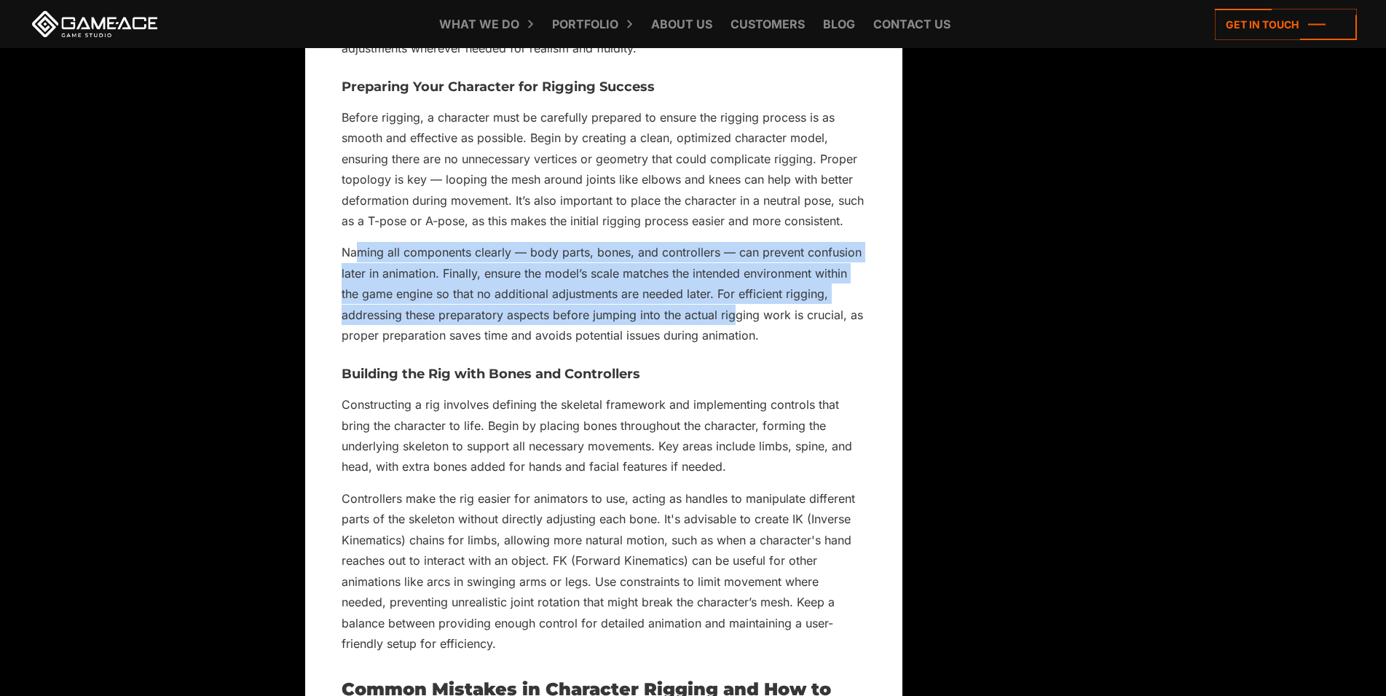
drag, startPoint x: 738, startPoint y: 369, endPoint x: 361, endPoint y: 292, distance: 385.0
click at [361, 292] on p "Naming all components clearly — body parts, bones, and controllers — can preven…" at bounding box center [604, 293] width 524 height 103
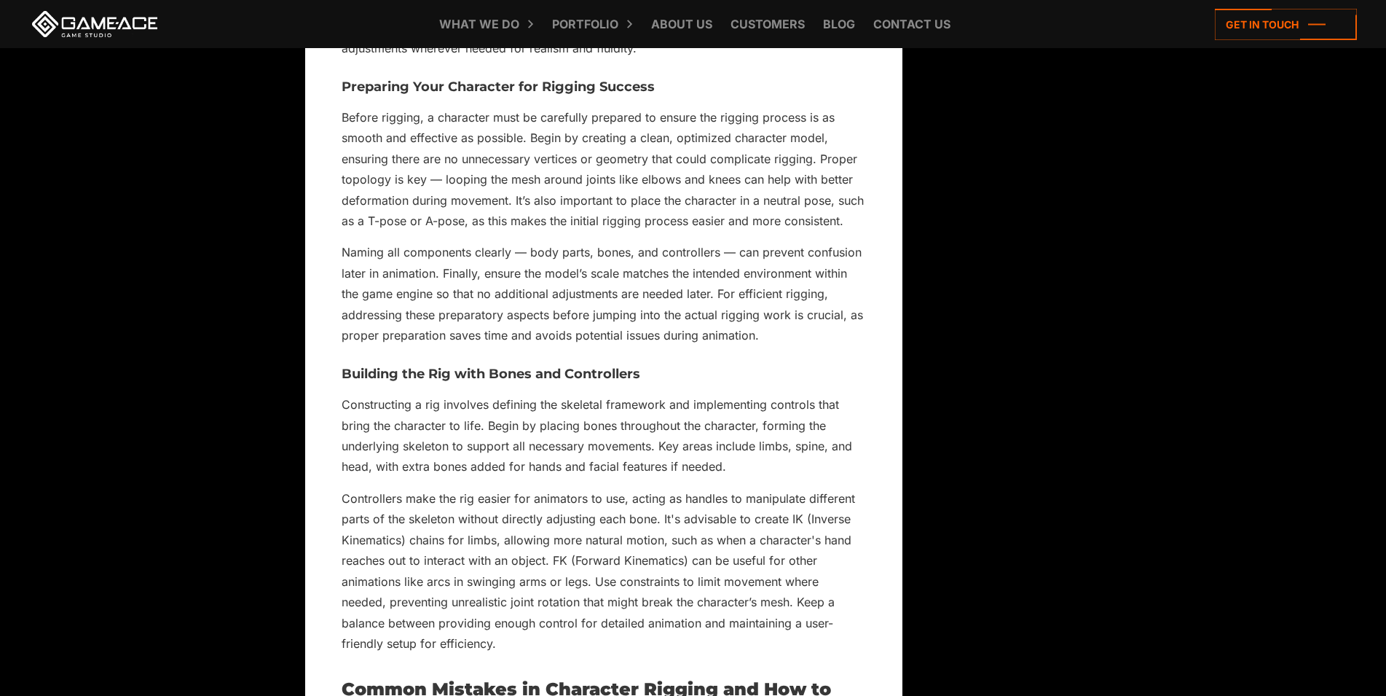
click at [786, 345] on p "Naming all components clearly — body parts, bones, and controllers — can preven…" at bounding box center [604, 293] width 524 height 103
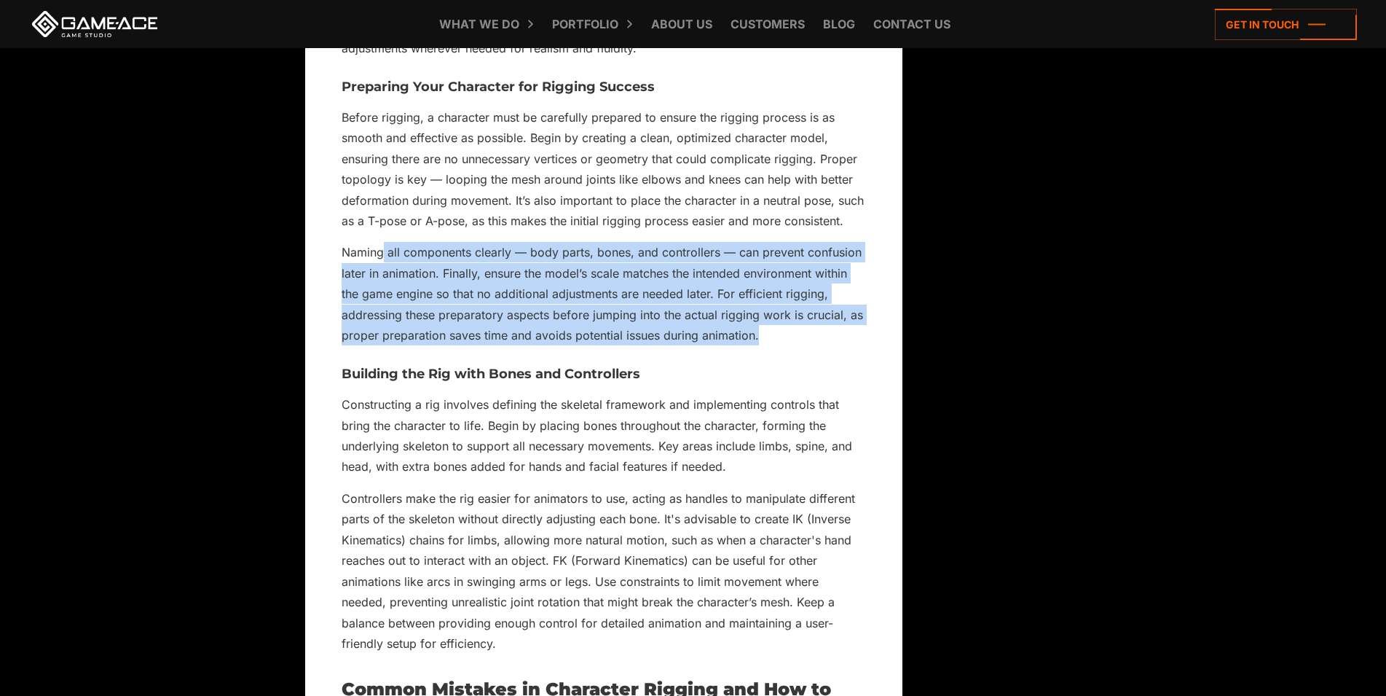
drag, startPoint x: 782, startPoint y: 378, endPoint x: 382, endPoint y: 281, distance: 410.8
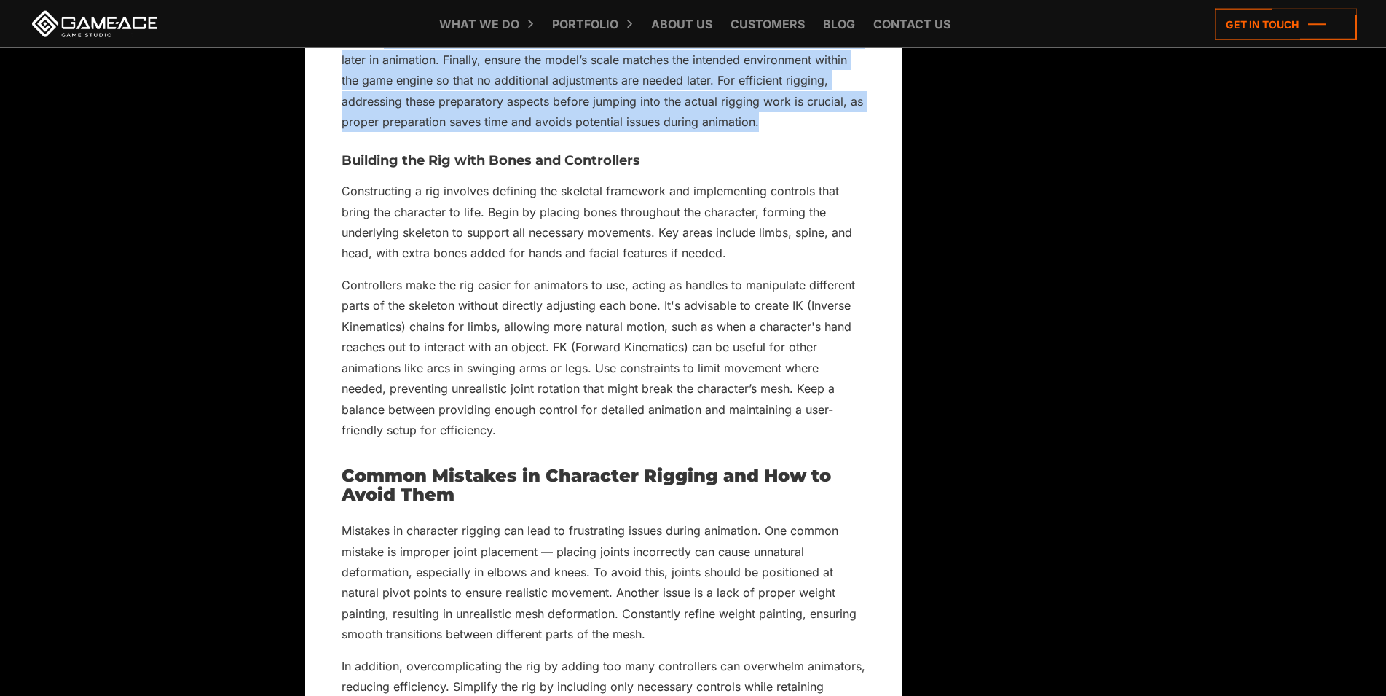
scroll to position [8767, 0]
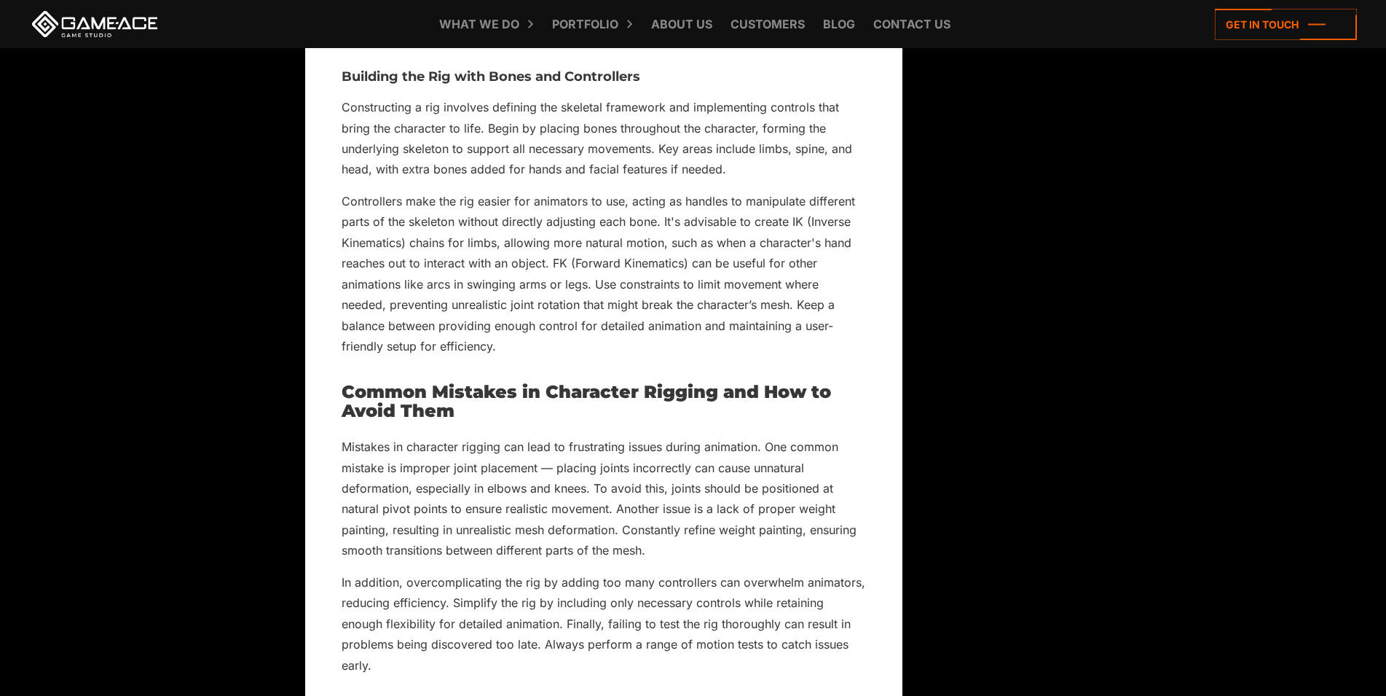
click at [471, 357] on p "Controllers make the rig easier for animators to use, acting as handles to mani…" at bounding box center [604, 274] width 524 height 166
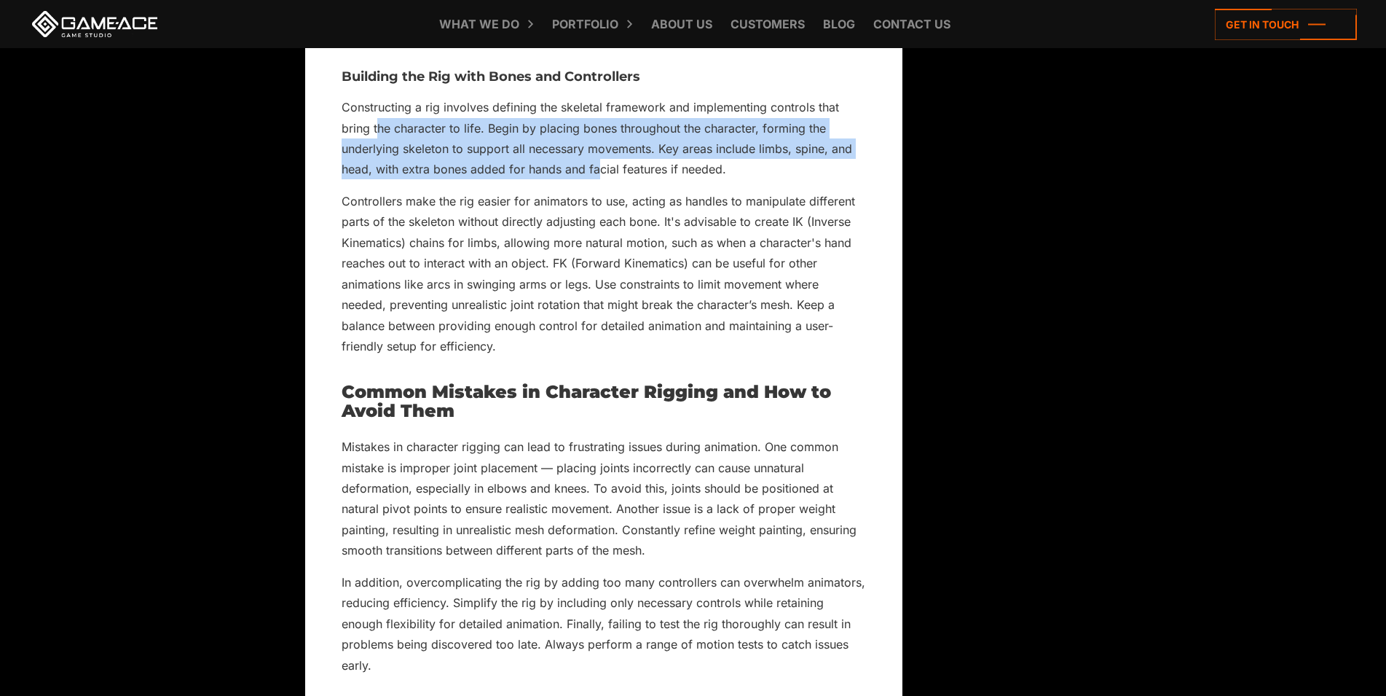
drag, startPoint x: 377, startPoint y: 162, endPoint x: 600, endPoint y: 210, distance: 227.9
click at [600, 180] on p "Constructing a rig involves defining the skeletal framework and implementing co…" at bounding box center [604, 138] width 524 height 83
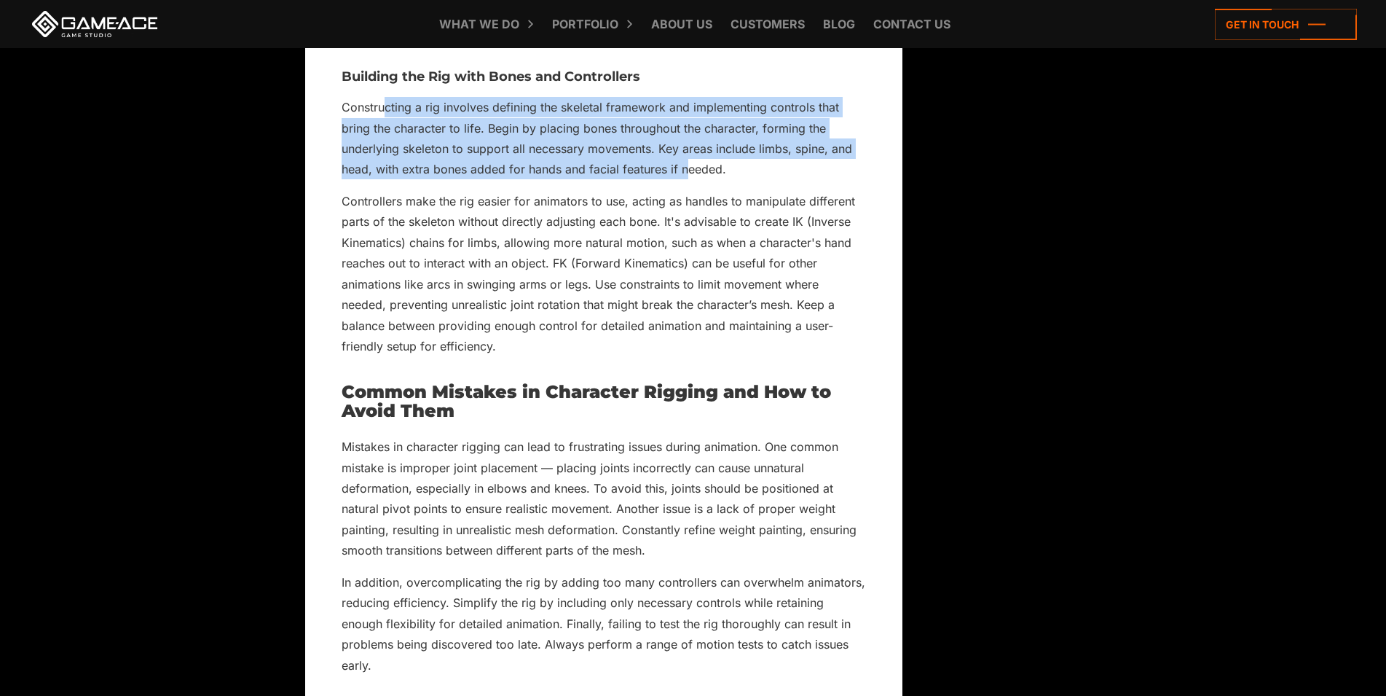
drag, startPoint x: 688, startPoint y: 204, endPoint x: 382, endPoint y: 143, distance: 311.1
click at [382, 143] on p "Constructing a rig involves defining the skeletal framework and implementing co…" at bounding box center [604, 138] width 524 height 83
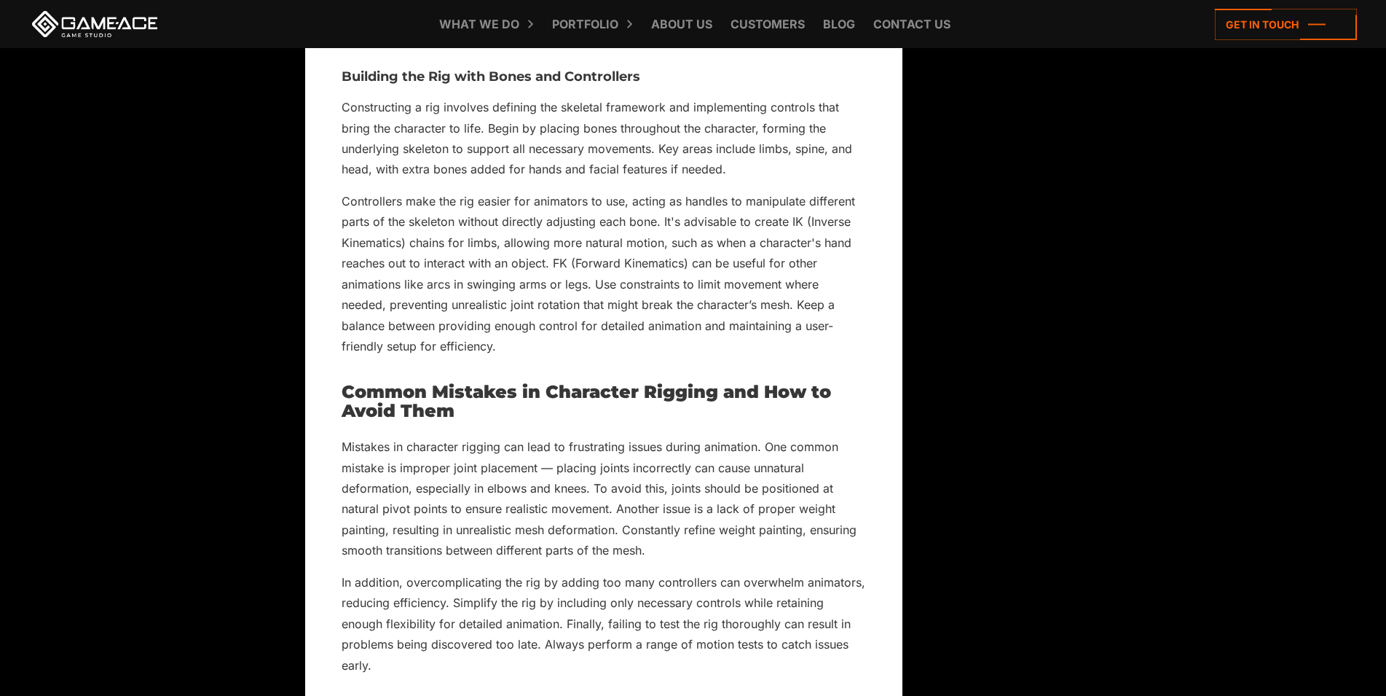
click at [377, 149] on p "Constructing a rig involves defining the skeletal framework and implementing co…" at bounding box center [604, 138] width 524 height 83
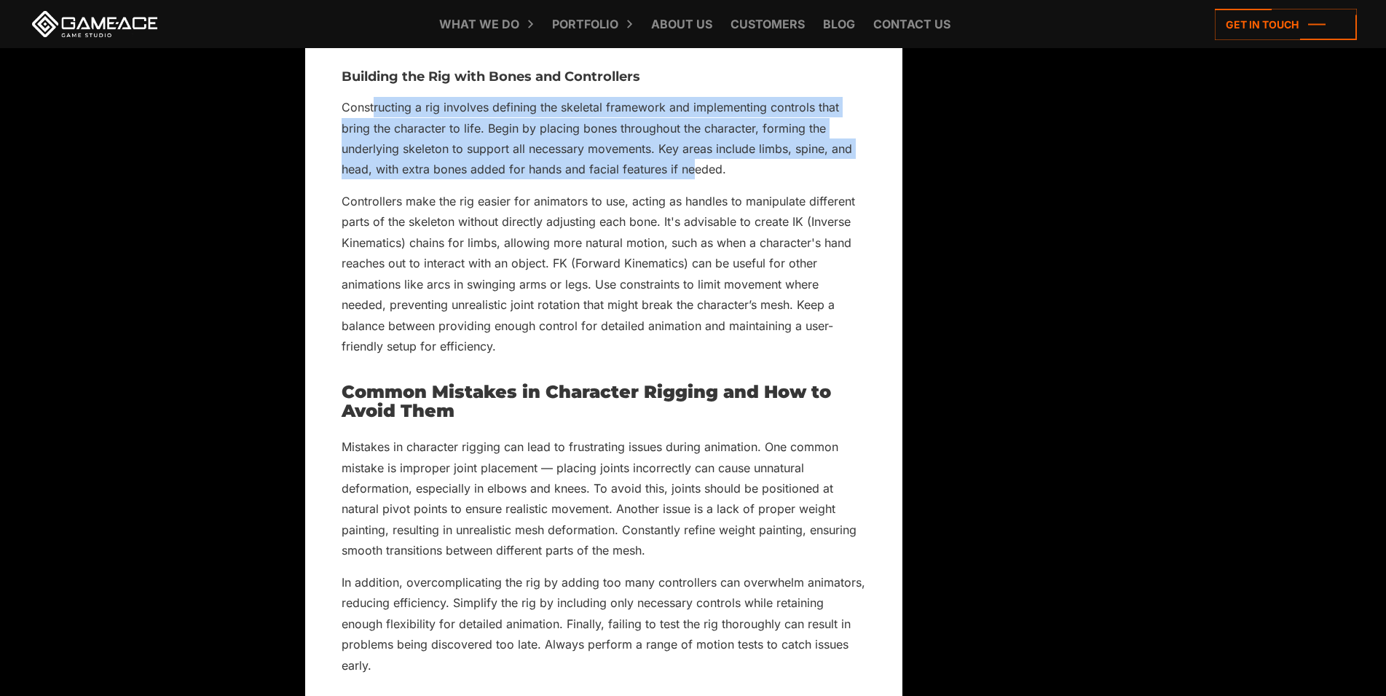
drag, startPoint x: 379, startPoint y: 157, endPoint x: 696, endPoint y: 203, distance: 321.0
click at [696, 180] on p "Constructing a rig involves defining the skeletal framework and implementing co…" at bounding box center [604, 138] width 524 height 83
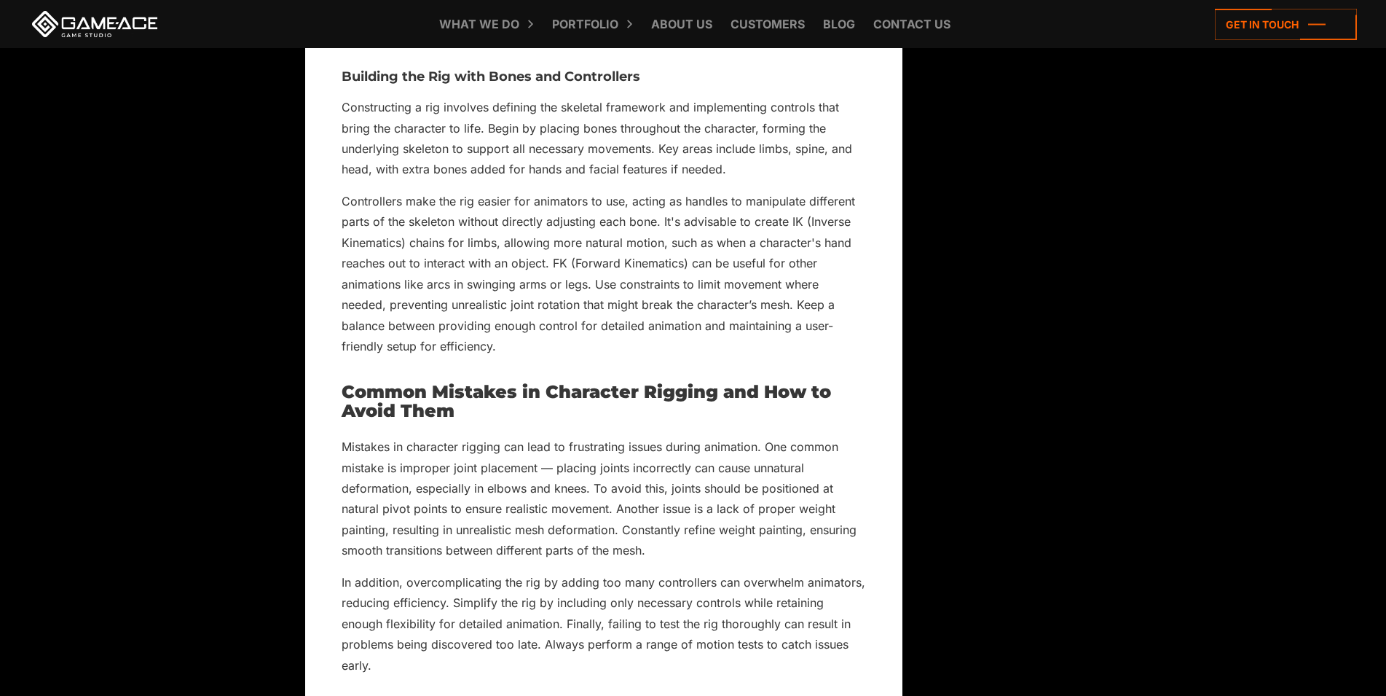
click at [661, 295] on p "Controllers make the rig easier for animators to use, acting as handles to mani…" at bounding box center [604, 274] width 524 height 166
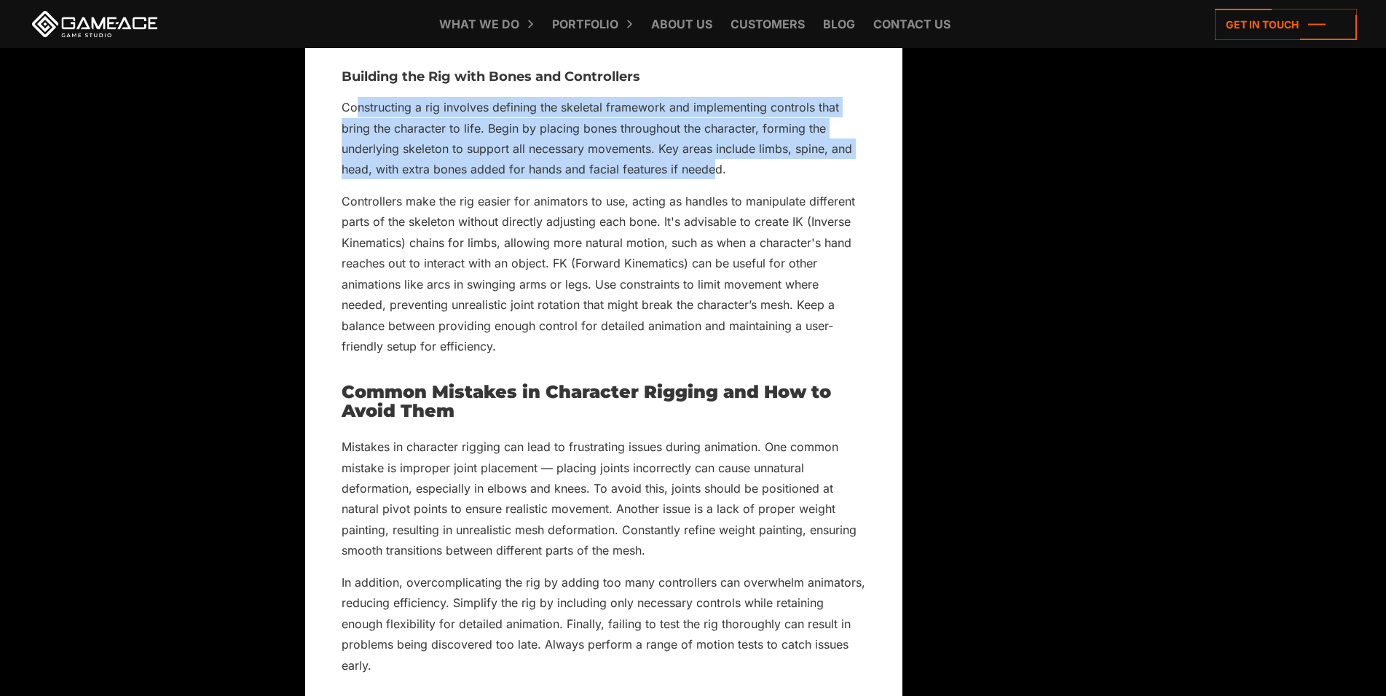
drag, startPoint x: 710, startPoint y: 214, endPoint x: 359, endPoint y: 139, distance: 359.0
click at [405, 180] on p "Constructing a rig involves defining the skeletal framework and implementing co…" at bounding box center [604, 138] width 524 height 83
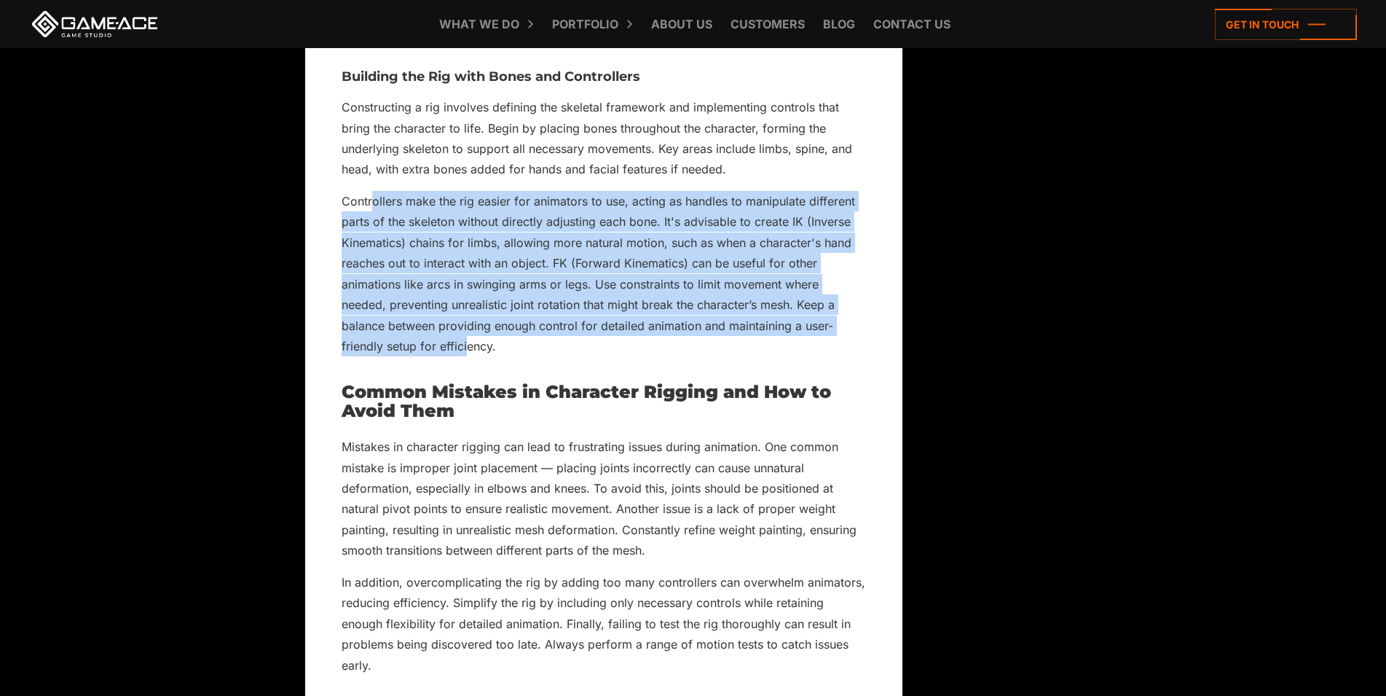
drag, startPoint x: 371, startPoint y: 239, endPoint x: 469, endPoint y: 401, distance: 189.9
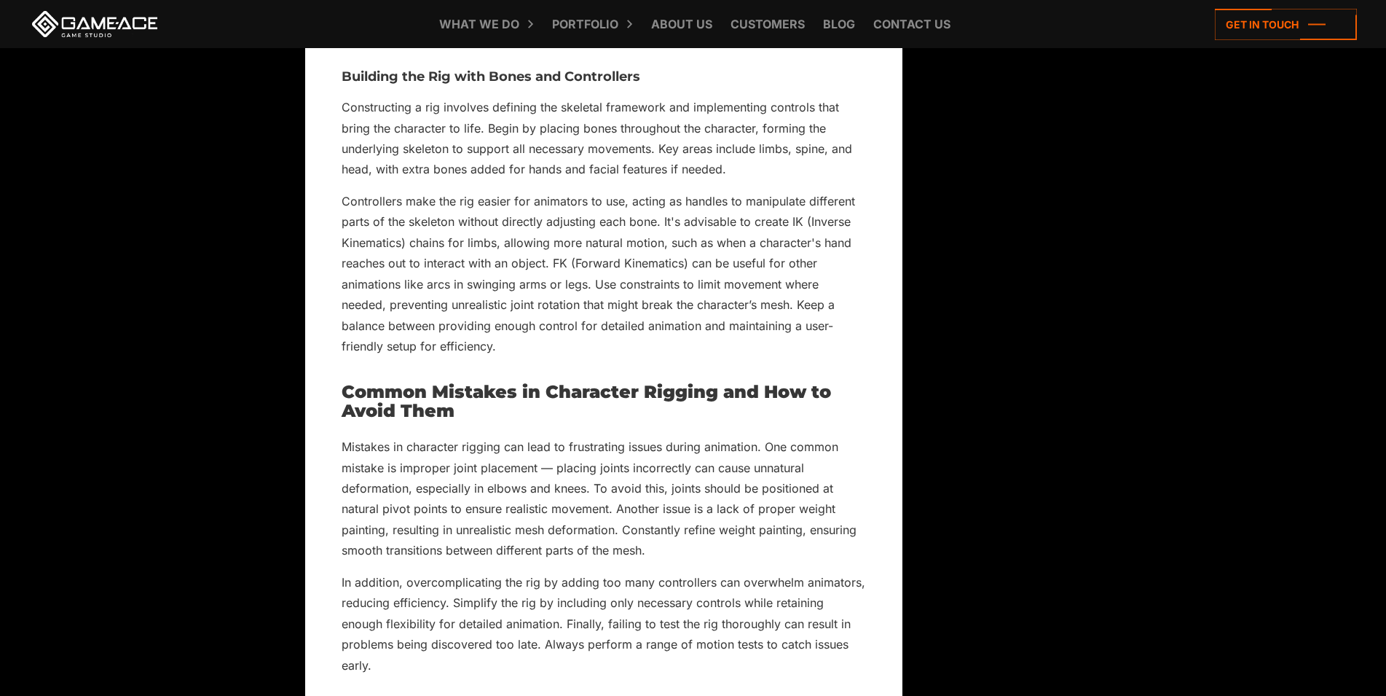
click at [476, 357] on p "Controllers make the rig easier for animators to use, acting as handles to mani…" at bounding box center [604, 274] width 524 height 166
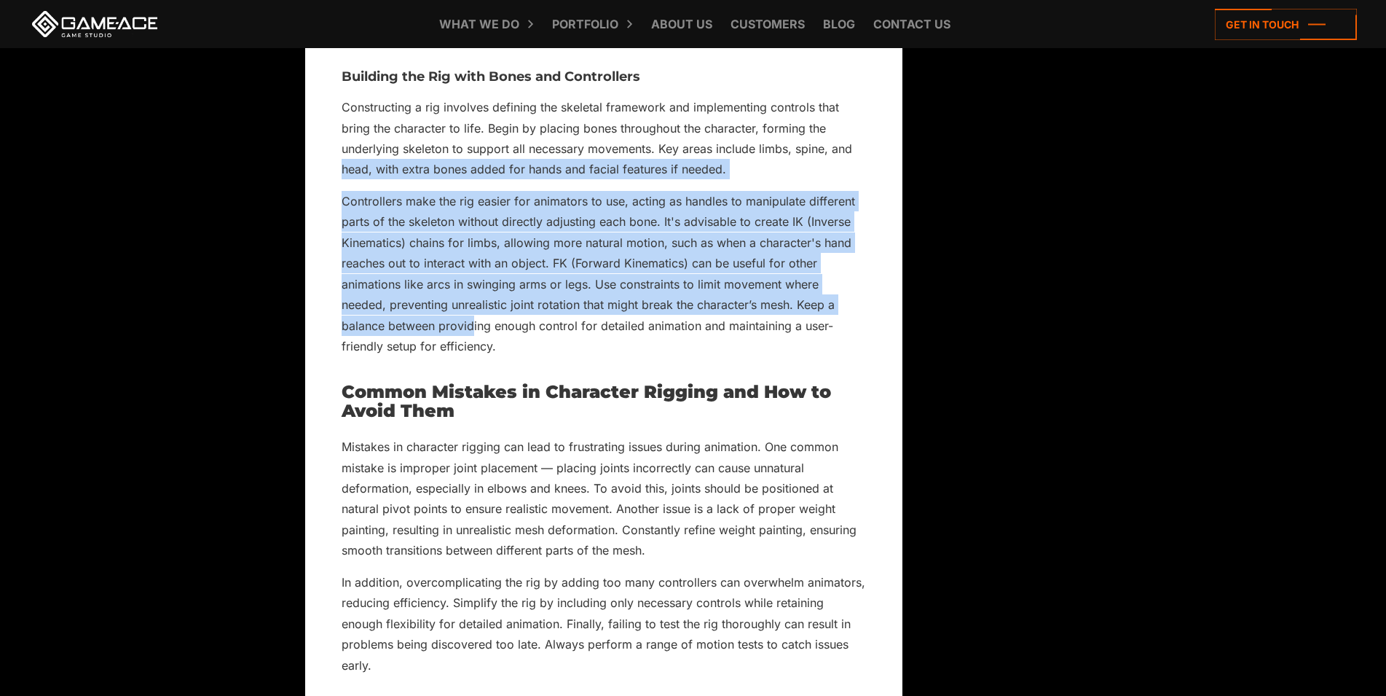
drag, startPoint x: 473, startPoint y: 374, endPoint x: 310, endPoint y: 214, distance: 228.7
click at [437, 347] on p "Controllers make the rig easier for animators to use, acting as handles to mani…" at bounding box center [604, 274] width 524 height 166
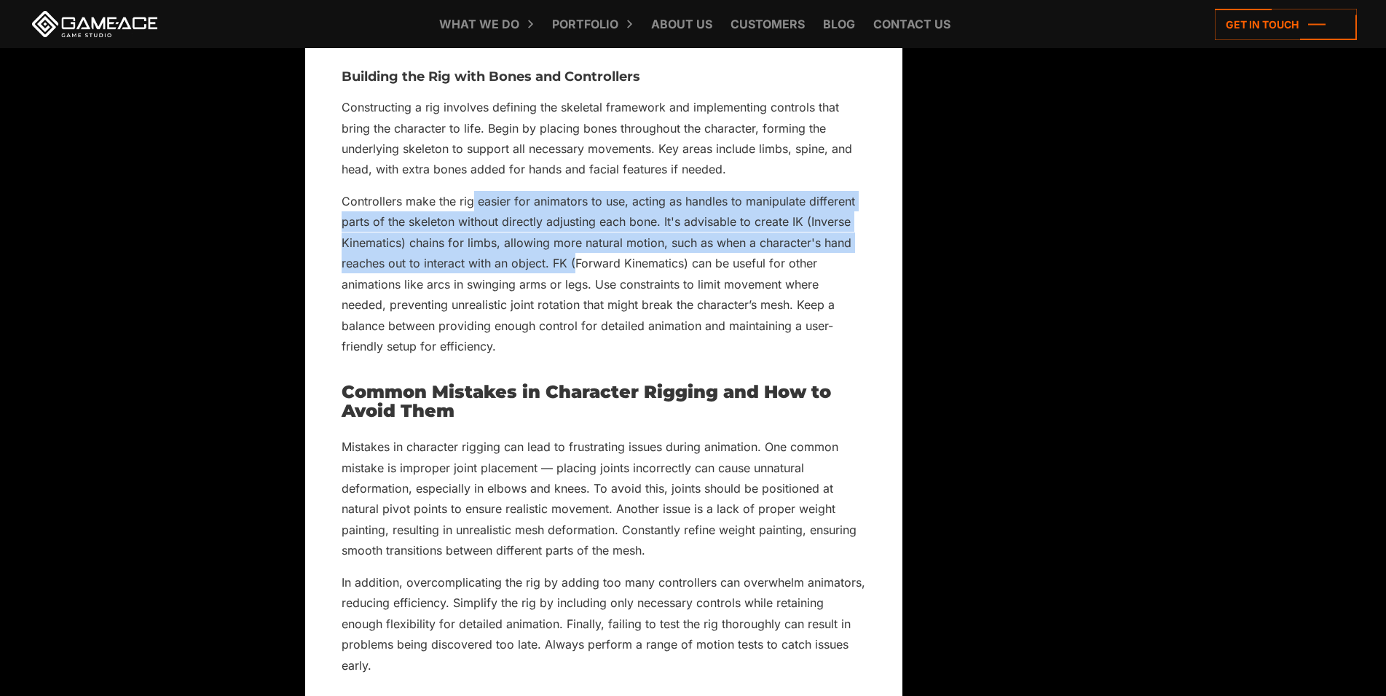
drag, startPoint x: 471, startPoint y: 245, endPoint x: 575, endPoint y: 304, distance: 120.1
click at [575, 304] on p "Controllers make the rig easier for animators to use, acting as handles to mani…" at bounding box center [604, 274] width 524 height 166
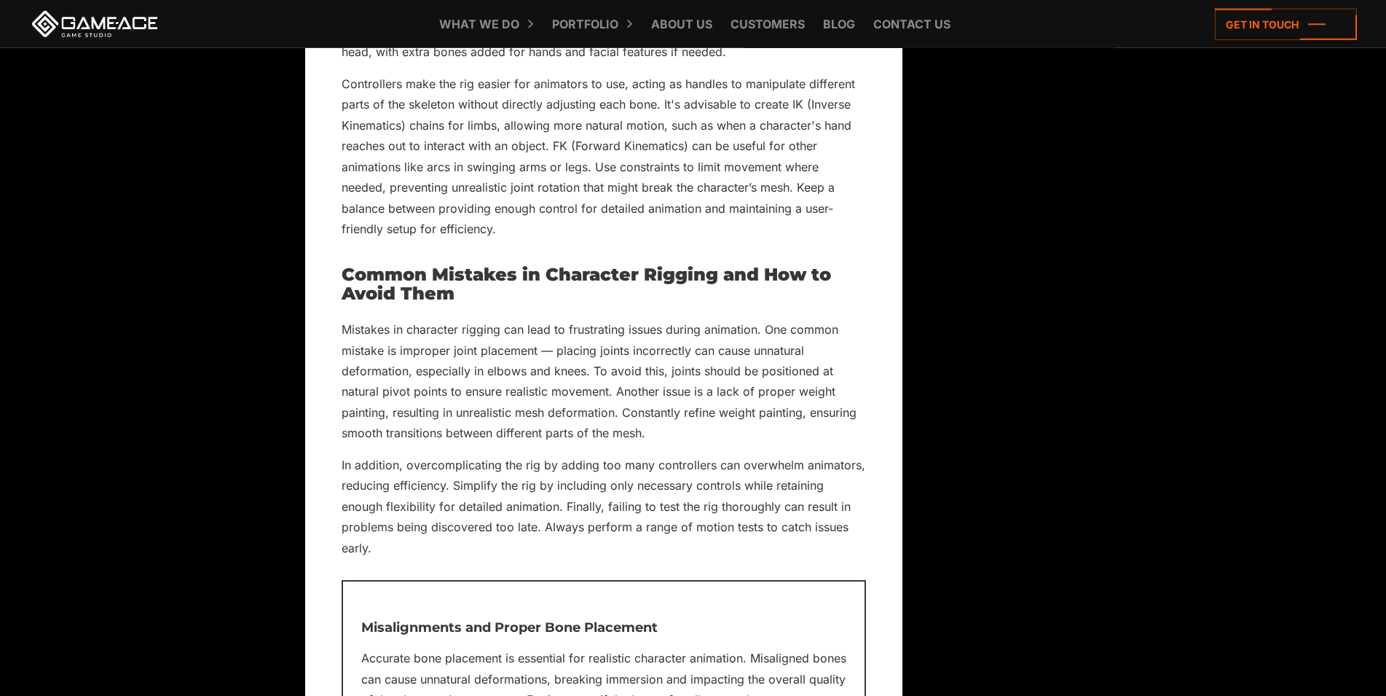
drag, startPoint x: 728, startPoint y: 238, endPoint x: 715, endPoint y: 293, distance: 56.0
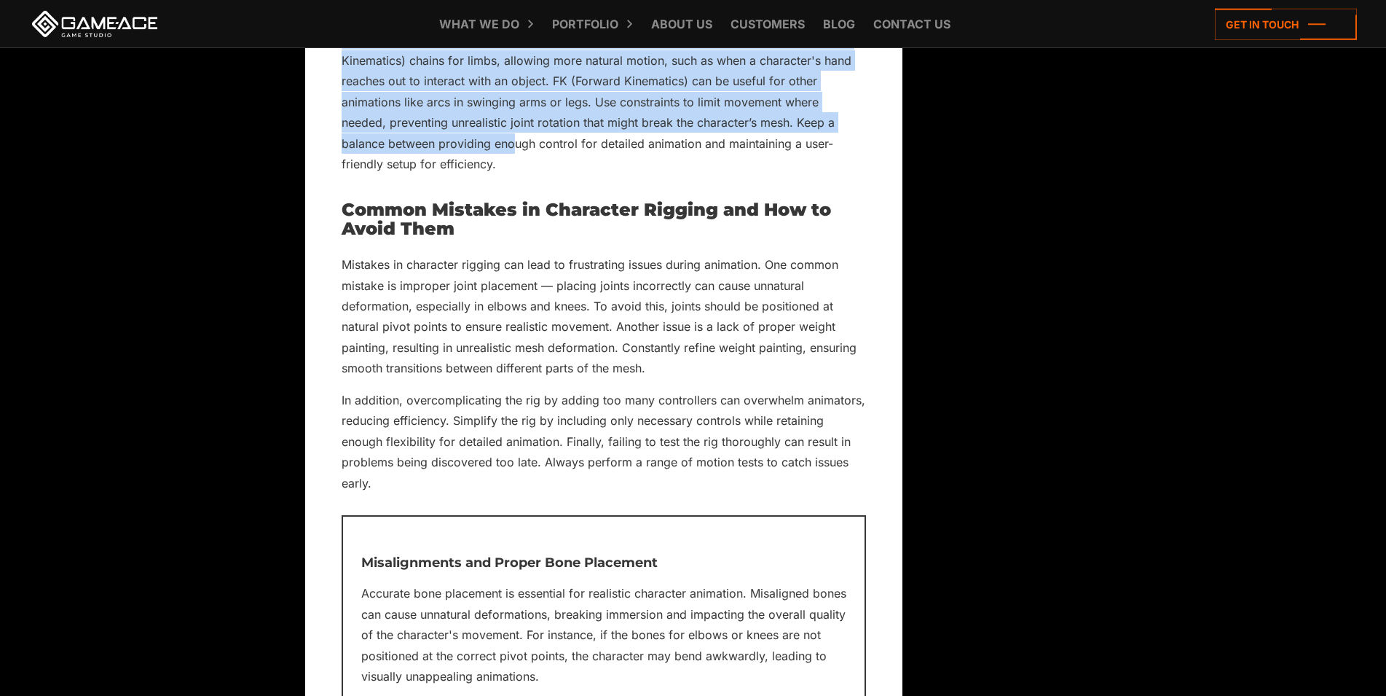
drag, startPoint x: 413, startPoint y: 65, endPoint x: 516, endPoint y: 195, distance: 166.4
click at [516, 175] on p "Controllers make the rig easier for animators to use, acting as handles to mani…" at bounding box center [604, 92] width 524 height 166
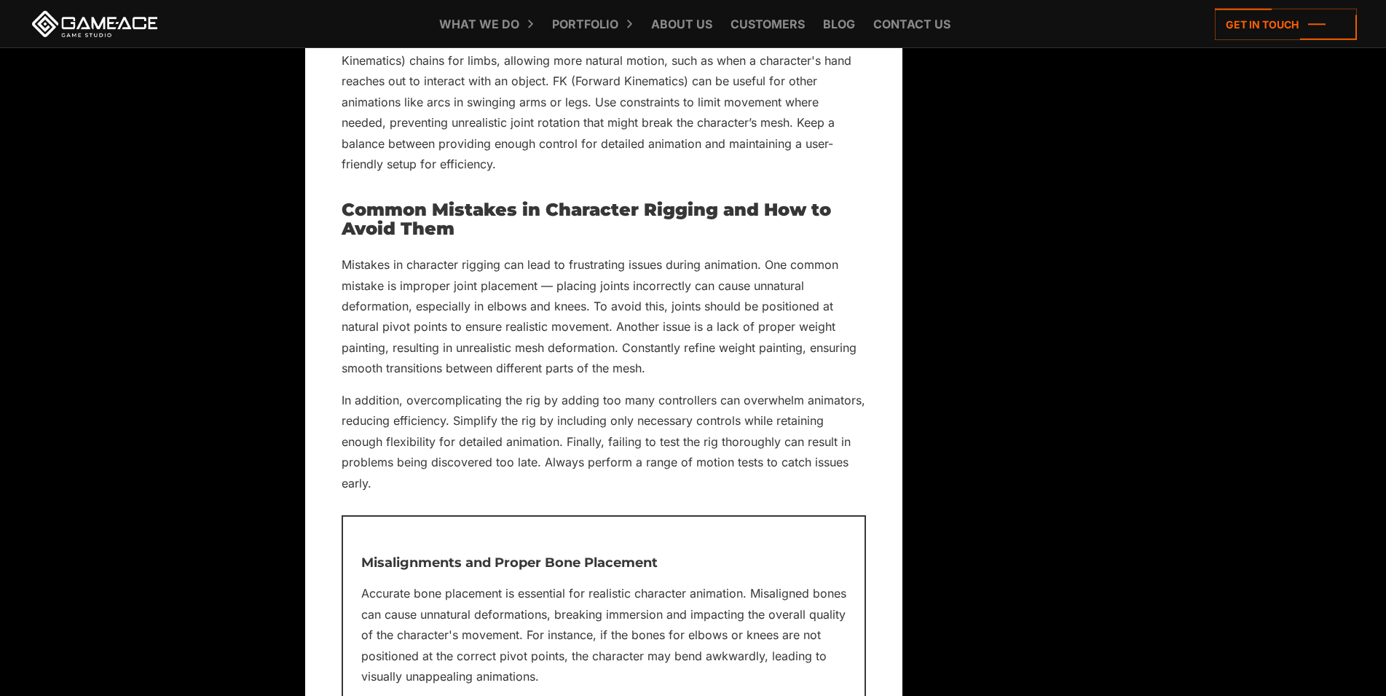
click at [516, 175] on p "Controllers make the rig easier for animators to use, acting as handles to mani…" at bounding box center [604, 92] width 524 height 166
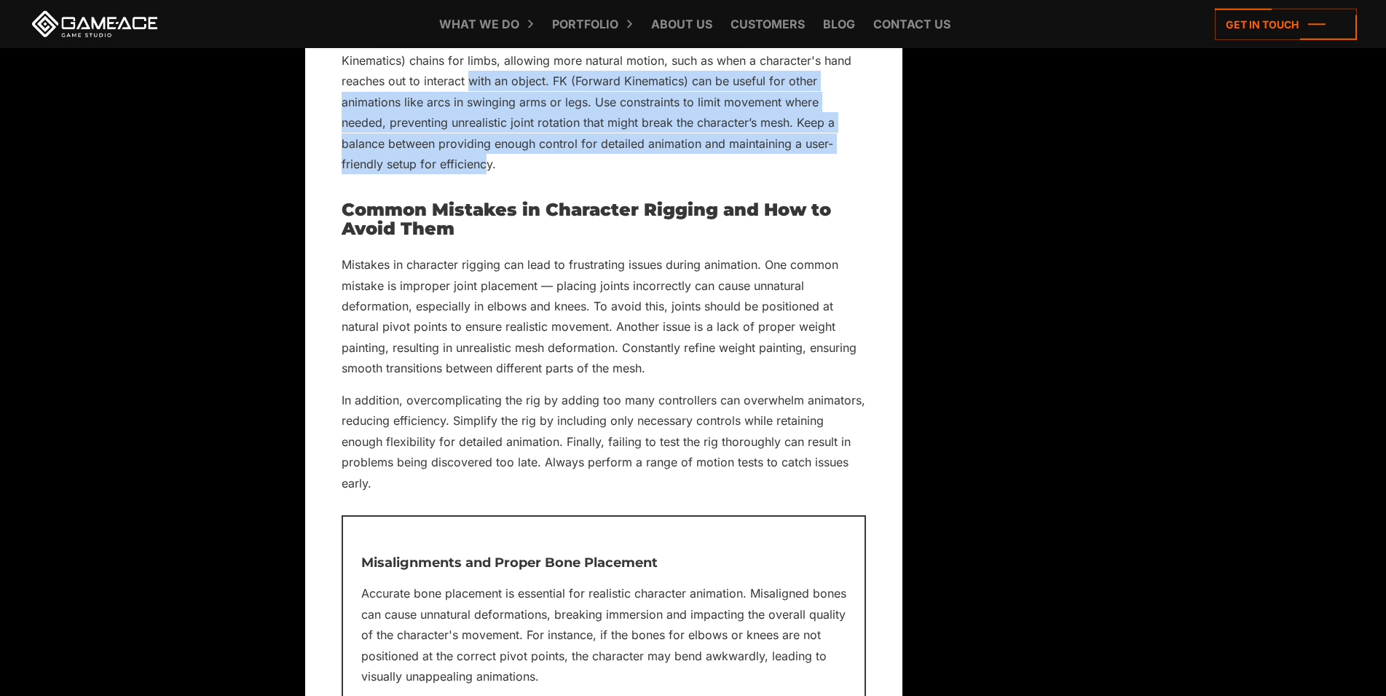
drag, startPoint x: 468, startPoint y: 126, endPoint x: 485, endPoint y: 212, distance: 87.6
click at [485, 175] on p "Controllers make the rig easier for animators to use, acting as handles to mani…" at bounding box center [604, 92] width 524 height 166
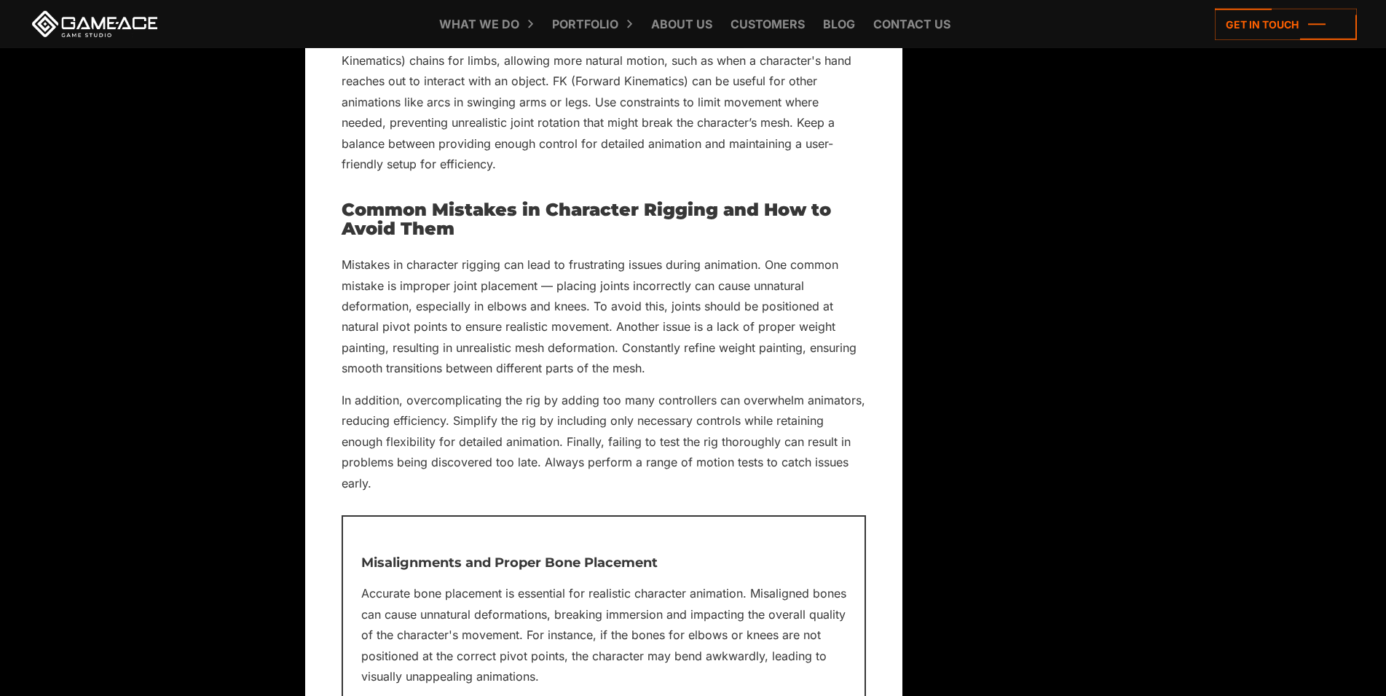
drag, startPoint x: 492, startPoint y: 212, endPoint x: 652, endPoint y: 220, distance: 159.7
click at [493, 175] on p "Controllers make the rig easier for animators to use, acting as handles to mani…" at bounding box center [604, 92] width 524 height 166
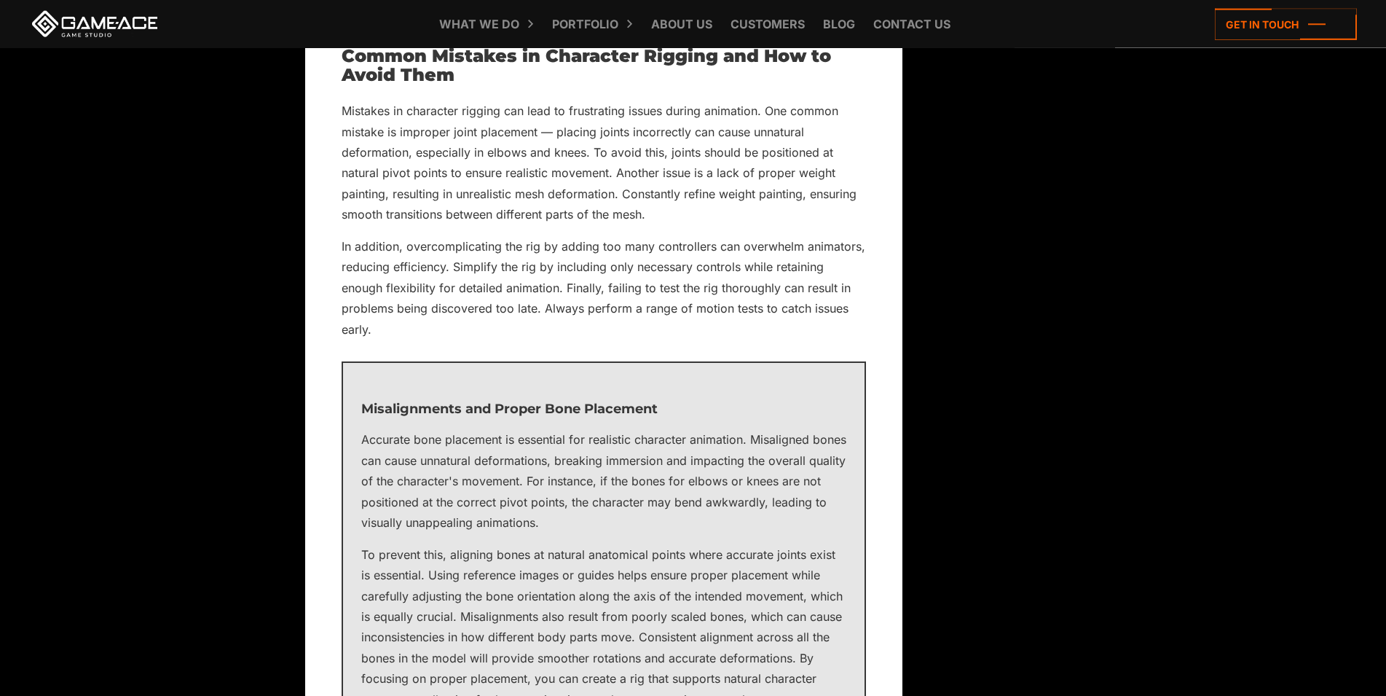
drag, startPoint x: 840, startPoint y: 318, endPoint x: 826, endPoint y: 341, distance: 27.1
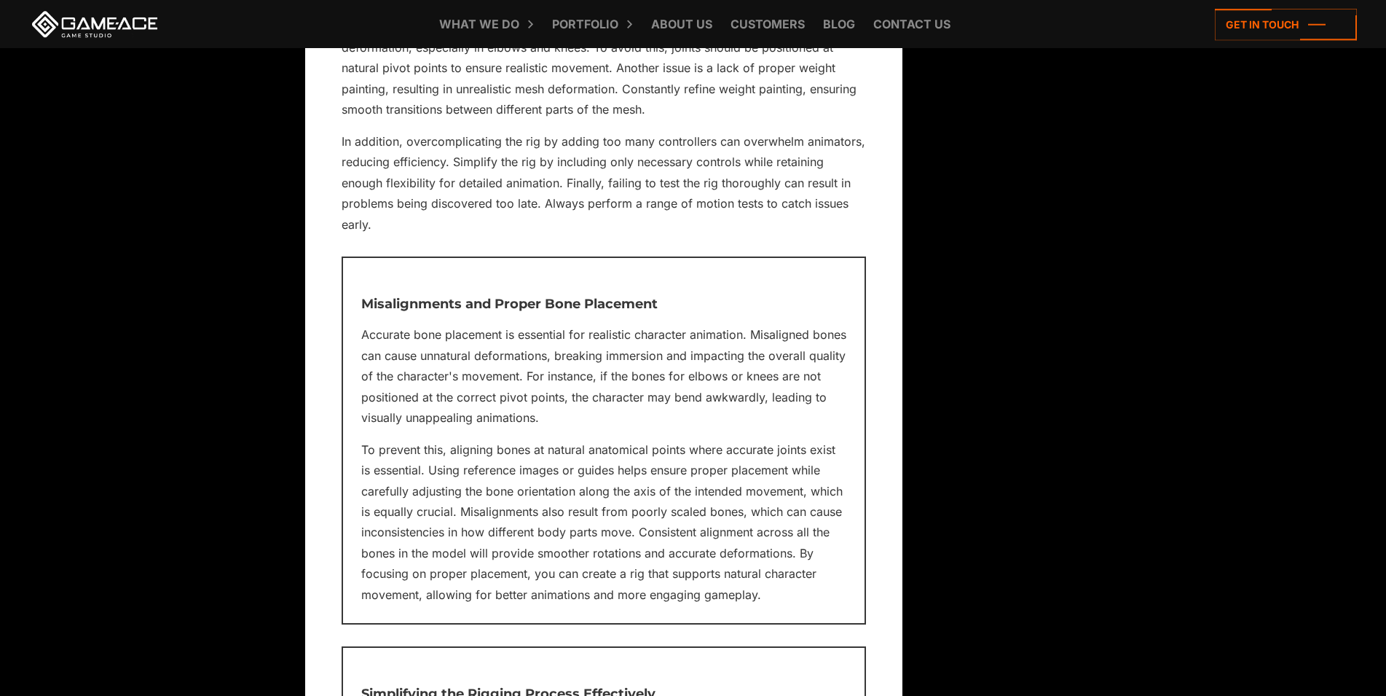
scroll to position [9026, 0]
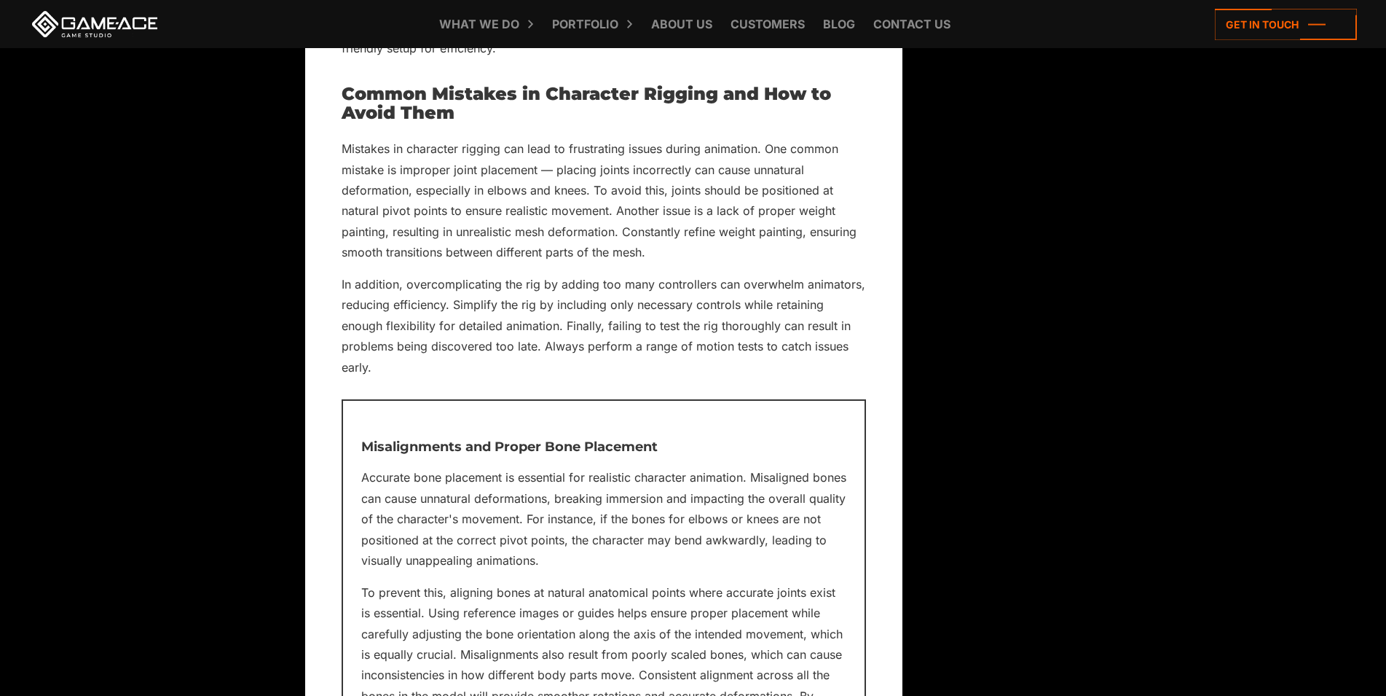
drag, startPoint x: 803, startPoint y: 251, endPoint x: 795, endPoint y: 236, distance: 16.6
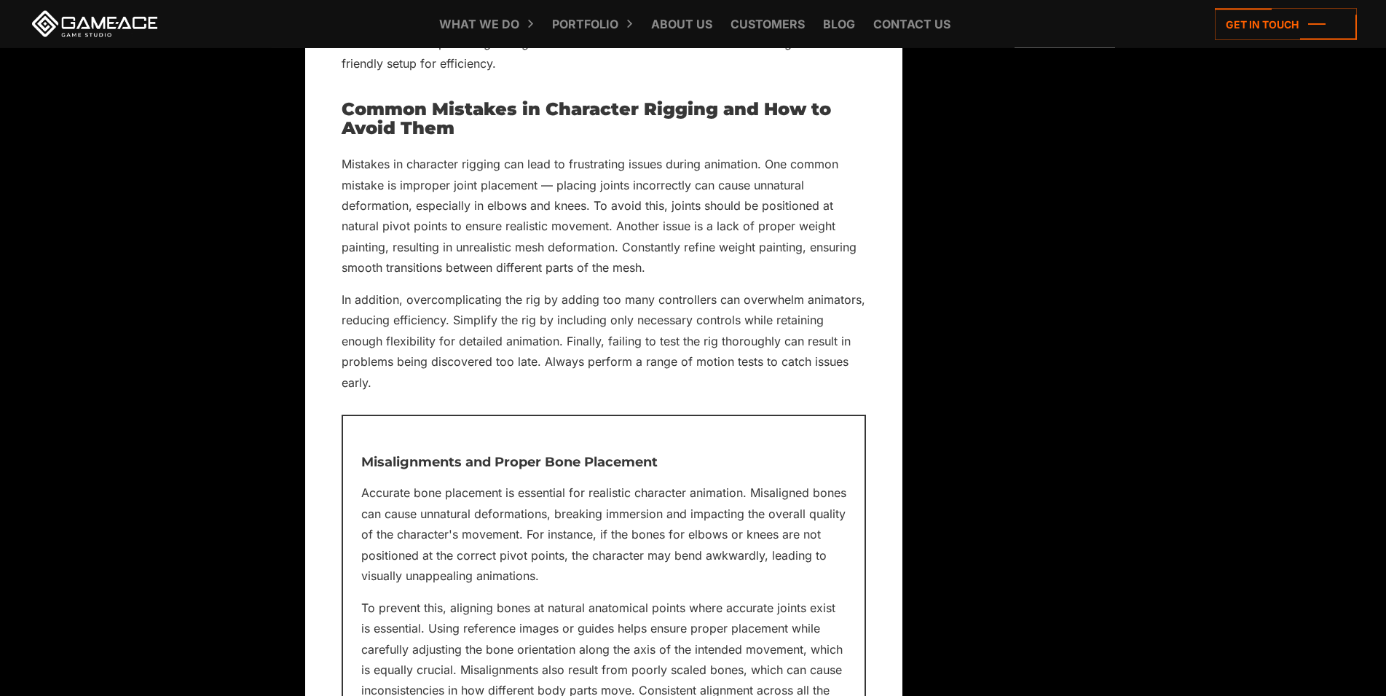
scroll to position [9066, 0]
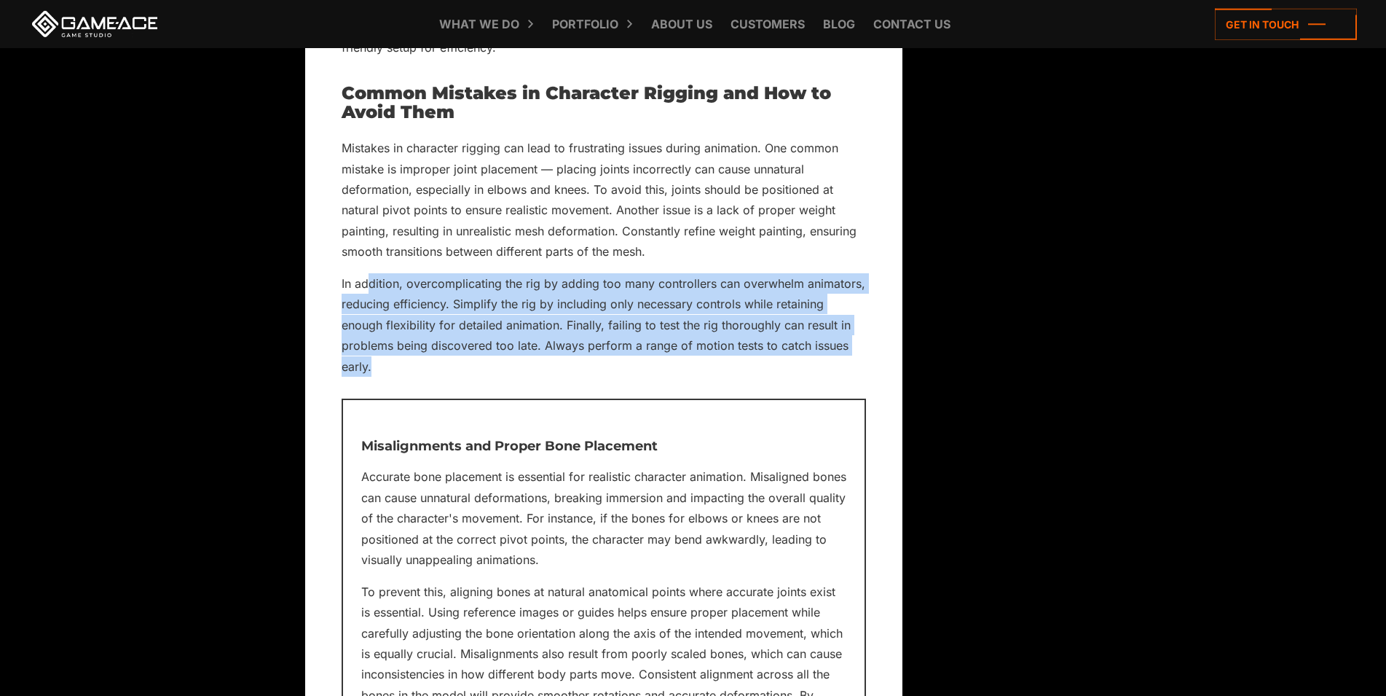
drag, startPoint x: 371, startPoint y: 327, endPoint x: 414, endPoint y: 412, distance: 94.8
click at [414, 377] on p "In addition, overcomplicating the rig by adding too many controllers can overwh…" at bounding box center [604, 324] width 524 height 103
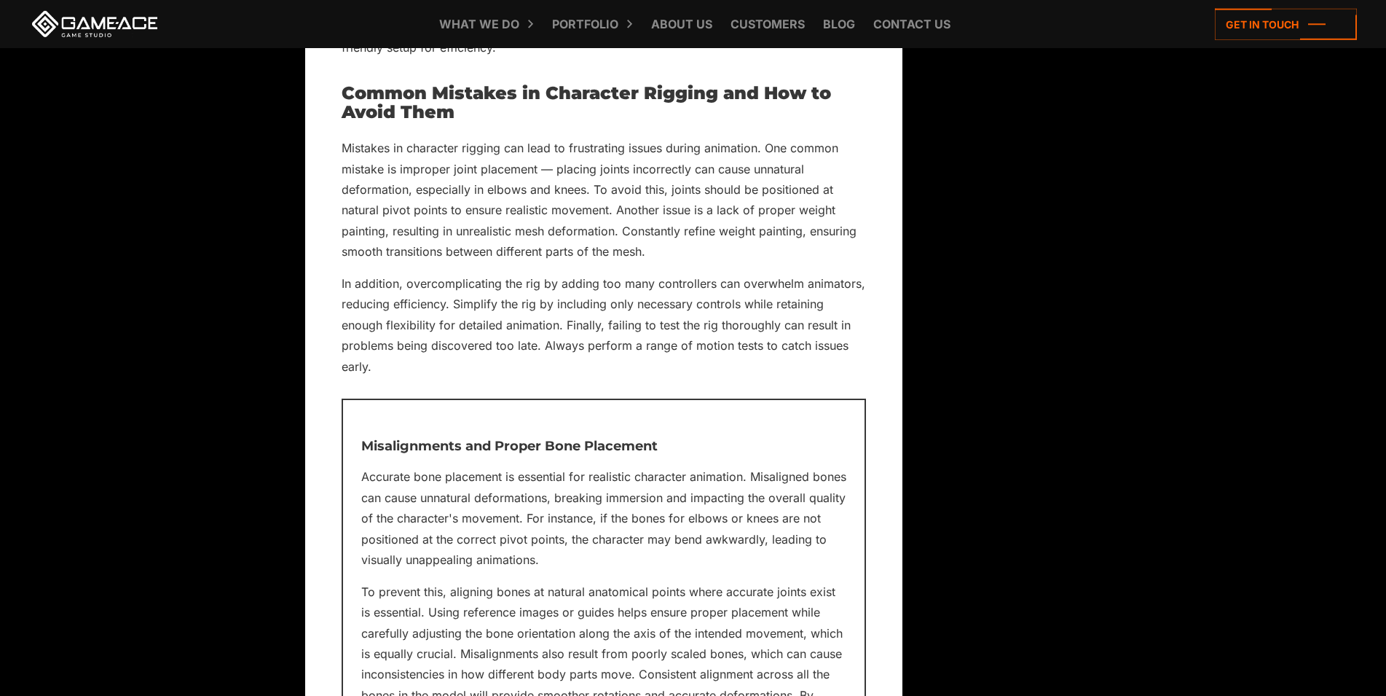
click at [412, 377] on p "In addition, overcomplicating the rig by adding too many controllers can overwh…" at bounding box center [604, 324] width 524 height 103
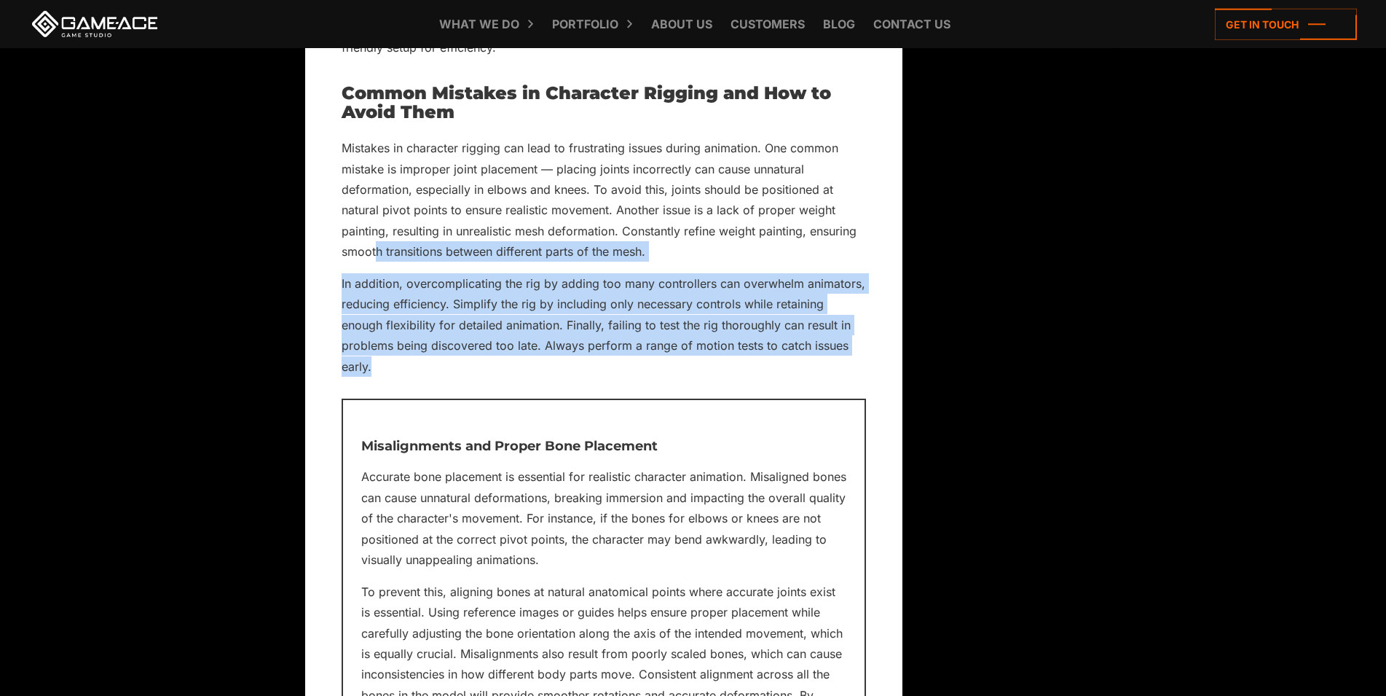
drag, startPoint x: 412, startPoint y: 409, endPoint x: 374, endPoint y: 296, distance: 118.9
click at [407, 349] on p "In addition, overcomplicating the rig by adding too many controllers can overwh…" at bounding box center [604, 324] width 524 height 103
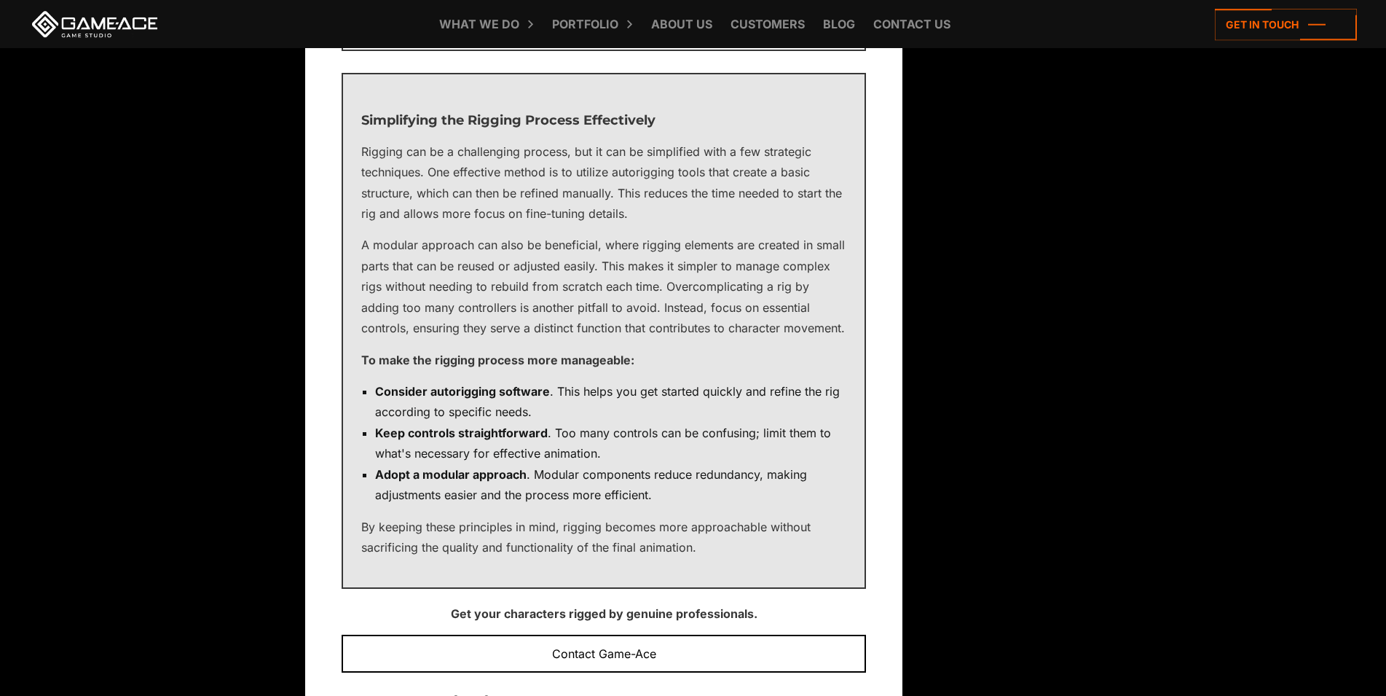
scroll to position [9809, 0]
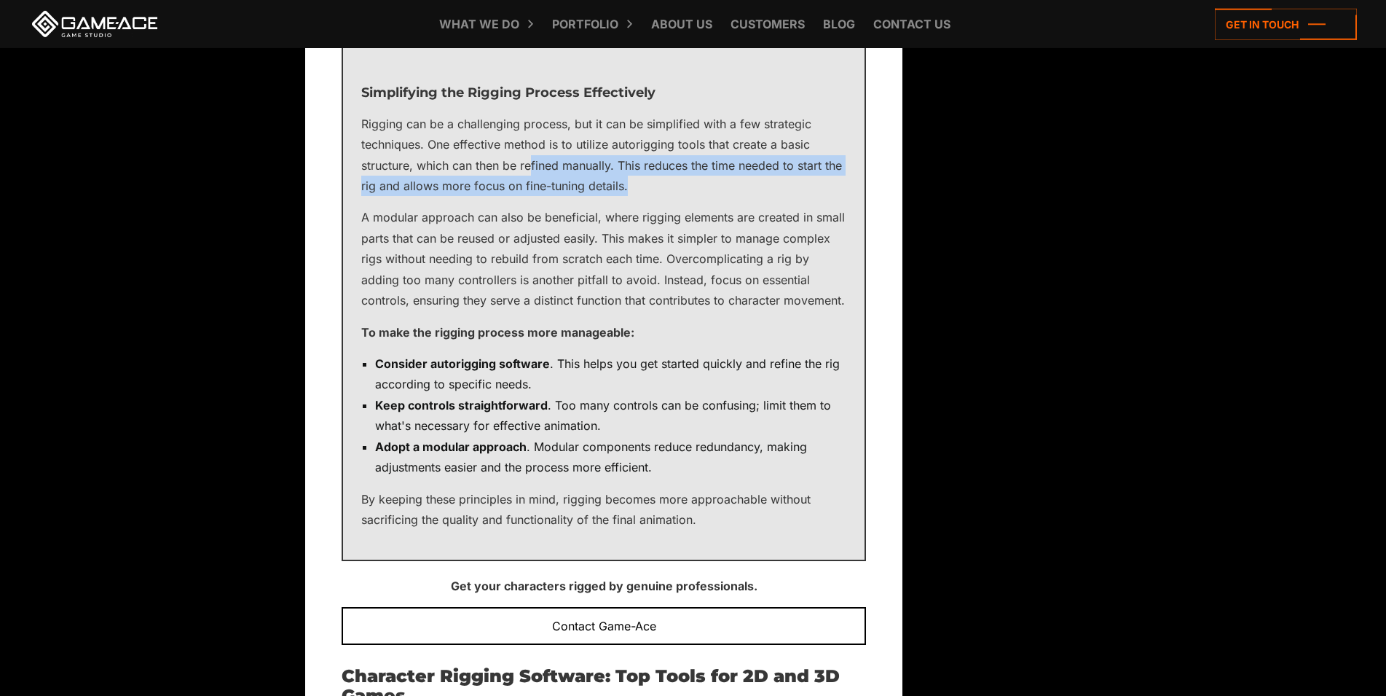
drag, startPoint x: 579, startPoint y: 219, endPoint x: 675, endPoint y: 224, distance: 95.6
click at [675, 197] on p "Rigging can be a challenging process, but it can be simplified with a few strat…" at bounding box center [603, 155] width 485 height 83
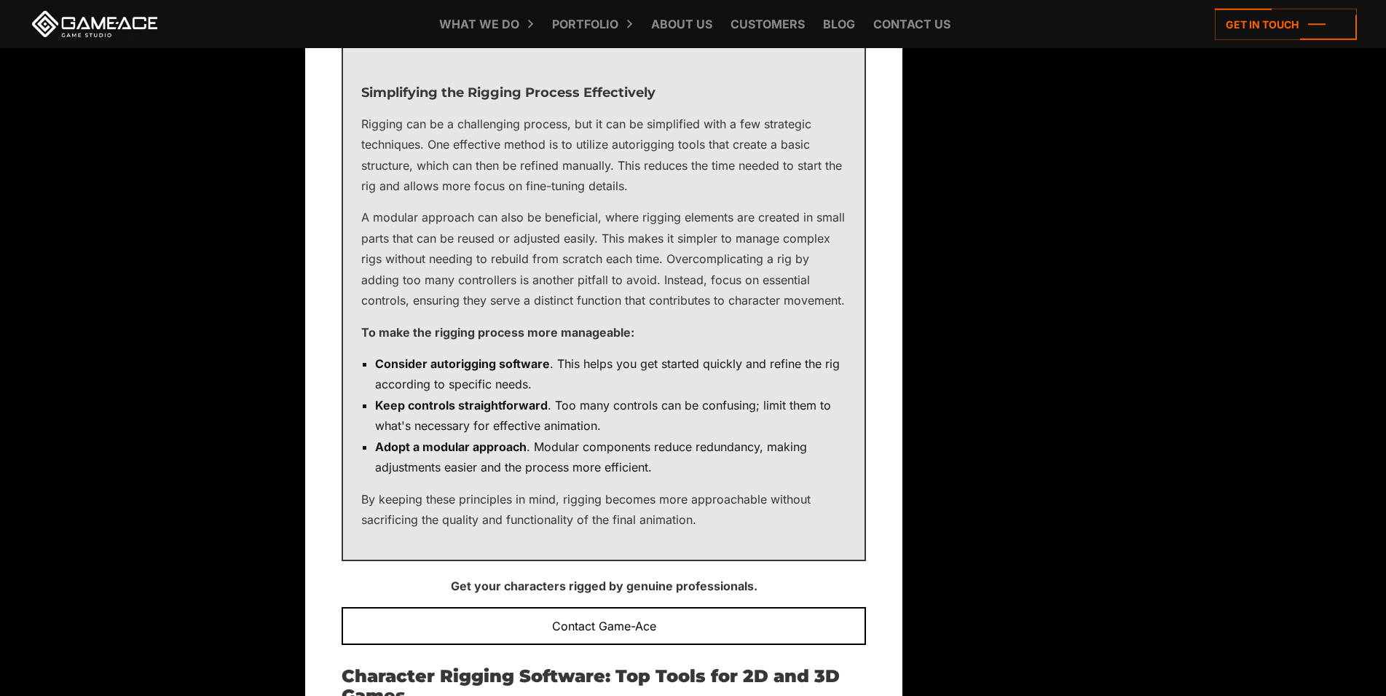
click at [664, 197] on p "Rigging can be a challenging process, but it can be simplified with a few strat…" at bounding box center [603, 155] width 485 height 83
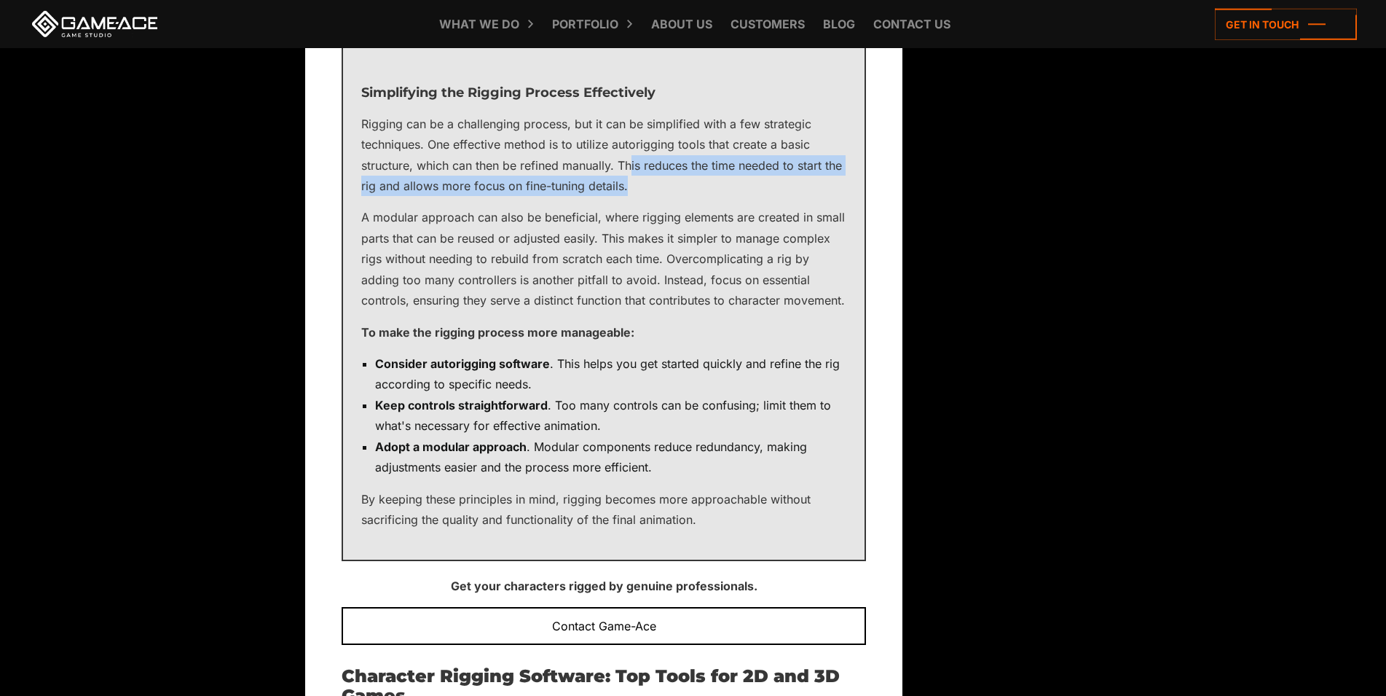
drag, startPoint x: 660, startPoint y: 232, endPoint x: 632, endPoint y: 200, distance: 42.8
click at [632, 197] on p "Rigging can be a challenging process, but it can be simplified with a few strat…" at bounding box center [603, 155] width 485 height 83
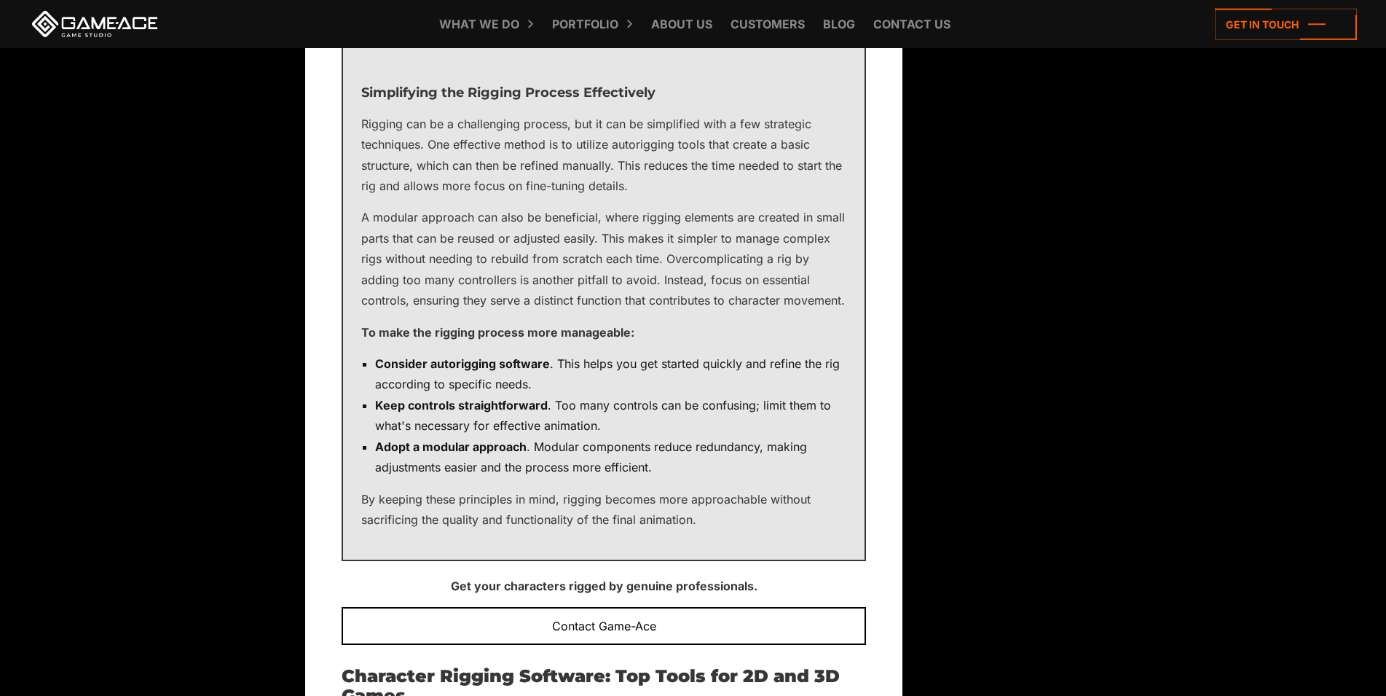
click at [626, 197] on p "Rigging can be a challenging process, but it can be simplified with a few strat…" at bounding box center [603, 155] width 485 height 83
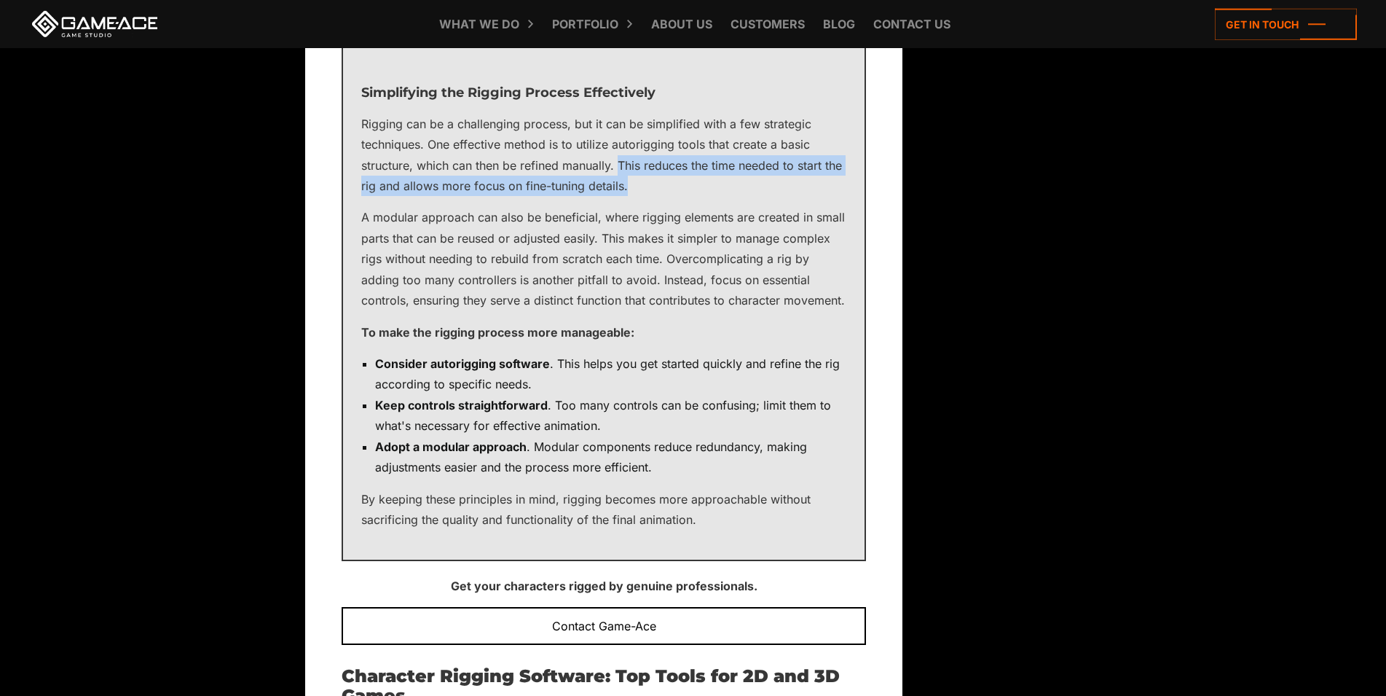
drag, startPoint x: 618, startPoint y: 200, endPoint x: 683, endPoint y: 234, distance: 73.0
click at [683, 197] on p "Rigging can be a challenging process, but it can be simplified with a few strat…" at bounding box center [603, 155] width 485 height 83
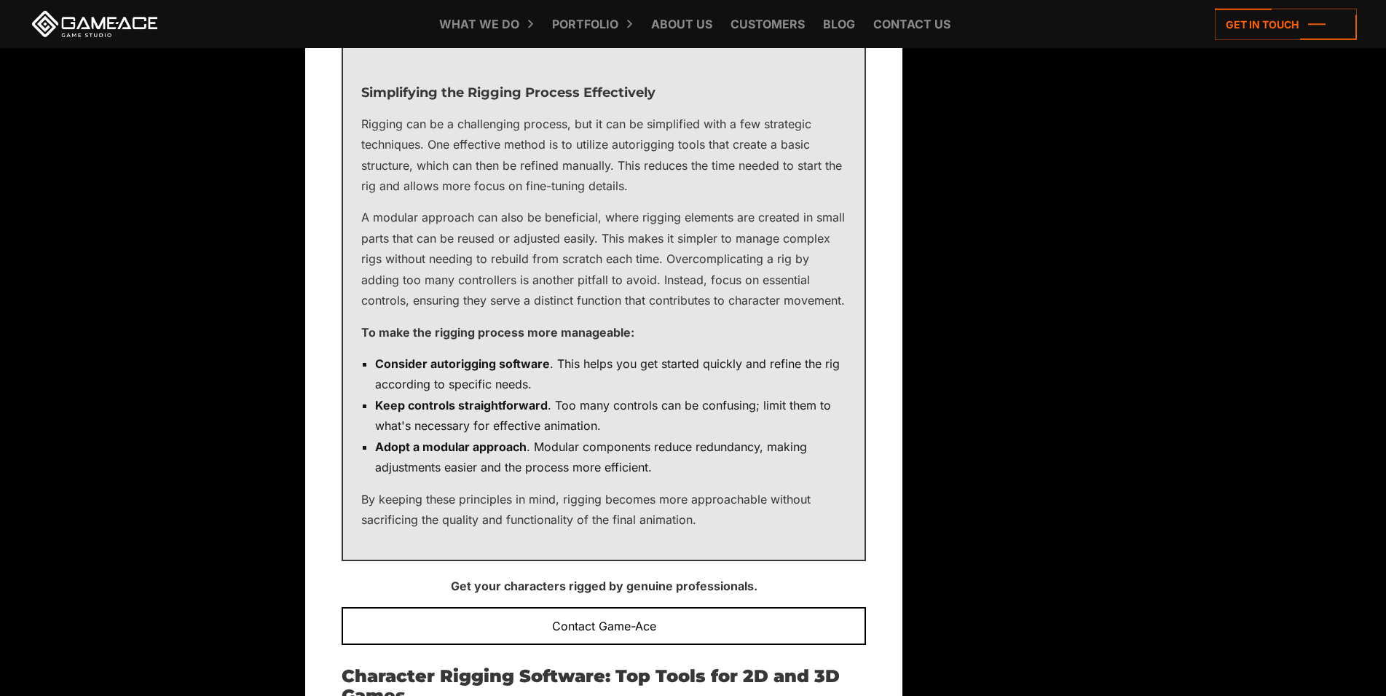
click at [683, 197] on p "Rigging can be a challenging process, but it can be simplified with a few strat…" at bounding box center [603, 155] width 485 height 83
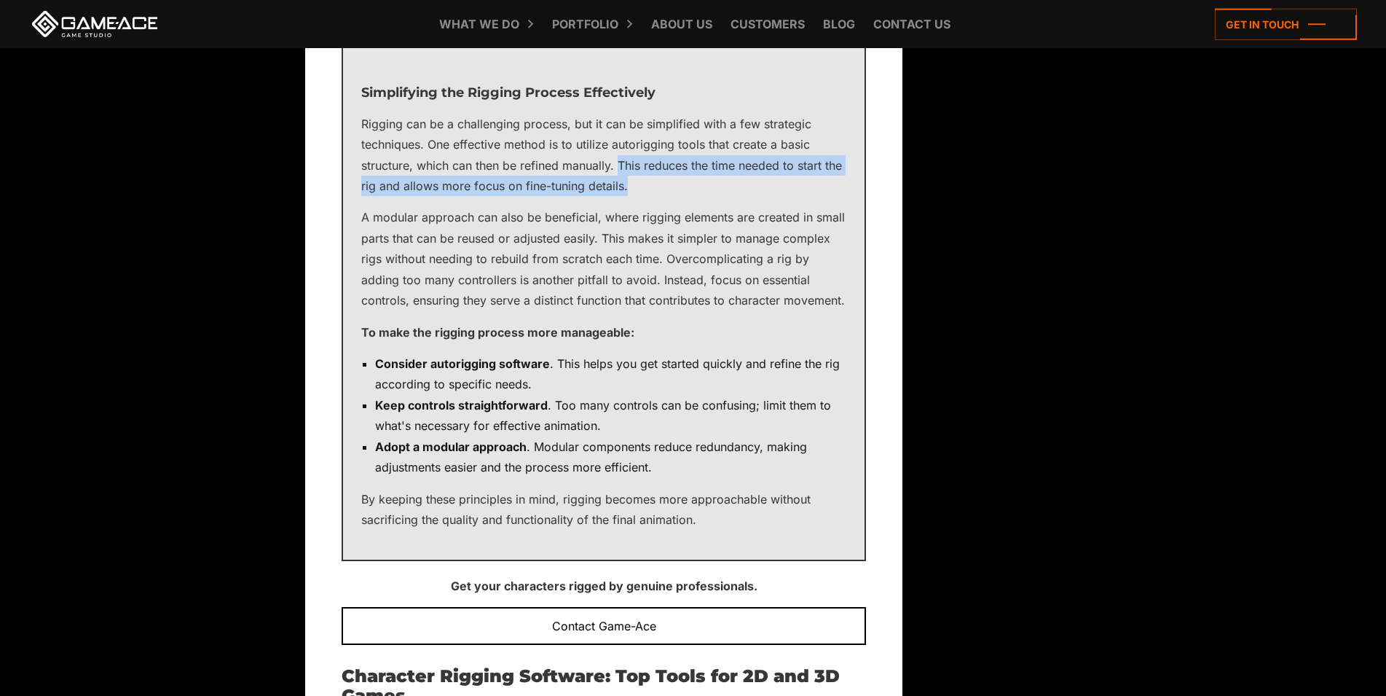
drag, startPoint x: 684, startPoint y: 233, endPoint x: 623, endPoint y: 205, distance: 67.5
click at [623, 197] on p "Rigging can be a challenging process, but it can be simplified with a few strat…" at bounding box center [603, 155] width 485 height 83
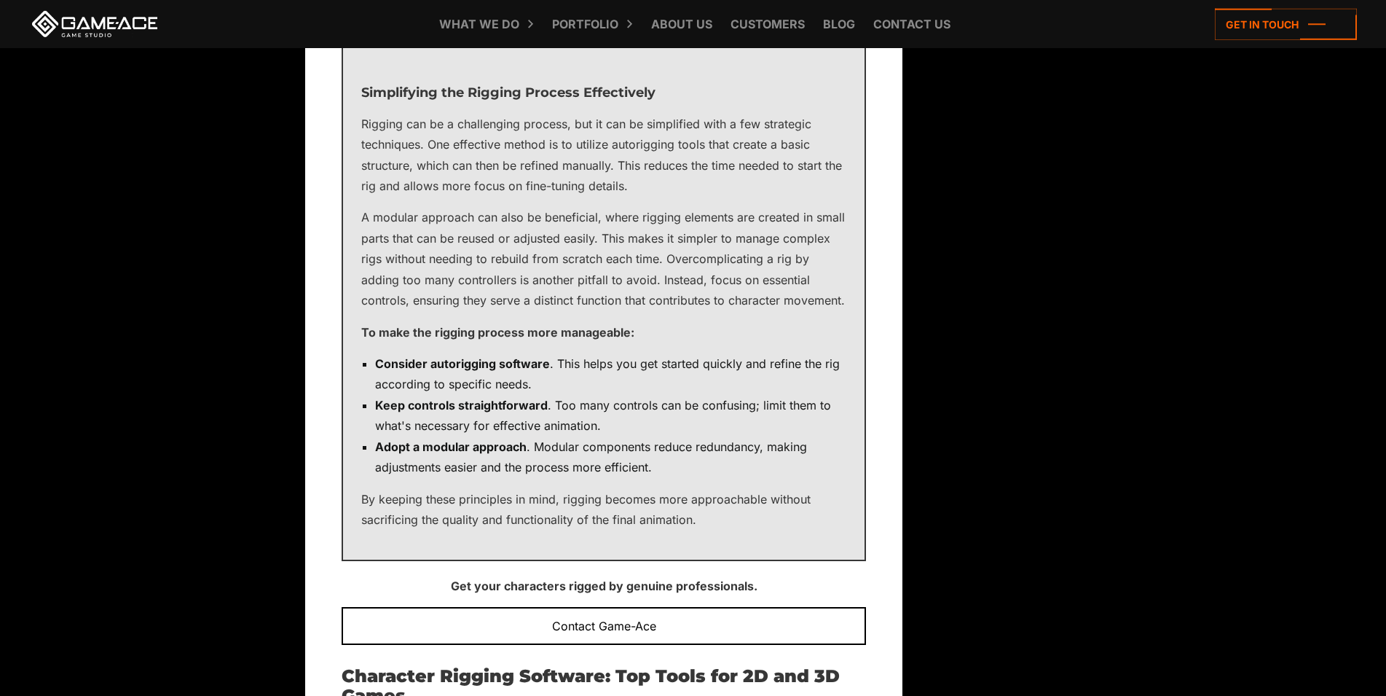
click at [559, 197] on p "Rigging can be a challenging process, but it can be simplified with a few strat…" at bounding box center [603, 155] width 485 height 83
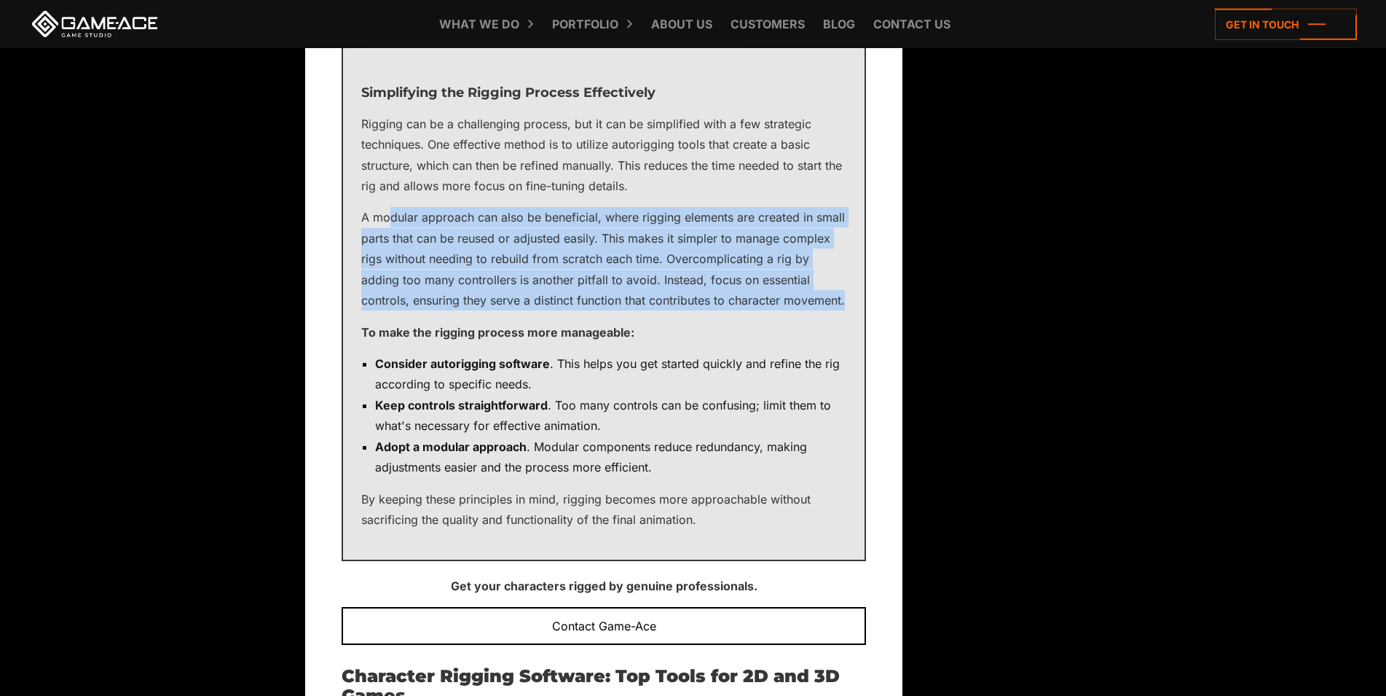
drag, startPoint x: 393, startPoint y: 264, endPoint x: 428, endPoint y: 358, distance: 100.0
click at [428, 310] on p "A modular approach can also be beneficial, where rigging elements are created i…" at bounding box center [603, 258] width 485 height 103
drag, startPoint x: 424, startPoint y: 359, endPoint x: 393, endPoint y: 235, distance: 127.7
click at [393, 235] on div "Simplifying the Rigging Process Effectively Rigging can be a challenging proces…" at bounding box center [604, 302] width 524 height 515
click at [395, 259] on p "A modular approach can also be beneficial, where rigging elements are created i…" at bounding box center [603, 258] width 485 height 103
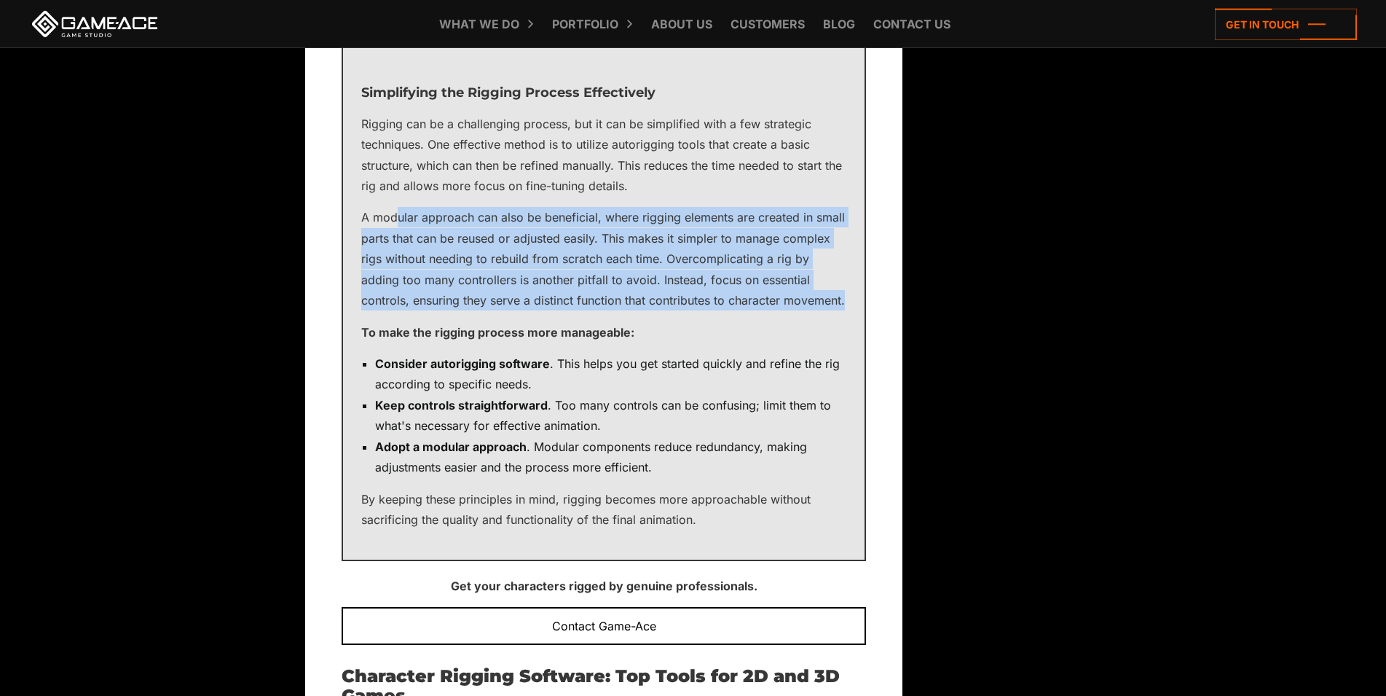
drag, startPoint x: 412, startPoint y: 282, endPoint x: 457, endPoint y: 373, distance: 102.0
click at [424, 310] on p "A modular approach can also be beneficial, where rigging elements are created i…" at bounding box center [603, 258] width 485 height 103
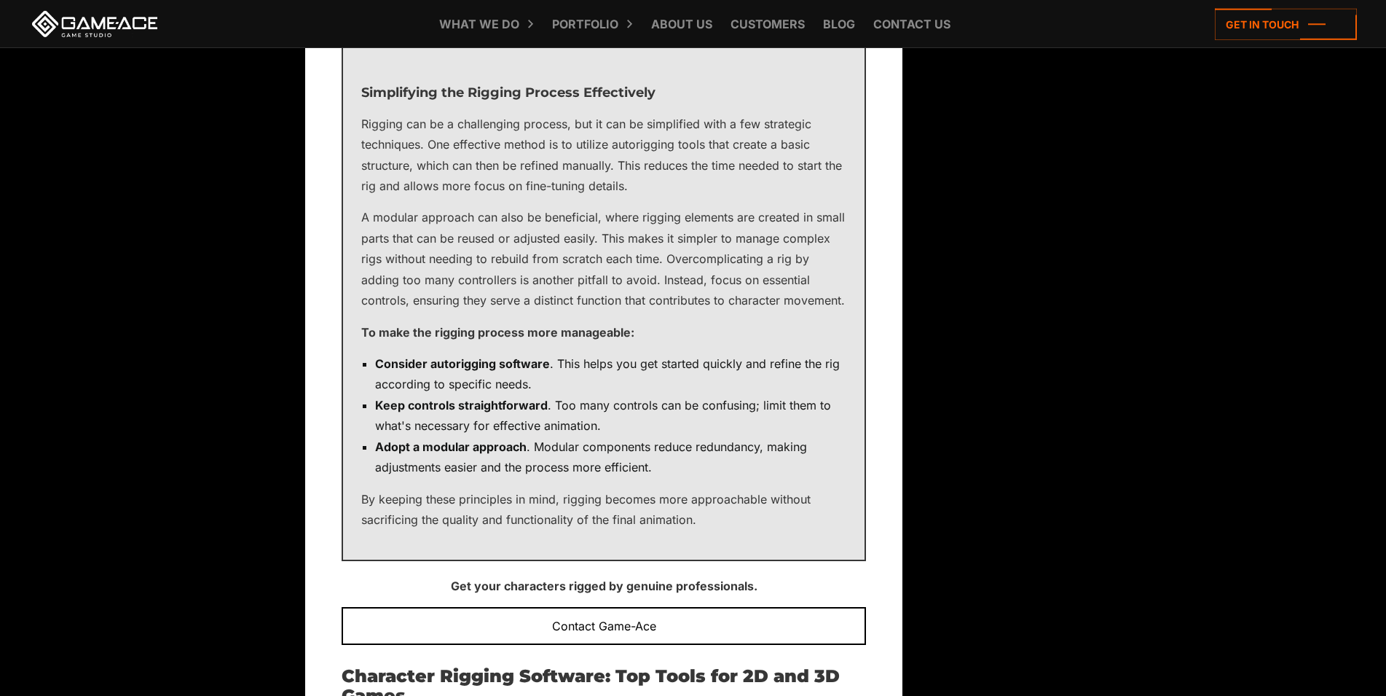
click at [472, 310] on p "A modular approach can also be beneficial, where rigging elements are created i…" at bounding box center [603, 258] width 485 height 103
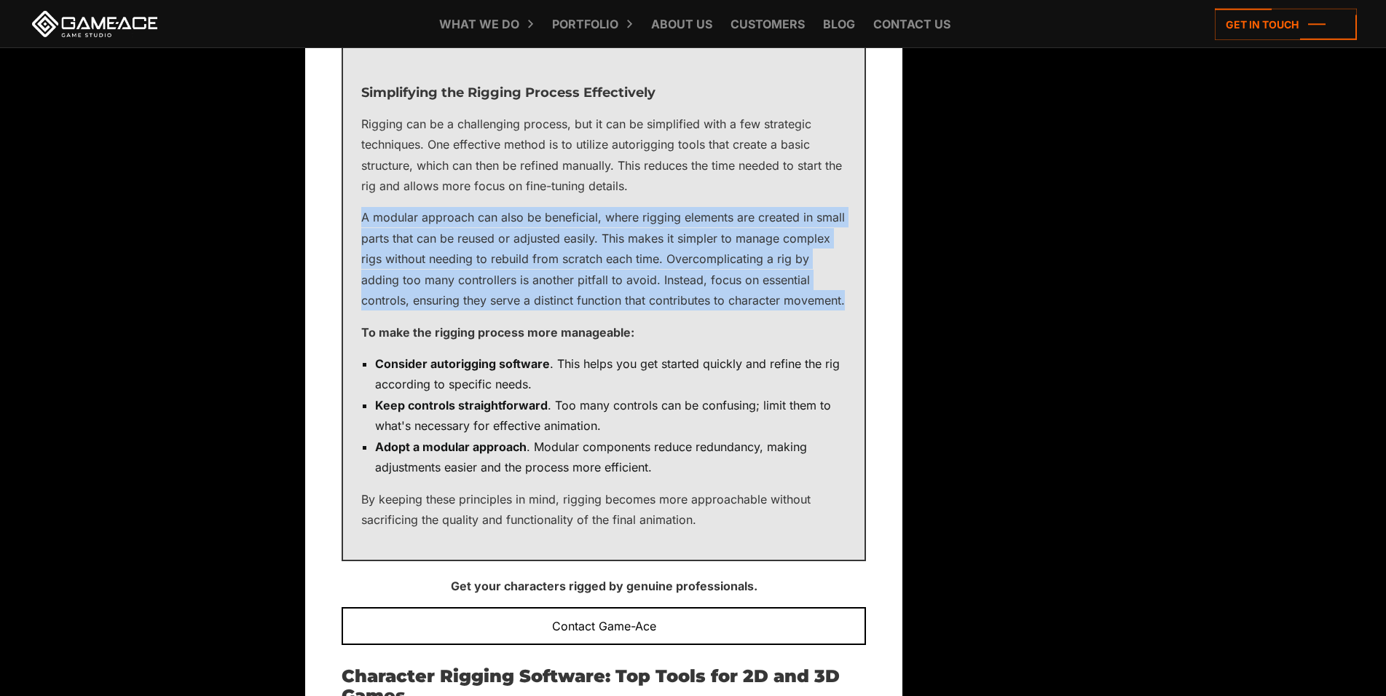
drag, startPoint x: 401, startPoint y: 313, endPoint x: 363, endPoint y: 246, distance: 77.0
click at [363, 246] on div "Simplifying the Rigging Process Effectively Rigging can be a challenging proces…" at bounding box center [604, 302] width 524 height 515
click at [380, 259] on p "A modular approach can also be beneficial, where rigging elements are created i…" at bounding box center [603, 258] width 485 height 103
drag, startPoint x: 380, startPoint y: 257, endPoint x: 469, endPoint y: 389, distance: 159.0
click at [469, 389] on div "Simplifying the Rigging Process Effectively Rigging can be a challenging proces…" at bounding box center [604, 302] width 524 height 515
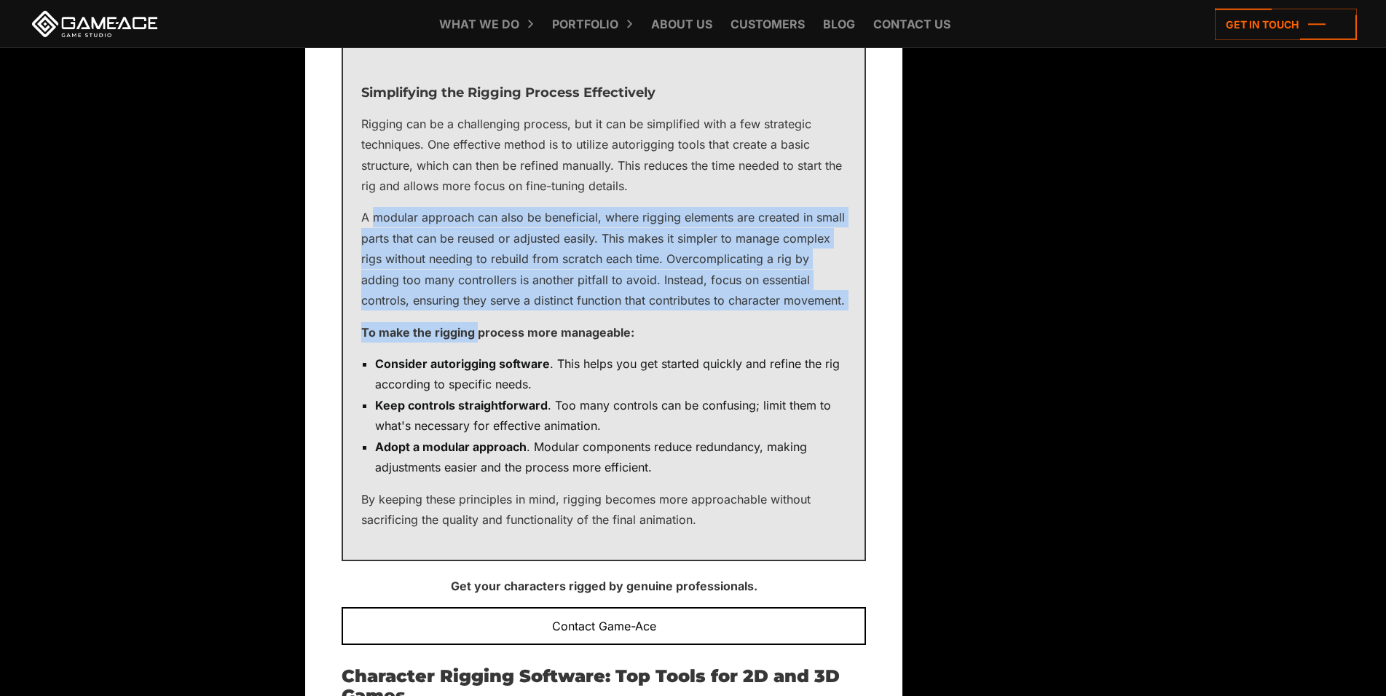
click at [466, 310] on p "A modular approach can also be beneficial, where rigging elements are created i…" at bounding box center [603, 258] width 485 height 103
drag, startPoint x: 465, startPoint y: 363, endPoint x: 370, endPoint y: 261, distance: 139.7
click at [370, 261] on p "A modular approach can also be beneficial, where rigging elements are created i…" at bounding box center [603, 258] width 485 height 103
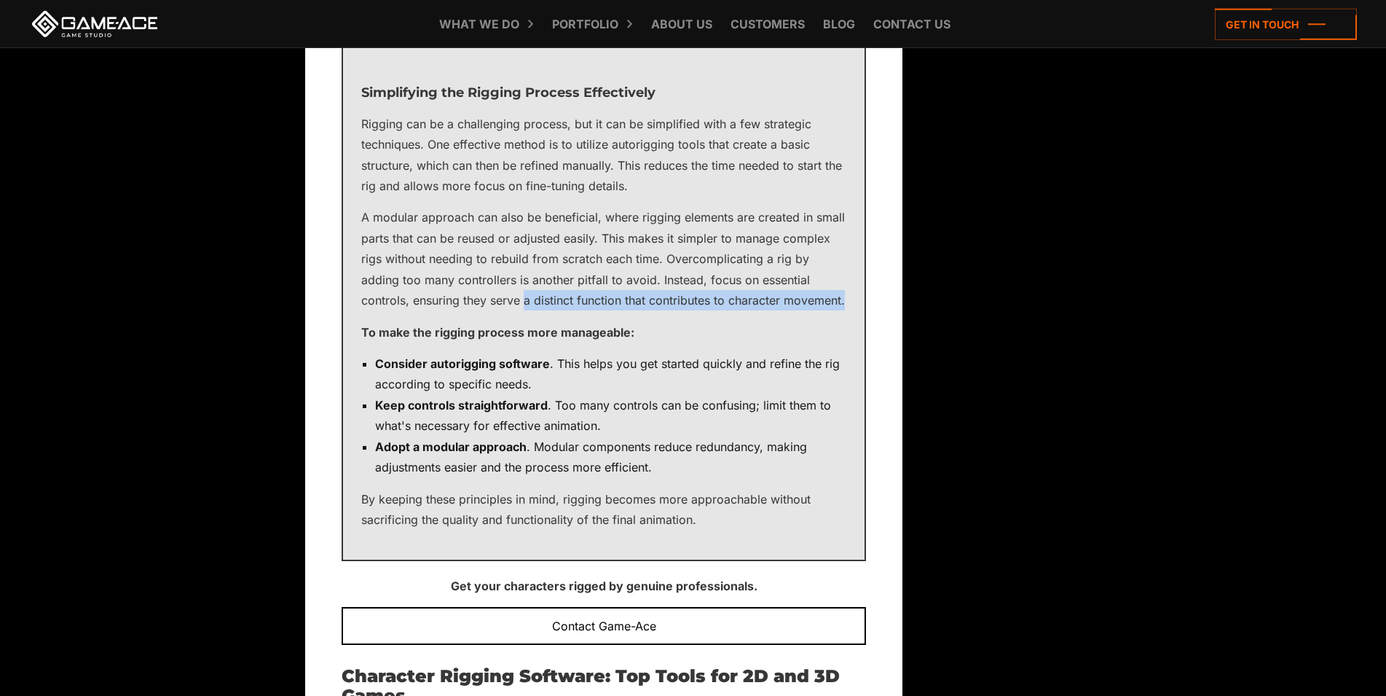
drag, startPoint x: 543, startPoint y: 369, endPoint x: 524, endPoint y: 347, distance: 29.0
click at [524, 310] on p "A modular approach can also be beneficial, where rigging elements are created i…" at bounding box center [603, 258] width 485 height 103
click at [519, 310] on p "A modular approach can also be beneficial, where rigging elements are created i…" at bounding box center [603, 258] width 485 height 103
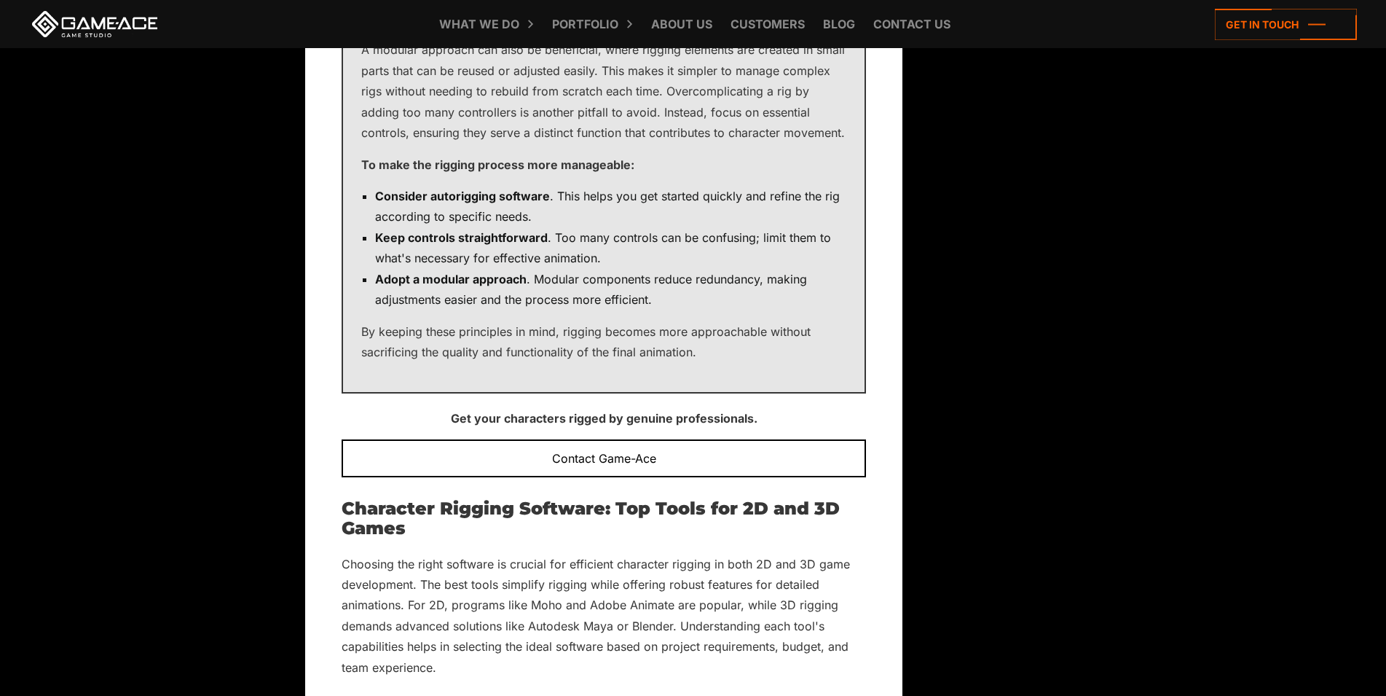
scroll to position [10032, 0]
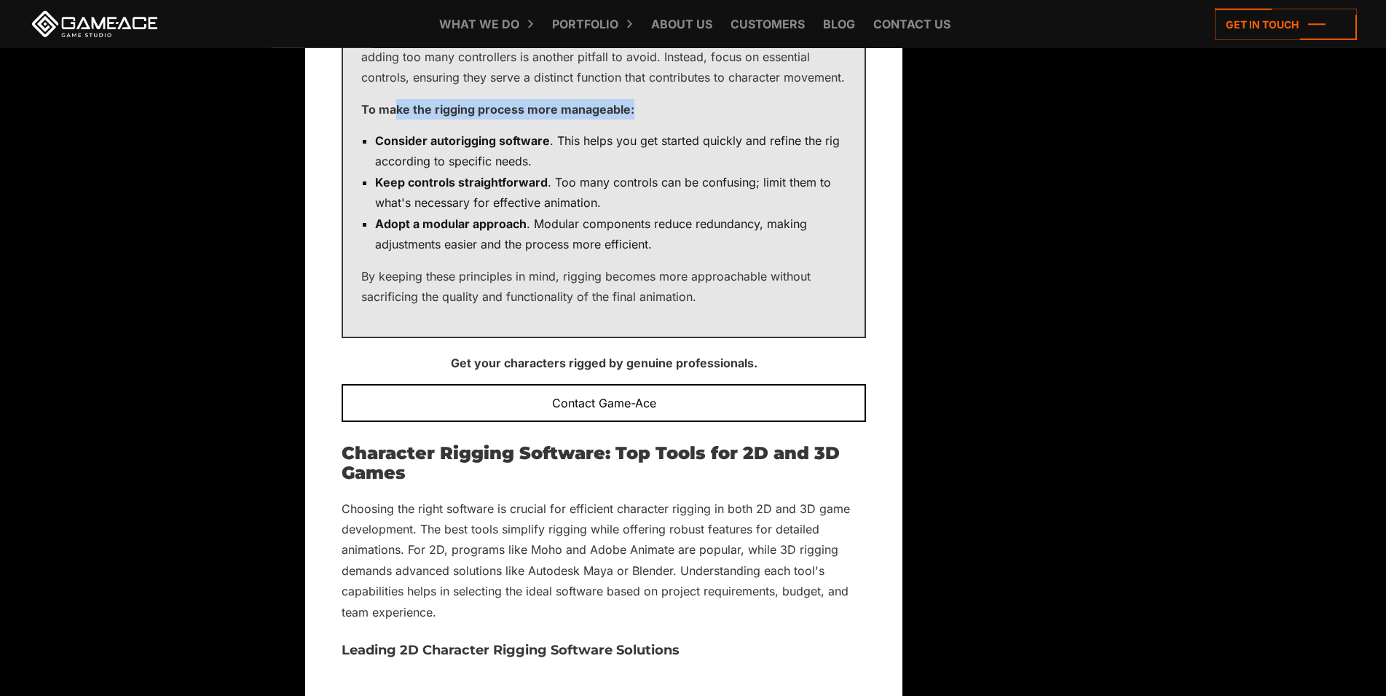
drag, startPoint x: 396, startPoint y: 176, endPoint x: 645, endPoint y: 178, distance: 249.1
click at [645, 119] on p "To make the rigging process more manageable:" at bounding box center [603, 109] width 485 height 20
click at [581, 192] on div "Simplifying the Rigging Process Effectively Rigging can be a challenging proces…" at bounding box center [604, 79] width 524 height 515
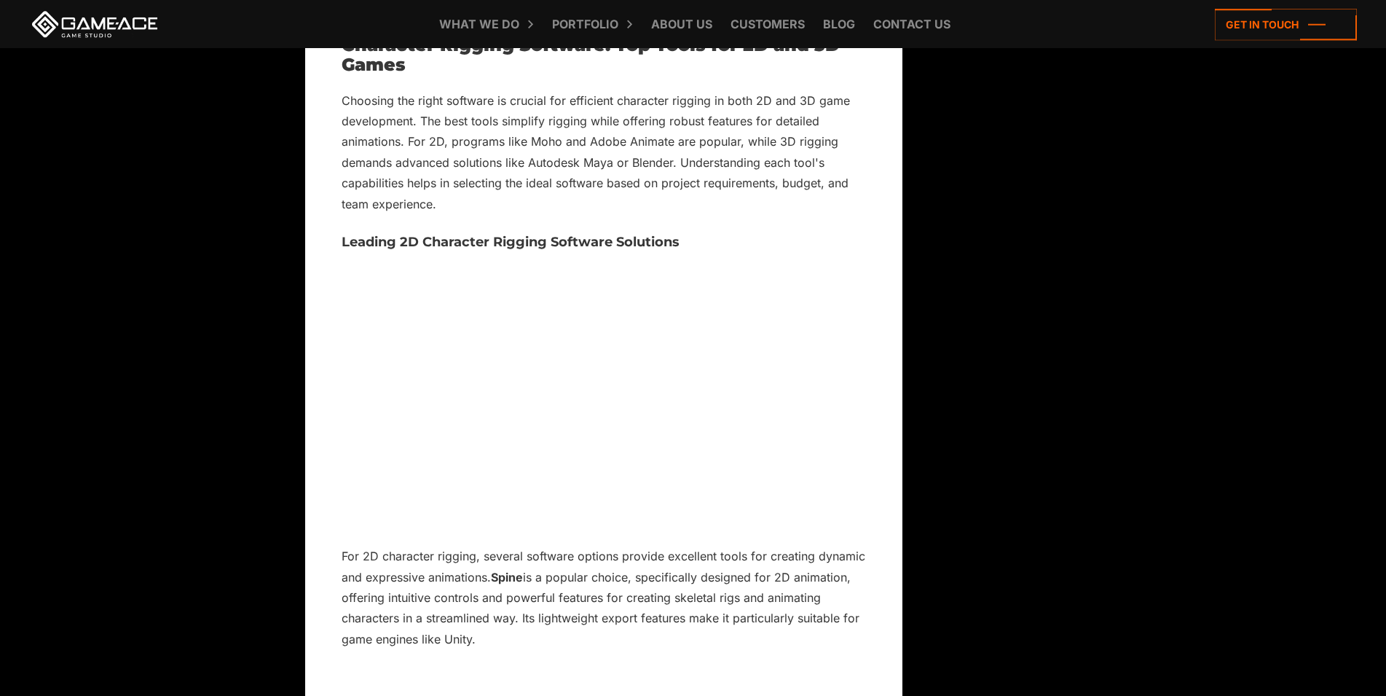
scroll to position [10403, 0]
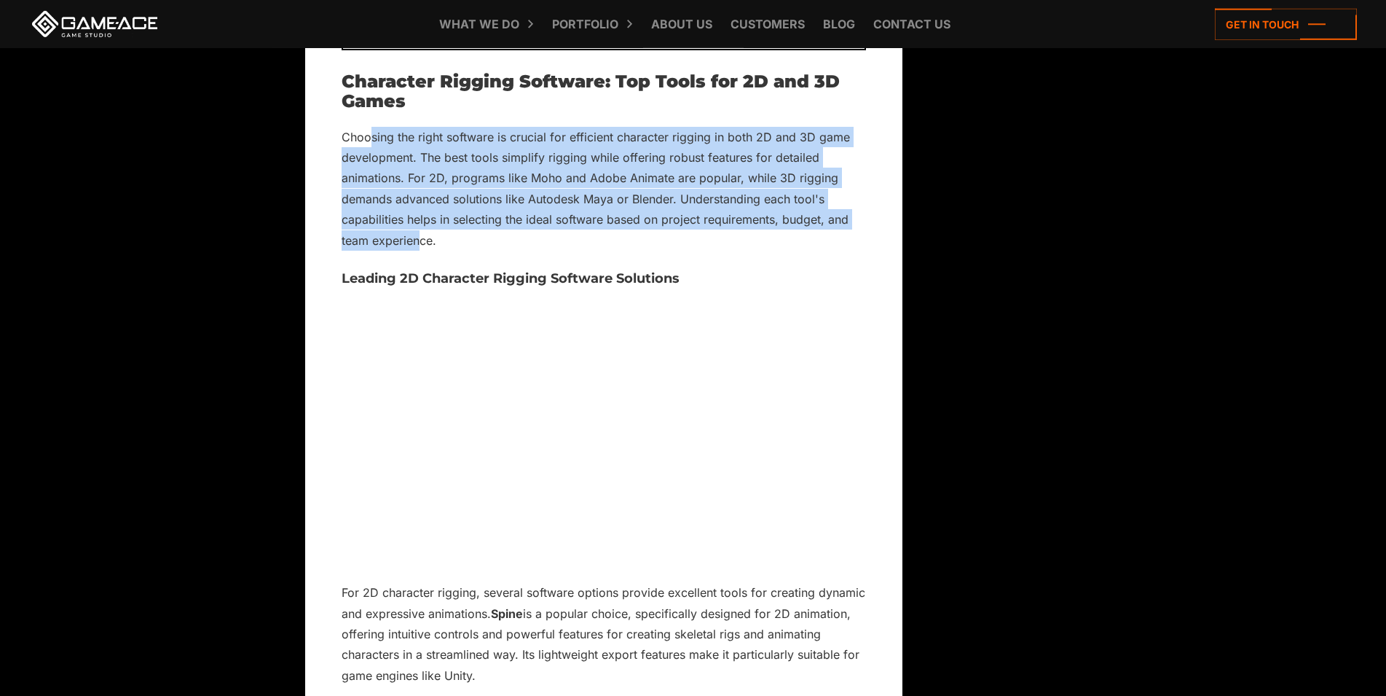
drag, startPoint x: 371, startPoint y: 201, endPoint x: 421, endPoint y: 295, distance: 106.2
click at [421, 251] on p "Choosing the right software is crucial for efficient character rigging in both …" at bounding box center [604, 189] width 524 height 125
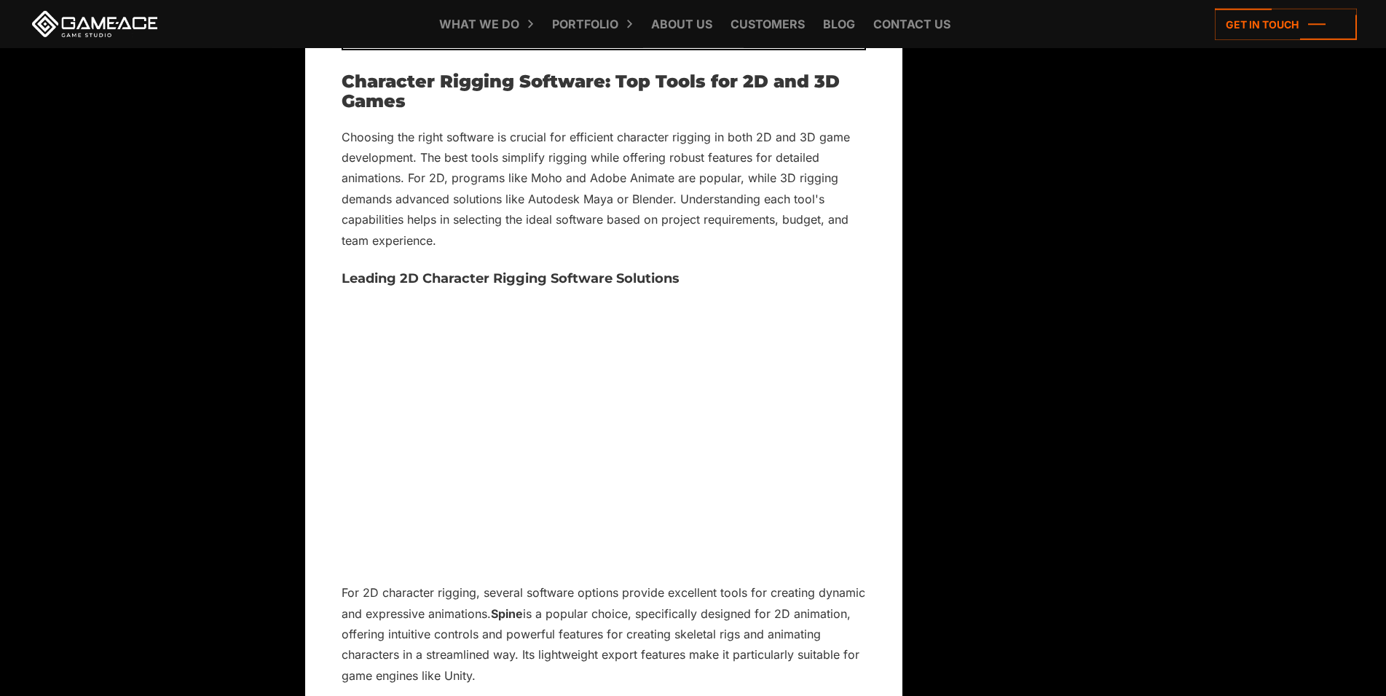
click at [466, 251] on p "Choosing the right software is crucial for efficient character rigging in both …" at bounding box center [604, 189] width 524 height 125
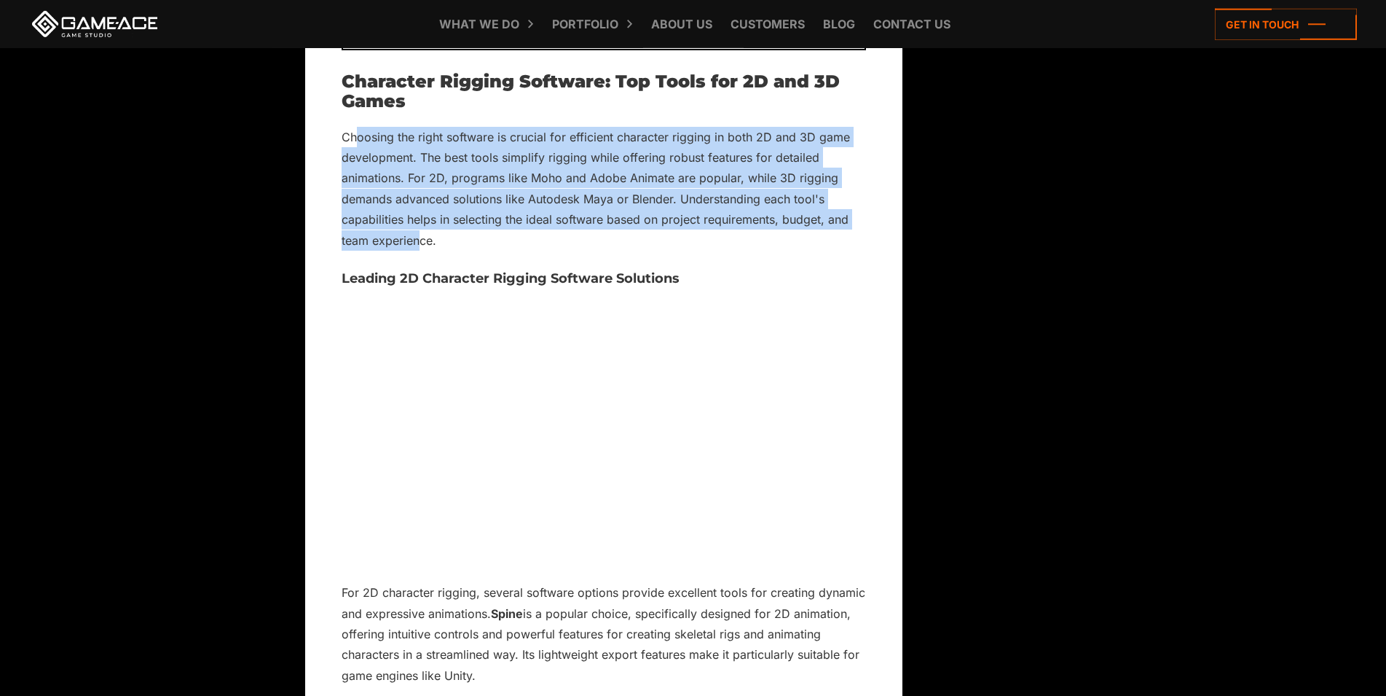
drag, startPoint x: 421, startPoint y: 307, endPoint x: 358, endPoint y: 210, distance: 116.4
click at [358, 210] on p "Choosing the right software is crucial for efficient character rigging in both …" at bounding box center [604, 189] width 524 height 125
click at [484, 243] on p "Choosing the right software is crucial for efficient character rigging in both …" at bounding box center [604, 189] width 524 height 125
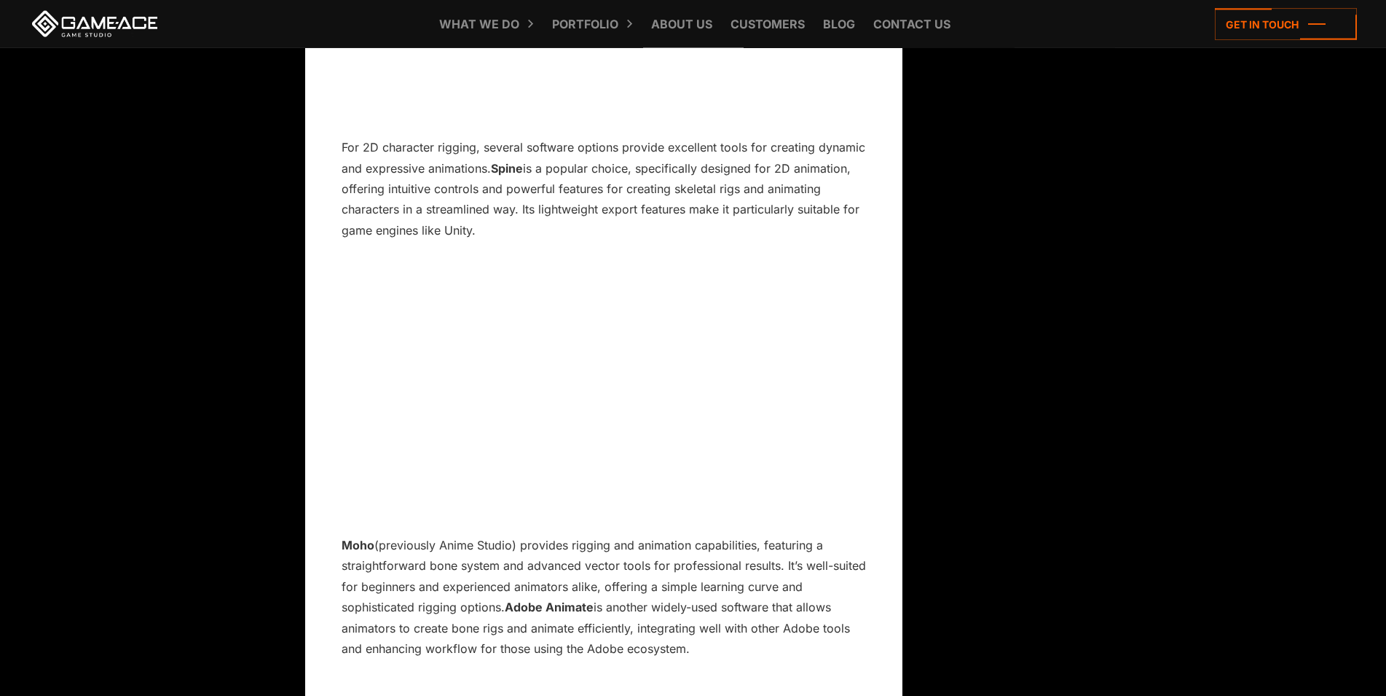
scroll to position [10849, 0]
click at [573, 629] on p "Moho (previously Anime Studio) provides rigging and animation capabilities, fea…" at bounding box center [604, 596] width 524 height 125
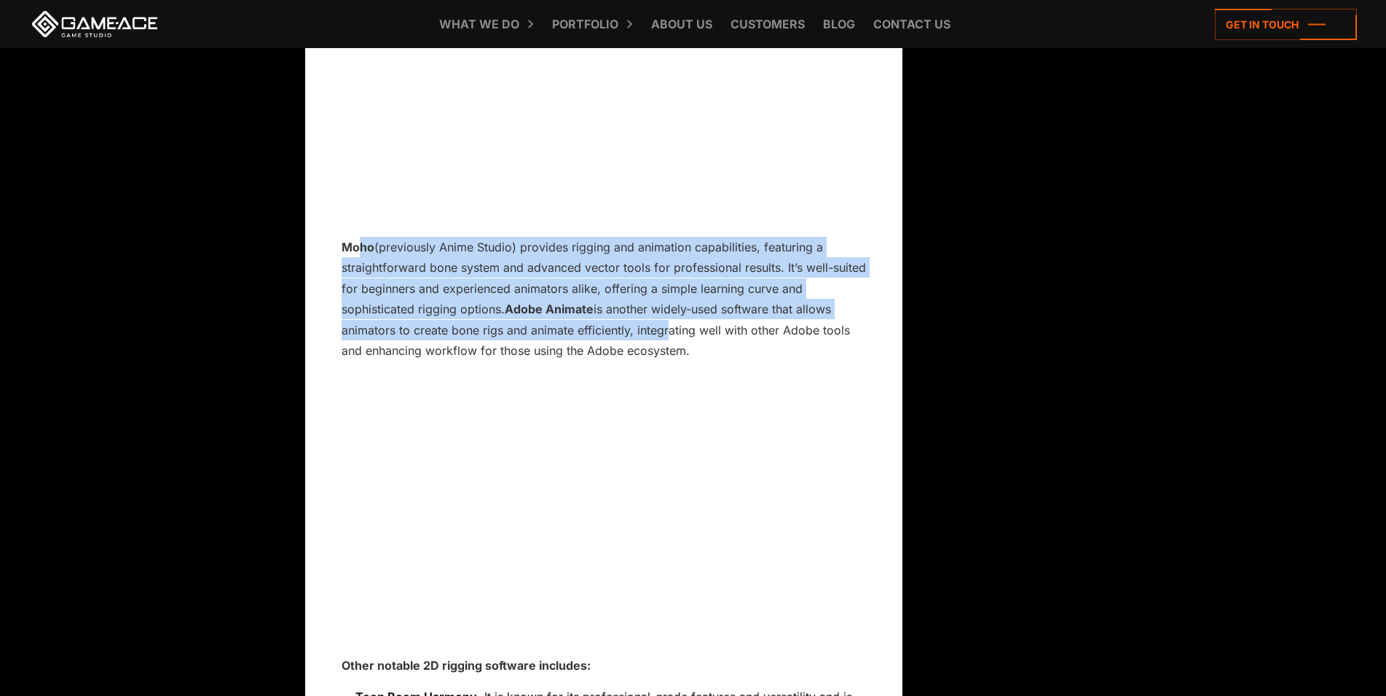
drag, startPoint x: 435, startPoint y: 310, endPoint x: 664, endPoint y: 398, distance: 245.5
click at [664, 361] on p "Moho (previously Anime Studio) provides rigging and animation capabilities, fea…" at bounding box center [604, 299] width 524 height 125
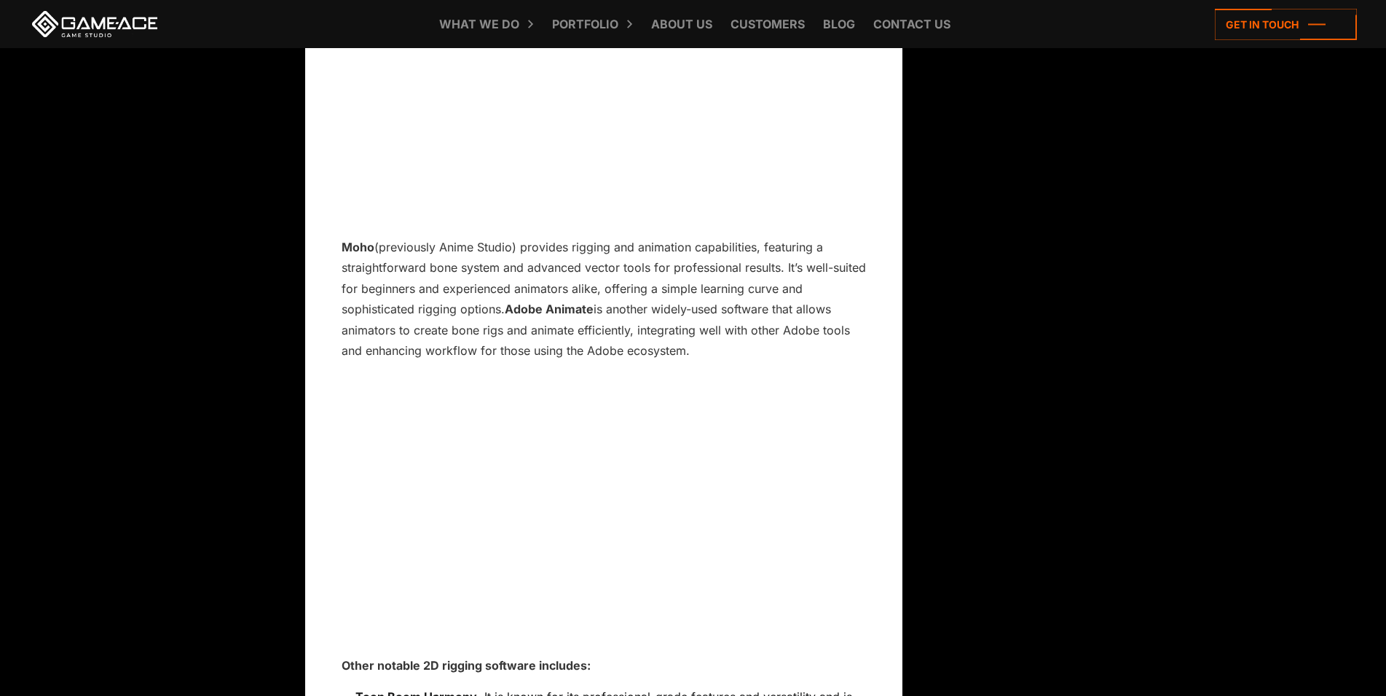
click at [680, 361] on p "Moho (previously Anime Studio) provides rigging and animation capabilities, fea…" at bounding box center [604, 299] width 524 height 125
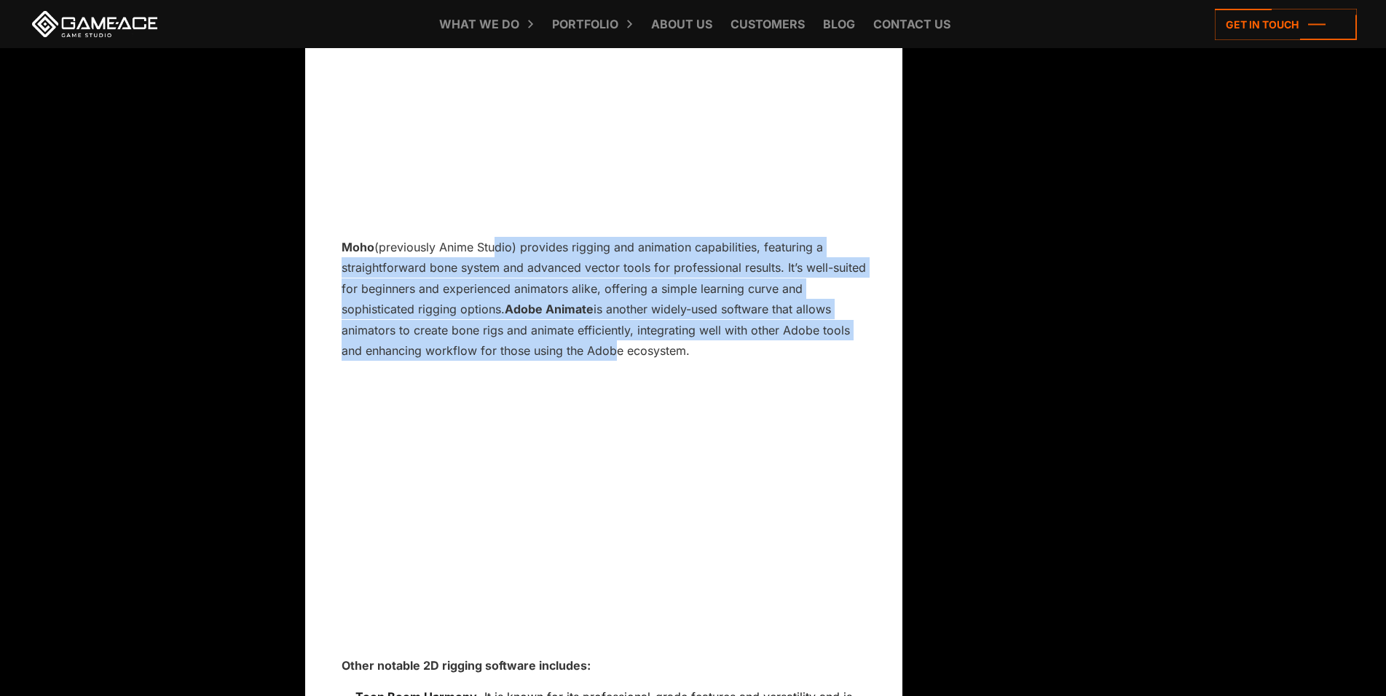
drag, startPoint x: 494, startPoint y: 316, endPoint x: 607, endPoint y: 422, distance: 155.1
click at [607, 361] on p "Moho (previously Anime Studio) provides rigging and animation capabilities, fea…" at bounding box center [604, 299] width 524 height 125
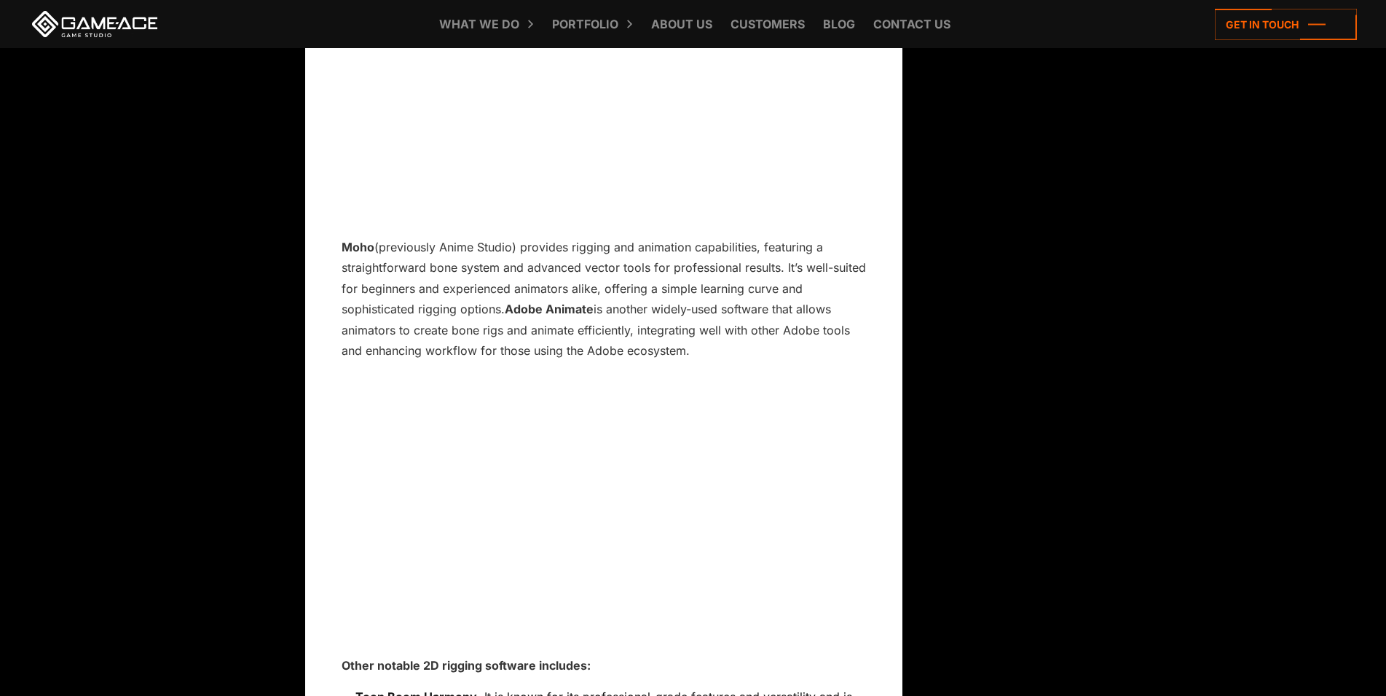
click at [656, 361] on p "Moho (previously Anime Studio) provides rigging and animation capabilities, fea…" at bounding box center [604, 299] width 524 height 125
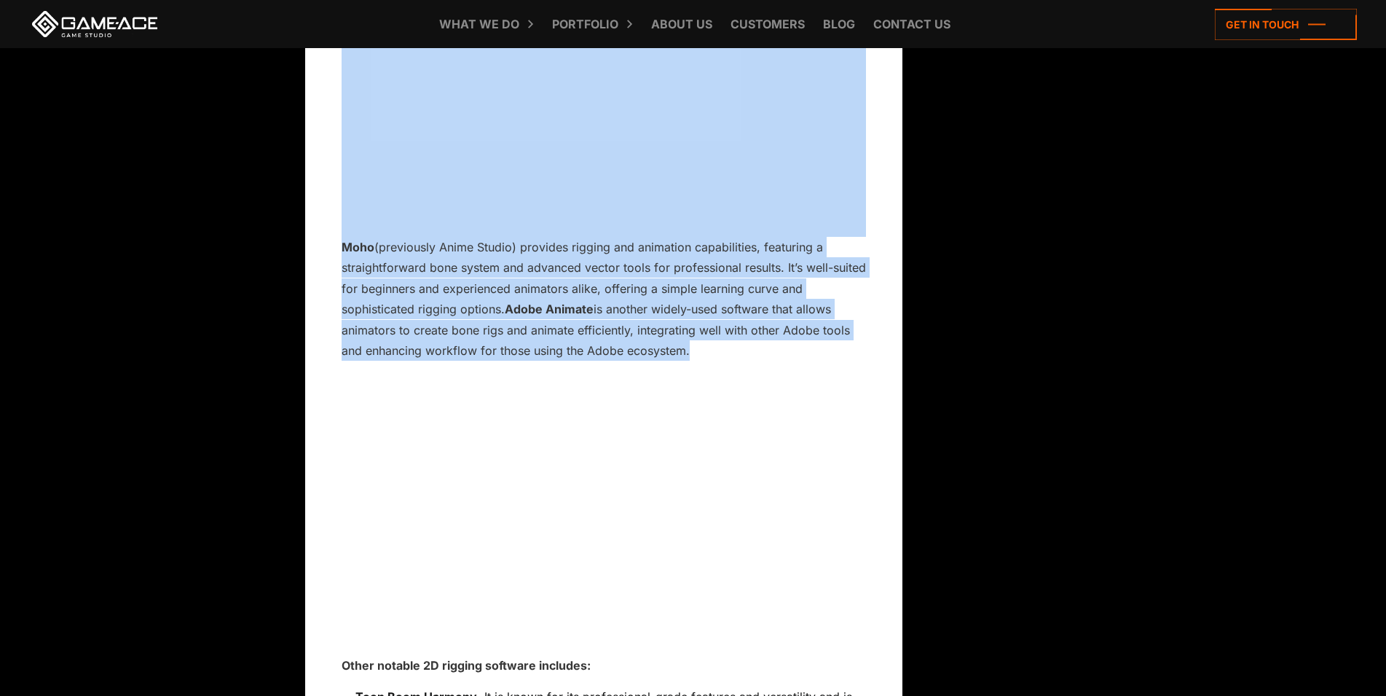
drag, startPoint x: 656, startPoint y: 416, endPoint x: 371, endPoint y: 295, distance: 309.4
click at [397, 311] on p "Moho (previously Anime Studio) provides rigging and animation capabilities, fea…" at bounding box center [604, 299] width 524 height 125
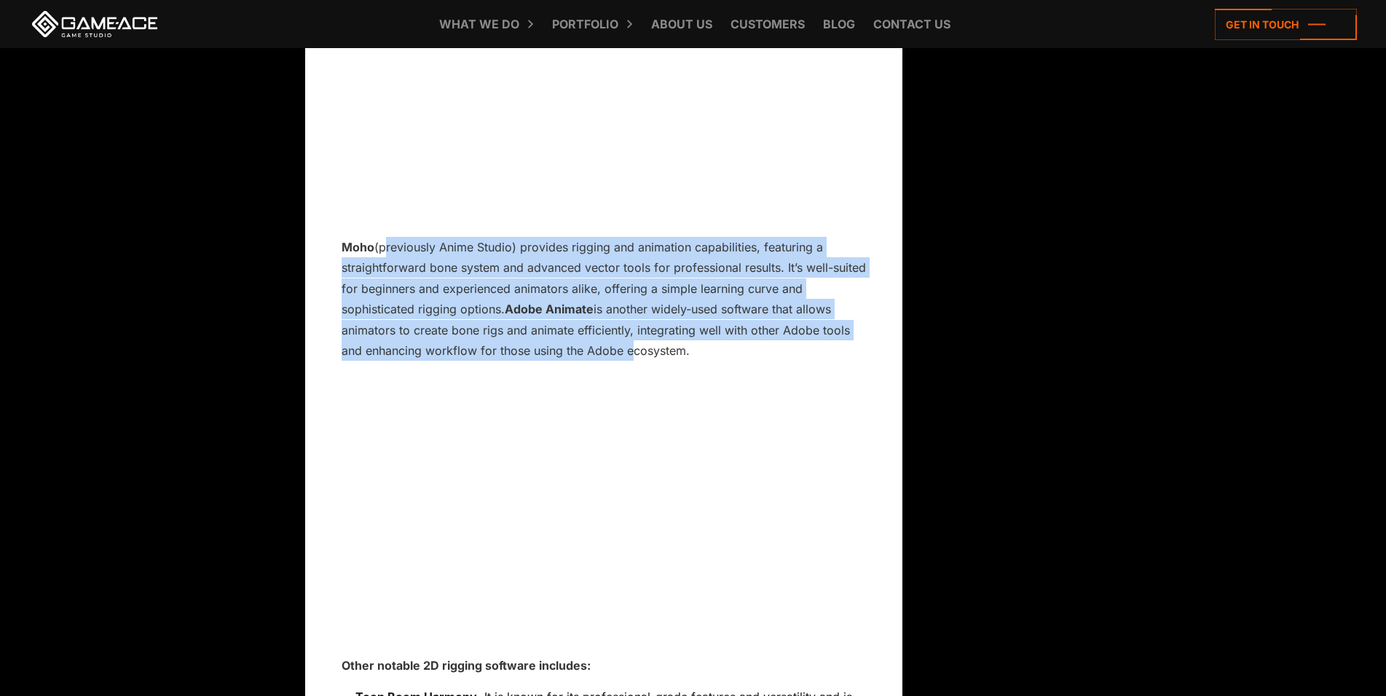
drag, startPoint x: 398, startPoint y: 311, endPoint x: 598, endPoint y: 420, distance: 227.8
click at [598, 361] on p "Moho (previously Anime Studio) provides rigging and animation capabilities, fea…" at bounding box center [604, 299] width 524 height 125
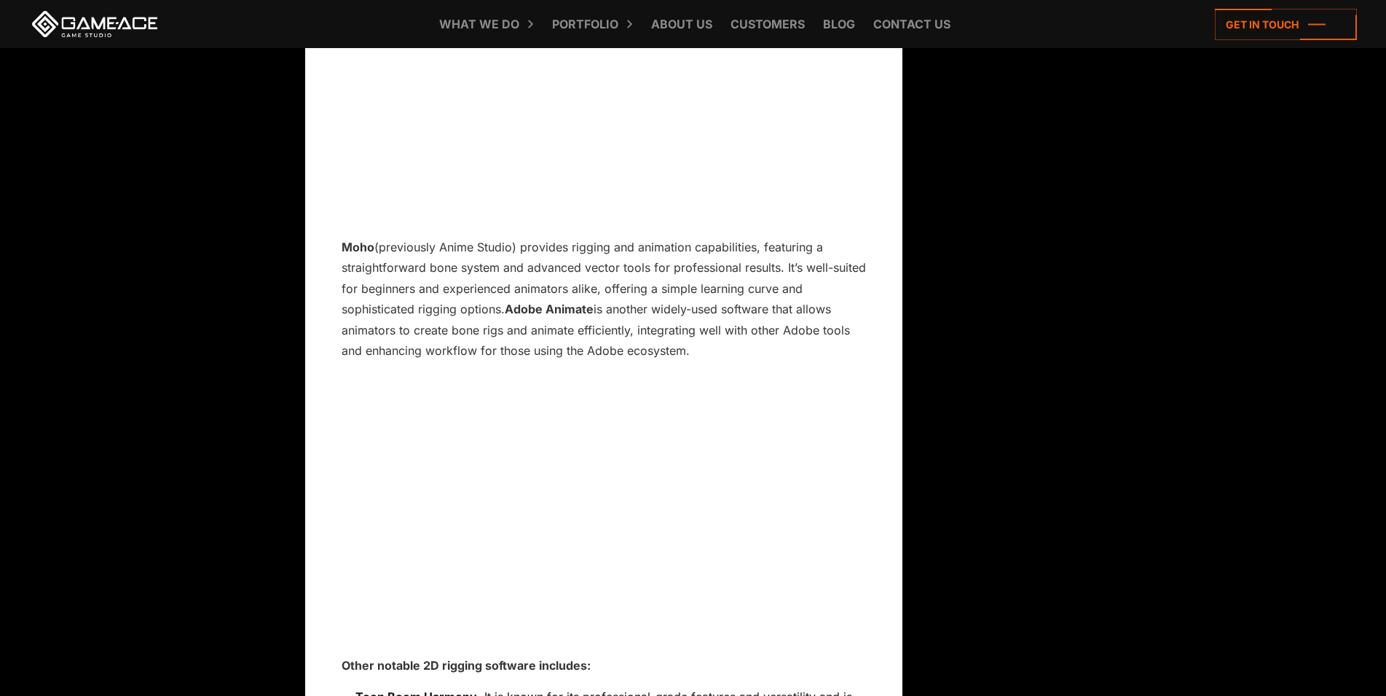
click at [647, 361] on p "Moho (previously Anime Studio) provides rigging and animation capabilities, fea…" at bounding box center [604, 299] width 524 height 125
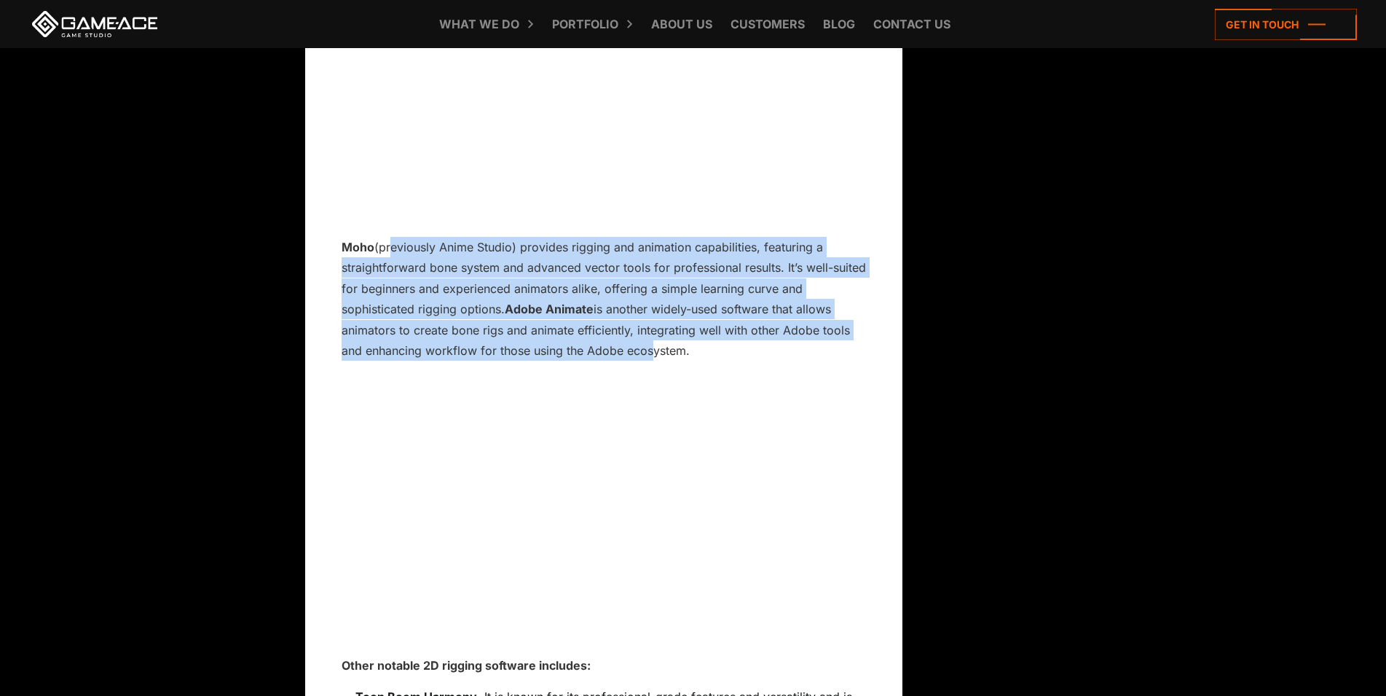
drag, startPoint x: 455, startPoint y: 352, endPoint x: 388, endPoint y: 311, distance: 79.1
click at [388, 311] on p "Moho (previously Anime Studio) provides rigging and animation capabilities, fea…" at bounding box center [604, 299] width 524 height 125
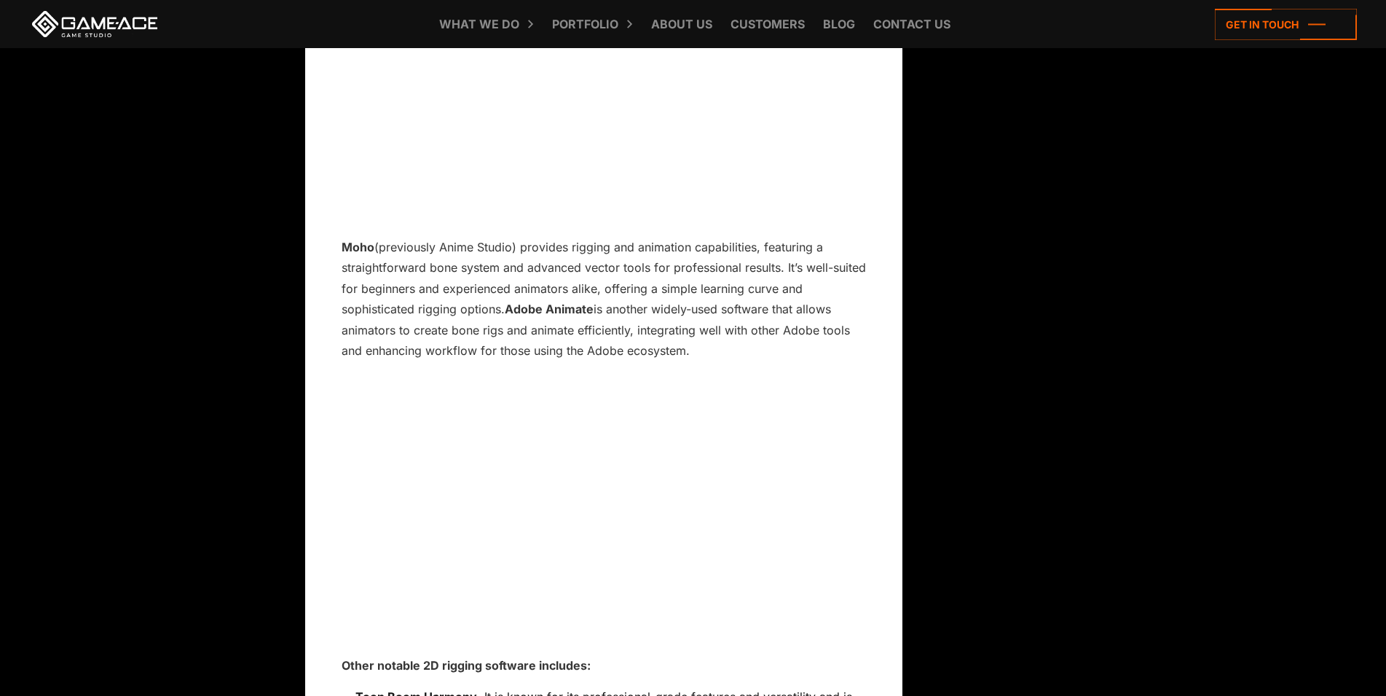
click at [387, 313] on p "Moho (previously Anime Studio) provides rigging and animation capabilities, fea…" at bounding box center [604, 299] width 524 height 125
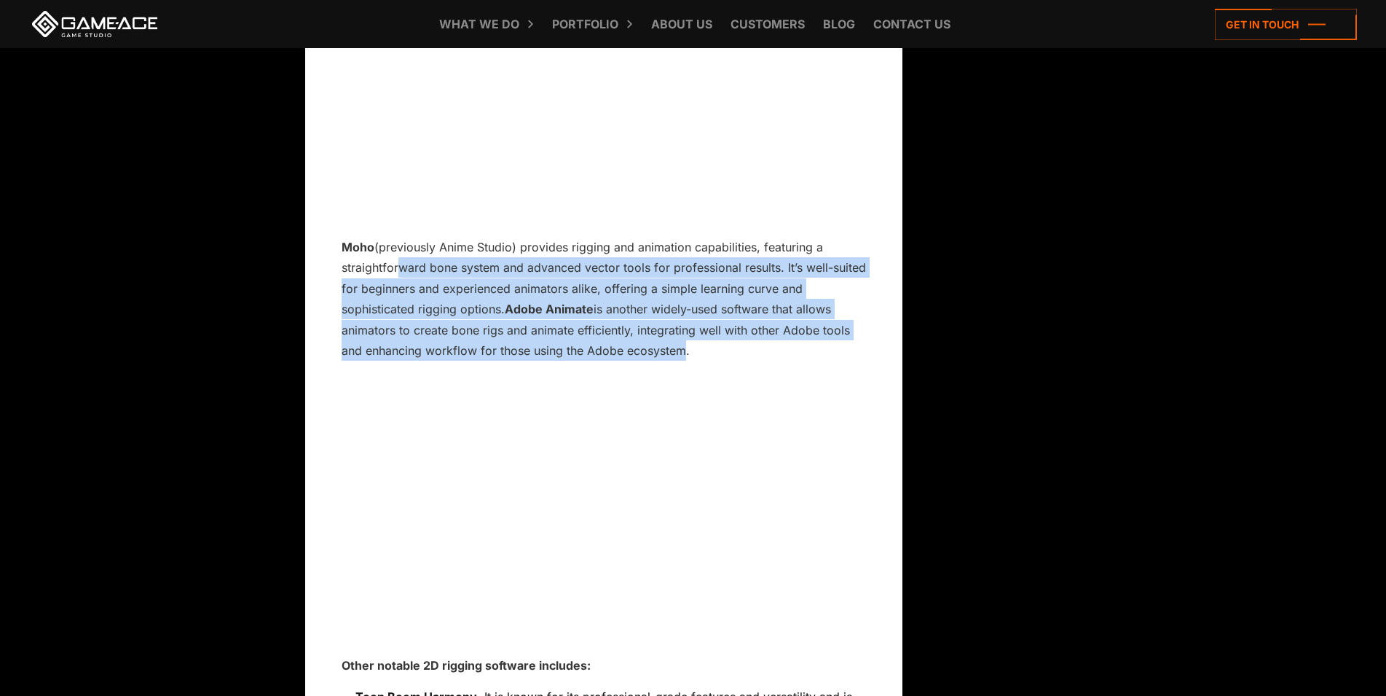
drag, startPoint x: 593, startPoint y: 372, endPoint x: 677, endPoint y: 409, distance: 92.0
click at [677, 361] on p "Moho (previously Anime Studio) provides rigging and animation capabilities, fea…" at bounding box center [604, 299] width 524 height 125
click at [678, 361] on p "Moho (previously Anime Studio) provides rigging and animation capabilities, fea…" at bounding box center [604, 299] width 524 height 125
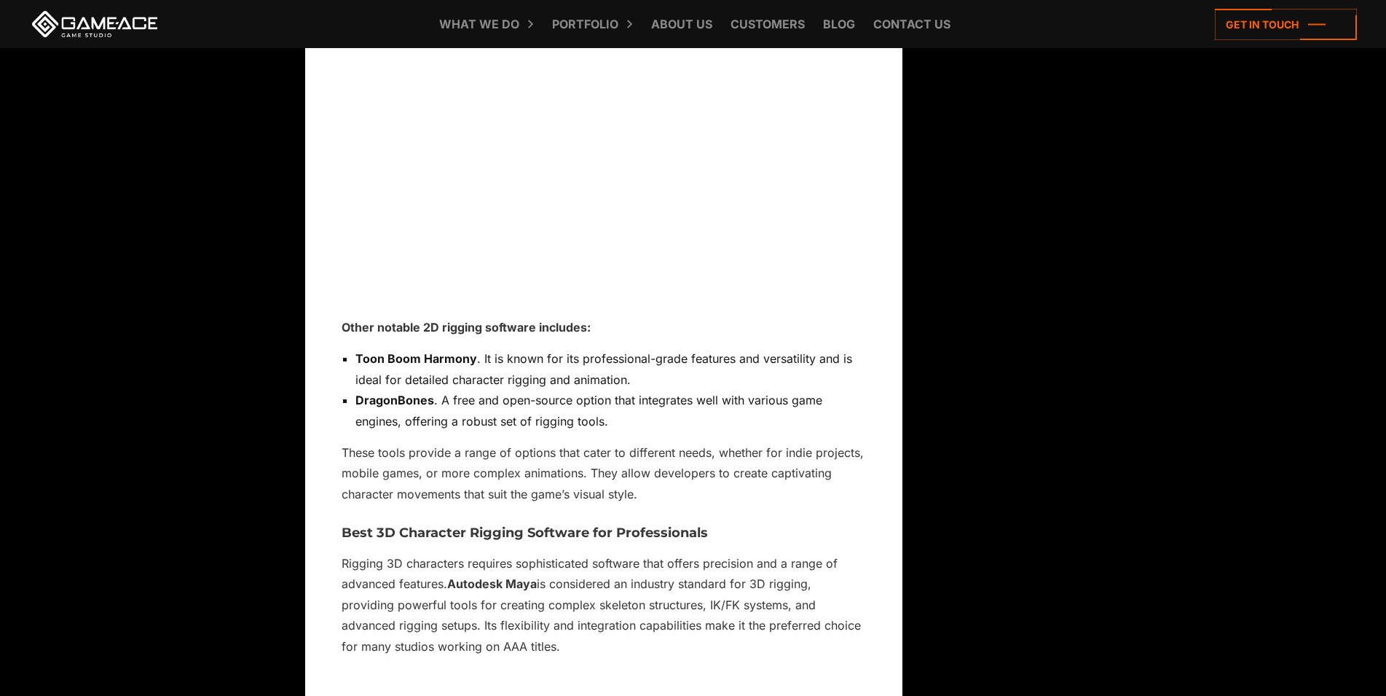
scroll to position [11592, 0]
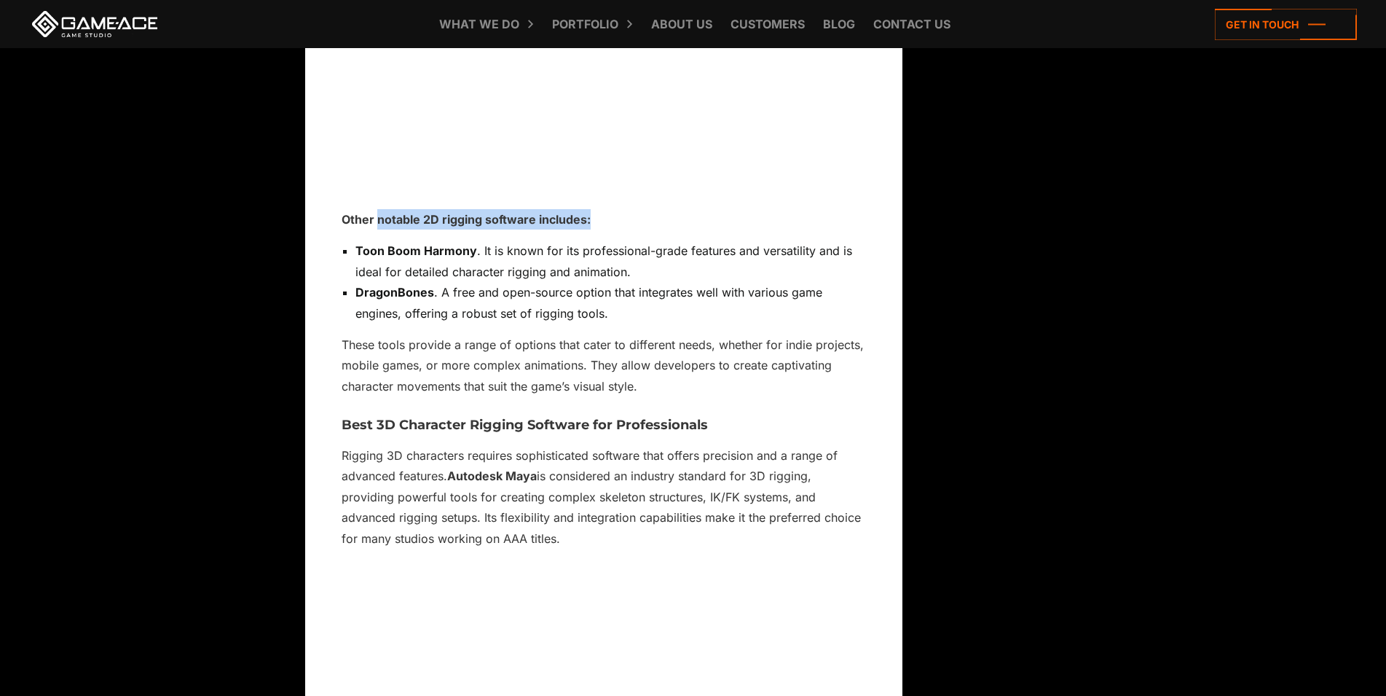
drag, startPoint x: 378, startPoint y: 293, endPoint x: 657, endPoint y: 286, distance: 279.1
click at [656, 229] on p "Other notable 2D rigging software includes:" at bounding box center [604, 219] width 524 height 20
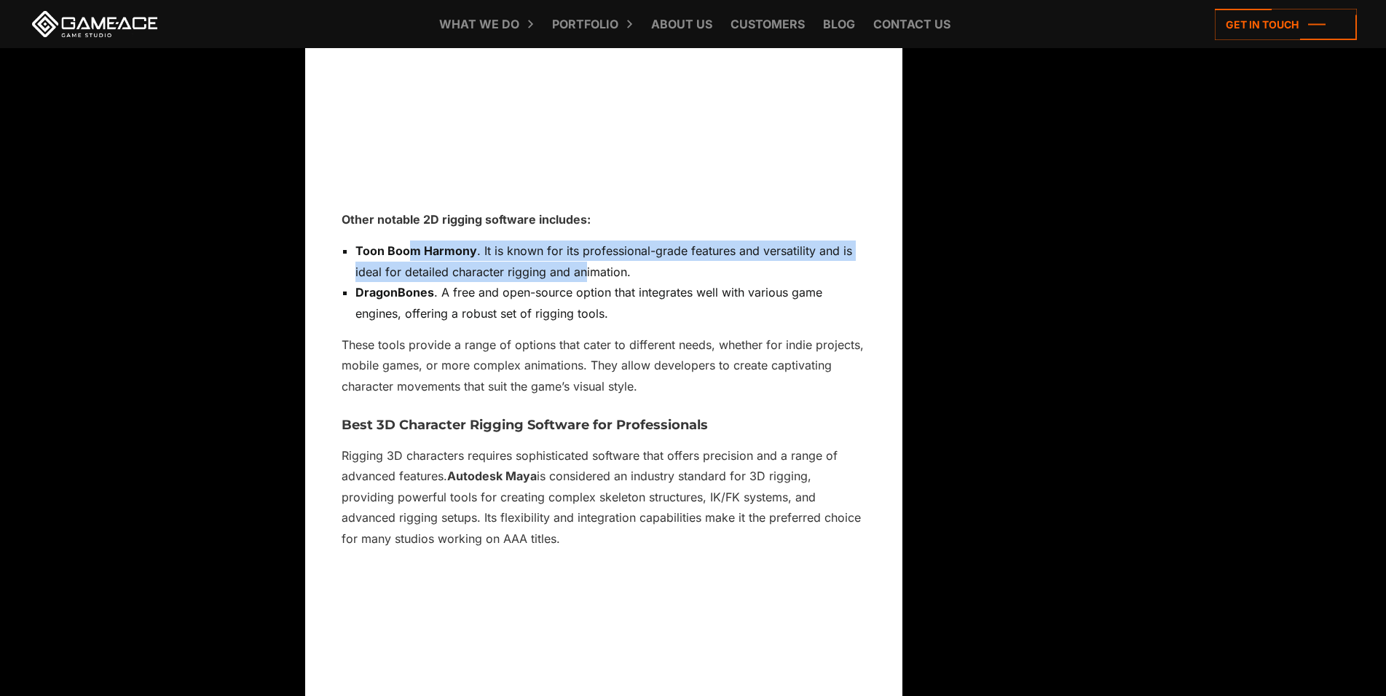
drag, startPoint x: 413, startPoint y: 300, endPoint x: 575, endPoint y: 327, distance: 163.9
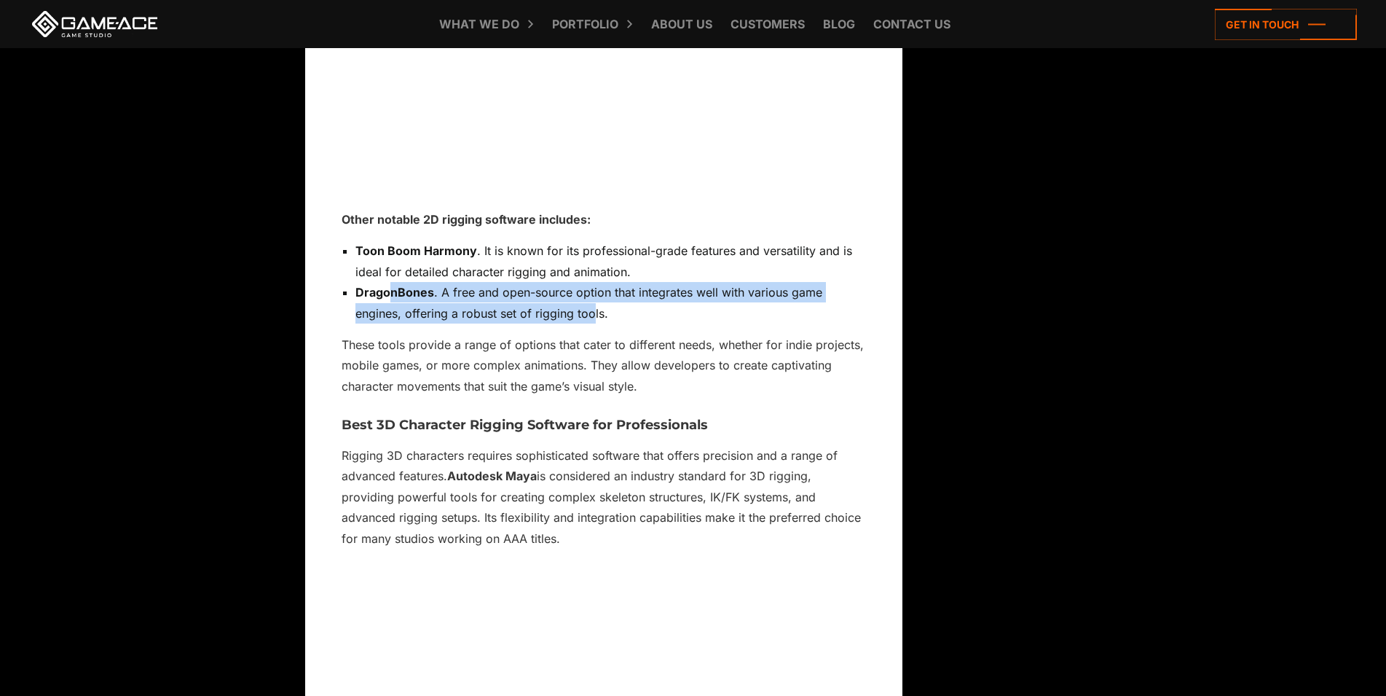
drag, startPoint x: 388, startPoint y: 351, endPoint x: 576, endPoint y: 398, distance: 193.8
click at [594, 323] on li "DragonBones . A free and open-source option that integrates well with various g…" at bounding box center [610, 303] width 511 height 42
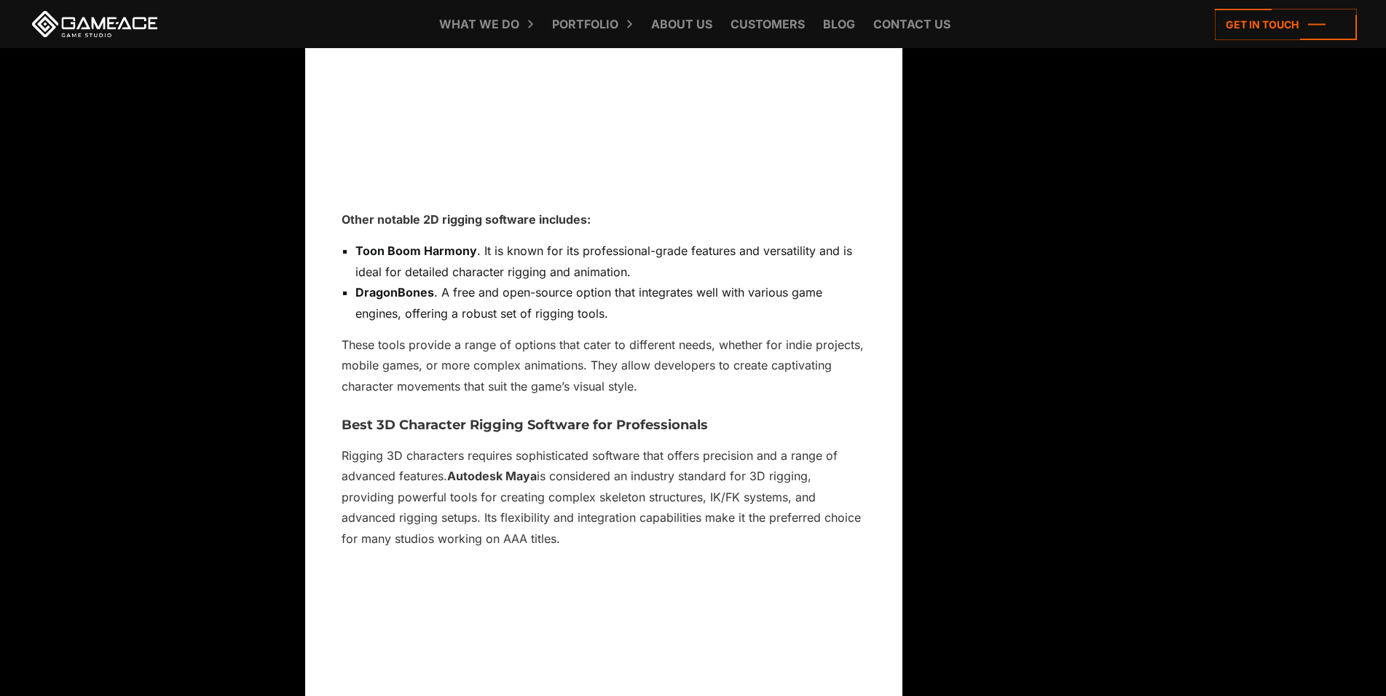
click at [511, 396] on p "These tools provide a range of options that cater to different needs, whether f…" at bounding box center [604, 365] width 524 height 62
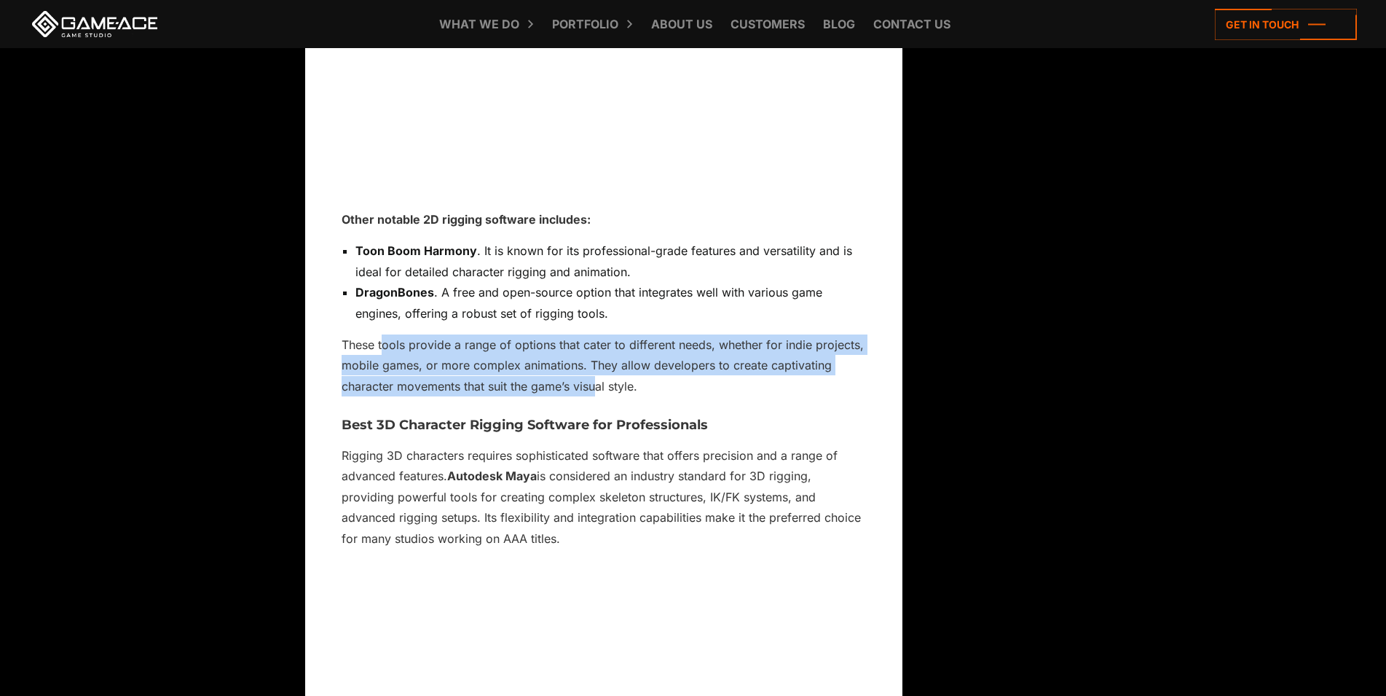
drag, startPoint x: 594, startPoint y: 422, endPoint x: 594, endPoint y: 444, distance: 21.9
click at [594, 396] on p "These tools provide a range of options that cater to different needs, whether f…" at bounding box center [604, 365] width 524 height 62
drag, startPoint x: 633, startPoint y: 447, endPoint x: 371, endPoint y: 410, distance: 264.1
click at [371, 396] on p "These tools provide a range of options that cater to different needs, whether f…" at bounding box center [604, 365] width 524 height 62
click at [456, 396] on p "These tools provide a range of options that cater to different needs, whether f…" at bounding box center [604, 365] width 524 height 62
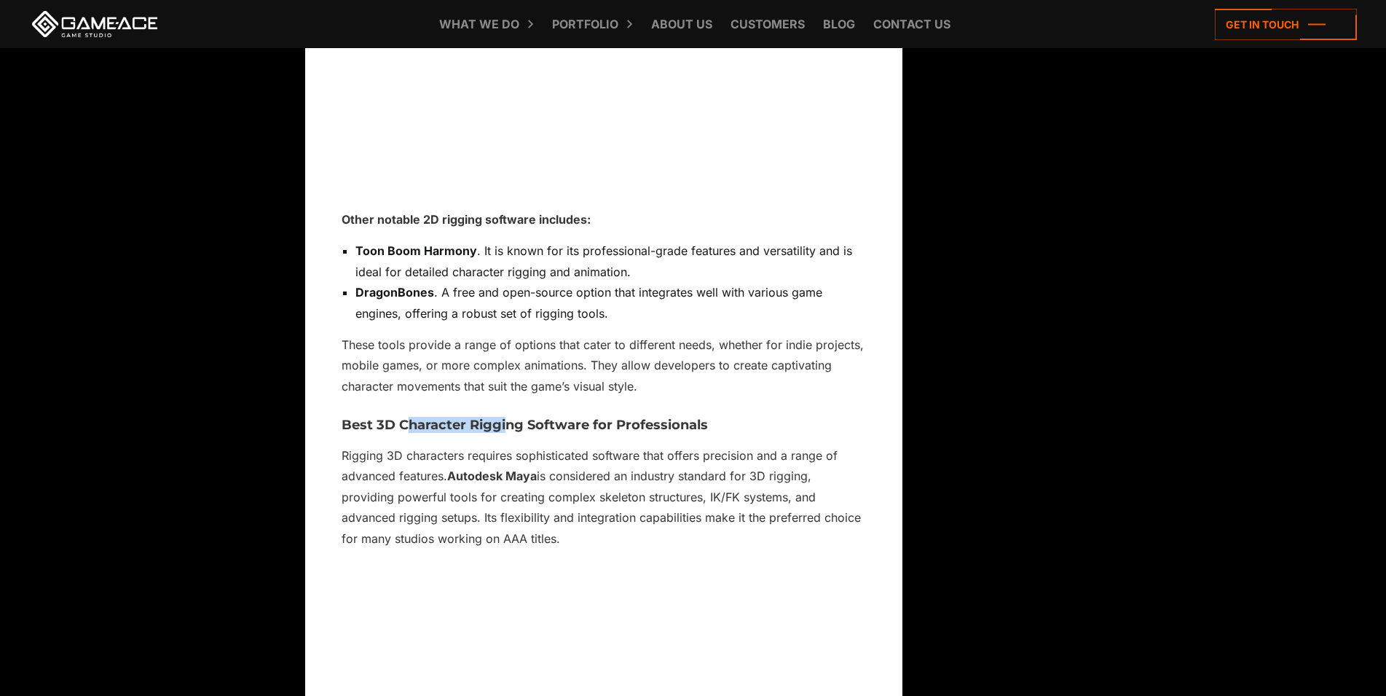
click at [432, 513] on p "Rigging 3D characters requires sophisticated software that offers precision and…" at bounding box center [604, 496] width 524 height 103
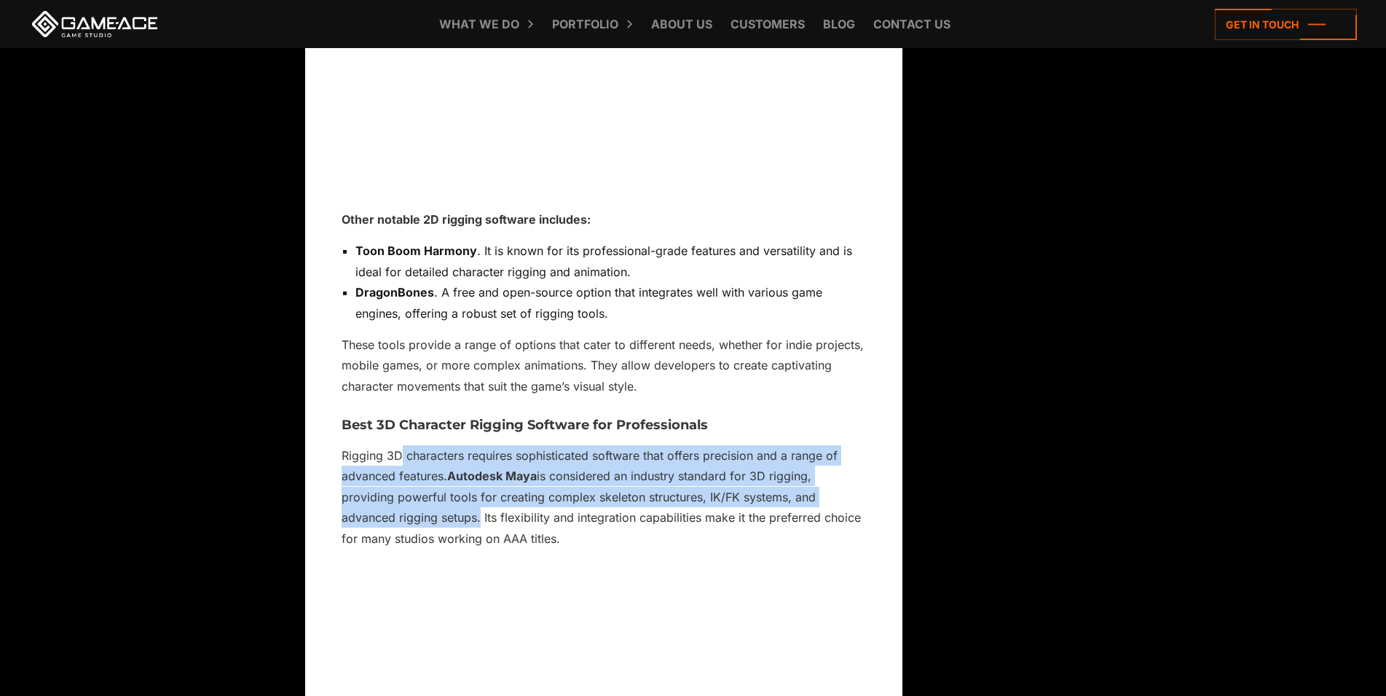
drag, startPoint x: 398, startPoint y: 522, endPoint x: 479, endPoint y: 589, distance: 105.5
click at [479, 548] on p "Rigging 3D characters requires sophisticated software that offers precision and…" at bounding box center [604, 496] width 524 height 103
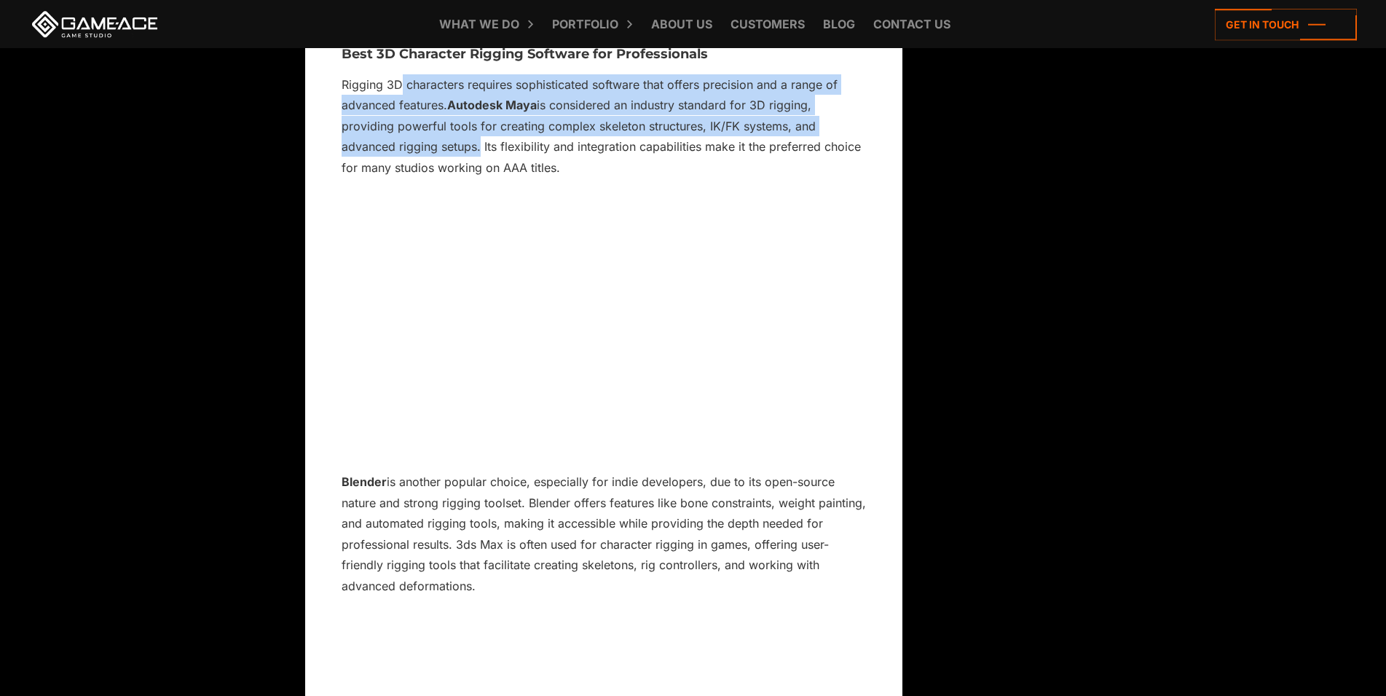
scroll to position [11963, 0]
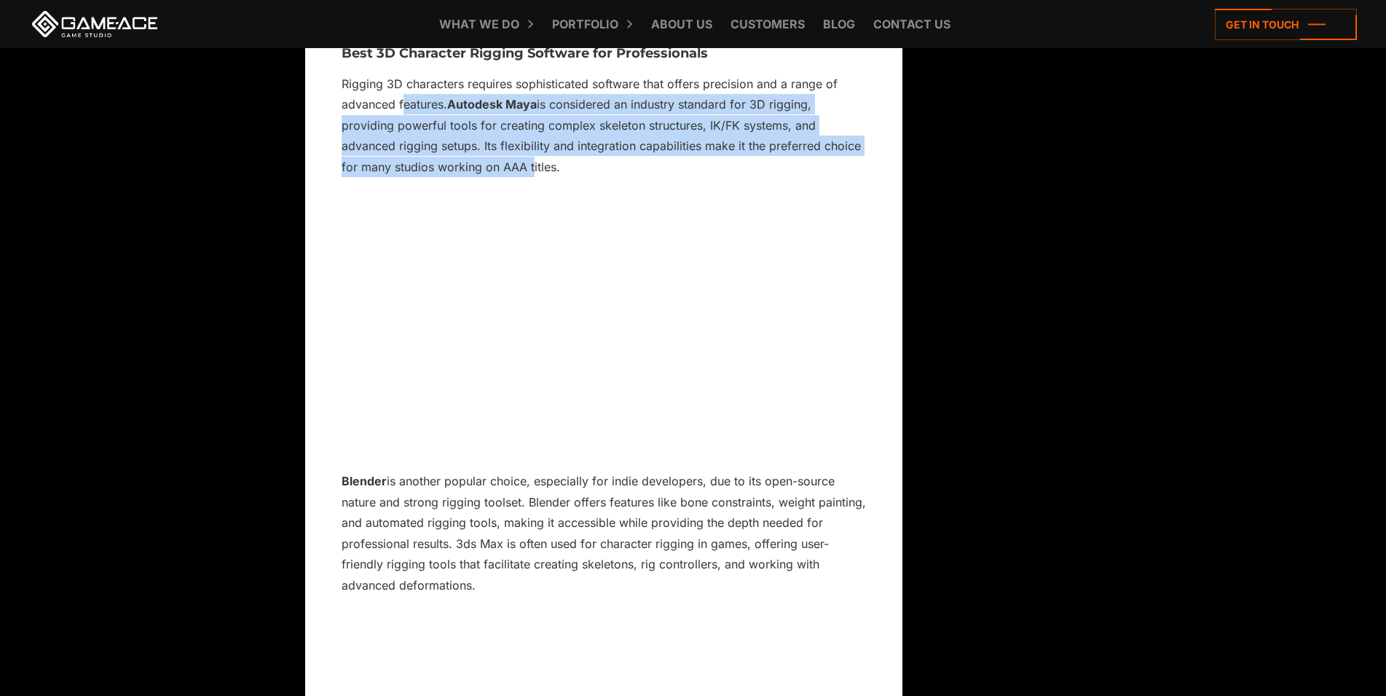
drag, startPoint x: 529, startPoint y: 232, endPoint x: 401, endPoint y: 160, distance: 146.8
click at [401, 160] on p "Rigging 3D characters requires sophisticated software that offers precision and…" at bounding box center [604, 125] width 524 height 103
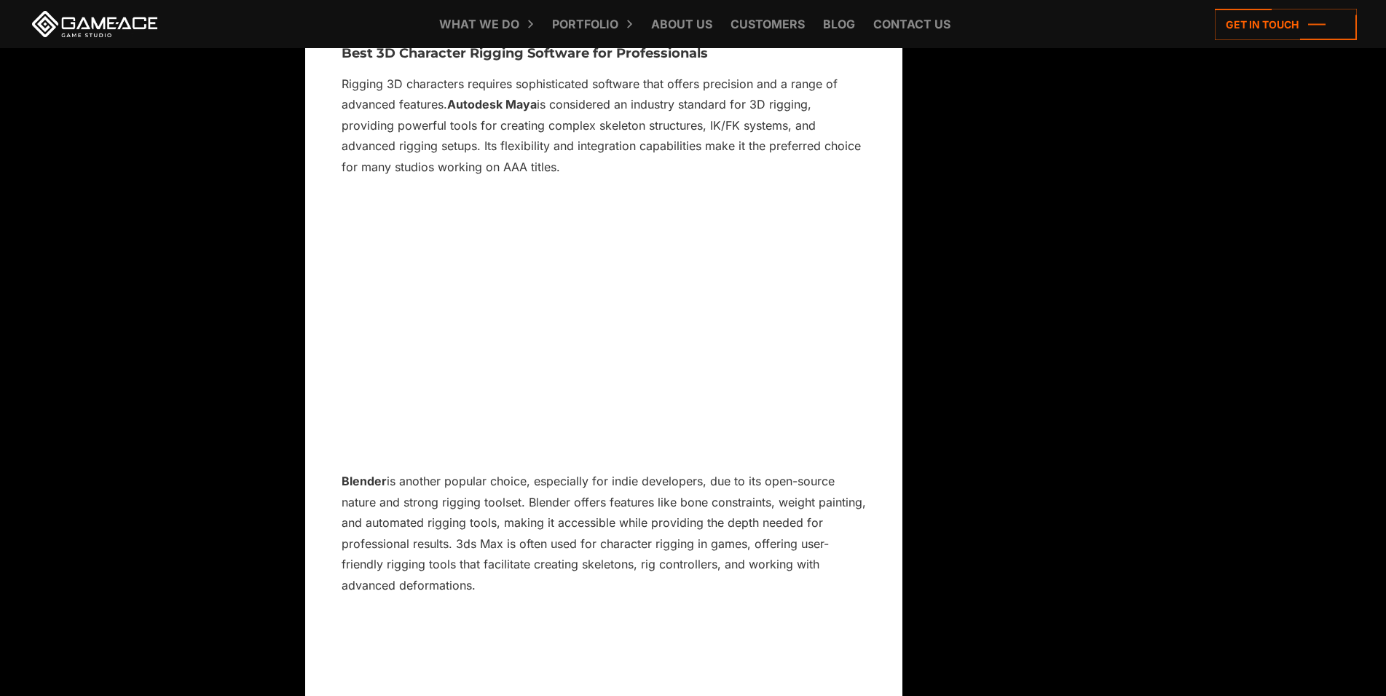
click at [626, 591] on p "Blender is another popular choice, especially for indie developers, due to its …" at bounding box center [604, 533] width 524 height 125
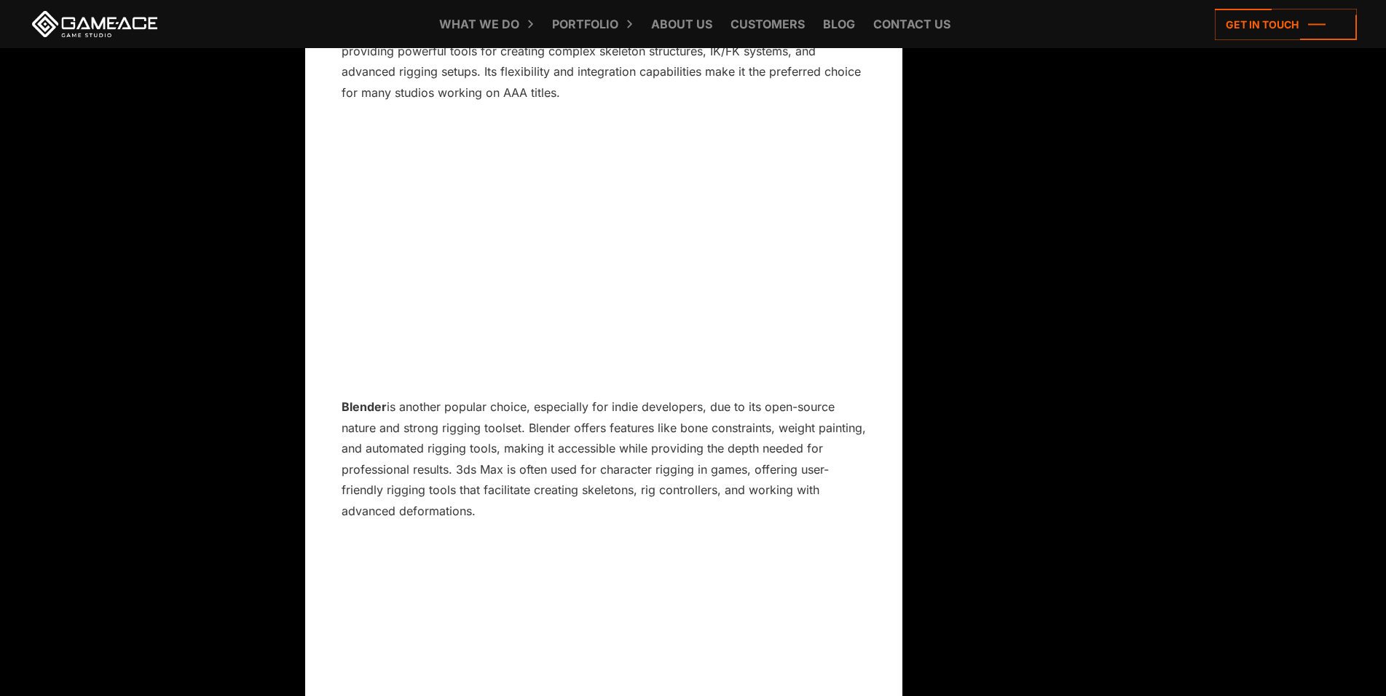
scroll to position [12335, 0]
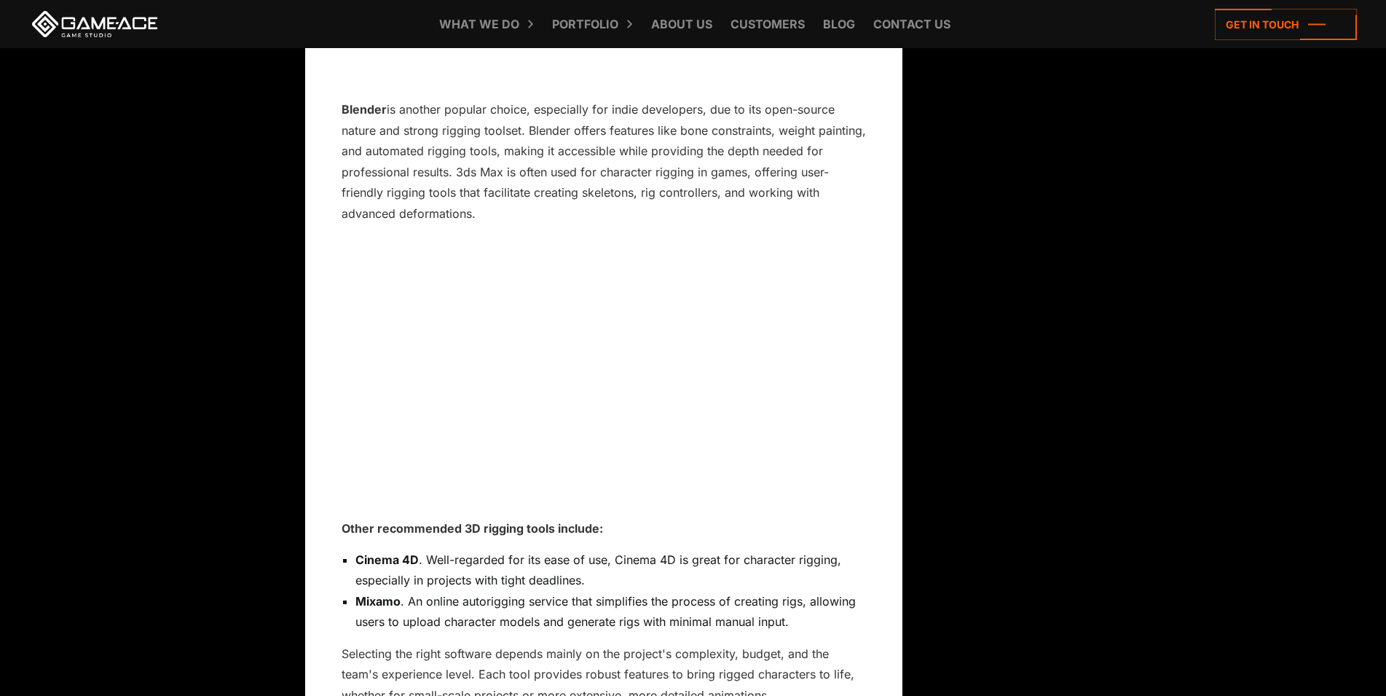
click at [681, 591] on li "Cinema 4D . Well-regarded for its ease of use, Cinema 4D is great for character…" at bounding box center [610, 570] width 511 height 42
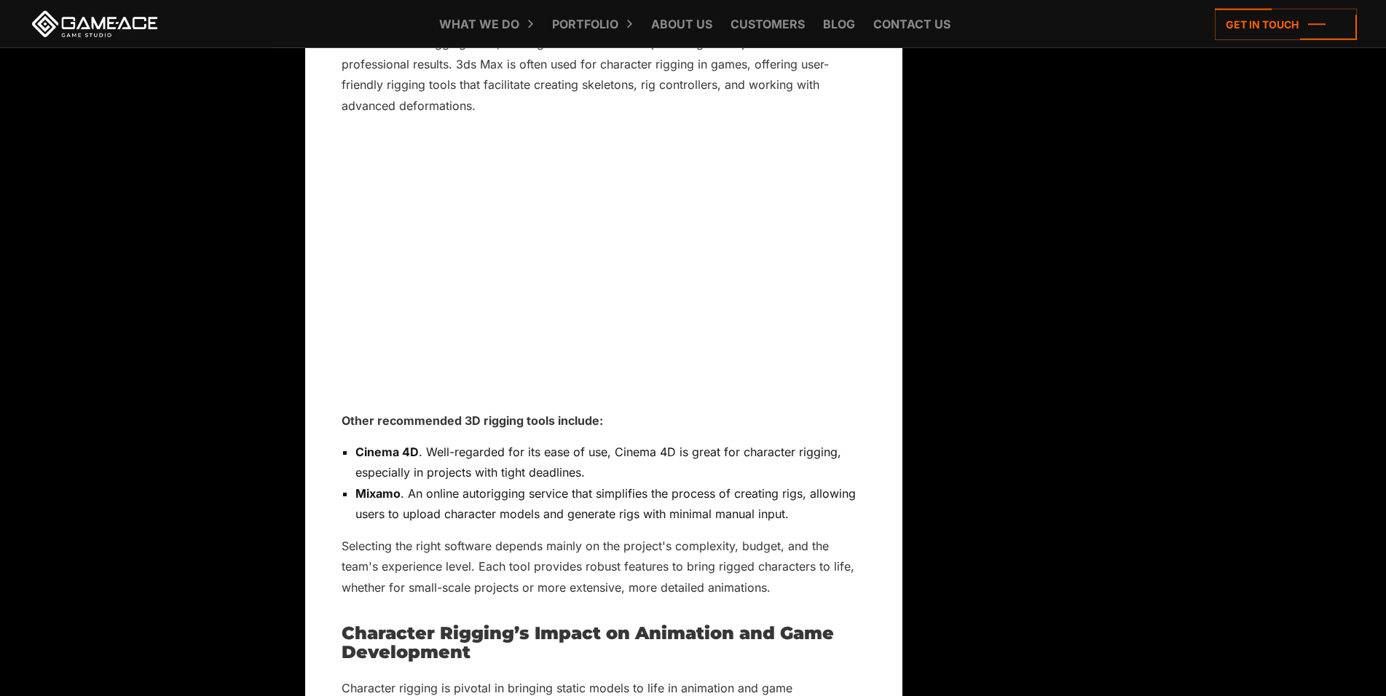
scroll to position [12409, 0]
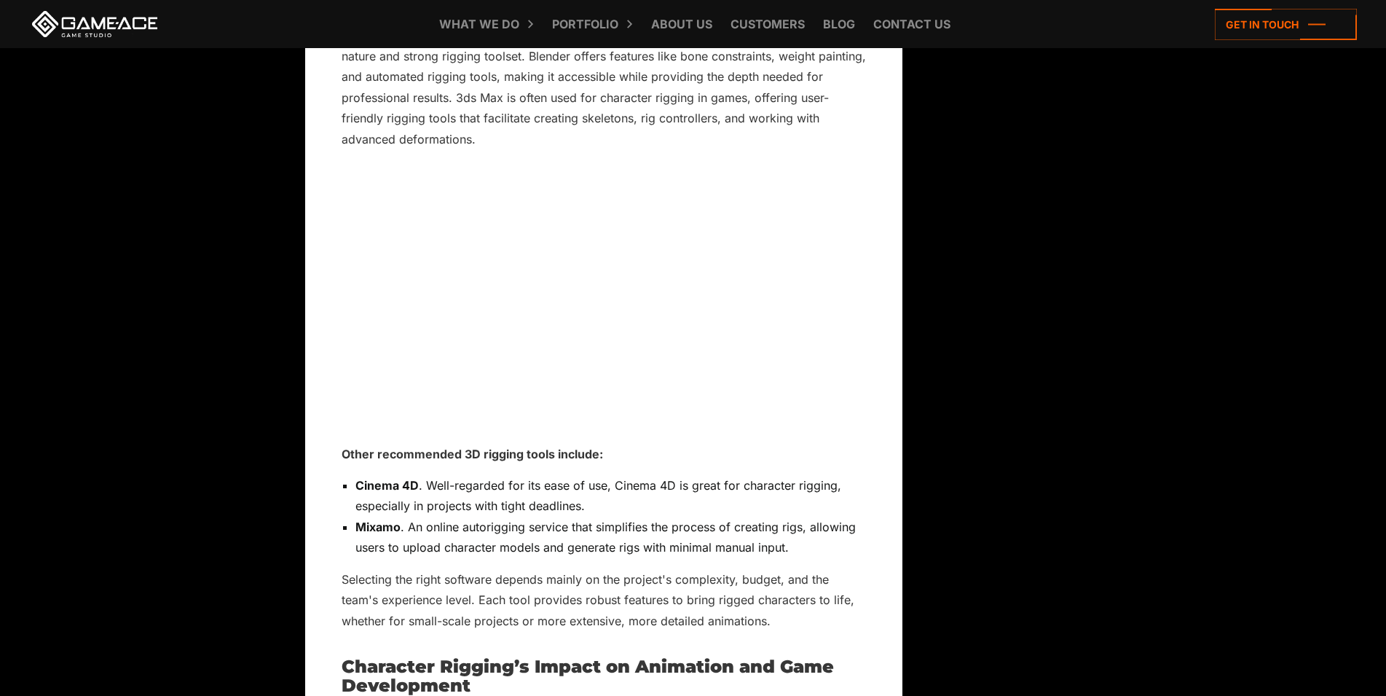
click at [607, 631] on p "Selecting the right software depends mainly on the project's complexity, budget…" at bounding box center [604, 600] width 524 height 62
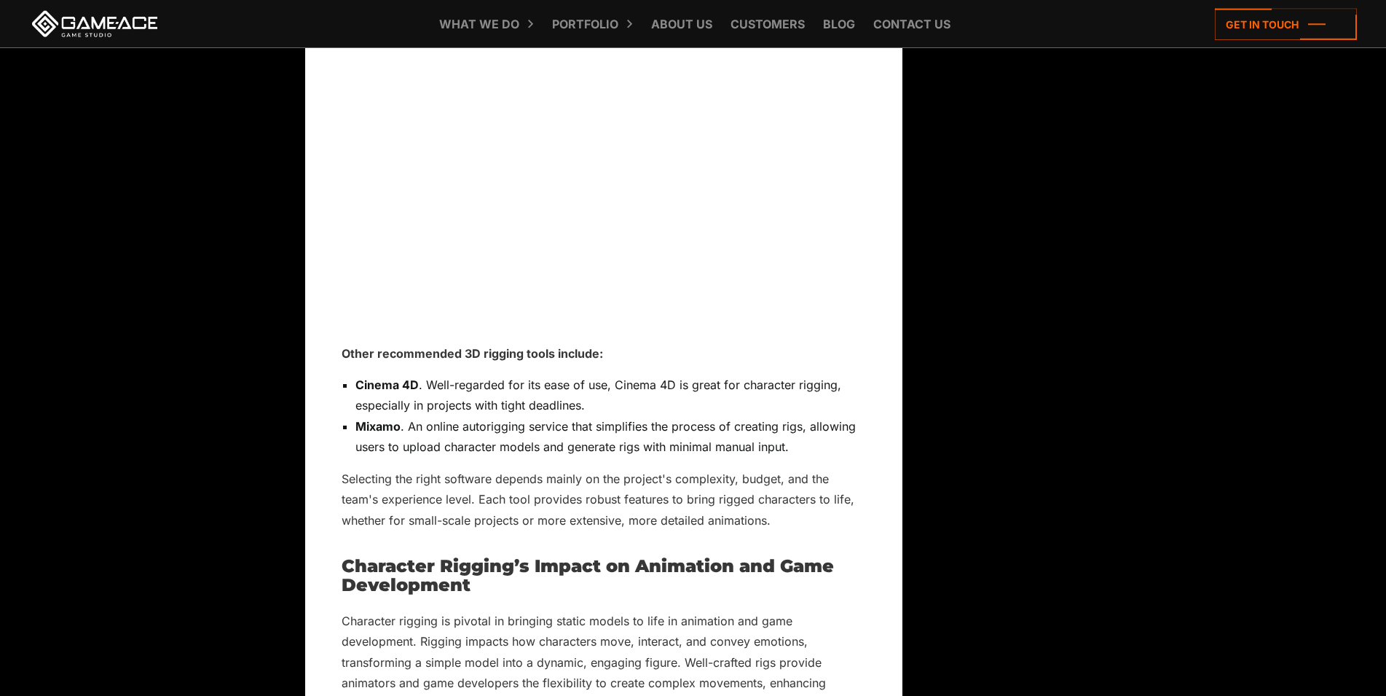
scroll to position [12632, 0]
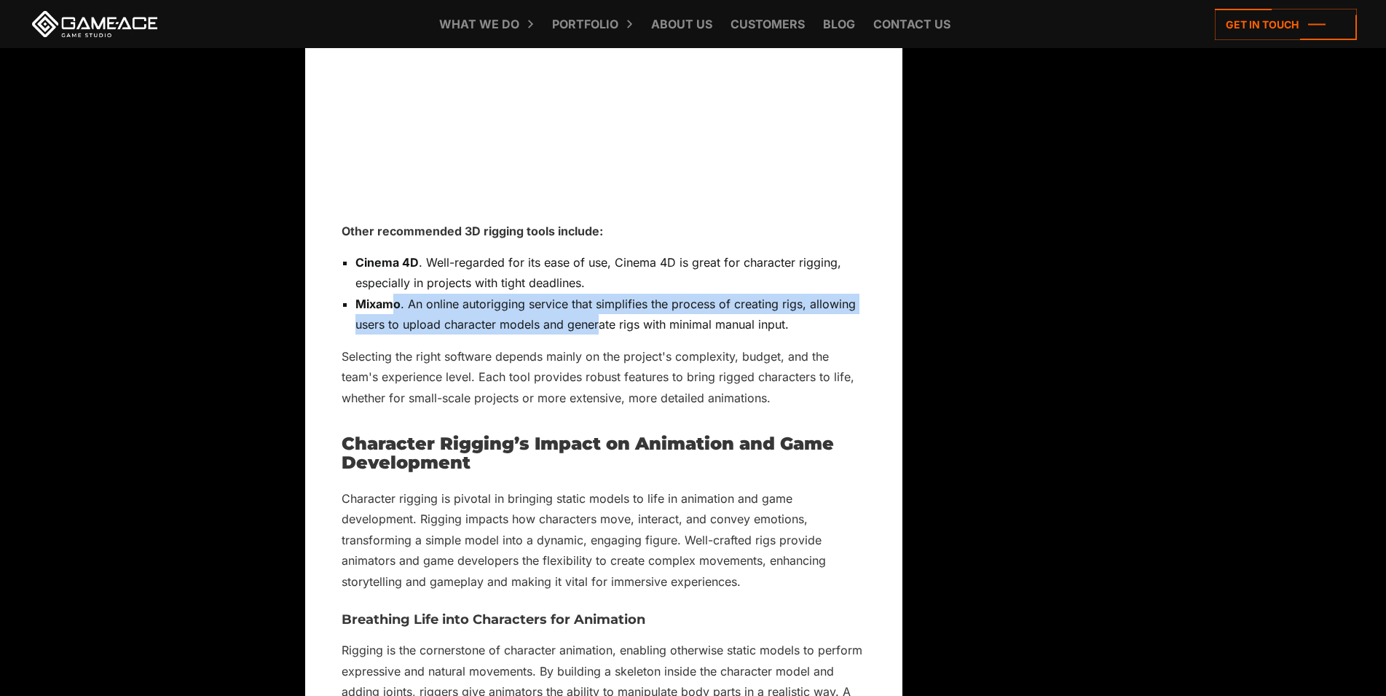
drag, startPoint x: 393, startPoint y: 377, endPoint x: 604, endPoint y: 397, distance: 212.2
click at [604, 335] on li "Mixamo . An online autorigging service that simplifies the process of creating …" at bounding box center [610, 315] width 511 height 42
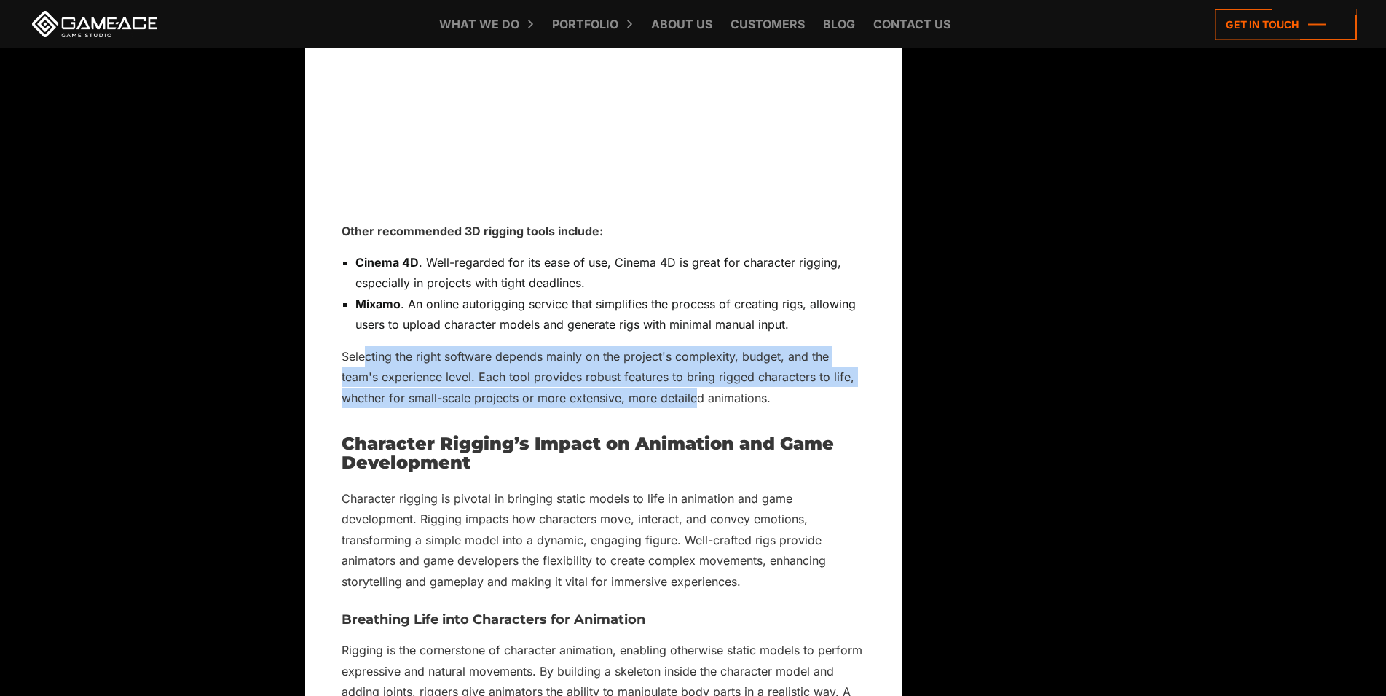
drag, startPoint x: 366, startPoint y: 413, endPoint x: 693, endPoint y: 472, distance: 333.1
click at [693, 408] on p "Selecting the right software depends mainly on the project's complexity, budget…" at bounding box center [604, 377] width 524 height 62
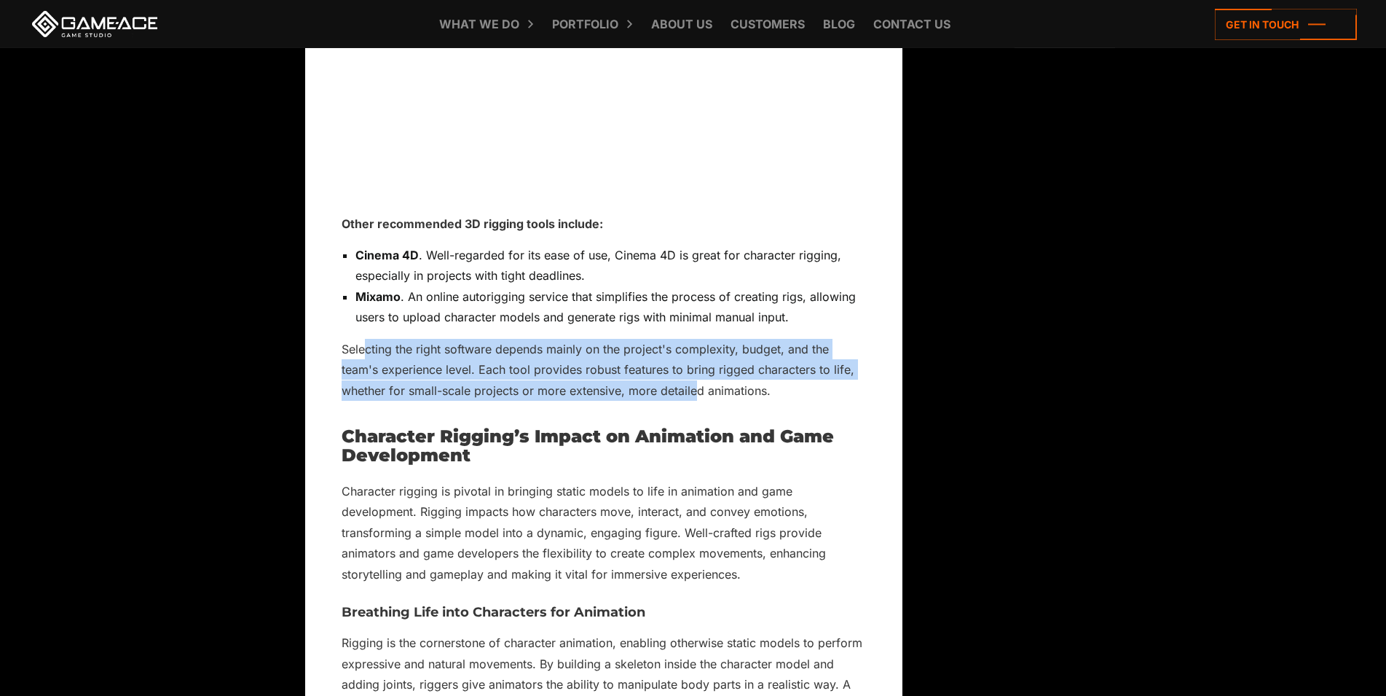
scroll to position [12855, 0]
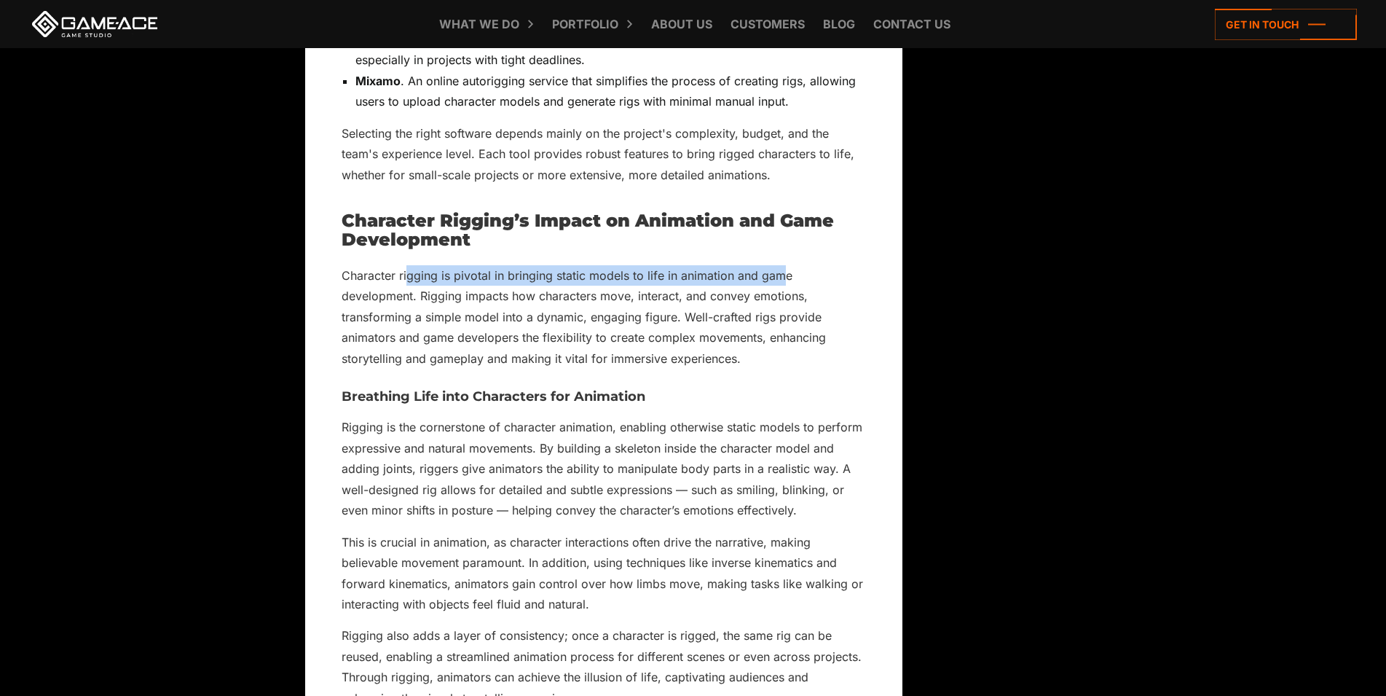
drag, startPoint x: 408, startPoint y: 342, endPoint x: 829, endPoint y: 339, distance: 421.0
click at [807, 340] on p "Character rigging is pivotal in bringing static models to life in animation and…" at bounding box center [604, 316] width 524 height 103
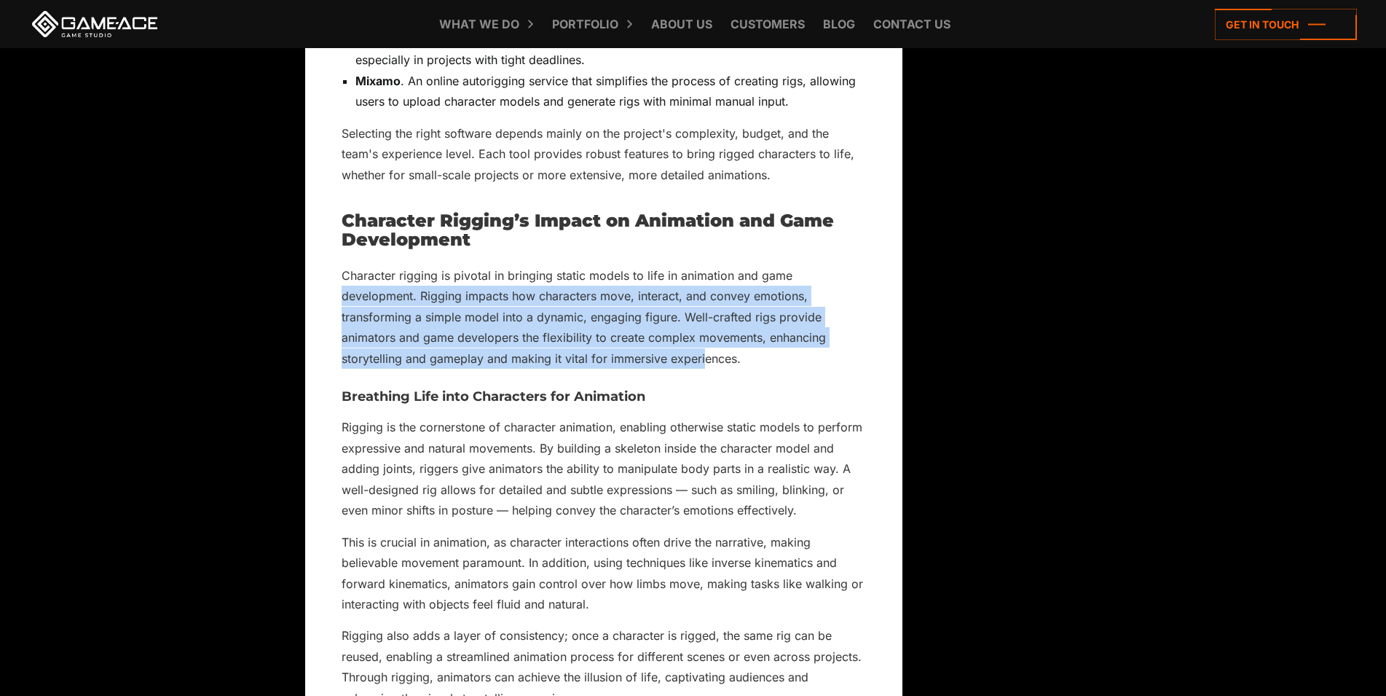
drag, startPoint x: 829, startPoint y: 339, endPoint x: 703, endPoint y: 420, distance: 150.1
click at [703, 369] on p "Character rigging is pivotal in bringing static models to life in animation and…" at bounding box center [604, 316] width 524 height 103
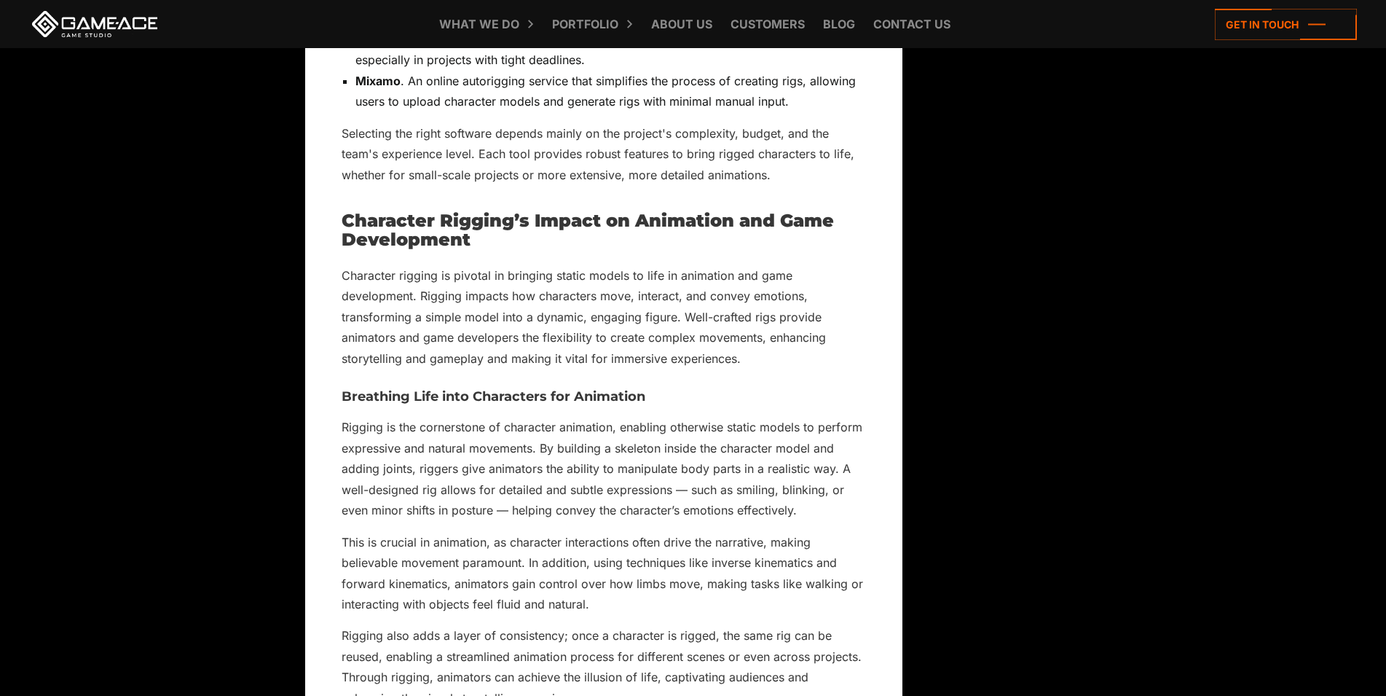
click at [707, 369] on p "Character rigging is pivotal in bringing static models to life in animation and…" at bounding box center [604, 316] width 524 height 103
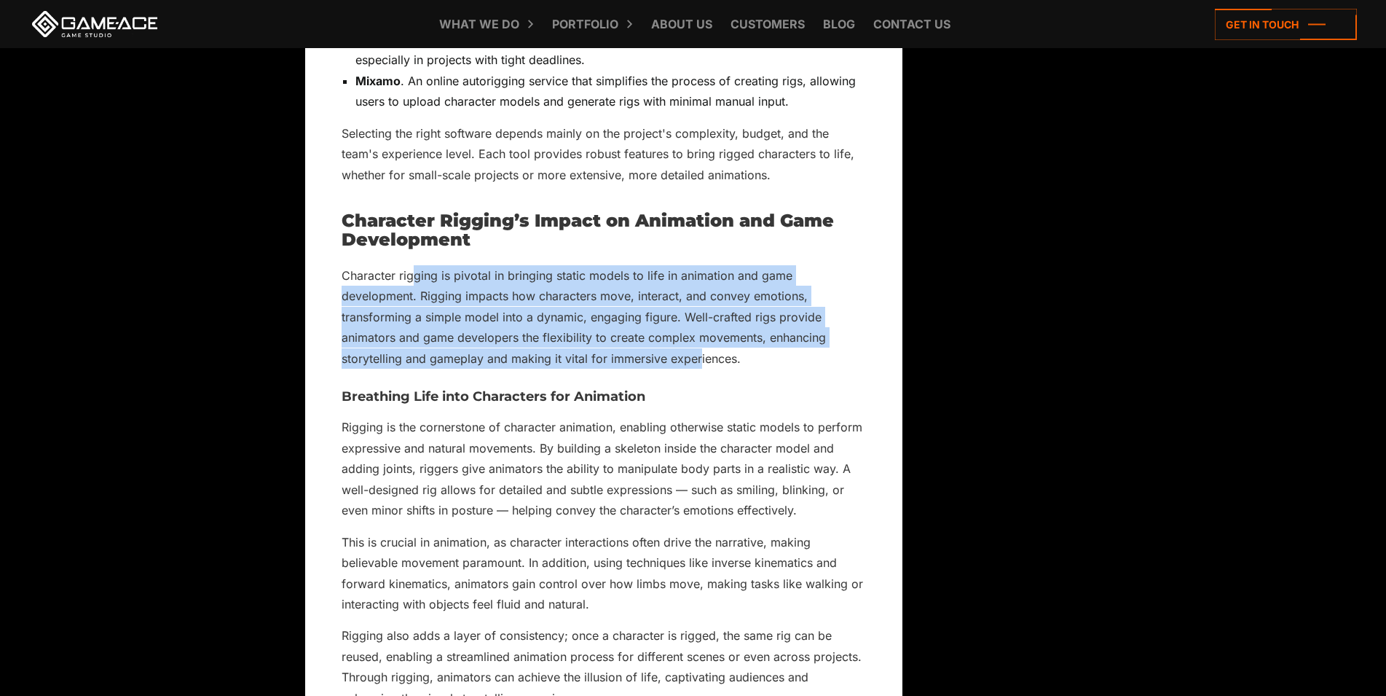
drag, startPoint x: 614, startPoint y: 377, endPoint x: 413, endPoint y: 332, distance: 206.0
click at [413, 332] on p "Character rigging is pivotal in bringing static models to life in animation and…" at bounding box center [604, 316] width 524 height 103
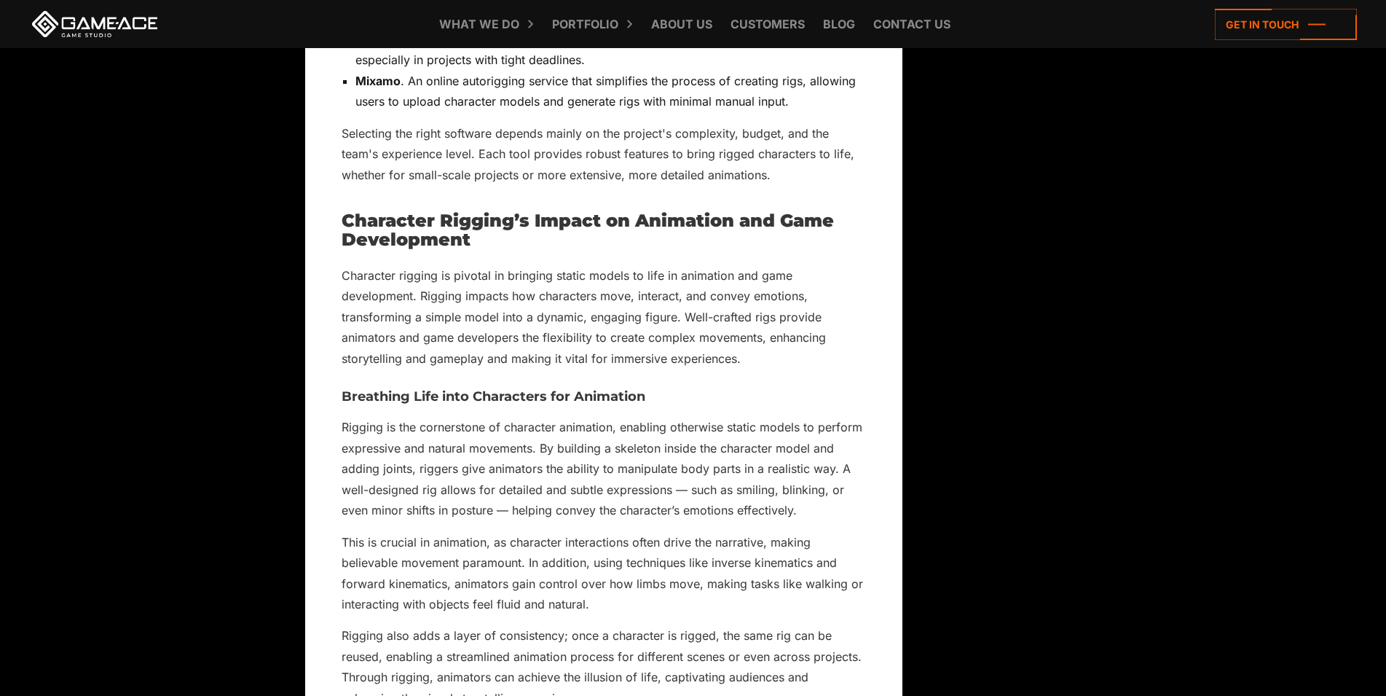
drag, startPoint x: 584, startPoint y: 435, endPoint x: 398, endPoint y: 511, distance: 200.9
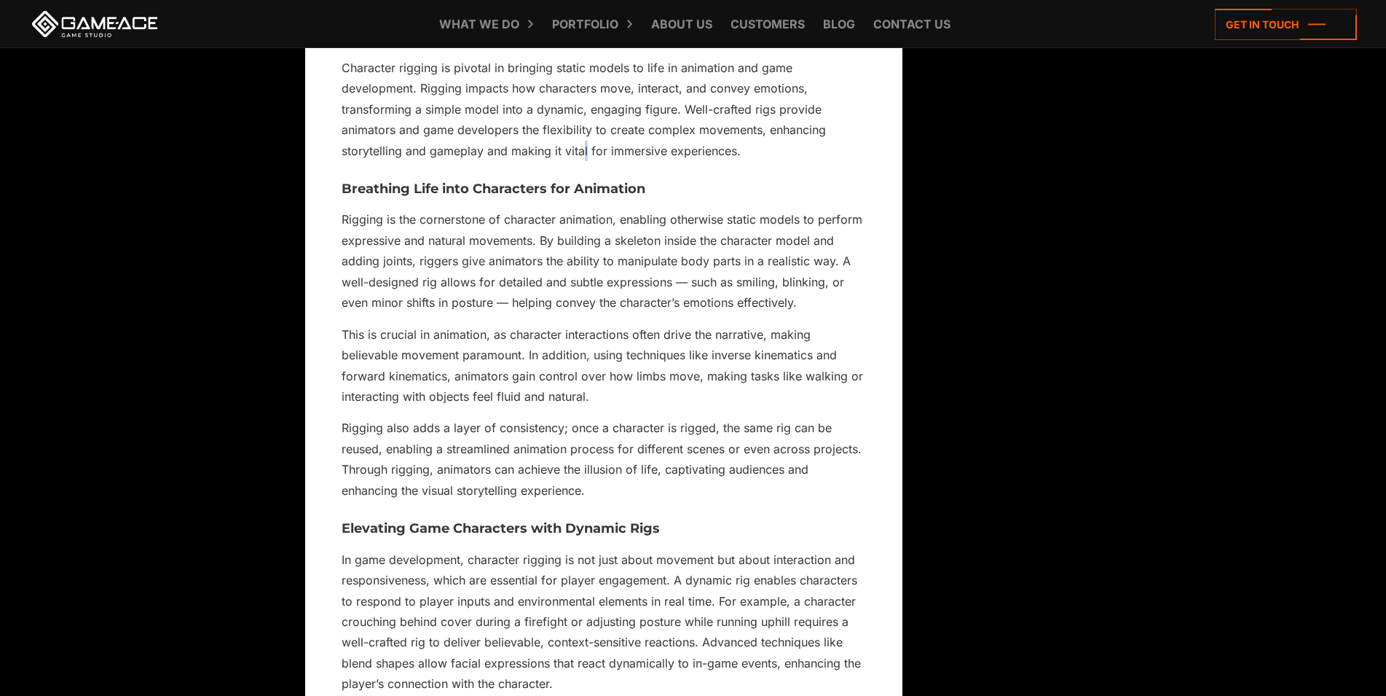
scroll to position [13078, 0]
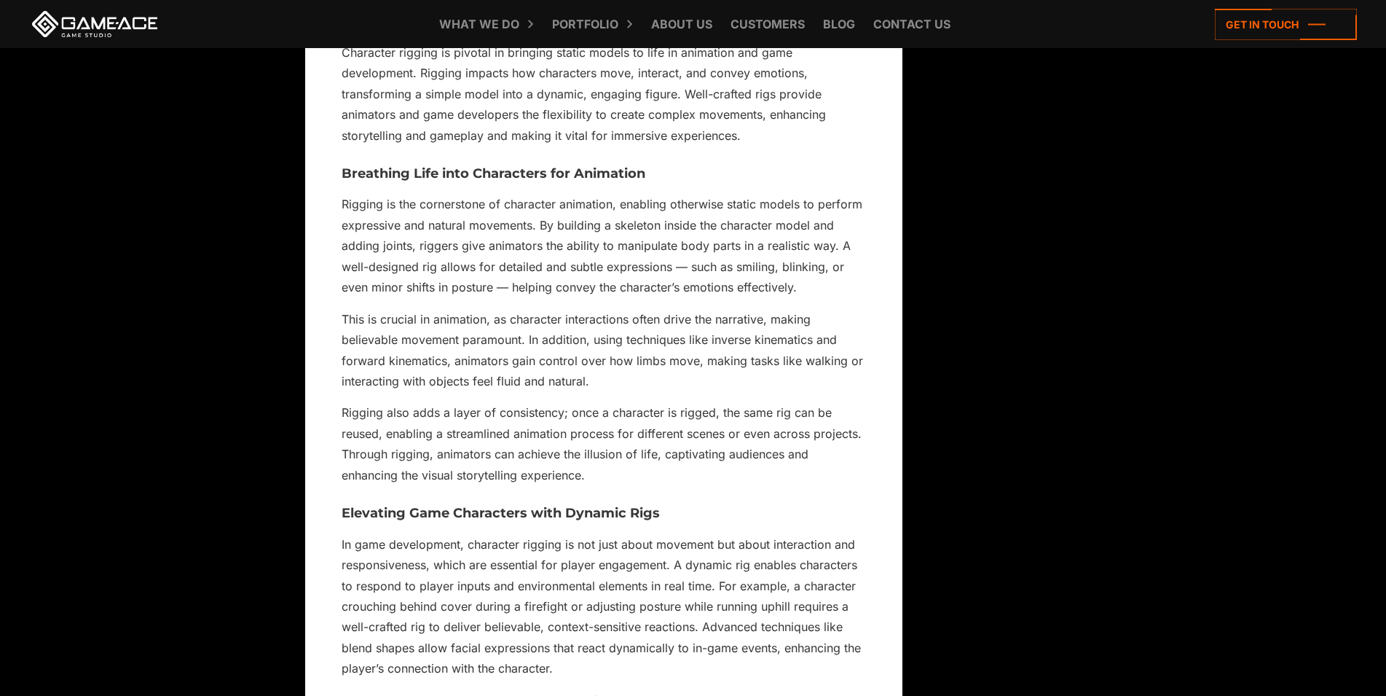
click at [378, 273] on p "Rigging is the cornerstone of character animation, enabling otherwise static mo…" at bounding box center [604, 245] width 524 height 103
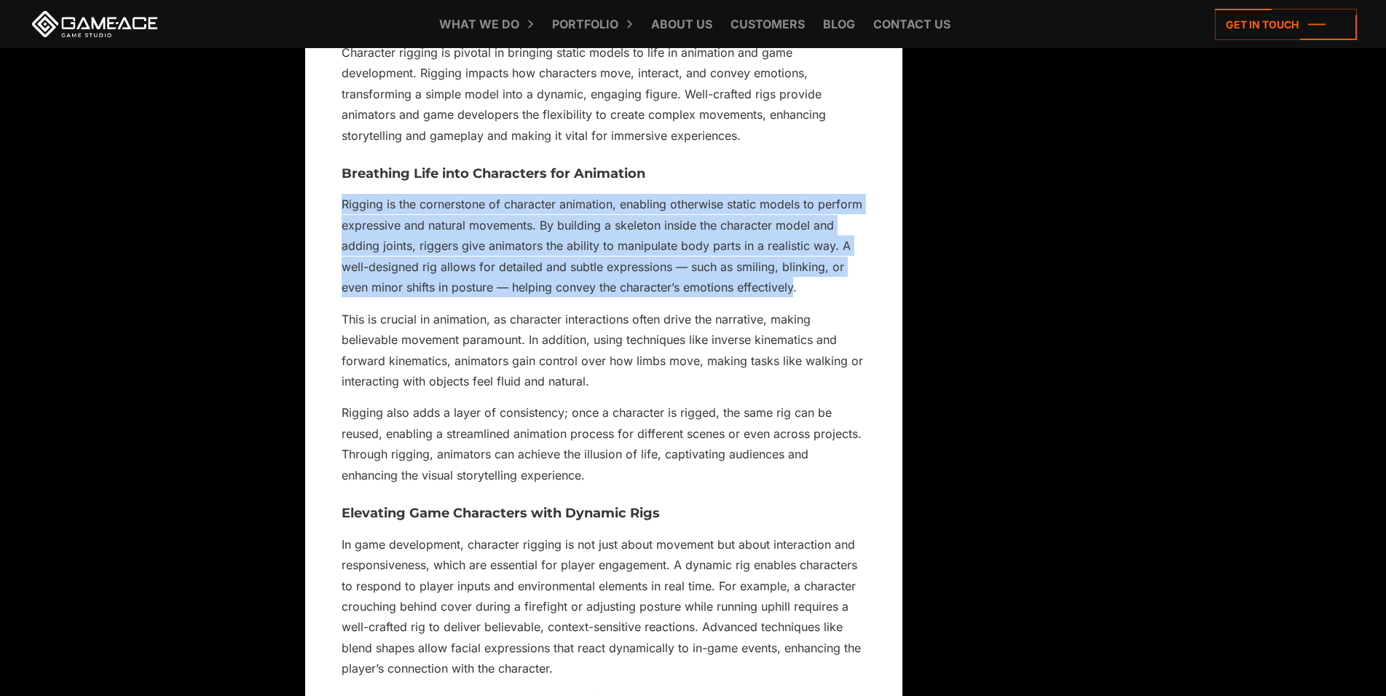
drag, startPoint x: 390, startPoint y: 280, endPoint x: 753, endPoint y: 361, distance: 372.5
click at [753, 297] on p "Rigging is the cornerstone of character animation, enabling otherwise static mo…" at bounding box center [604, 245] width 524 height 103
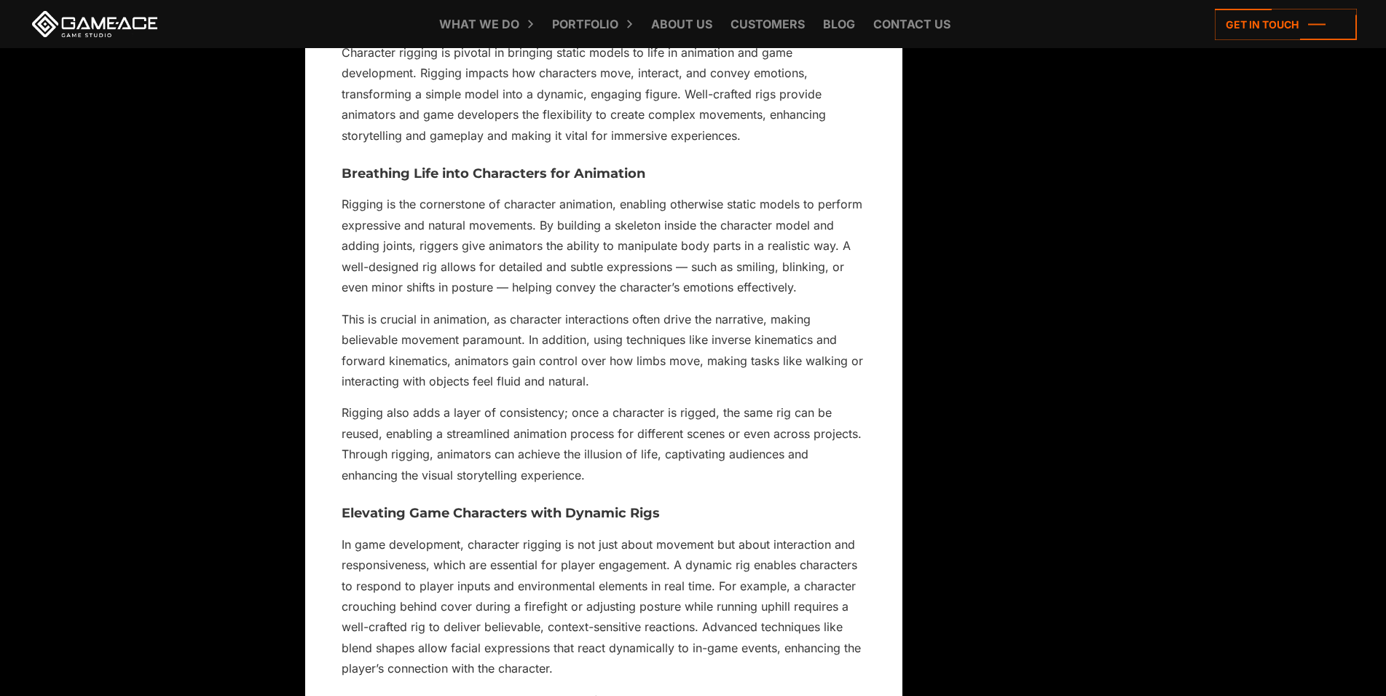
click at [774, 297] on p "Rigging is the cornerstone of character animation, enabling otherwise static mo…" at bounding box center [604, 245] width 524 height 103
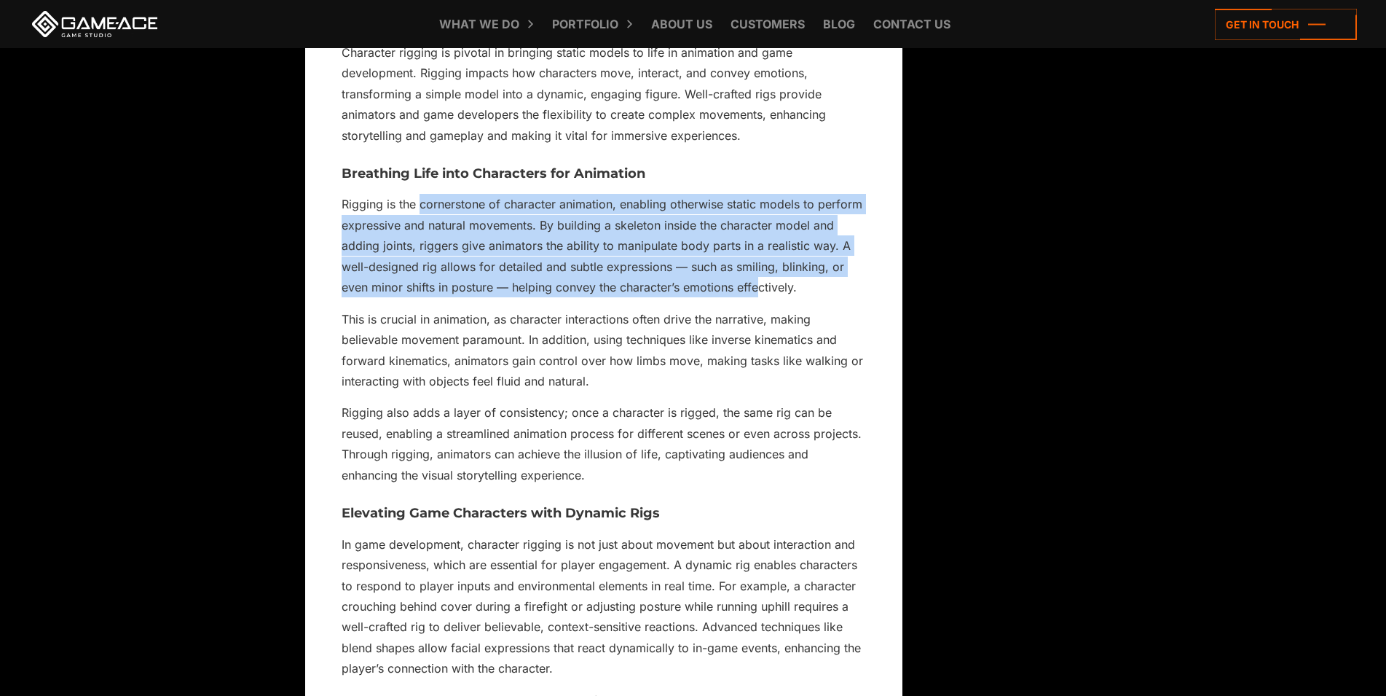
click at [420, 272] on p "Rigging is the cornerstone of character animation, enabling otherwise static mo…" at bounding box center [604, 245] width 524 height 103
drag, startPoint x: 776, startPoint y: 357, endPoint x: 398, endPoint y: 260, distance: 390.3
click at [398, 260] on p "Rigging is the cornerstone of character animation, enabling otherwise static mo…" at bounding box center [604, 245] width 524 height 103
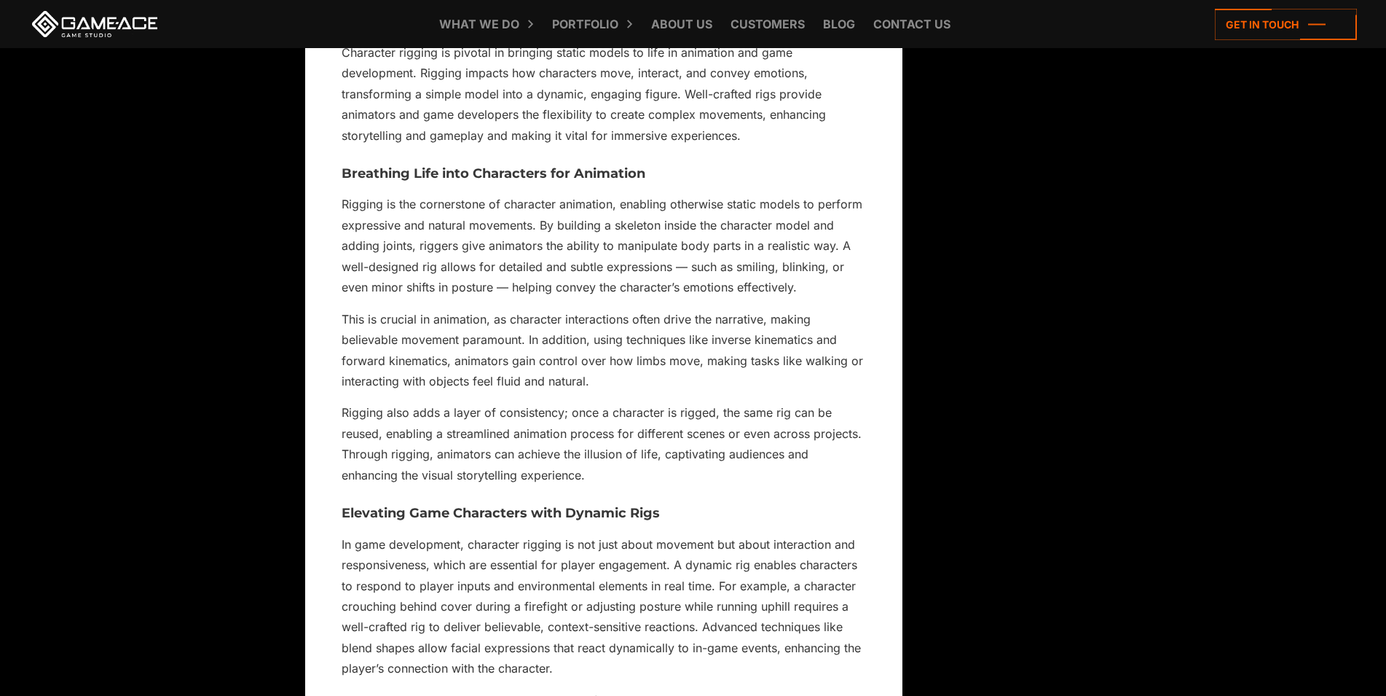
click at [476, 297] on p "Rigging is the cornerstone of character animation, enabling otherwise static mo…" at bounding box center [604, 245] width 524 height 103
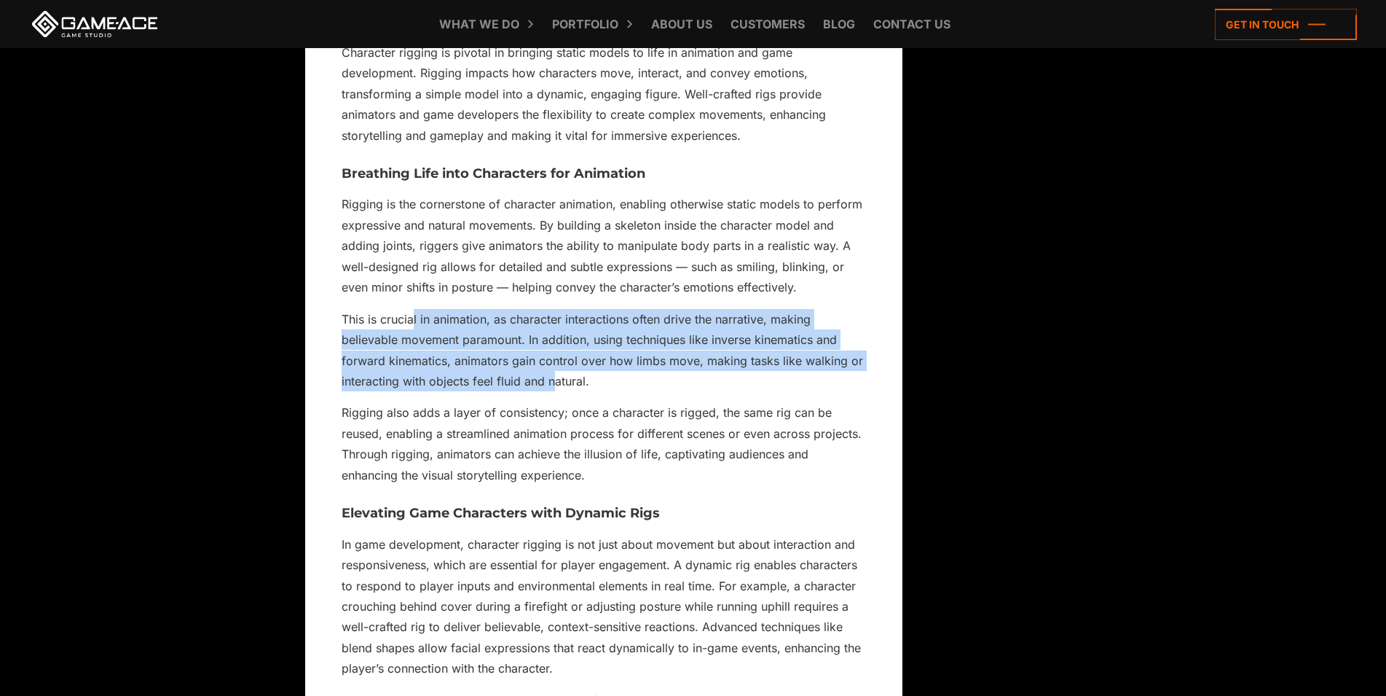
drag, startPoint x: 413, startPoint y: 377, endPoint x: 555, endPoint y: 440, distance: 155.5
click at [555, 392] on p "This is crucial in animation, as character interactions often drive the narrati…" at bounding box center [604, 350] width 524 height 83
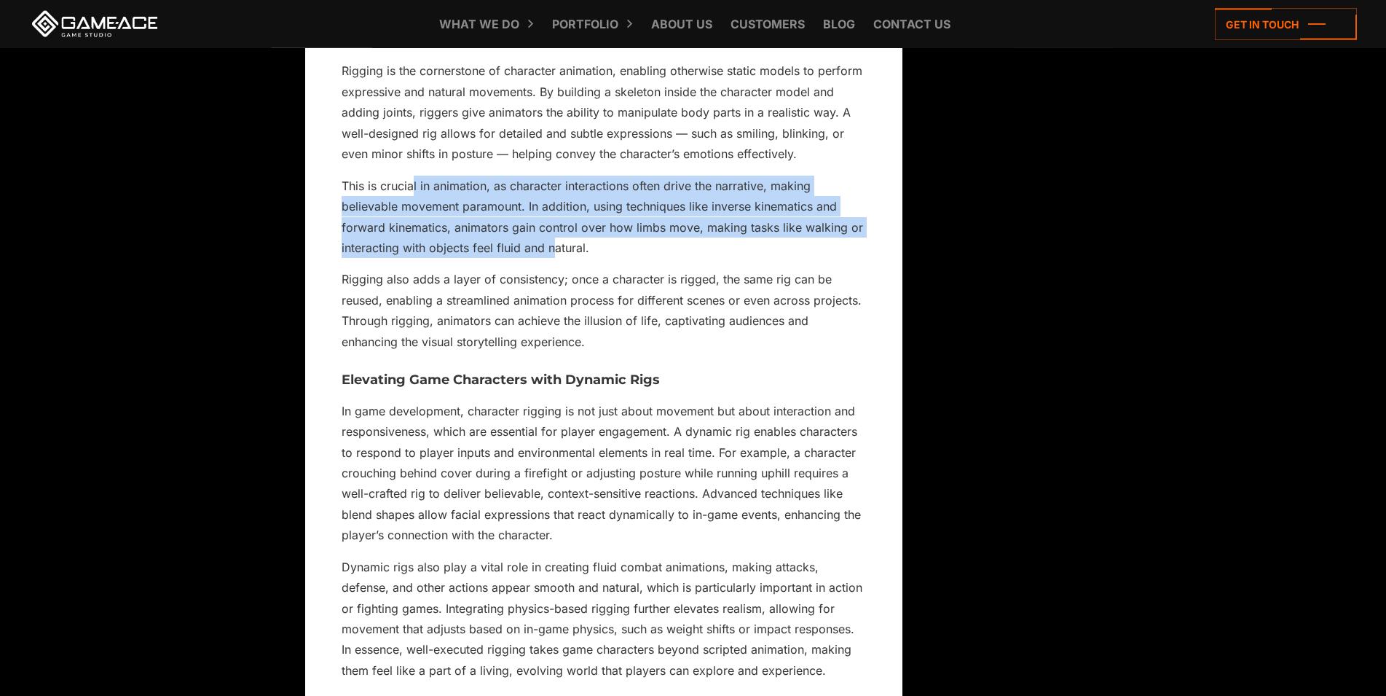
scroll to position [13375, 0]
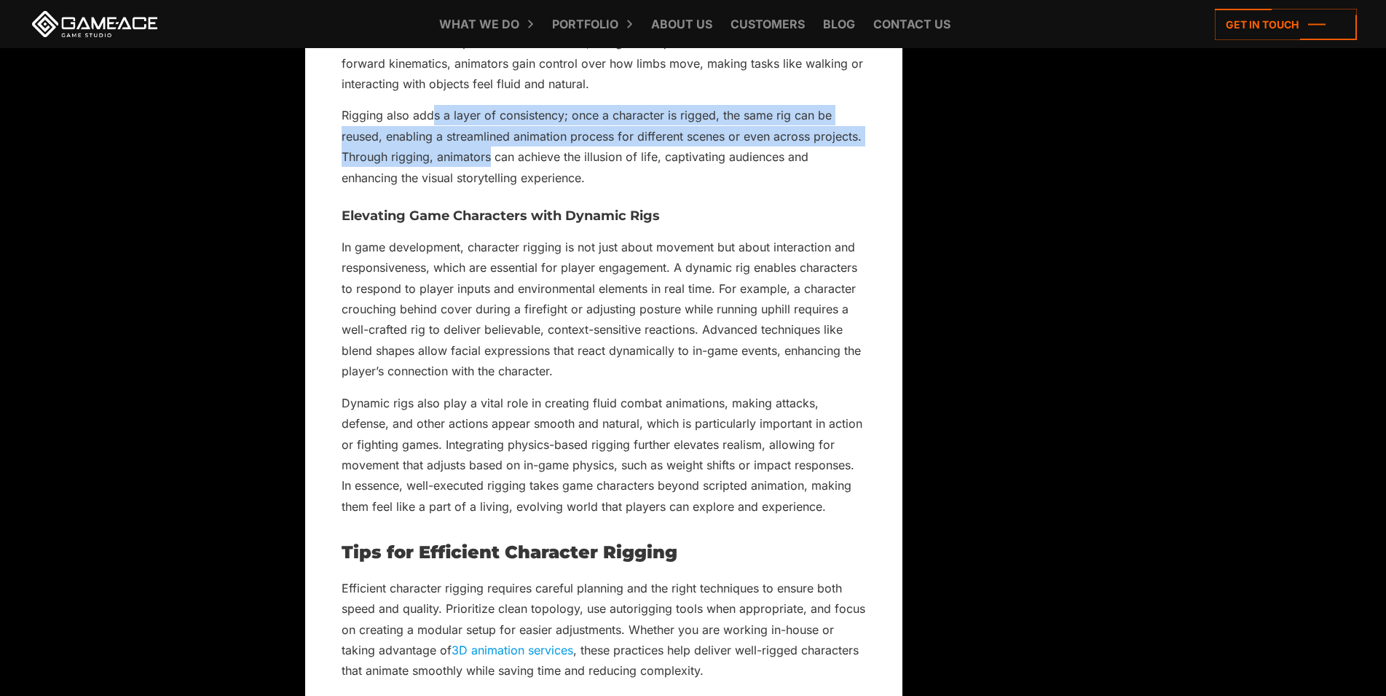
drag, startPoint x: 433, startPoint y: 188, endPoint x: 492, endPoint y: 230, distance: 73.2
click at [492, 188] on p "Rigging also adds a layer of consistency; once a character is rigged, the same …" at bounding box center [604, 146] width 524 height 83
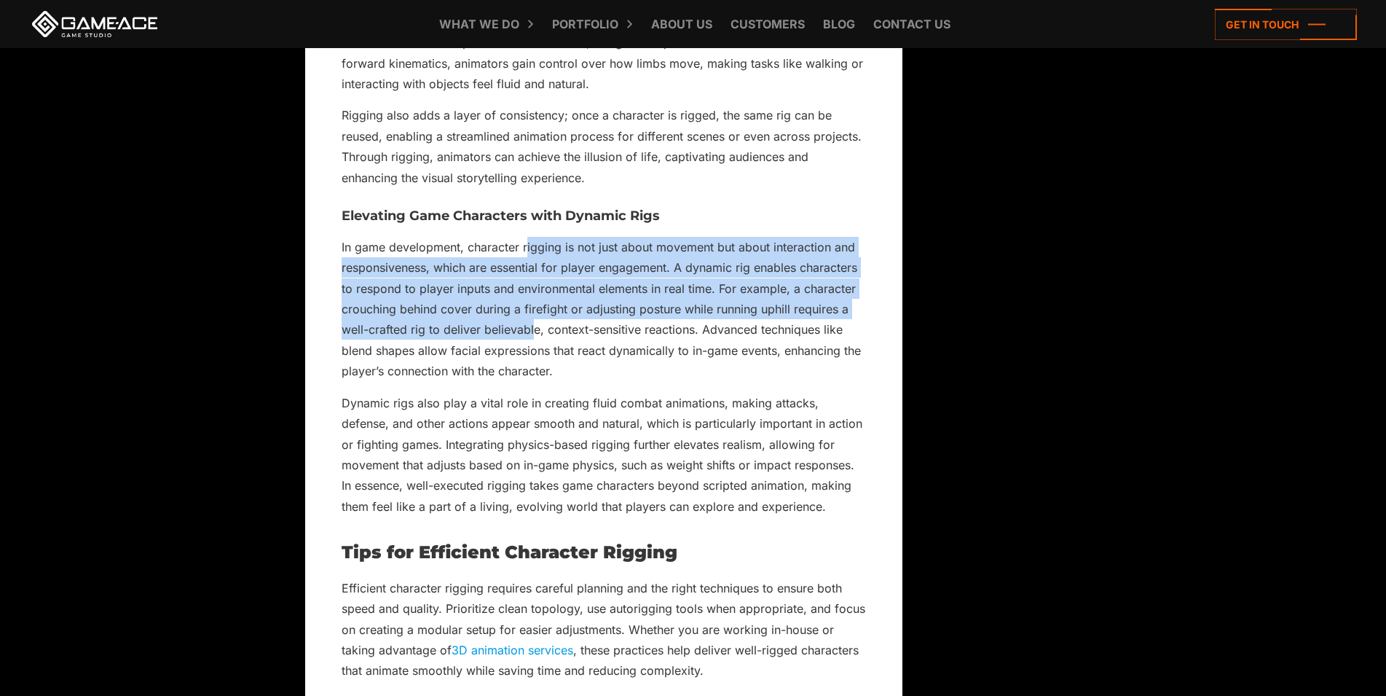
drag, startPoint x: 526, startPoint y: 311, endPoint x: 532, endPoint y: 400, distance: 89.1
click at [532, 382] on p "In game development, character rigging is not just about movement but about int…" at bounding box center [604, 309] width 524 height 145
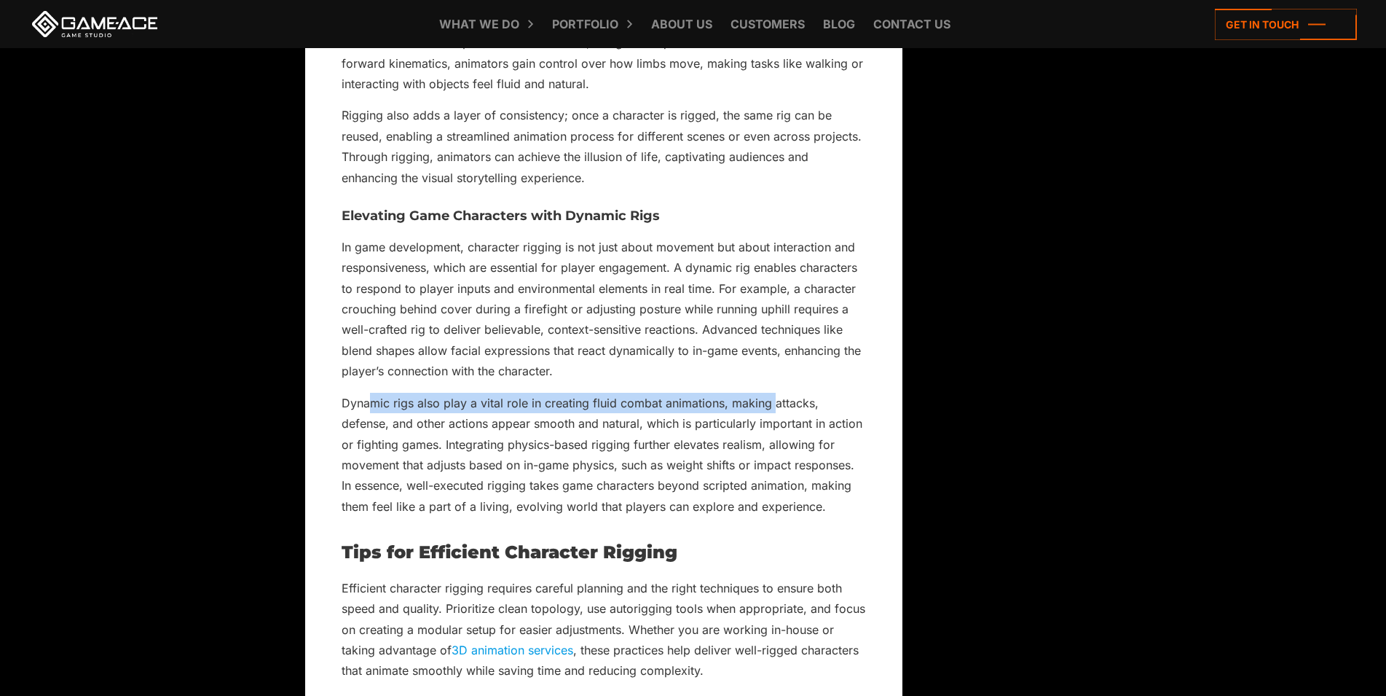
drag, startPoint x: 374, startPoint y: 465, endPoint x: 701, endPoint y: 494, distance: 328.3
click at [793, 473] on p "Dynamic rigs also play a vital role in creating fluid combat animations, making…" at bounding box center [604, 455] width 524 height 125
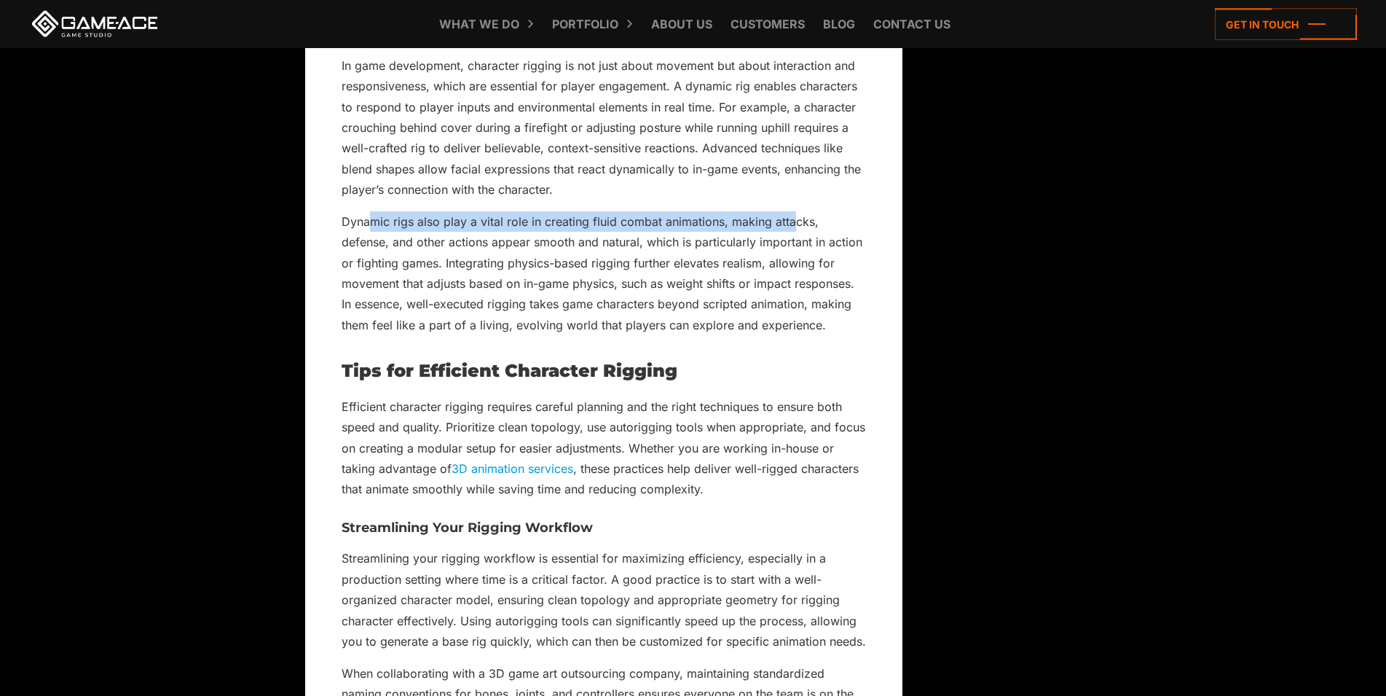
scroll to position [13672, 0]
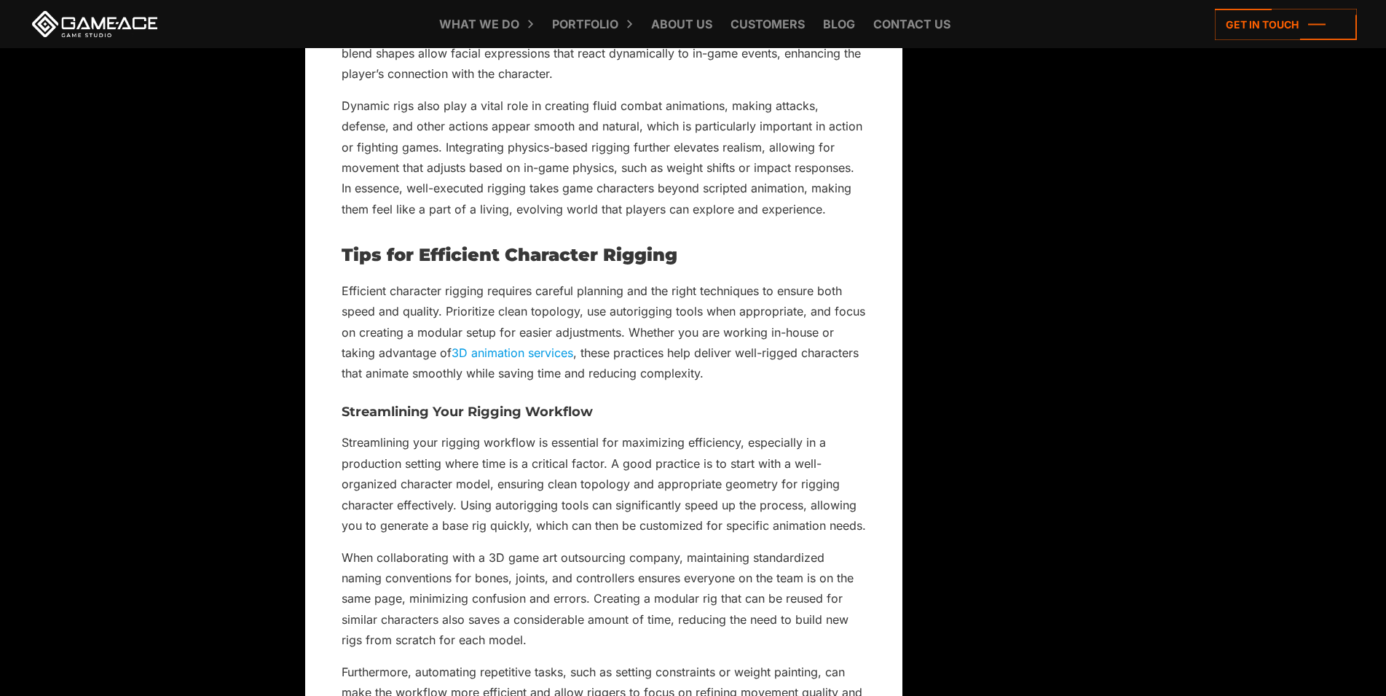
click at [445, 350] on p "Efficient character rigging requires careful planning and the right techniques …" at bounding box center [604, 331] width 524 height 103
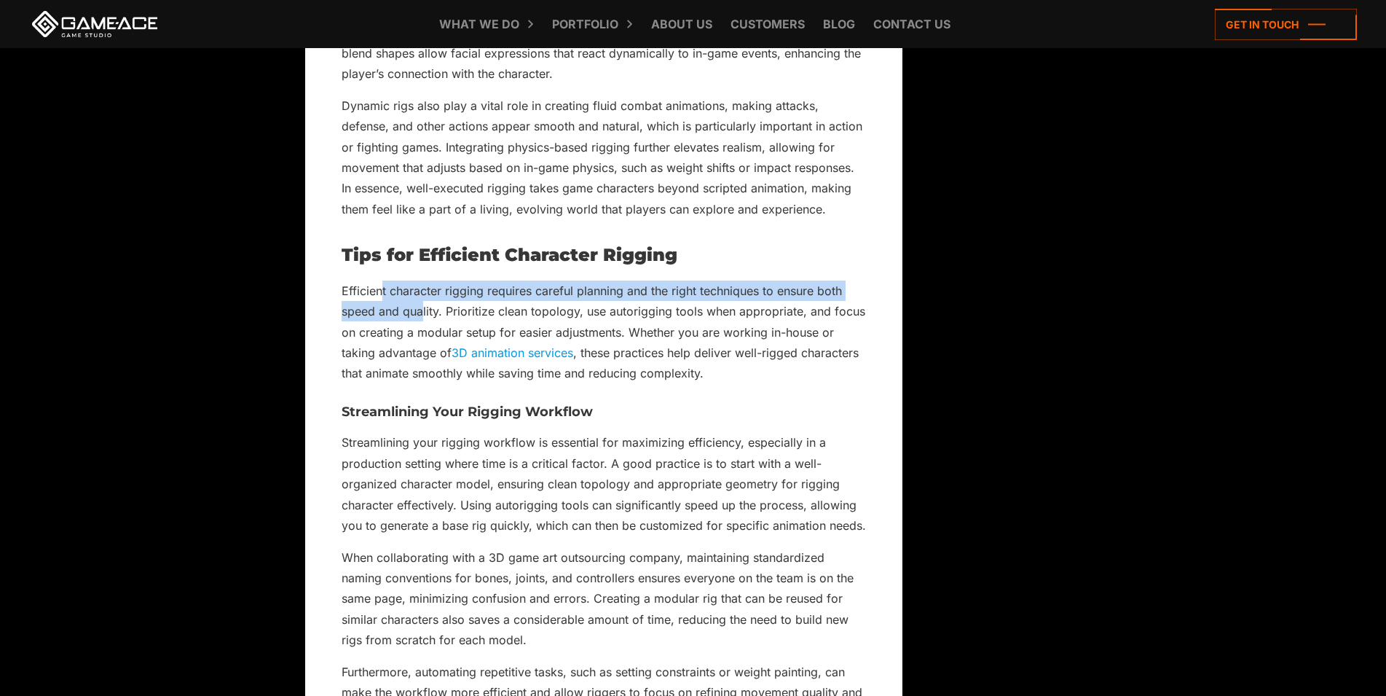
drag, startPoint x: 382, startPoint y: 349, endPoint x: 421, endPoint y: 369, distance: 43.7
click at [421, 369] on p "Efficient character rigging requires careful planning and the right techniques …" at bounding box center [604, 331] width 524 height 103
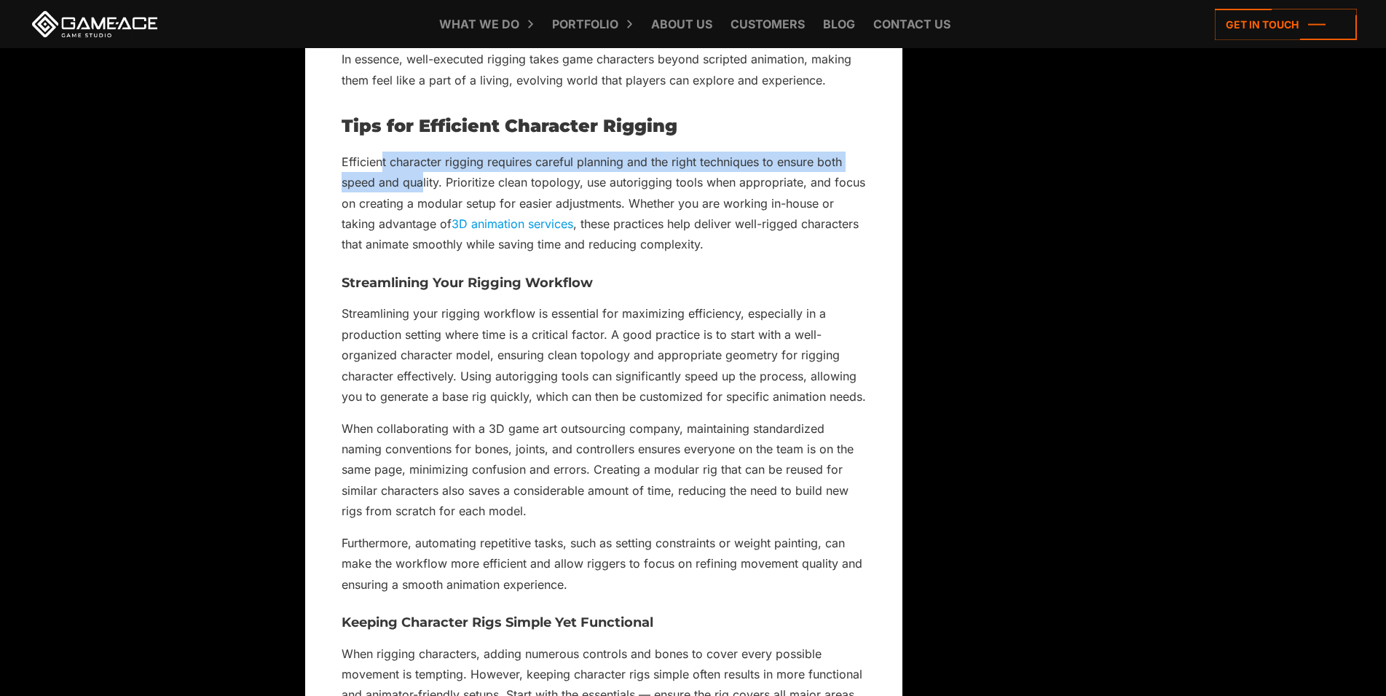
scroll to position [13821, 0]
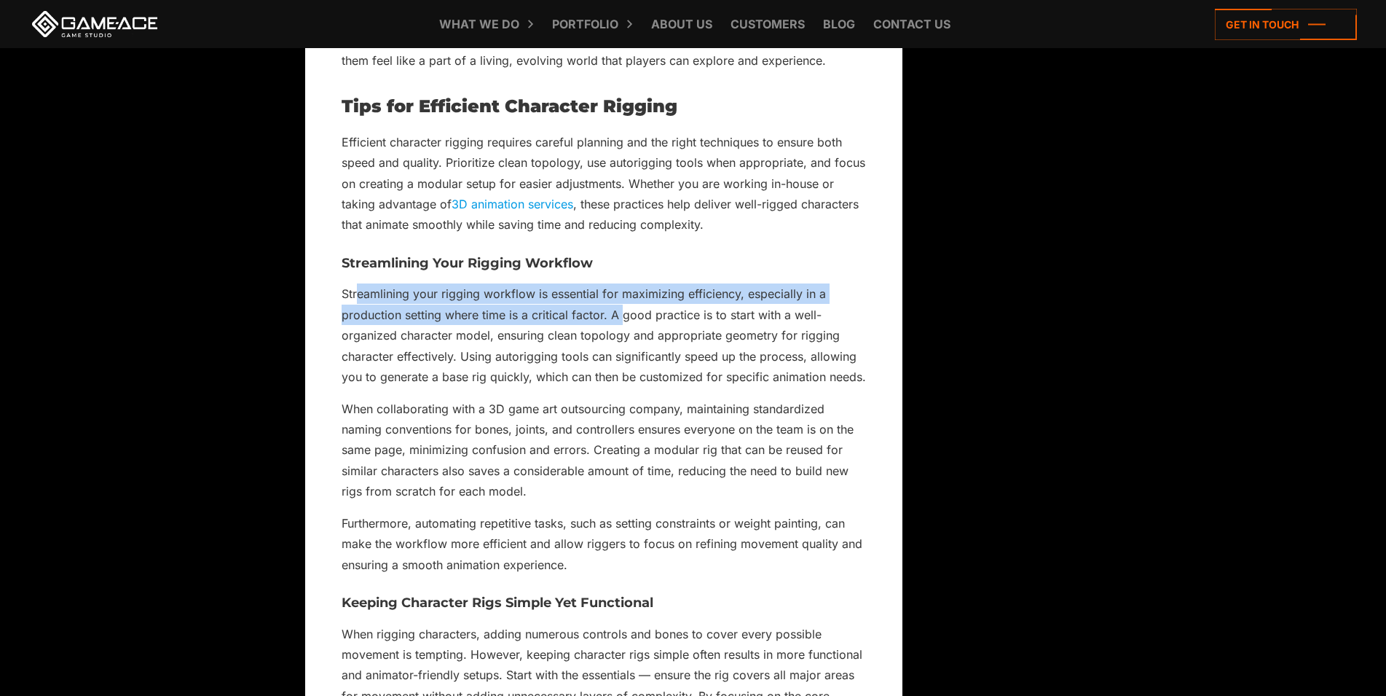
drag, startPoint x: 358, startPoint y: 359, endPoint x: 626, endPoint y: 380, distance: 268.9
click at [626, 380] on p "Streamlining your rigging workflow is essential for maximizing efficiency, espe…" at bounding box center [604, 334] width 524 height 103
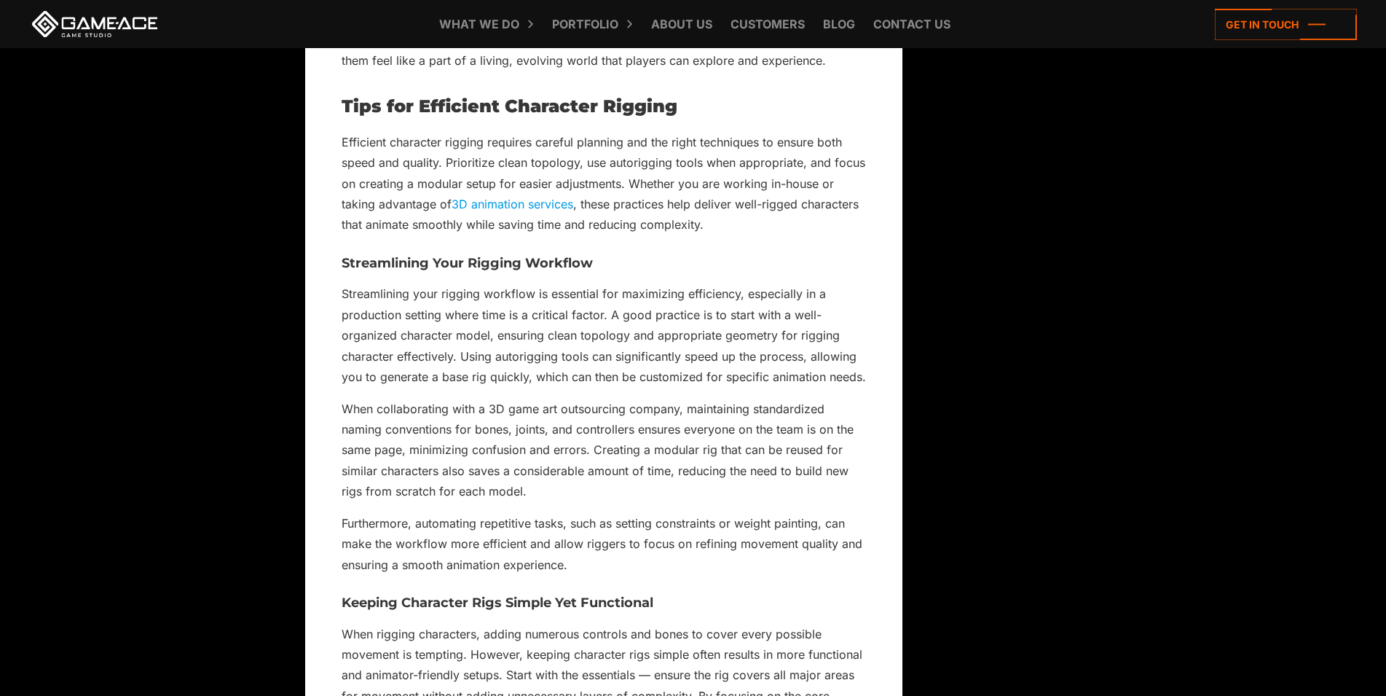
click at [558, 492] on p "When collaborating with a 3D game art outsourcing company, maintaining standard…" at bounding box center [604, 449] width 524 height 103
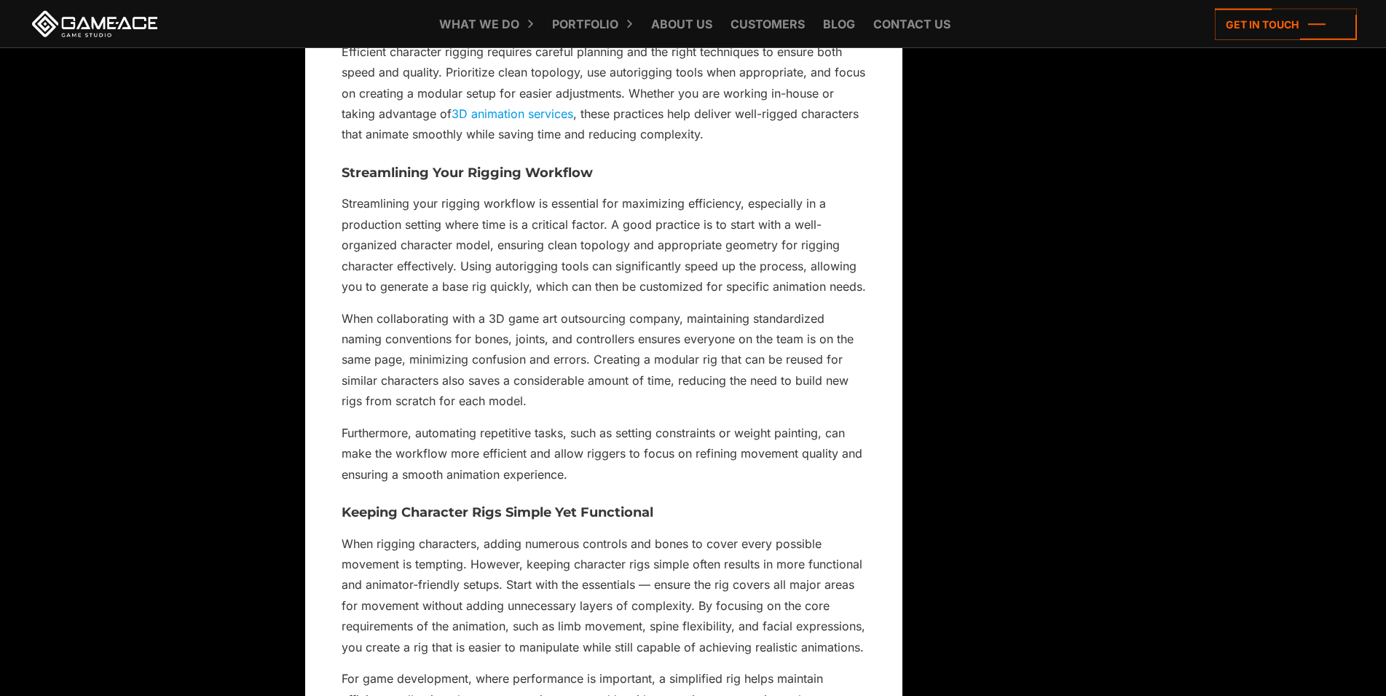
scroll to position [14044, 0]
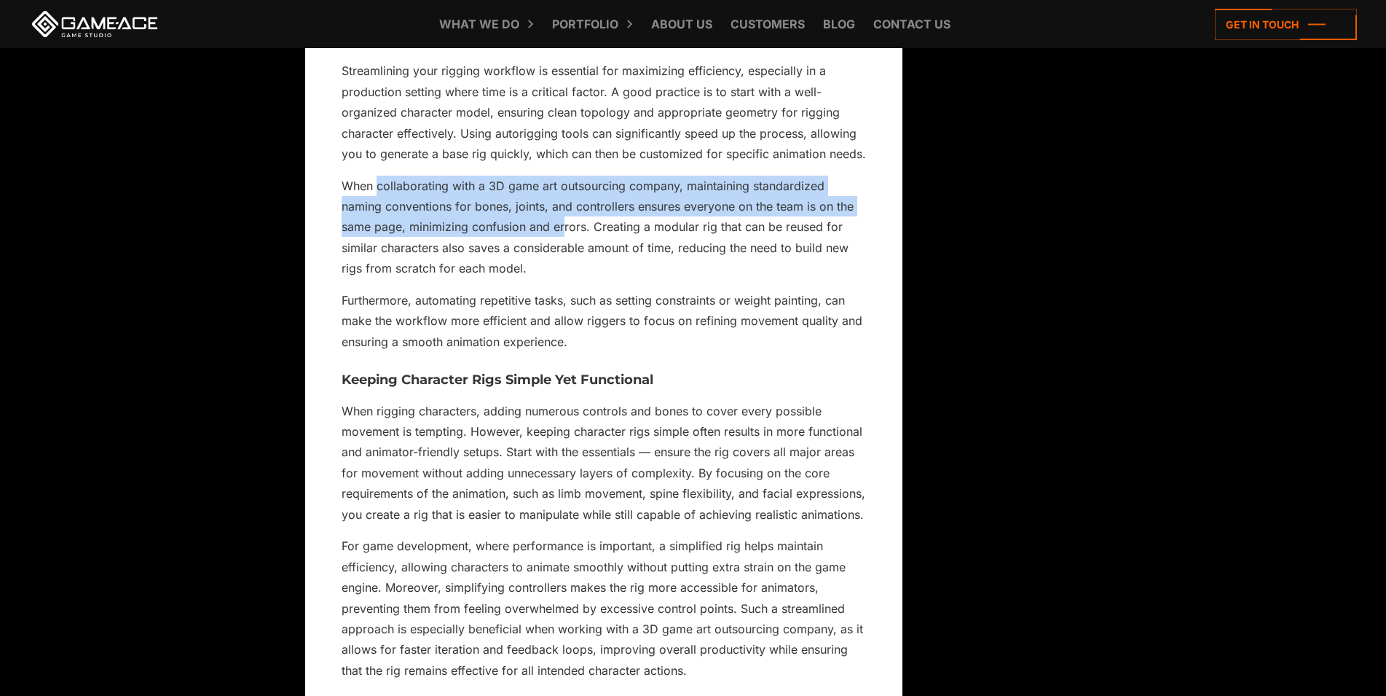
drag, startPoint x: 377, startPoint y: 243, endPoint x: 565, endPoint y: 287, distance: 192.2
click at [565, 279] on p "When collaborating with a 3D game art outsourcing company, maintaining standard…" at bounding box center [604, 227] width 524 height 103
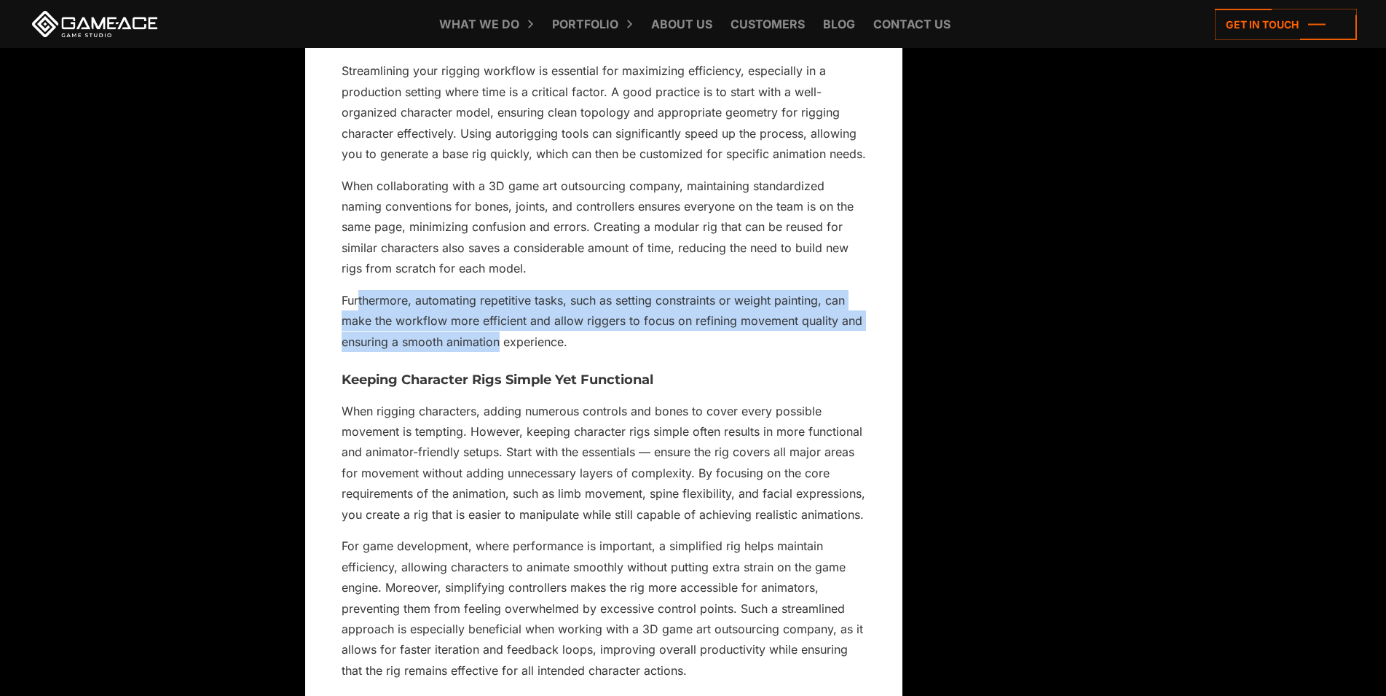
drag, startPoint x: 358, startPoint y: 364, endPoint x: 500, endPoint y: 398, distance: 145.9
click at [500, 352] on p "Furthermore, automating repetitive tasks, such as setting constraints or weight…" at bounding box center [604, 321] width 524 height 62
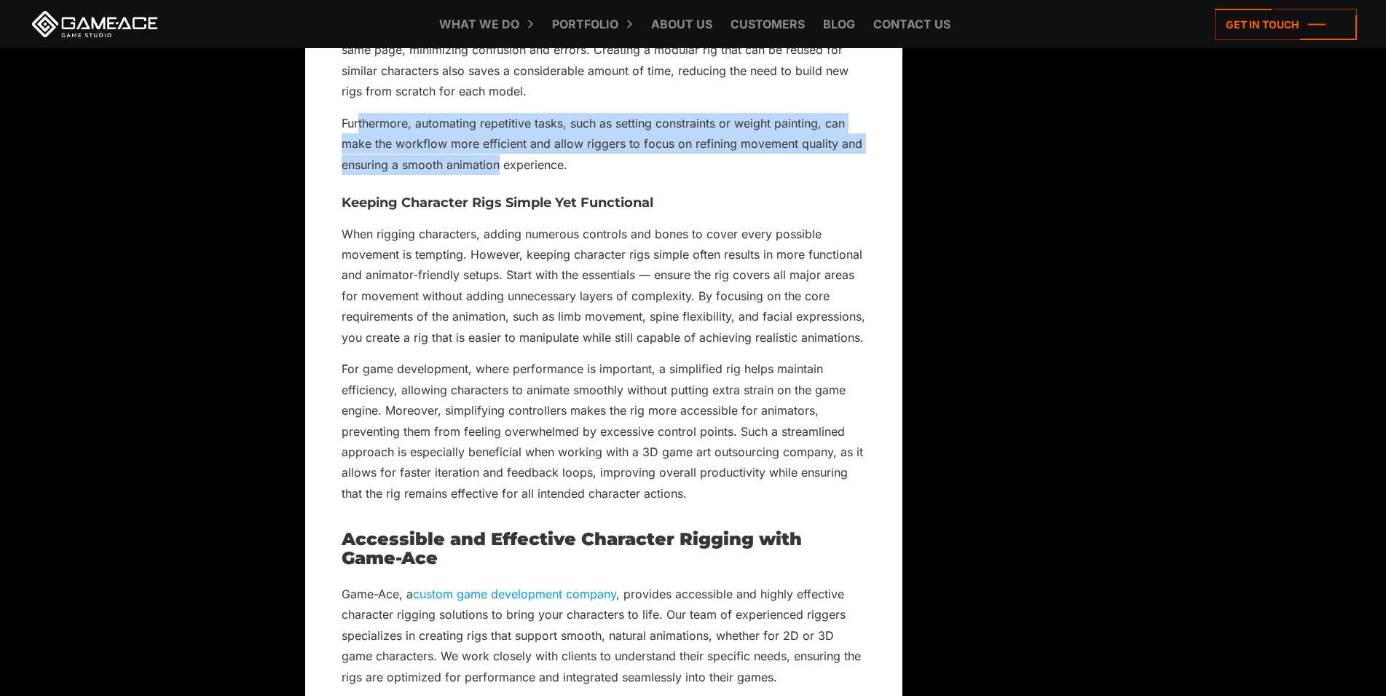
scroll to position [14267, 0]
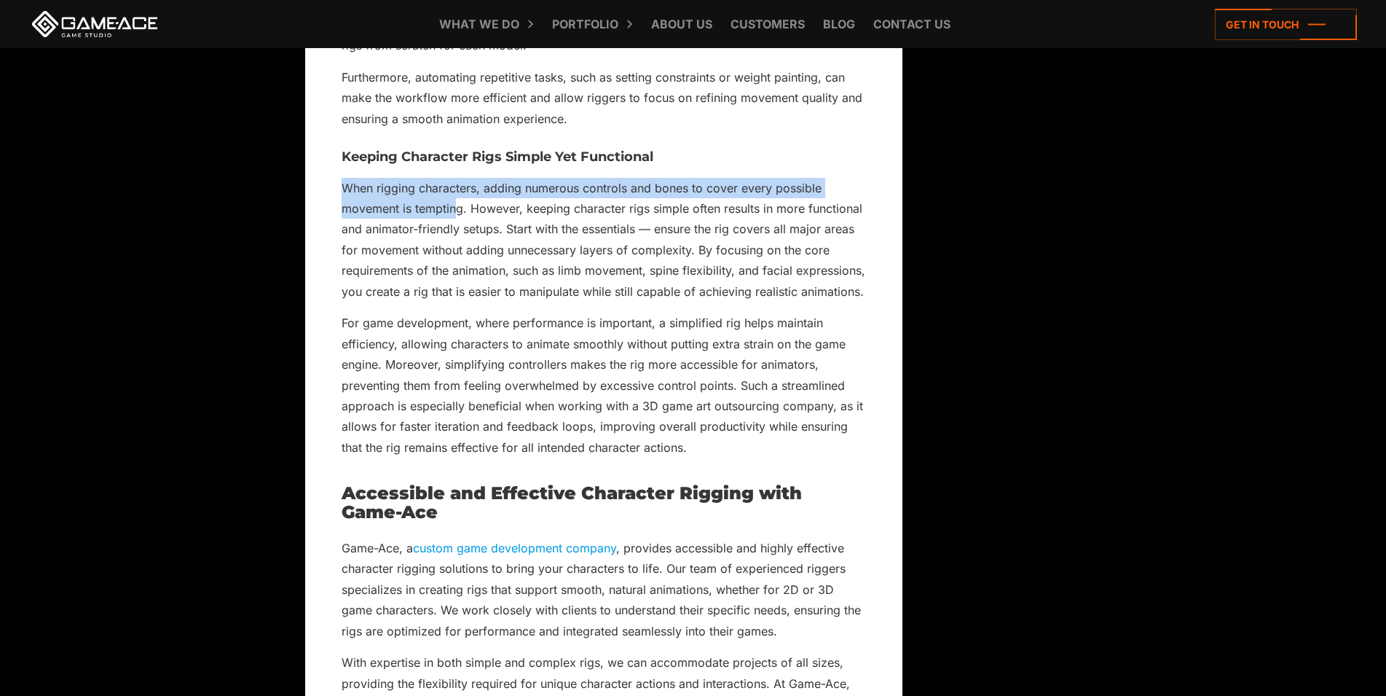
drag, startPoint x: 347, startPoint y: 248, endPoint x: 454, endPoint y: 271, distance: 109.6
click at [454, 271] on p "When rigging characters, adding numerous controls and bones to cover every poss…" at bounding box center [604, 240] width 524 height 125
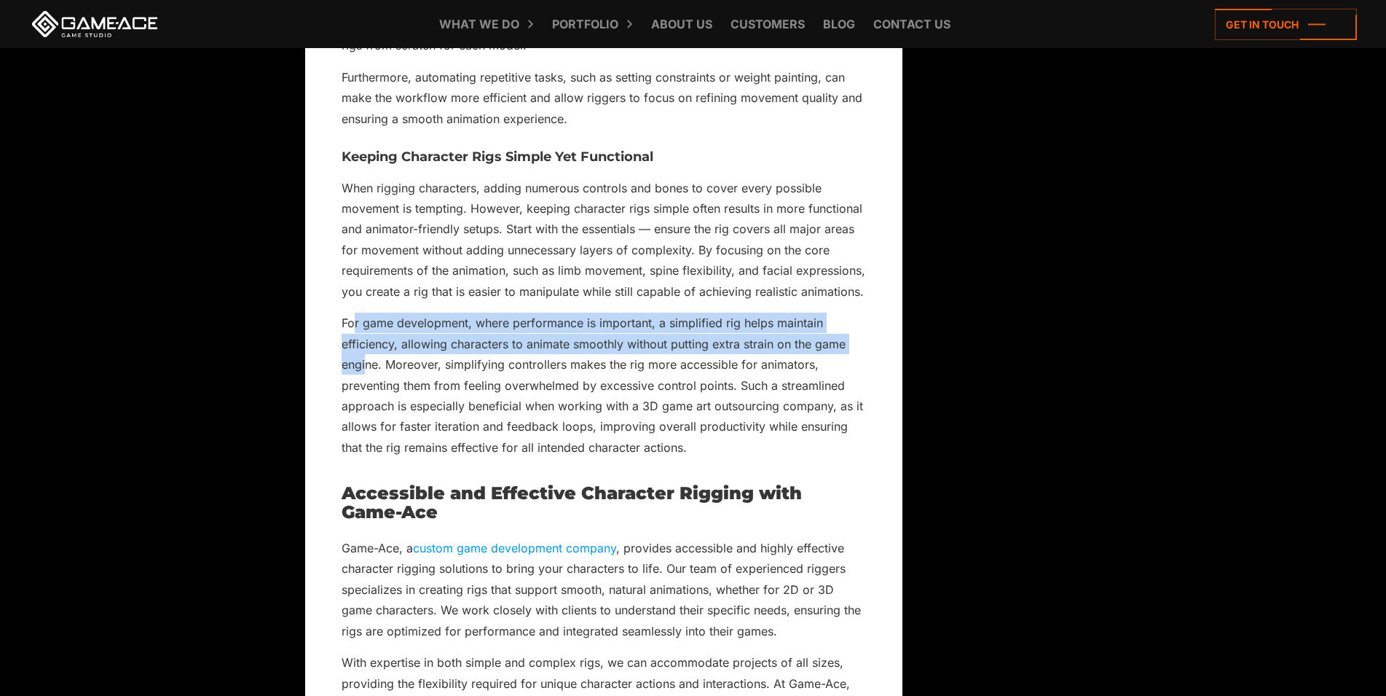
drag, startPoint x: 356, startPoint y: 390, endPoint x: 368, endPoint y: 434, distance: 45.9
click at [368, 434] on p "For game development, where performance is important, a simplified rig helps ma…" at bounding box center [604, 384] width 524 height 145
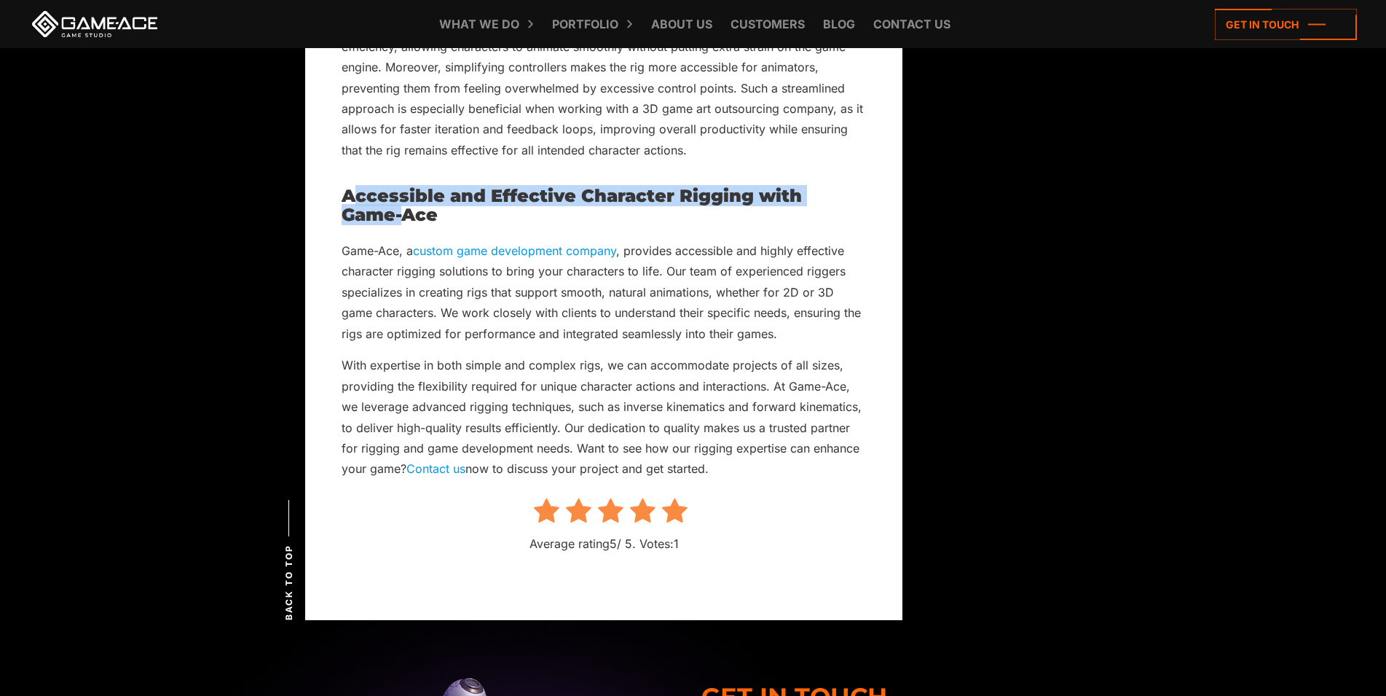
drag, startPoint x: 355, startPoint y: 255, endPoint x: 371, endPoint y: 316, distance: 63.4
click at [404, 225] on h2 "Accessible and Effective Character Rigging with Game-Ace" at bounding box center [604, 205] width 524 height 39
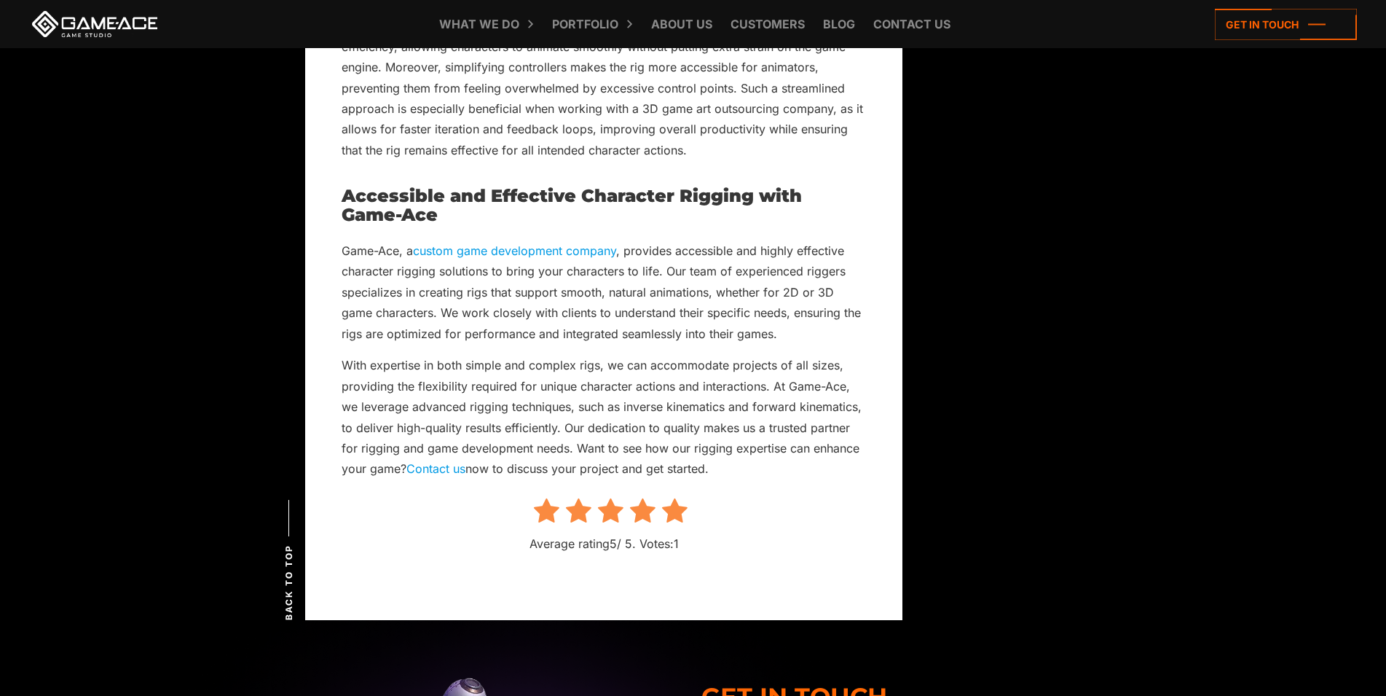
click at [355, 335] on p "Game-Ace, a custom game development company , provides accessible and highly ef…" at bounding box center [604, 291] width 524 height 103
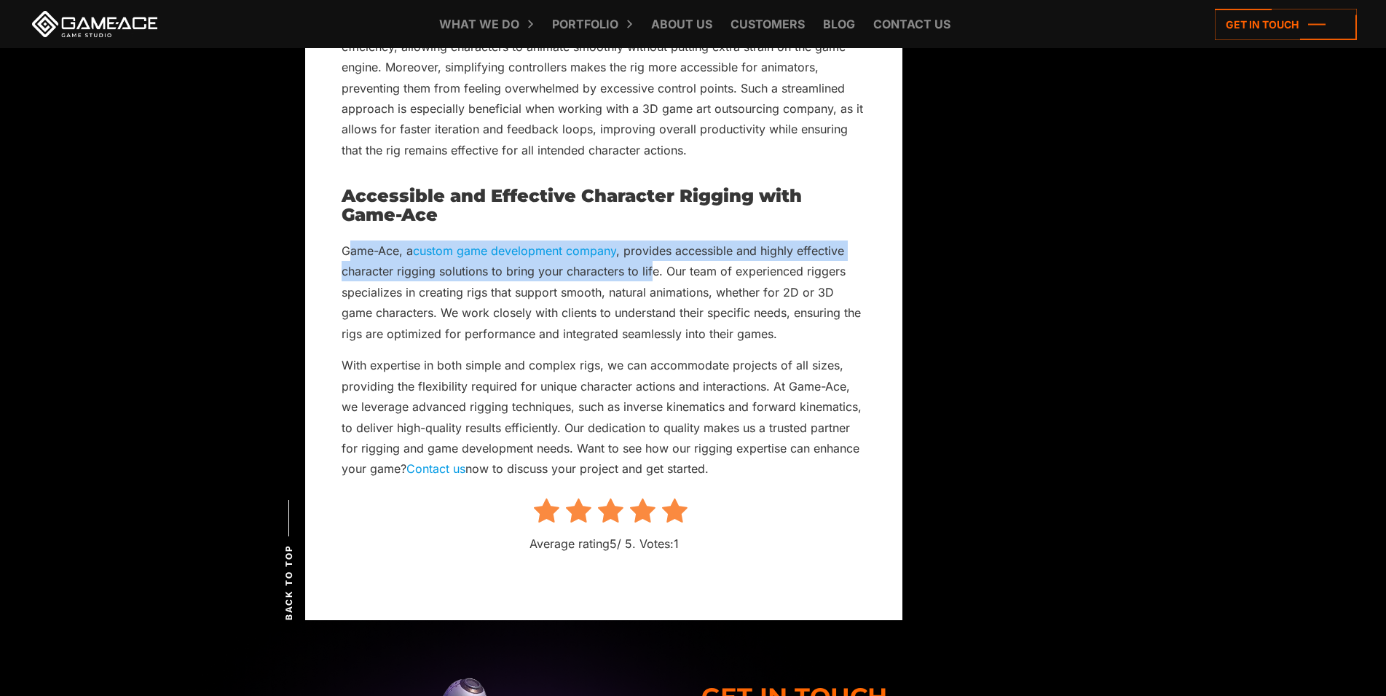
drag, startPoint x: 353, startPoint y: 319, endPoint x: 632, endPoint y: 346, distance: 279.6
click at [652, 327] on p "Game-Ace, a custom game development company , provides accessible and highly ef…" at bounding box center [604, 291] width 524 height 103
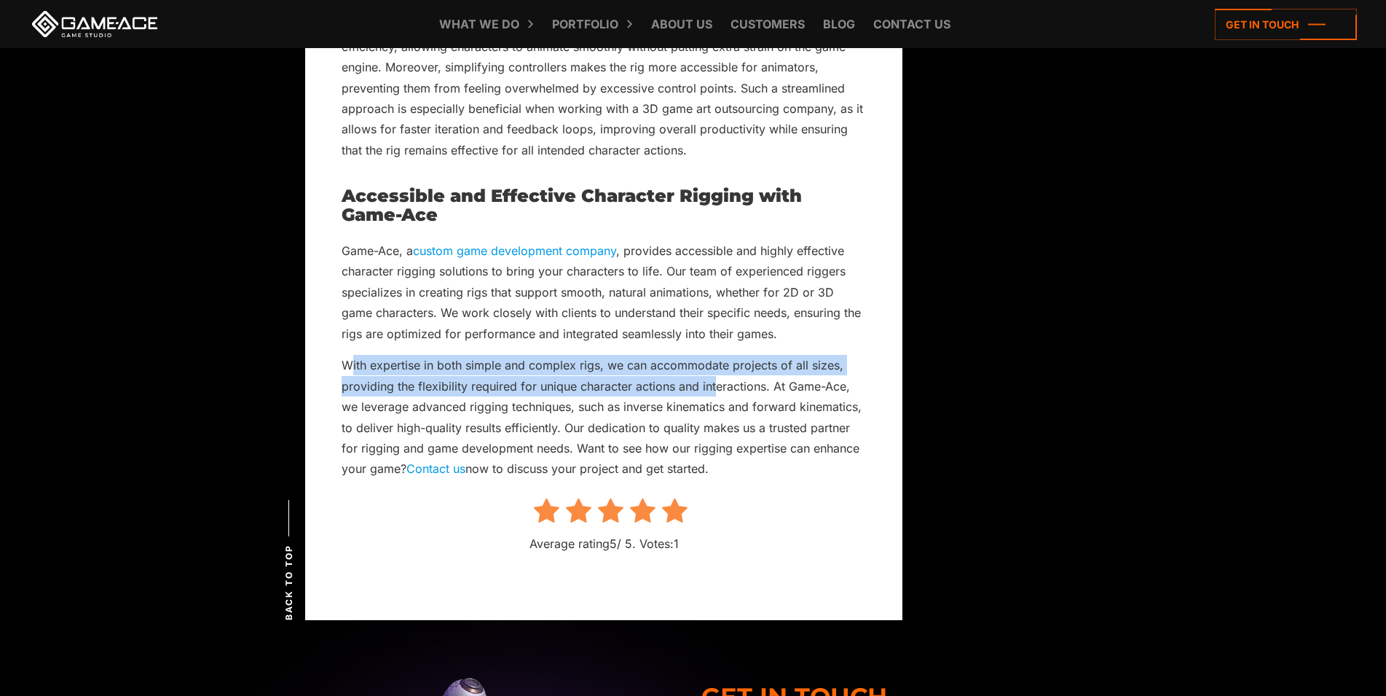
drag, startPoint x: 358, startPoint y: 427, endPoint x: 716, endPoint y: 449, distance: 359.0
click at [715, 448] on p "With expertise in both simple and complex rigs, we can accommodate projects of …" at bounding box center [604, 417] width 524 height 125
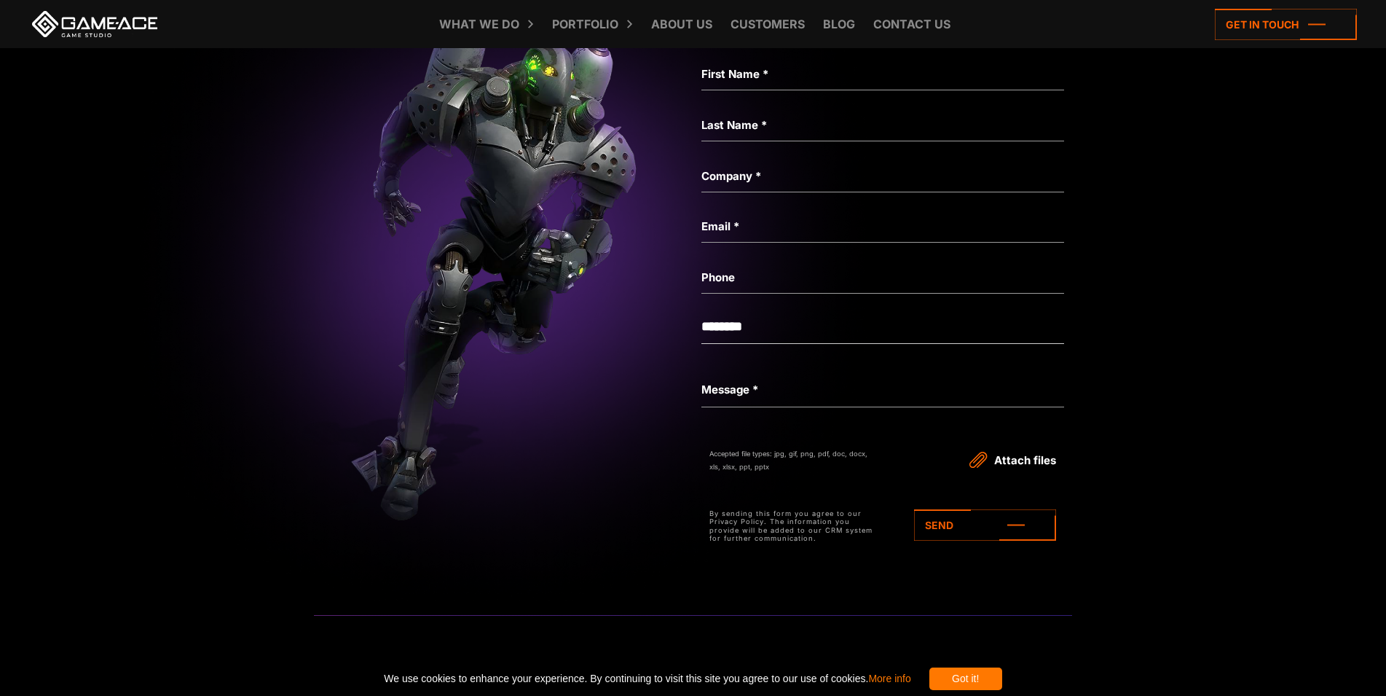
scroll to position [2516, 0]
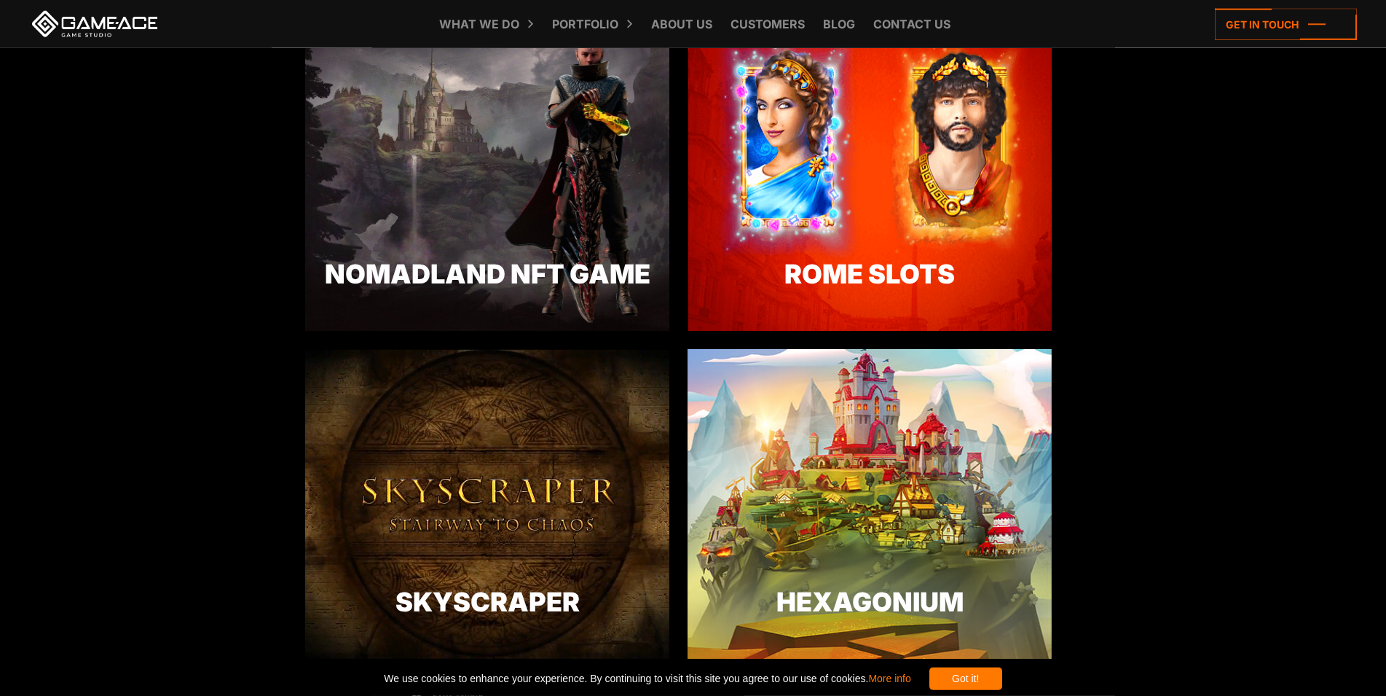
drag, startPoint x: 1161, startPoint y: 343, endPoint x: 1023, endPoint y: 1, distance: 369.0
